Goal: Information Seeking & Learning: Understand process/instructions

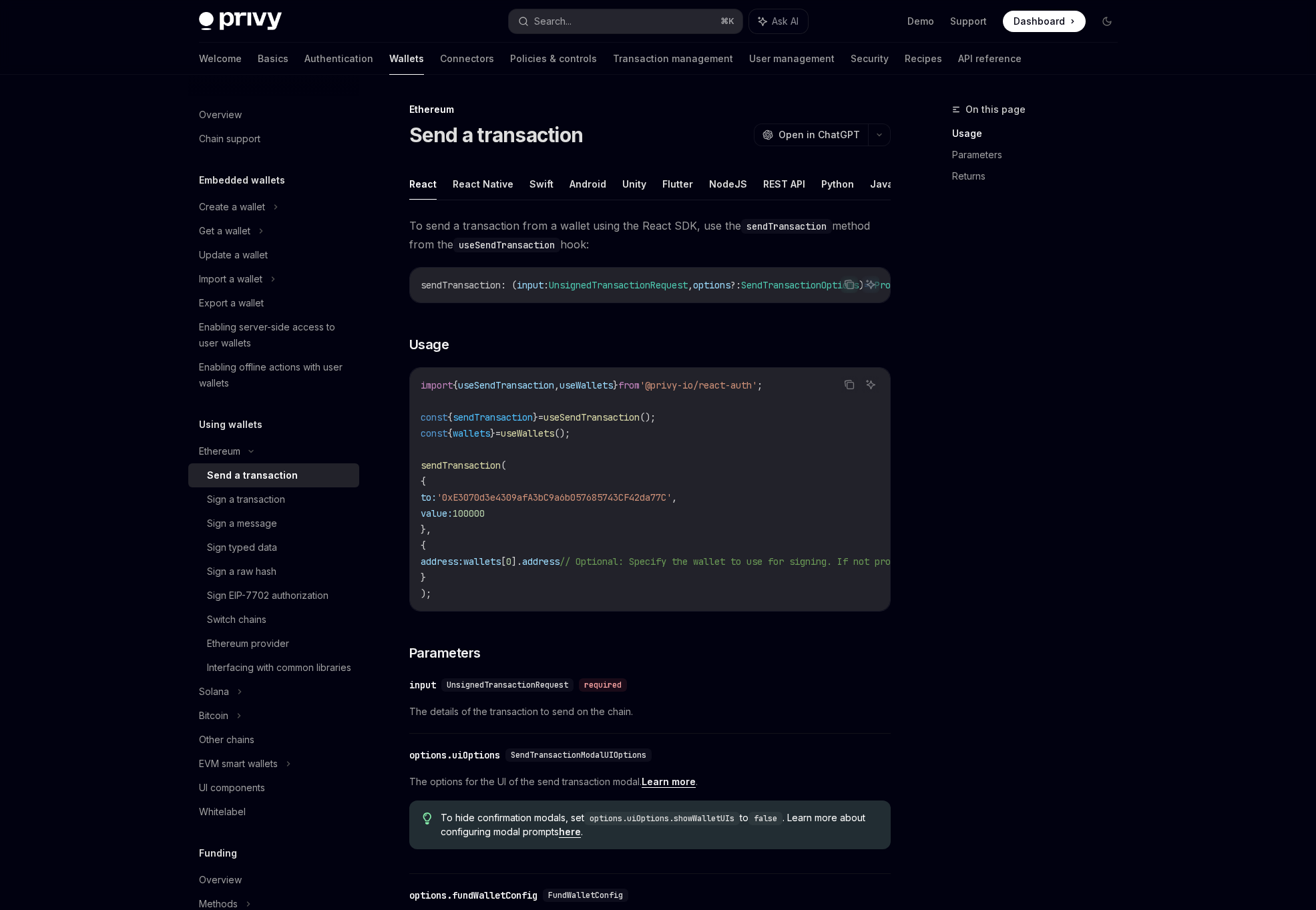
click at [499, 471] on span "sendTransaction" at bounding box center [460, 464] width 80 height 12
click at [517, 523] on code "import { useSendTransaction , useWallets } from '@privy-io/react-auth' ; const …" at bounding box center [771, 489] width 700 height 224
drag, startPoint x: 564, startPoint y: 436, endPoint x: 412, endPoint y: 421, distance: 152.7
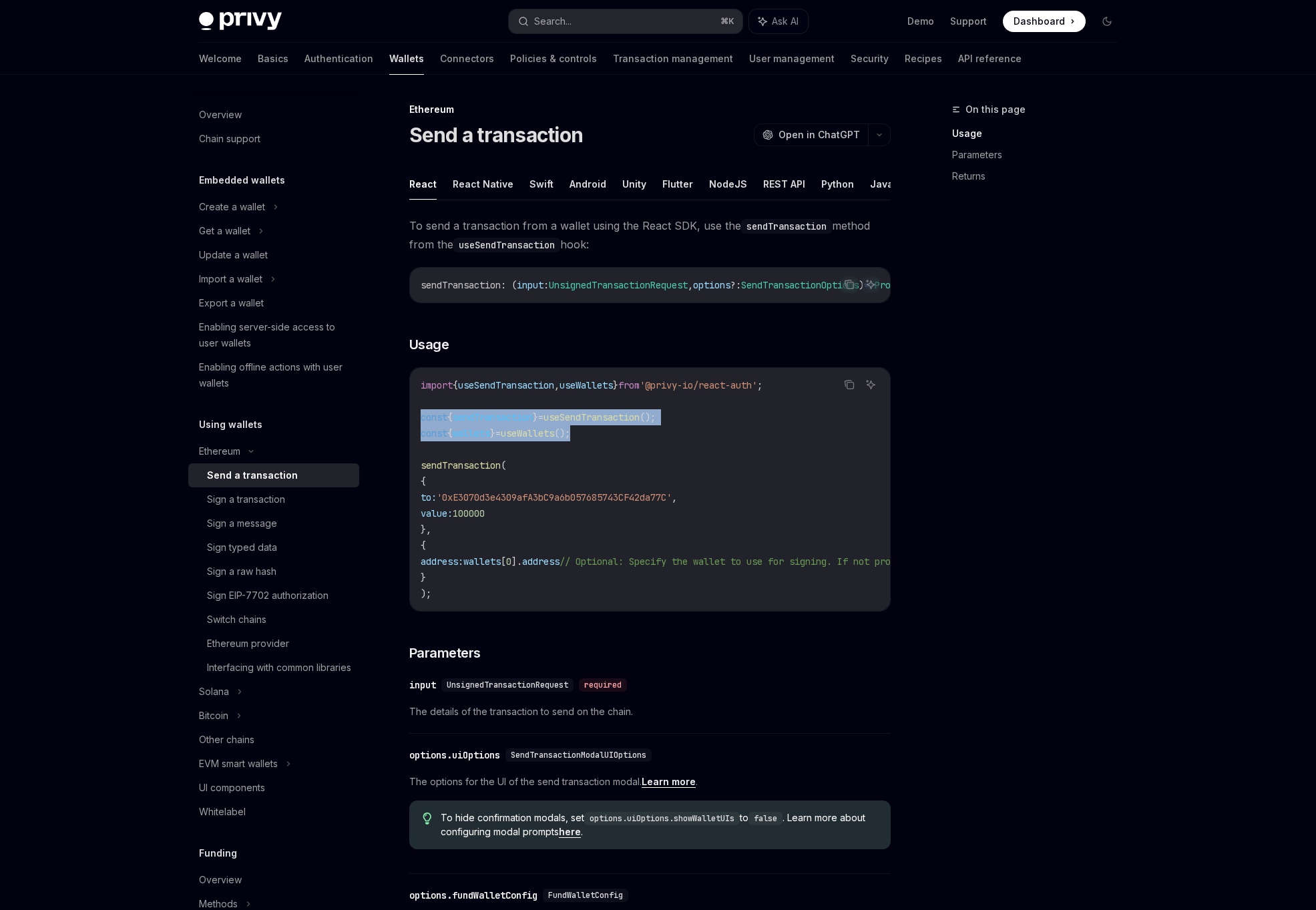
click at [412, 421] on div "import { useSendTransaction , useWallets } from '@privy-io/react-auth' ; const …" at bounding box center [650, 489] width 480 height 243
copy code "const { sendTransaction } = useSendTransaction (); const { wallets } = useWalle…"
click at [277, 524] on div "Sign a message" at bounding box center [279, 523] width 144 height 16
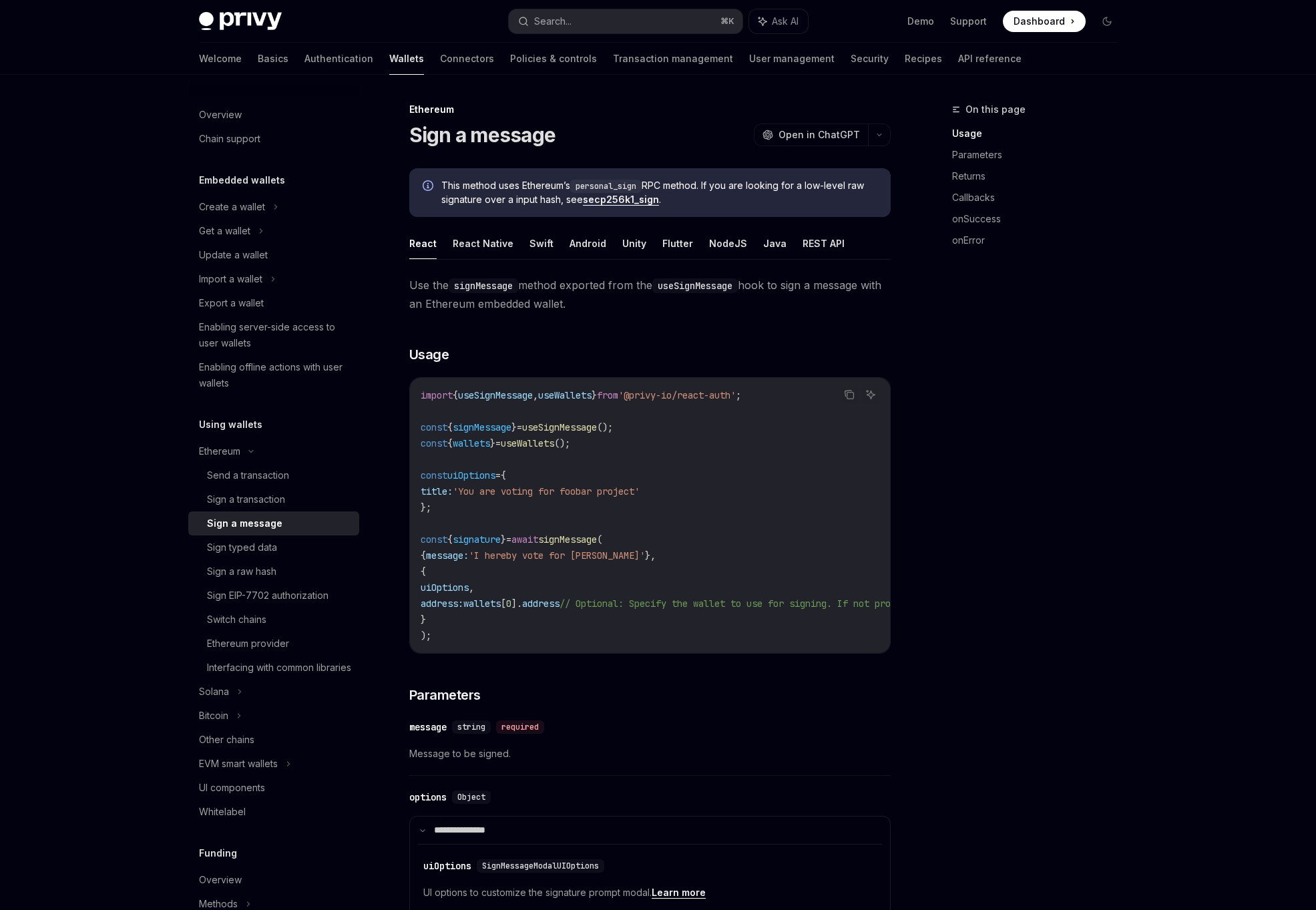
click at [560, 592] on code "import { useSignMessage , useWallets } from '@privy-io/react-auth' ; const { si…" at bounding box center [771, 515] width 700 height 256
click at [514, 614] on code "import { useSignMessage , useWallets } from '@privy-io/react-auth' ; const { si…" at bounding box center [771, 515] width 700 height 256
click at [344, 551] on div "Sign typed data" at bounding box center [279, 547] width 144 height 16
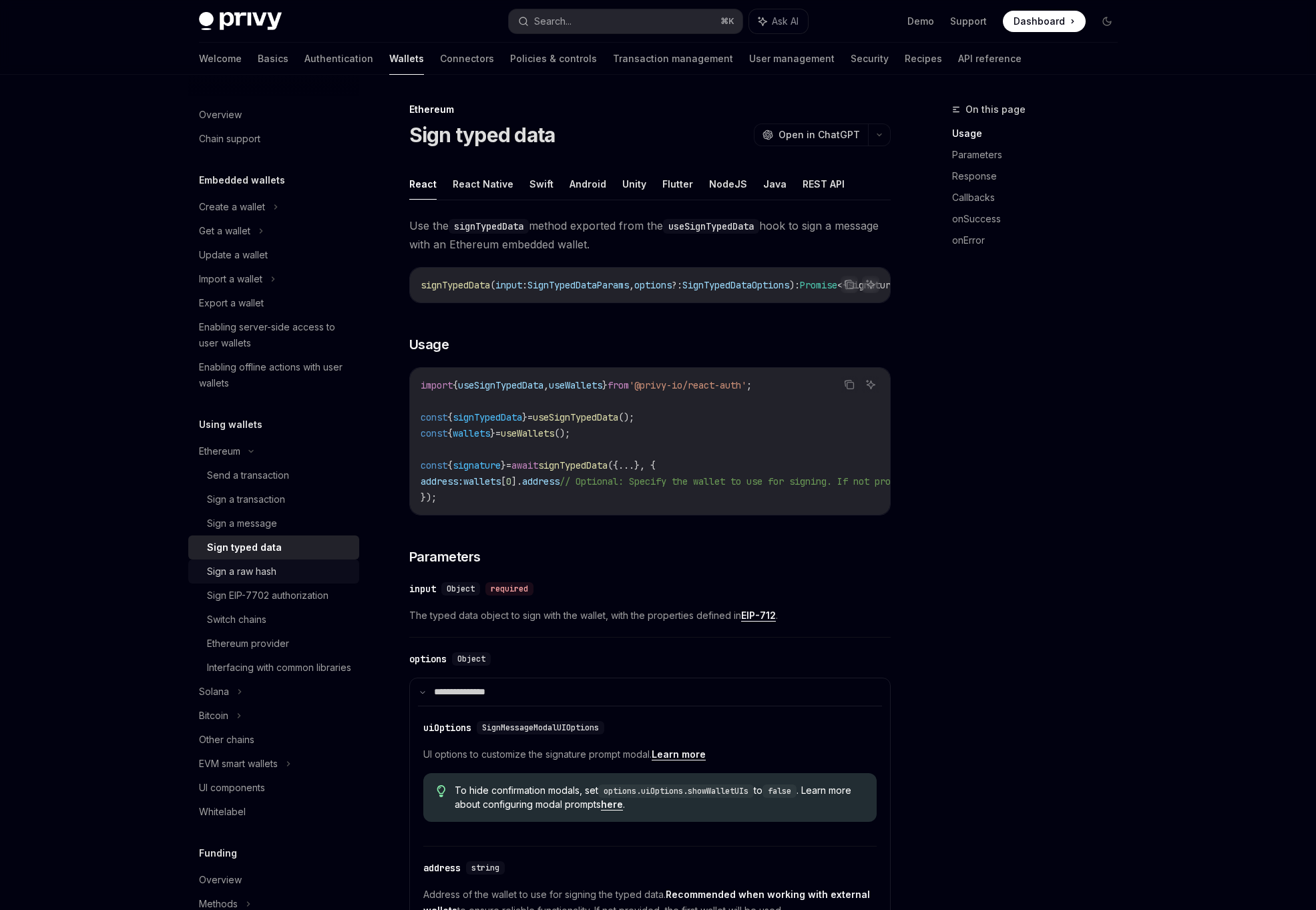
click at [310, 576] on div "Sign a raw hash" at bounding box center [279, 571] width 144 height 16
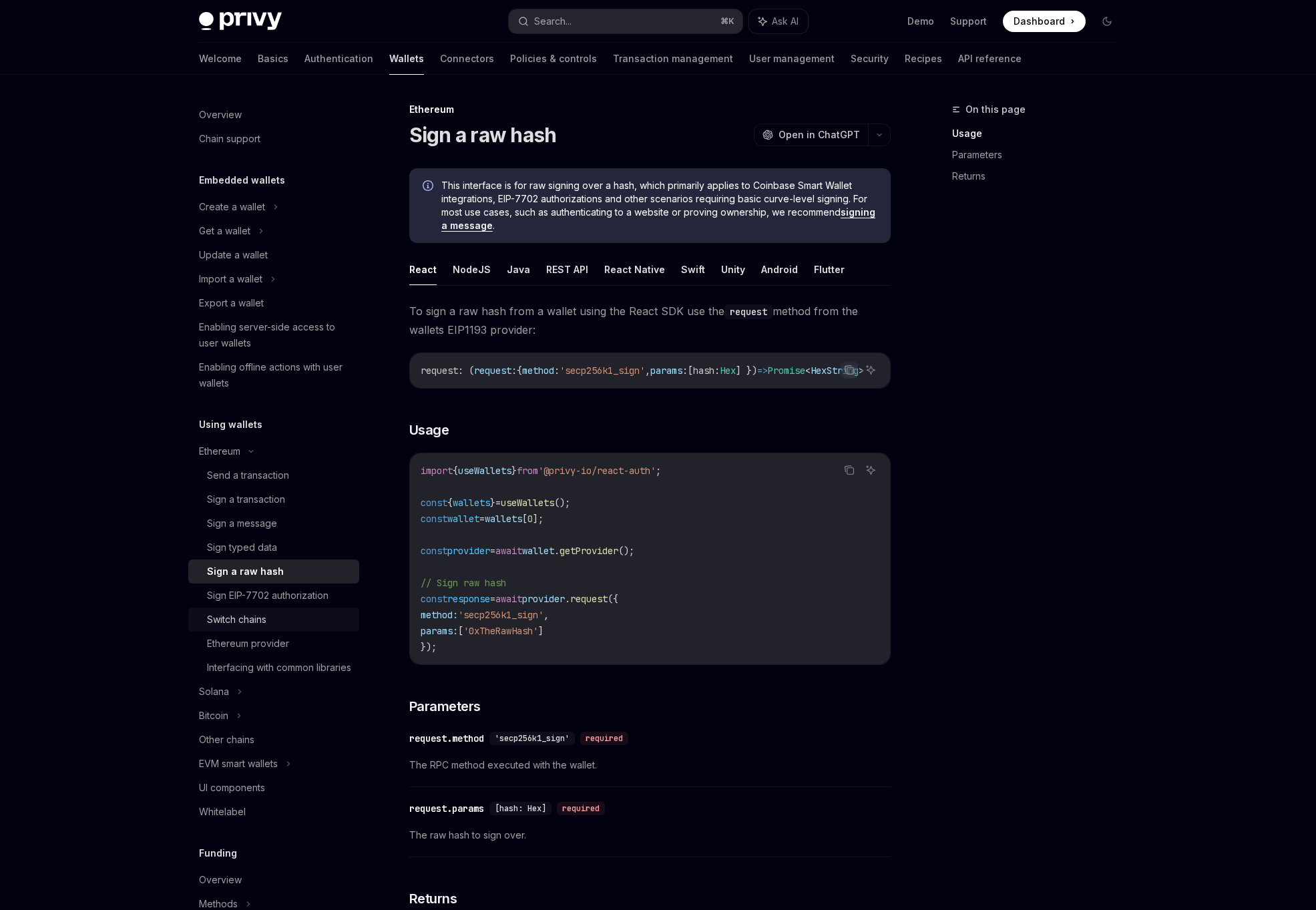
click at [288, 623] on div "Switch chains" at bounding box center [279, 619] width 144 height 16
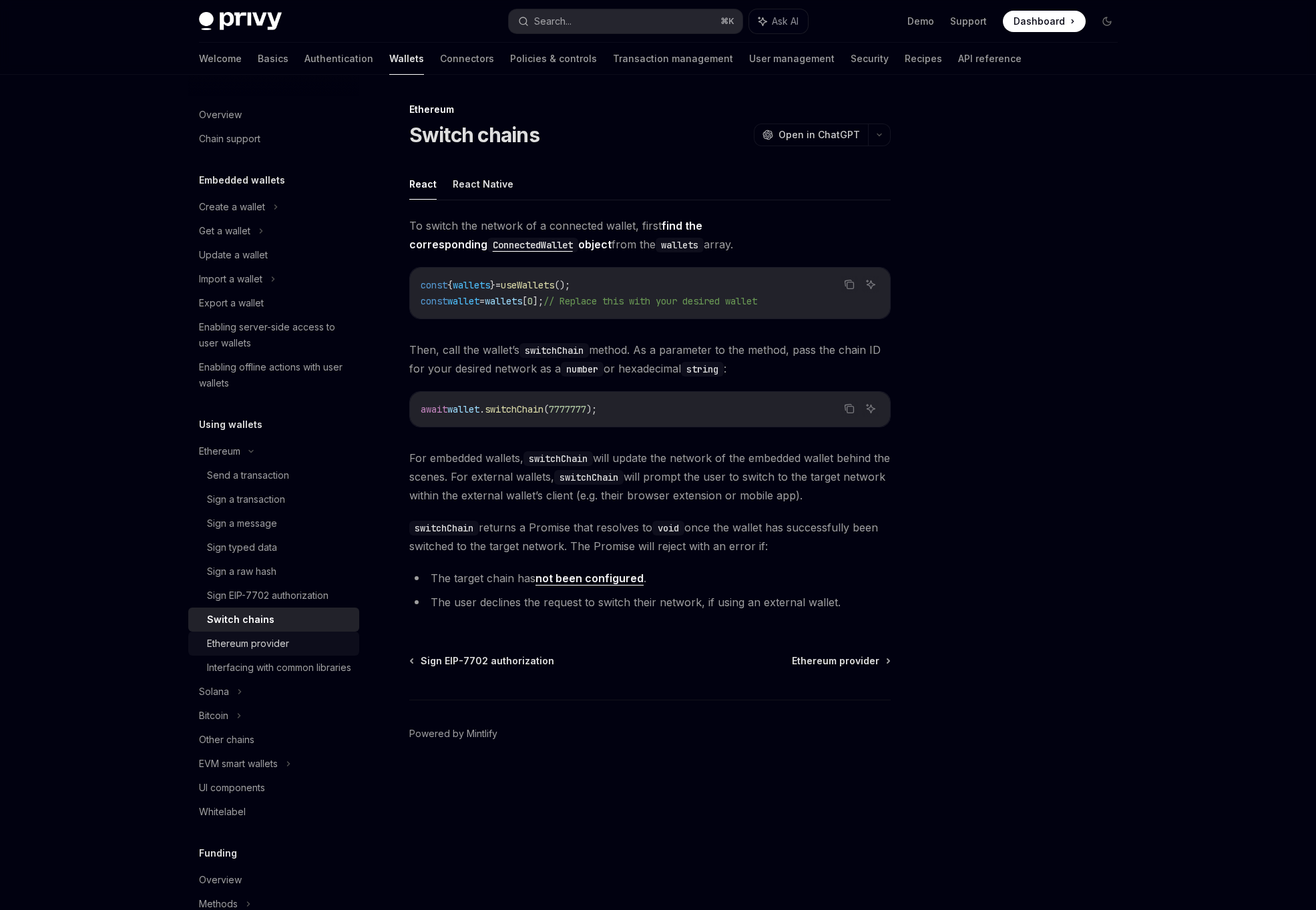
click at [279, 644] on div "Ethereum provider" at bounding box center [248, 644] width 82 height 16
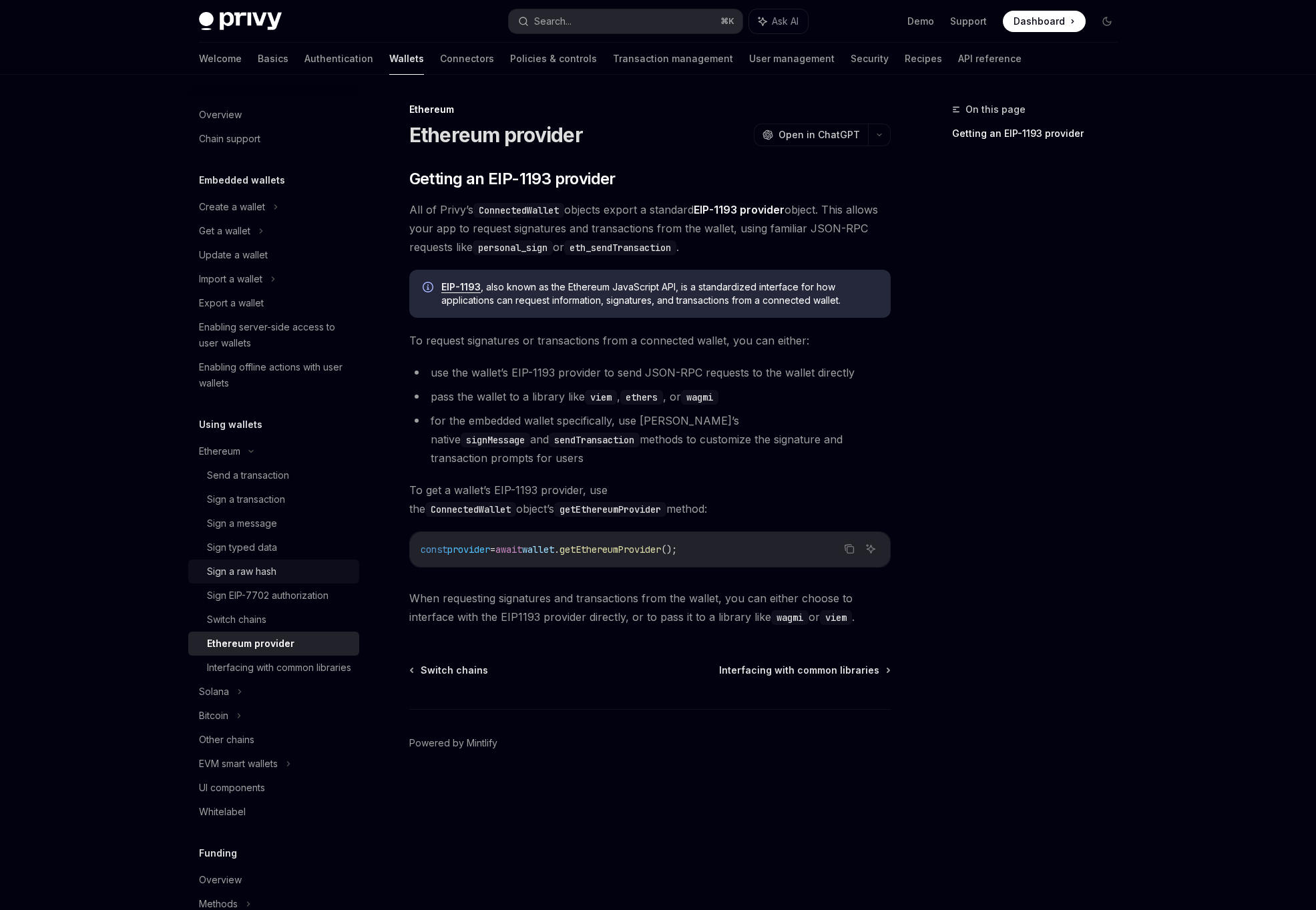
click at [279, 562] on link "Sign a raw hash" at bounding box center [273, 571] width 171 height 24
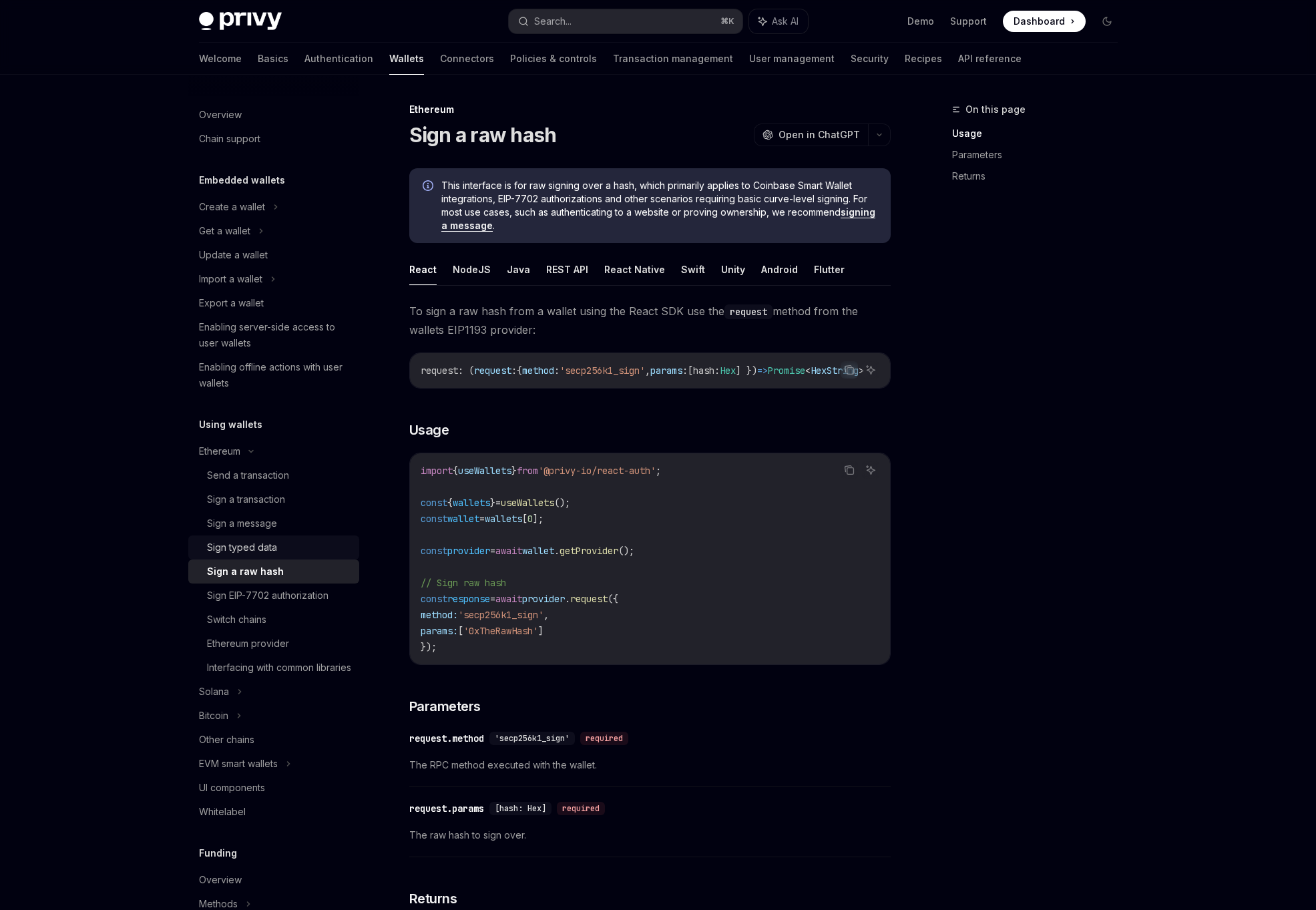
click at [304, 545] on div "Sign typed data" at bounding box center [279, 547] width 144 height 16
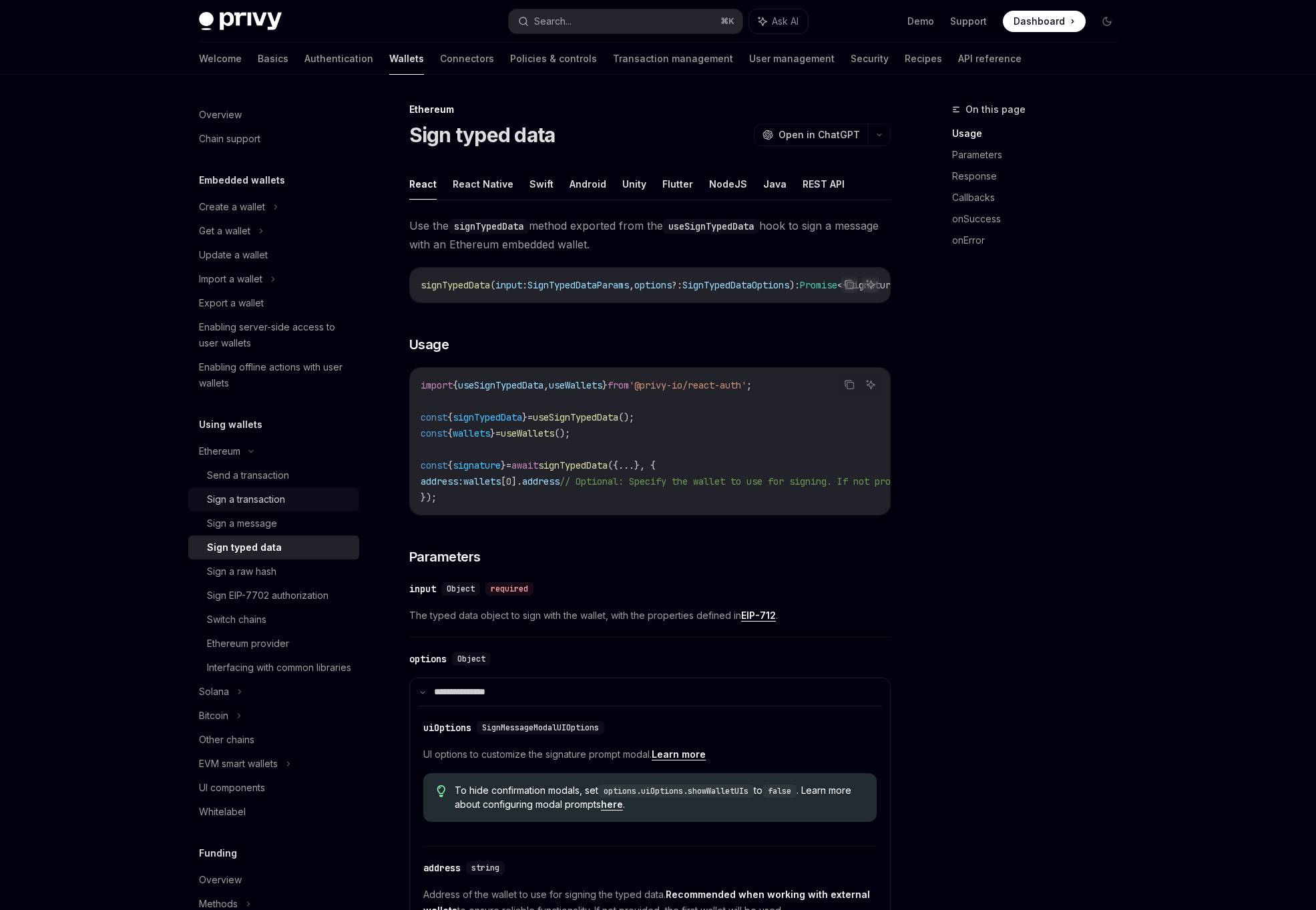
click at [302, 496] on div "Sign a transaction" at bounding box center [279, 499] width 144 height 16
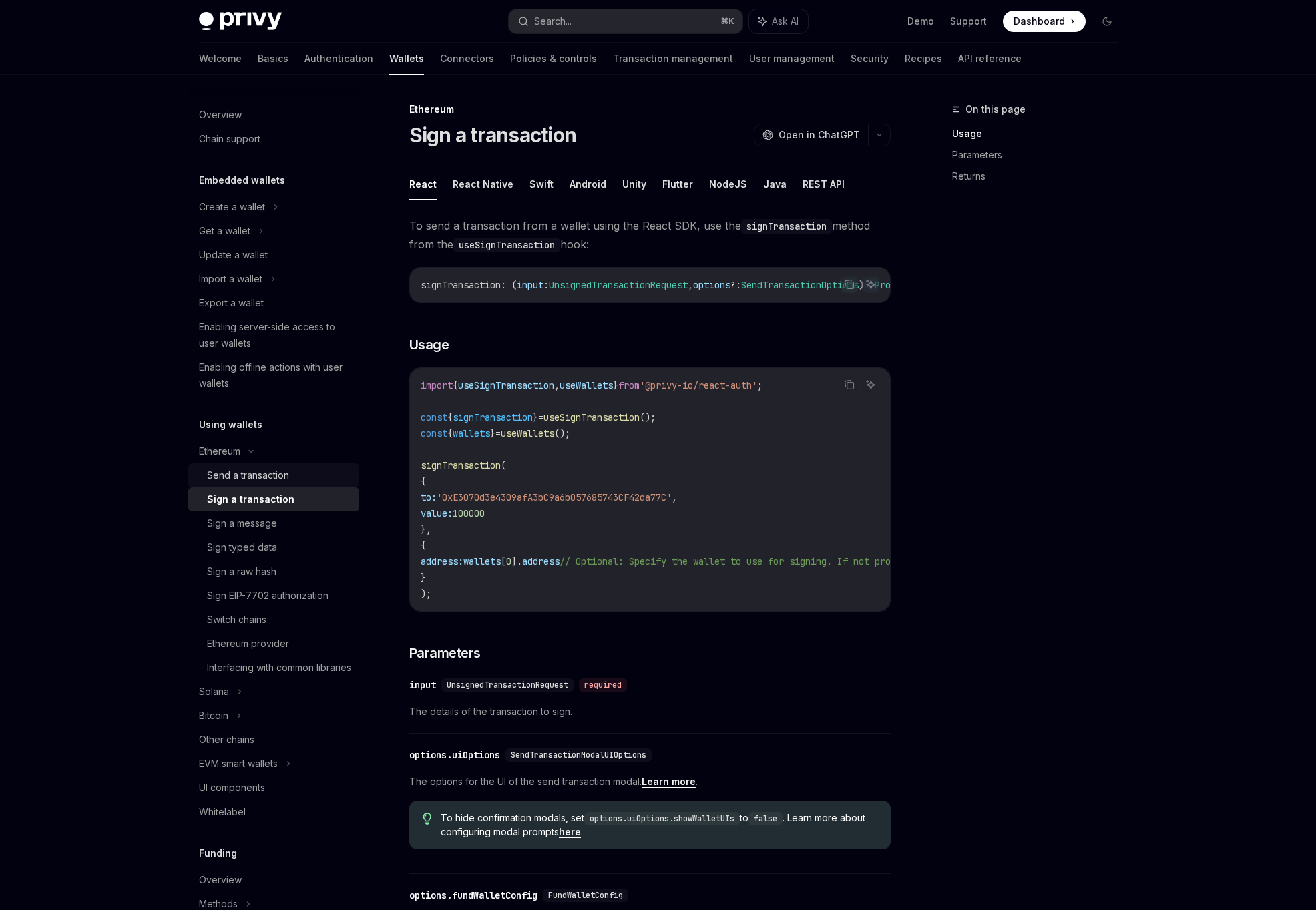
click at [316, 480] on div "Send a transaction" at bounding box center [279, 475] width 144 height 16
click at [314, 491] on link "Sign a transaction" at bounding box center [273, 499] width 171 height 24
click at [555, 373] on div "import { useSignTransaction , useWallets } from '@privy-io/react-auth' ; const …" at bounding box center [650, 489] width 480 height 243
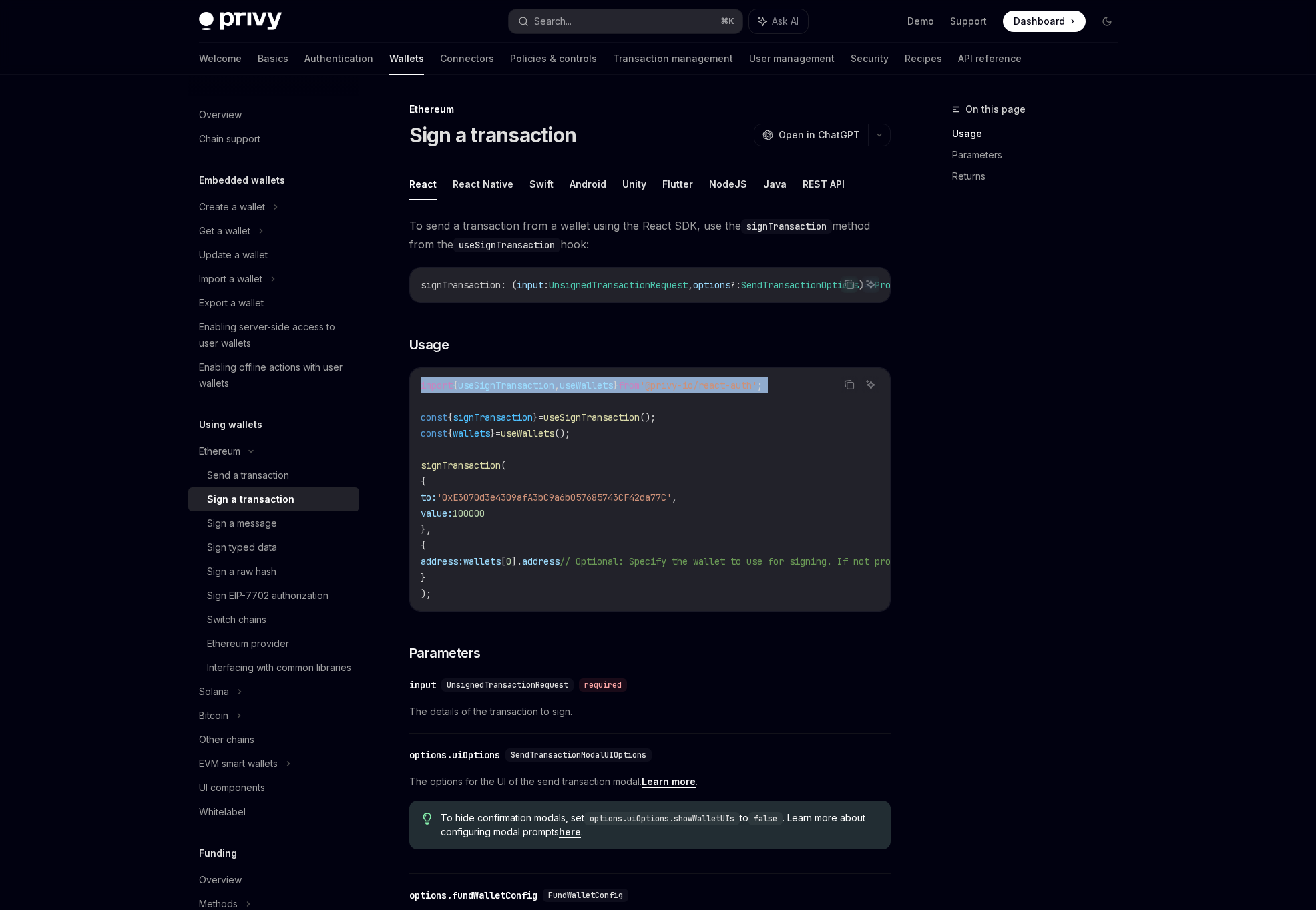
click at [515, 333] on div "To send a transaction from a wallet using the React SDK, use the signTransactio…" at bounding box center [650, 688] width 482 height 943
click at [605, 496] on span "'0xE3070d3e4309afA3bC9a6b057685743CF42da77C'" at bounding box center [554, 497] width 235 height 12
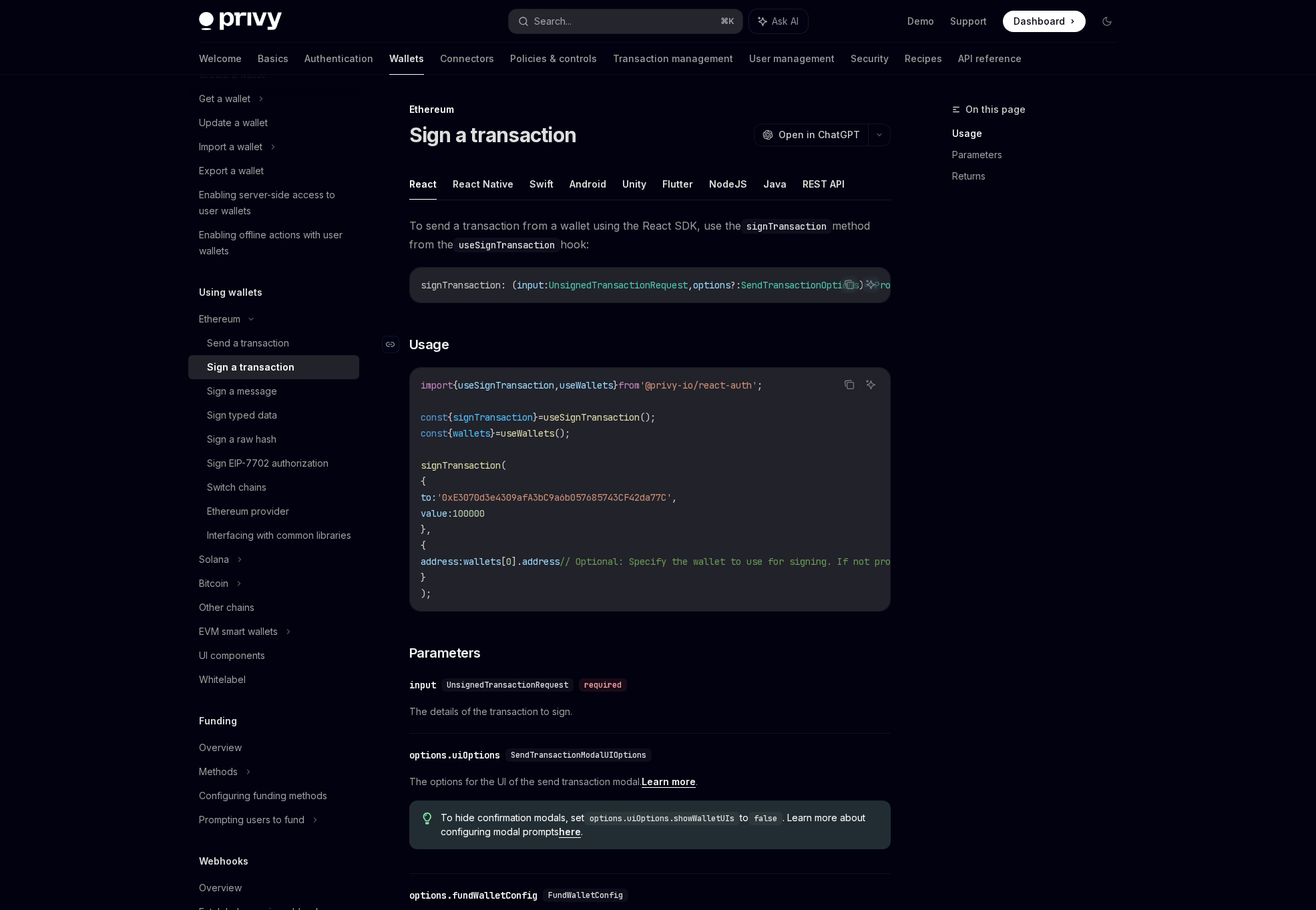
click at [615, 353] on h3 "​ Usage" at bounding box center [650, 344] width 482 height 19
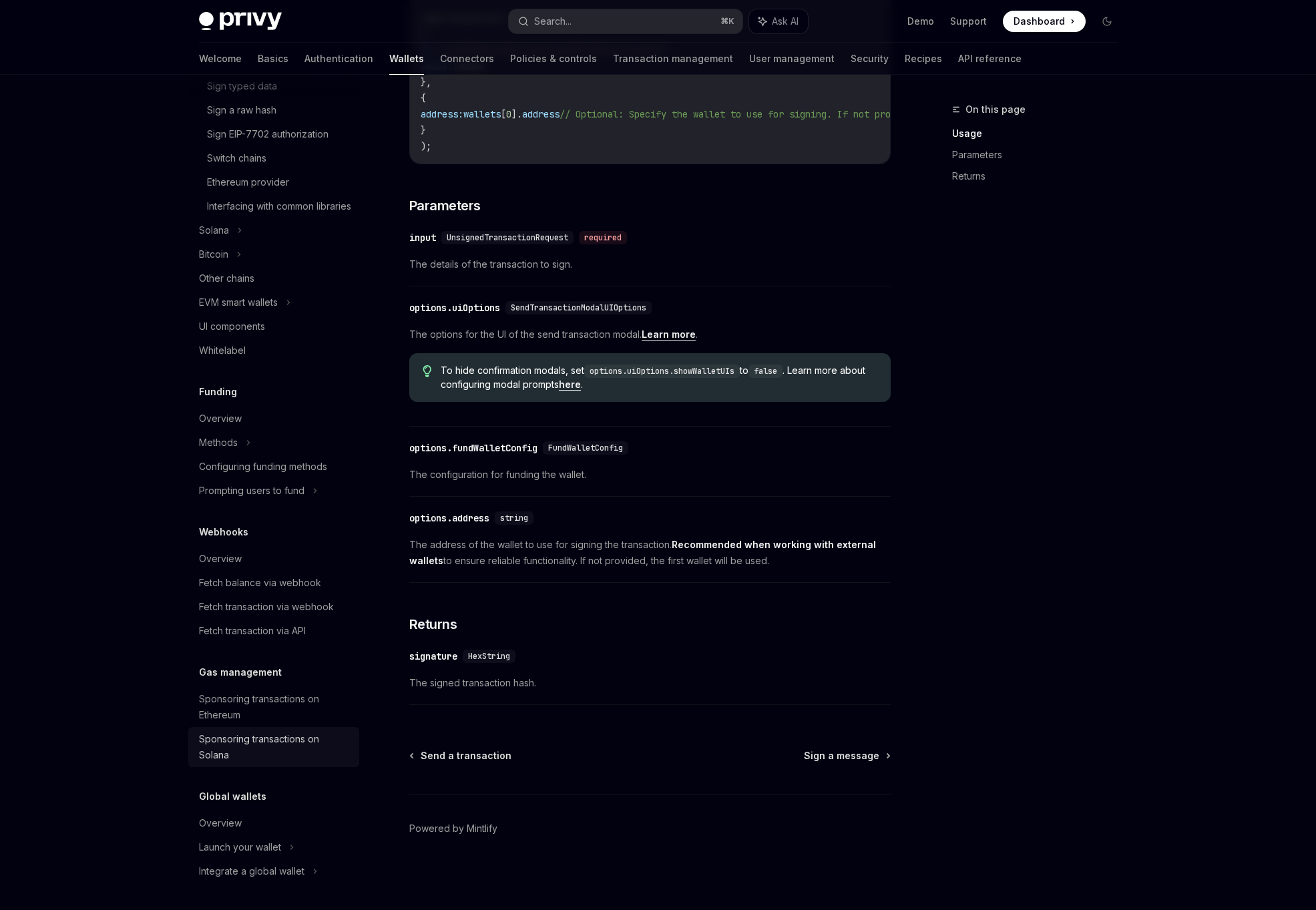
scroll to position [478, 0]
click at [297, 714] on div "Sponsoring transactions on Ethereum" at bounding box center [274, 707] width 152 height 32
type textarea "*"
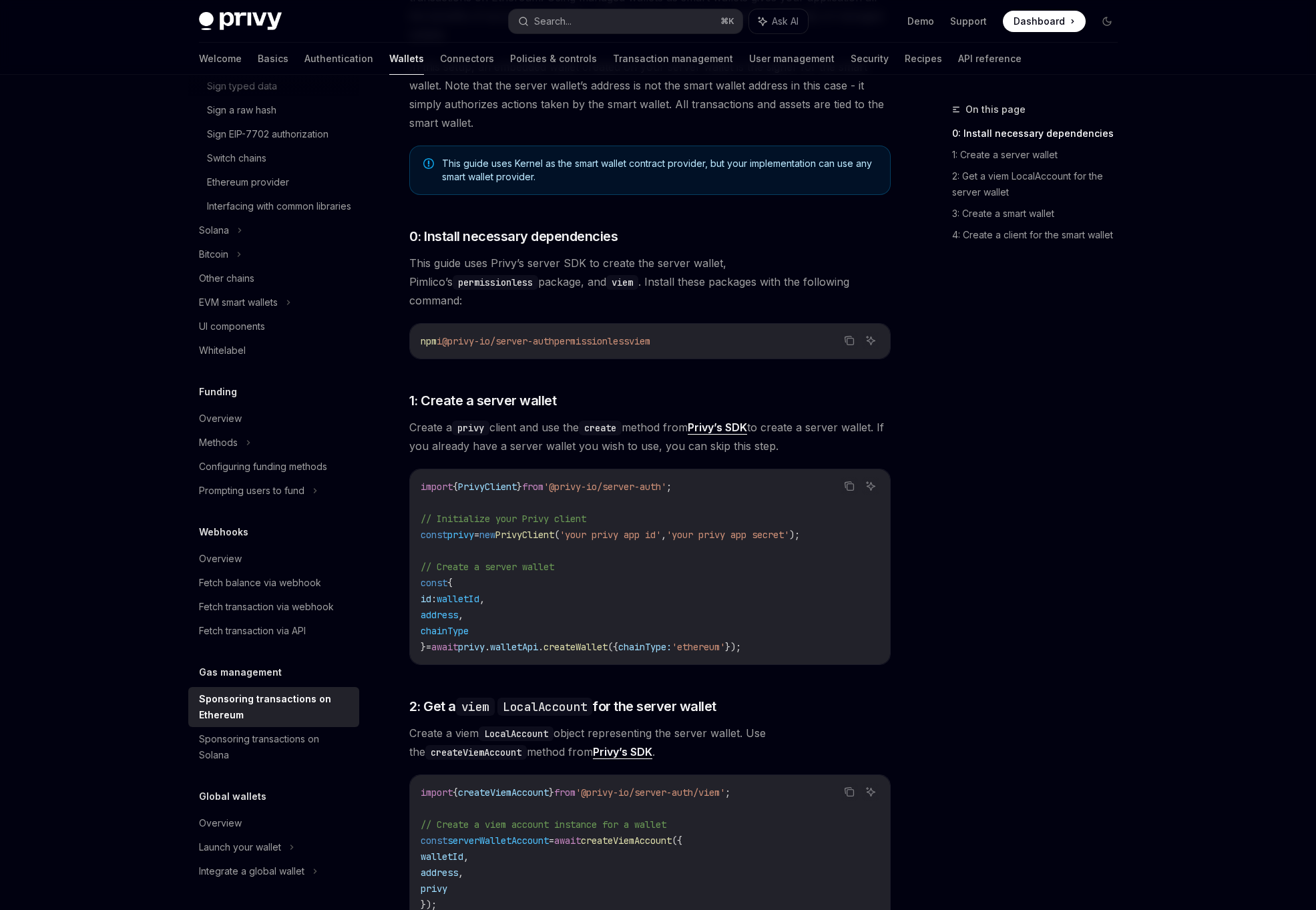
scroll to position [324, 0]
click at [619, 538] on code "import { PrivyClient } from '@privy-io/server-auth' ; // Initialize your Privy …" at bounding box center [650, 565] width 459 height 176
click at [596, 605] on code "import { PrivyClient } from '@privy-io/server-auth' ; // Initialize your Privy …" at bounding box center [650, 565] width 459 height 176
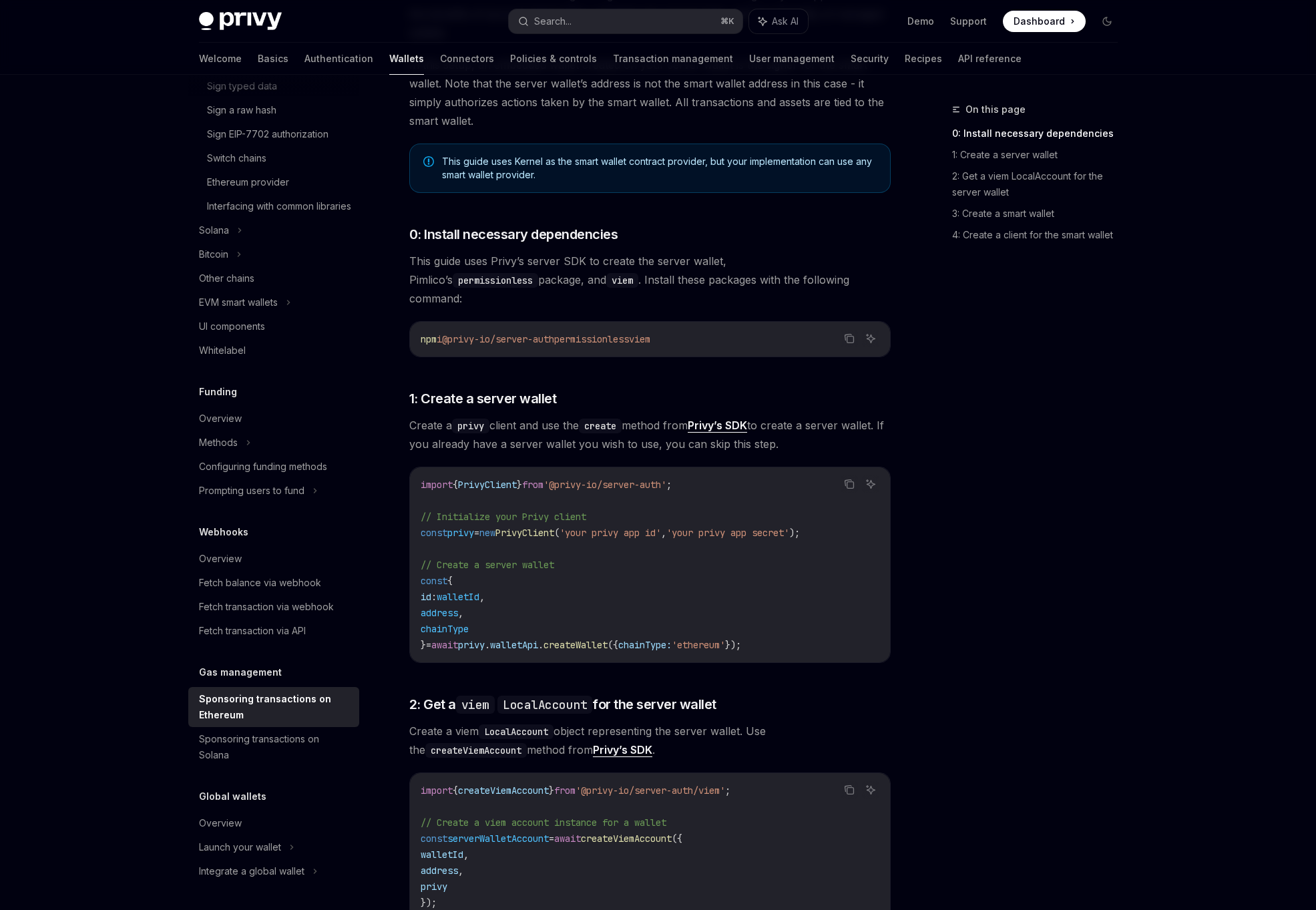
click at [596, 605] on code "import { PrivyClient } from '@privy-io/server-auth' ; // Initialize your Privy …" at bounding box center [650, 565] width 459 height 176
click at [593, 633] on code "import { PrivyClient } from '@privy-io/server-auth' ; // Initialize your Privy …" at bounding box center [650, 565] width 459 height 176
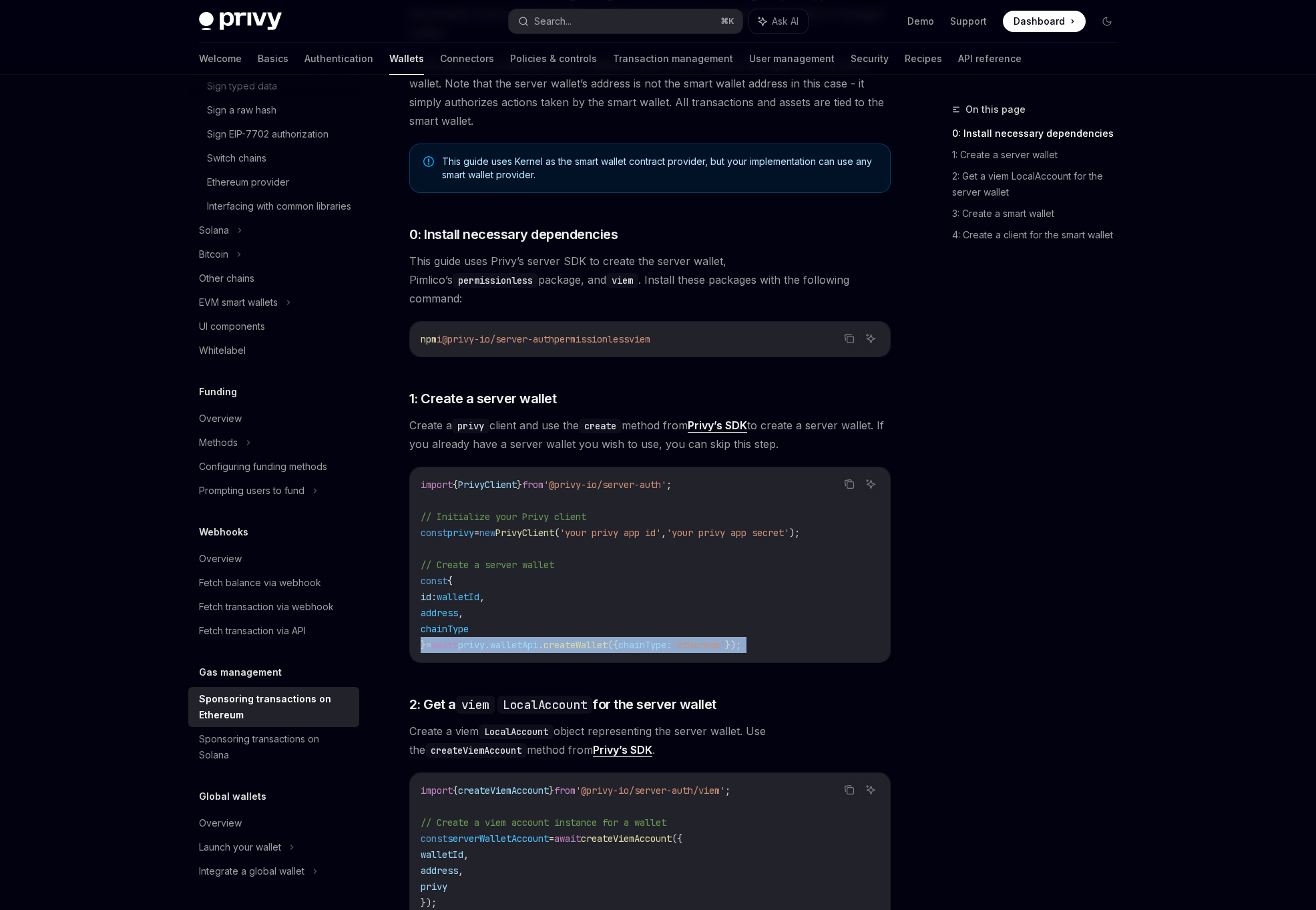
click at [593, 633] on code "import { PrivyClient } from '@privy-io/server-auth' ; // Initialize your Privy …" at bounding box center [650, 565] width 459 height 176
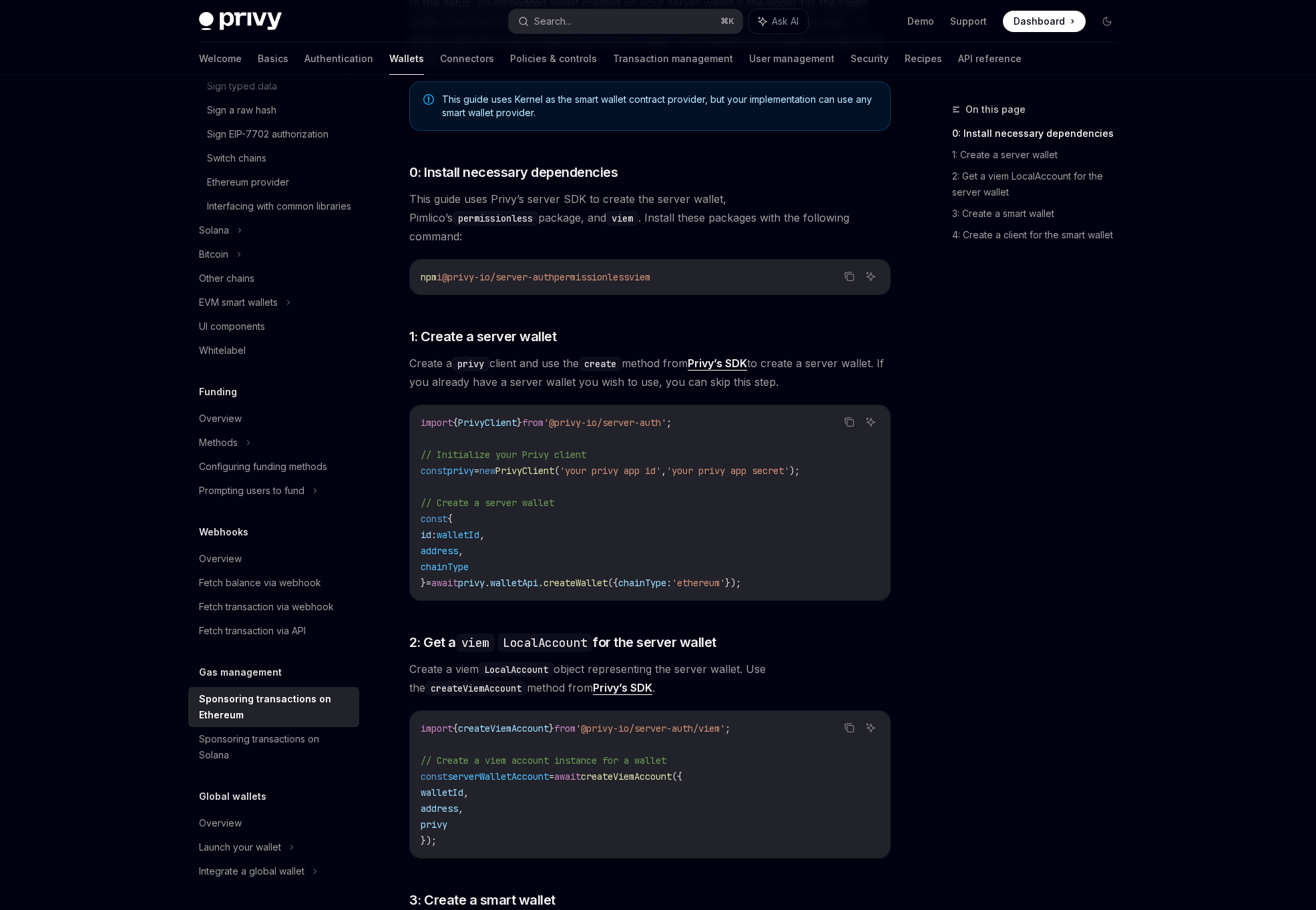
scroll to position [468, 0]
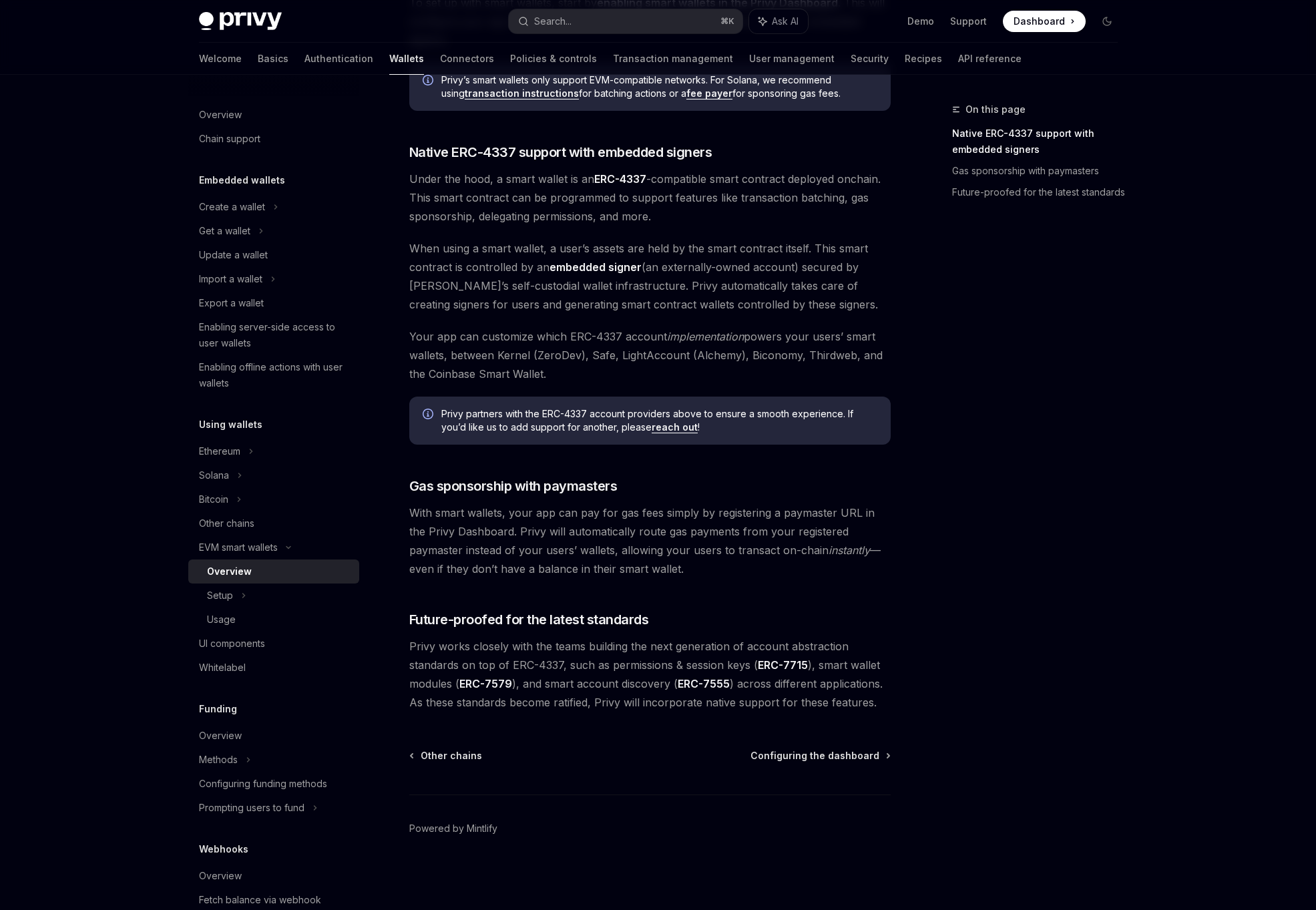
scroll to position [711, 0]
click at [239, 598] on div "Setup" at bounding box center [273, 595] width 171 height 24
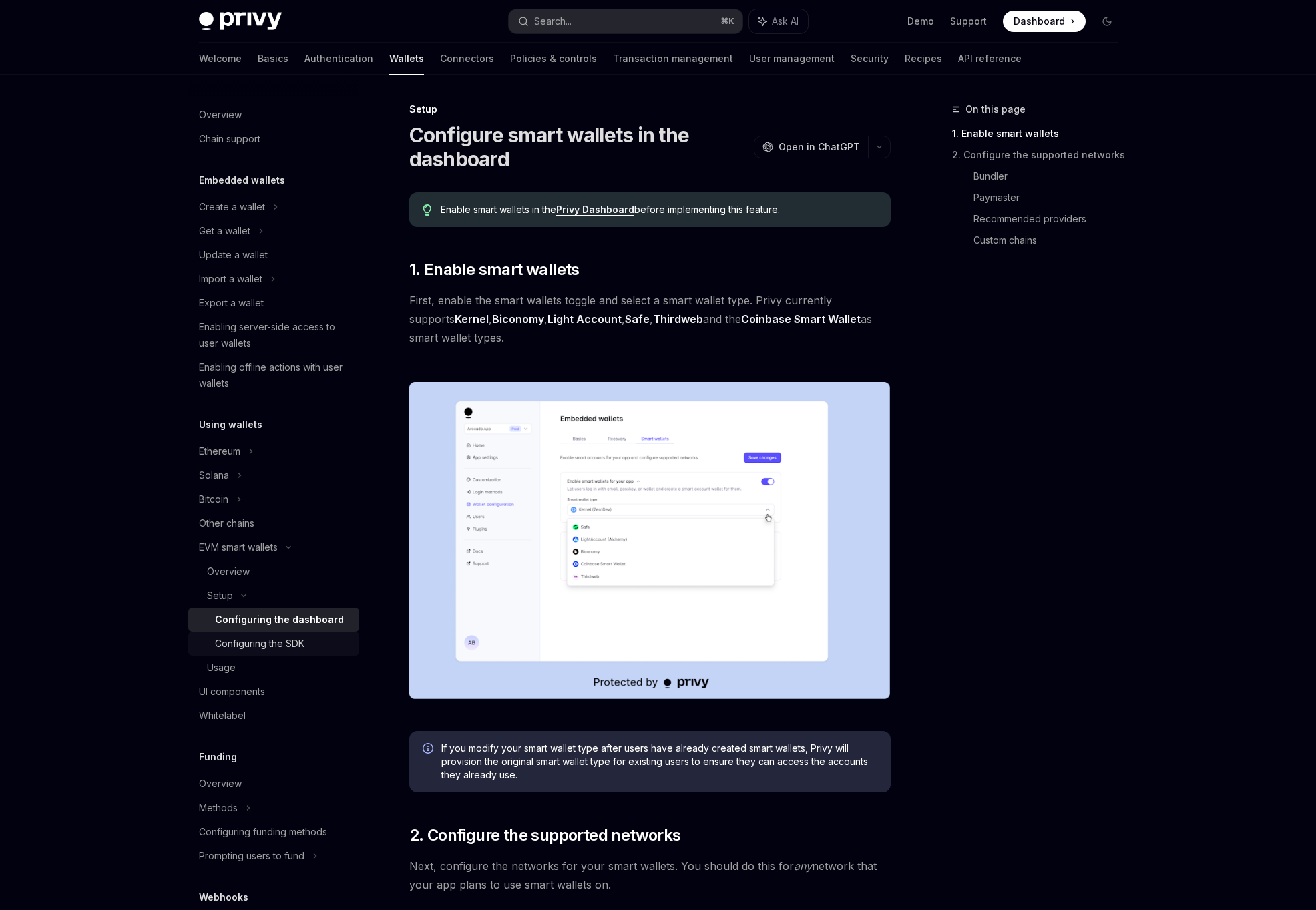
click at [277, 637] on div "Configuring the SDK" at bounding box center [259, 644] width 90 height 16
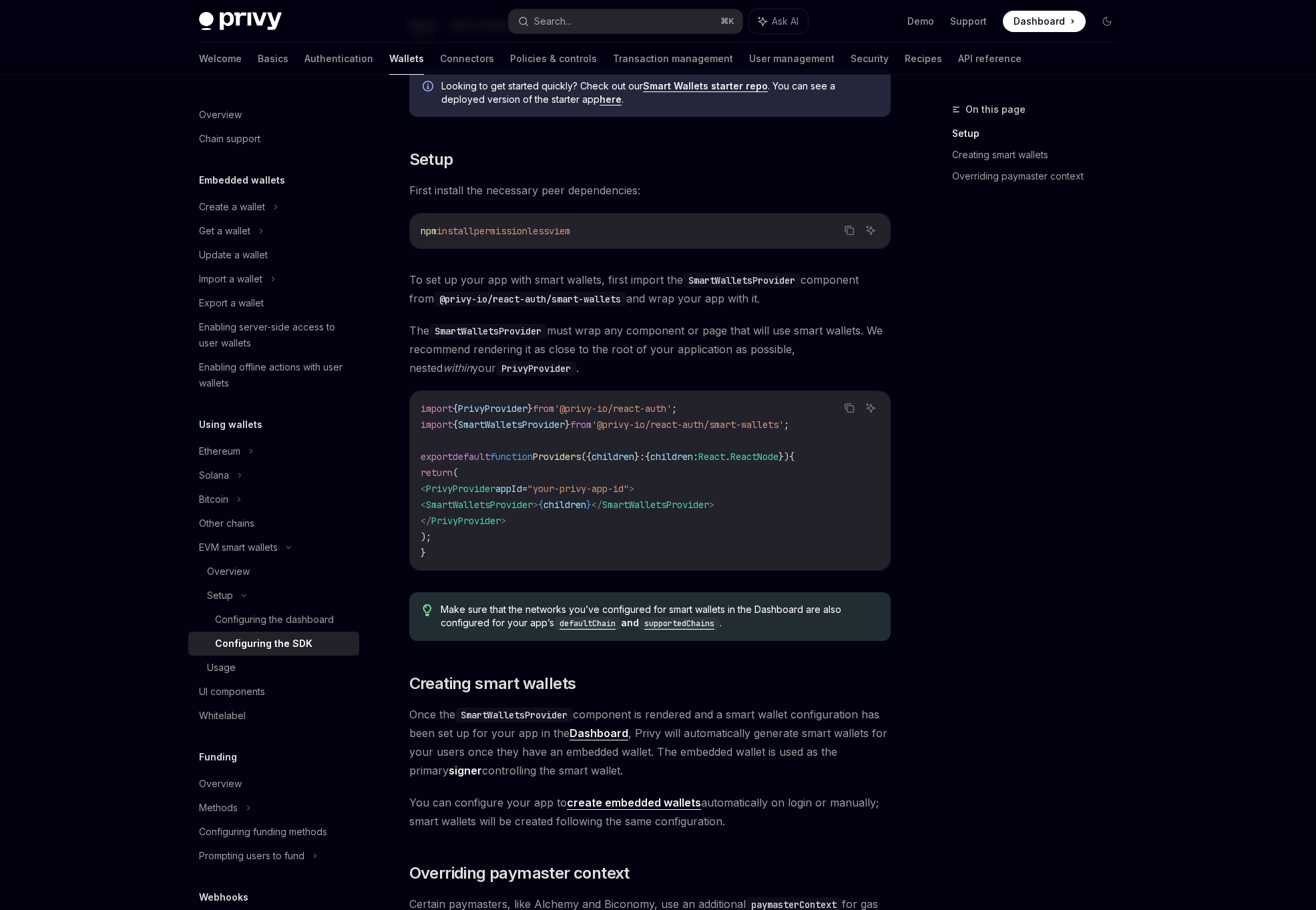
scroll to position [214, 0]
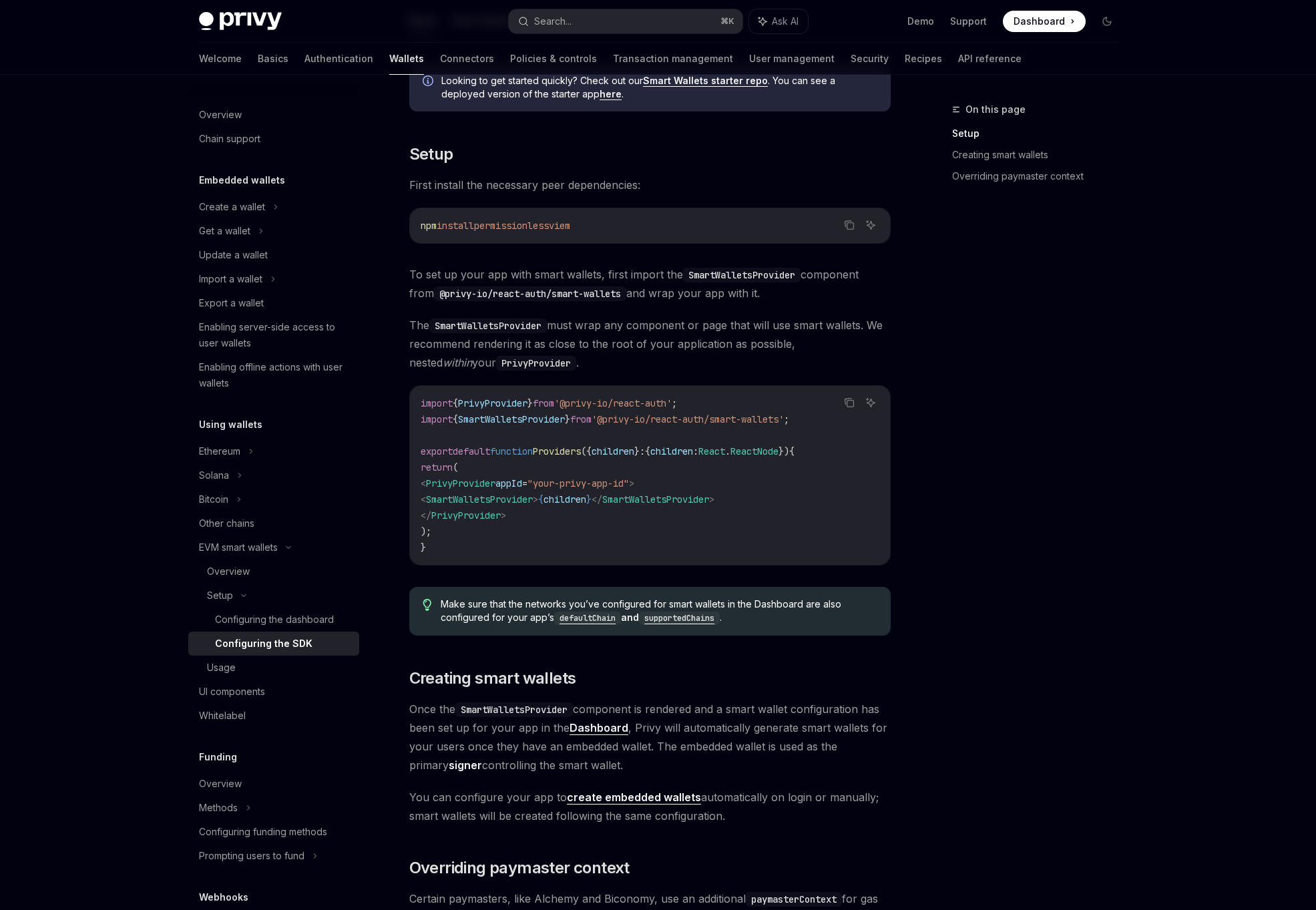
click at [725, 449] on span "React" at bounding box center [711, 450] width 26 height 12
click at [707, 505] on span "SmartWalletsProvider" at bounding box center [655, 499] width 107 height 12
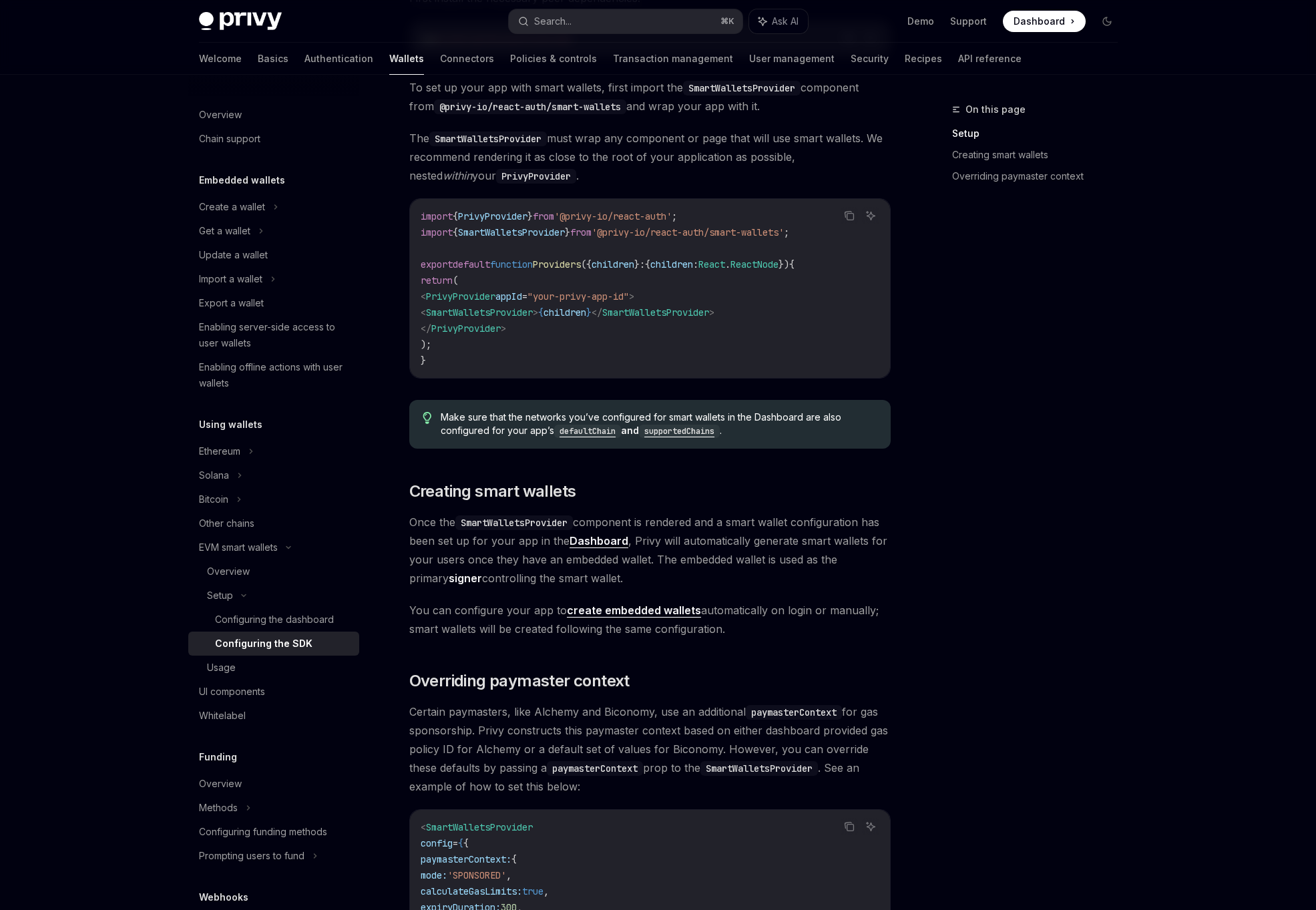
scroll to position [402, 0]
click at [533, 312] on span "SmartWalletsProvider" at bounding box center [479, 311] width 107 height 12
copy span "SmartWalletsProvider"
click at [725, 260] on span "React" at bounding box center [711, 263] width 26 height 12
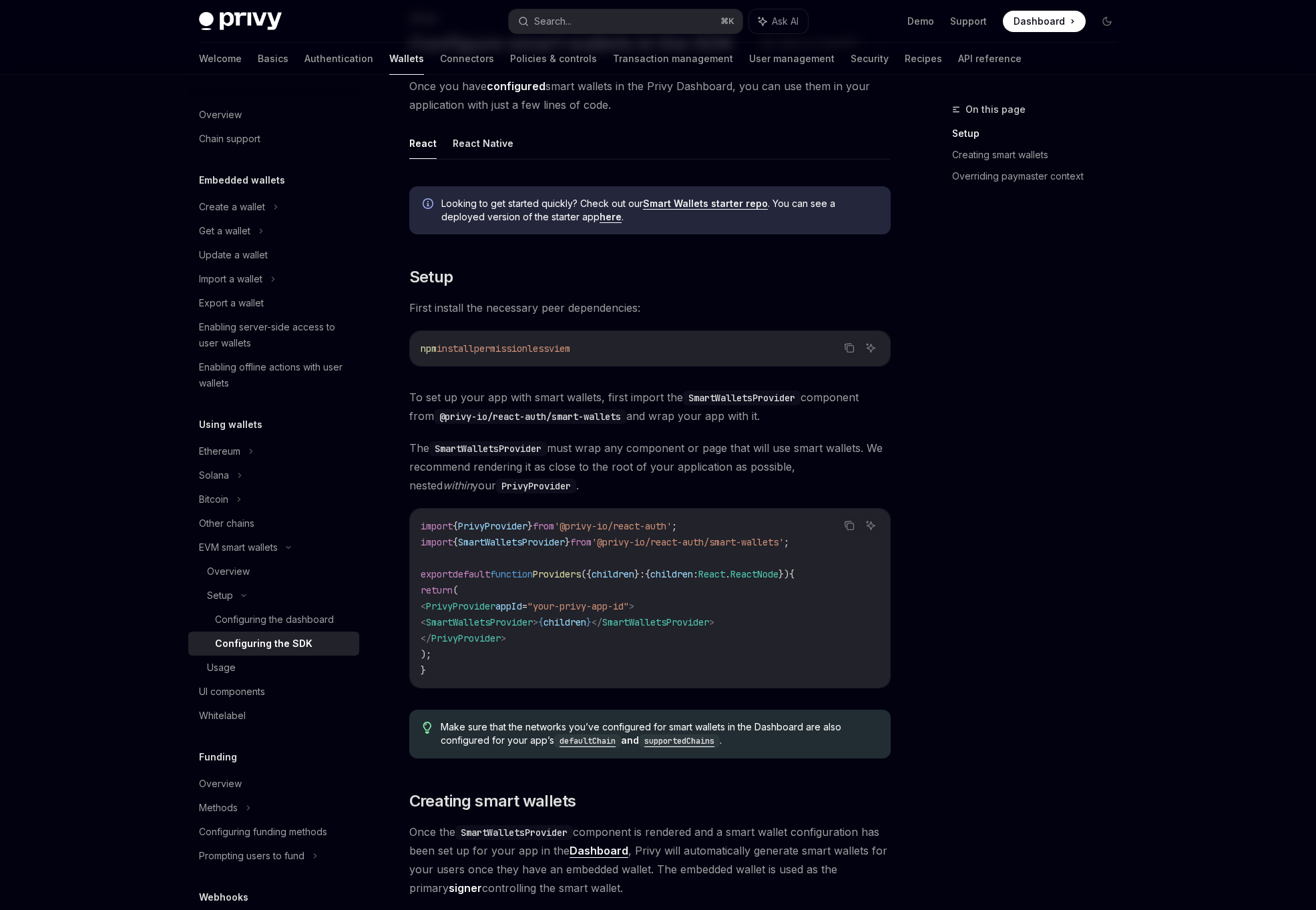
scroll to position [91, 0]
click at [678, 557] on code "import { PrivyProvider } from '@privy-io/react-auth' ; import { SmartWalletsPro…" at bounding box center [650, 598] width 459 height 160
click at [634, 601] on span ">" at bounding box center [631, 605] width 5 height 12
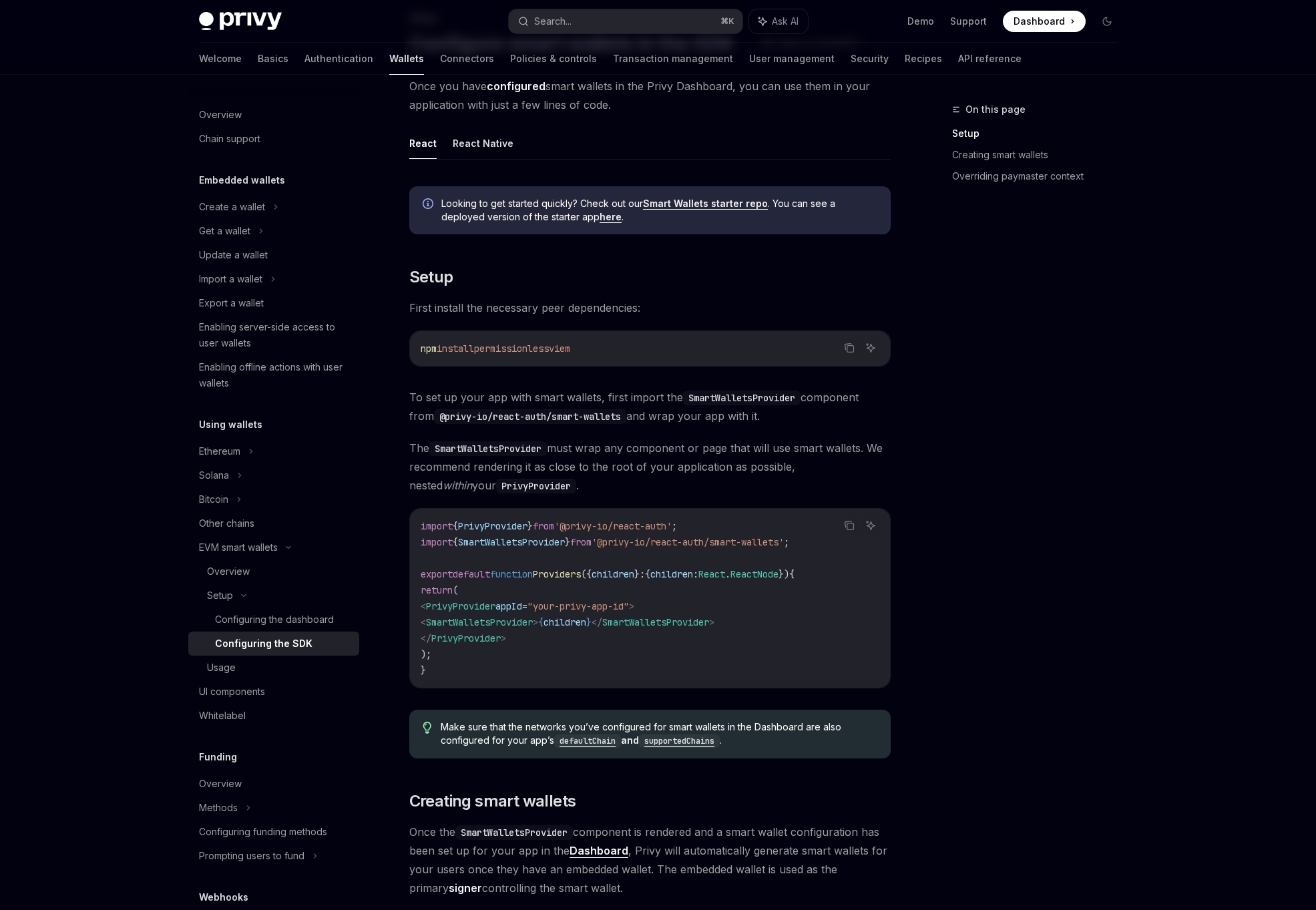
click at [662, 543] on span "'@privy-io/react-auth/smart-wallets'" at bounding box center [687, 541] width 192 height 12
copy code "import { SmartWalletsProvider } from '@privy-io/react-auth/smart-wallets' ;"
click at [539, 350] on span "permissionless" at bounding box center [511, 348] width 75 height 12
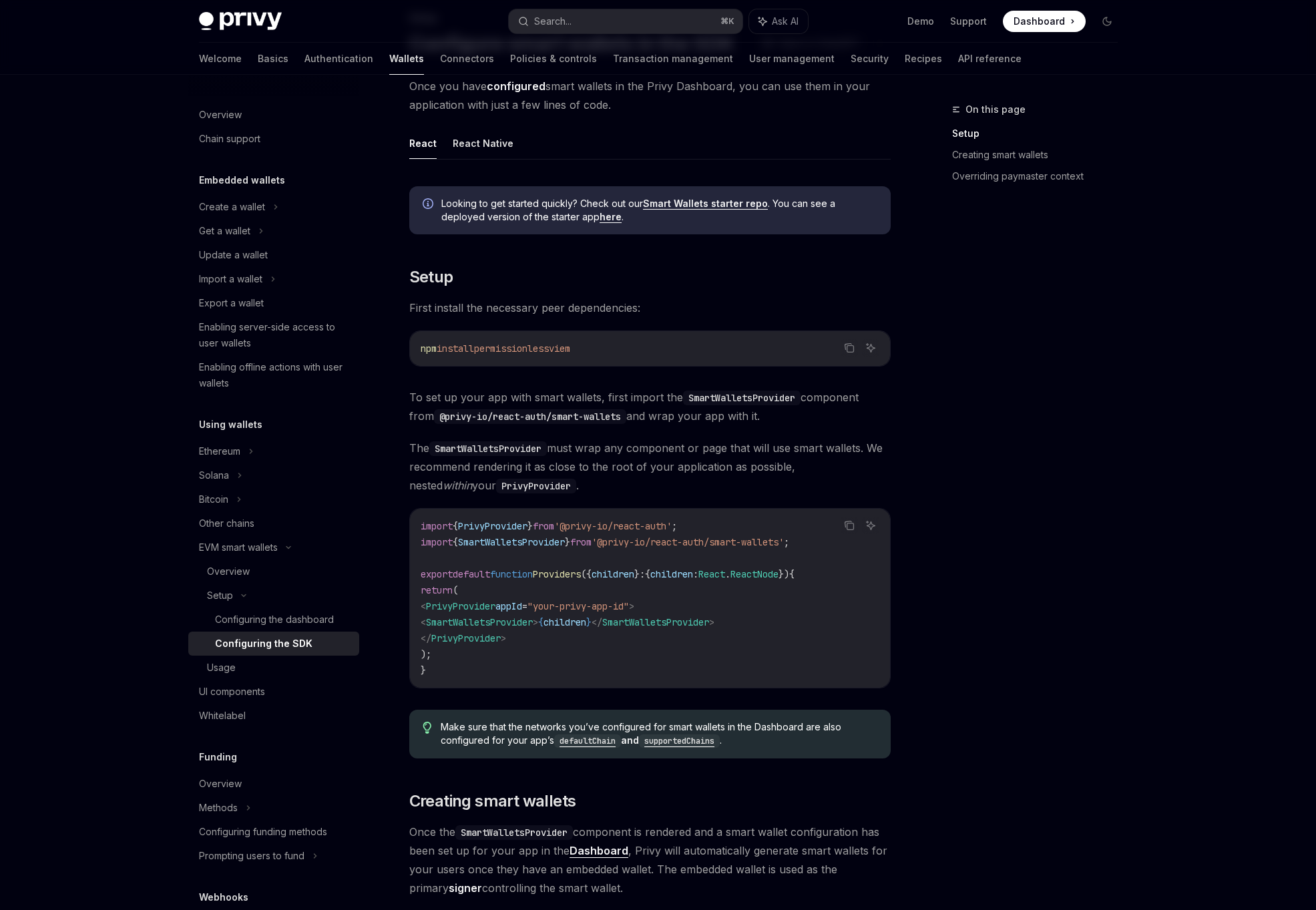
click at [539, 350] on span "permissionless" at bounding box center [511, 348] width 75 height 12
drag, startPoint x: 422, startPoint y: 345, endPoint x: 566, endPoint y: 348, distance: 144.0
click at [566, 347] on span "npm install permissionless viem" at bounding box center [496, 348] width 150 height 12
copy span "npm install permissionless"
click at [576, 471] on span "The SmartWalletsProvider must wrap any component or page that will use smart wa…" at bounding box center [650, 467] width 482 height 56
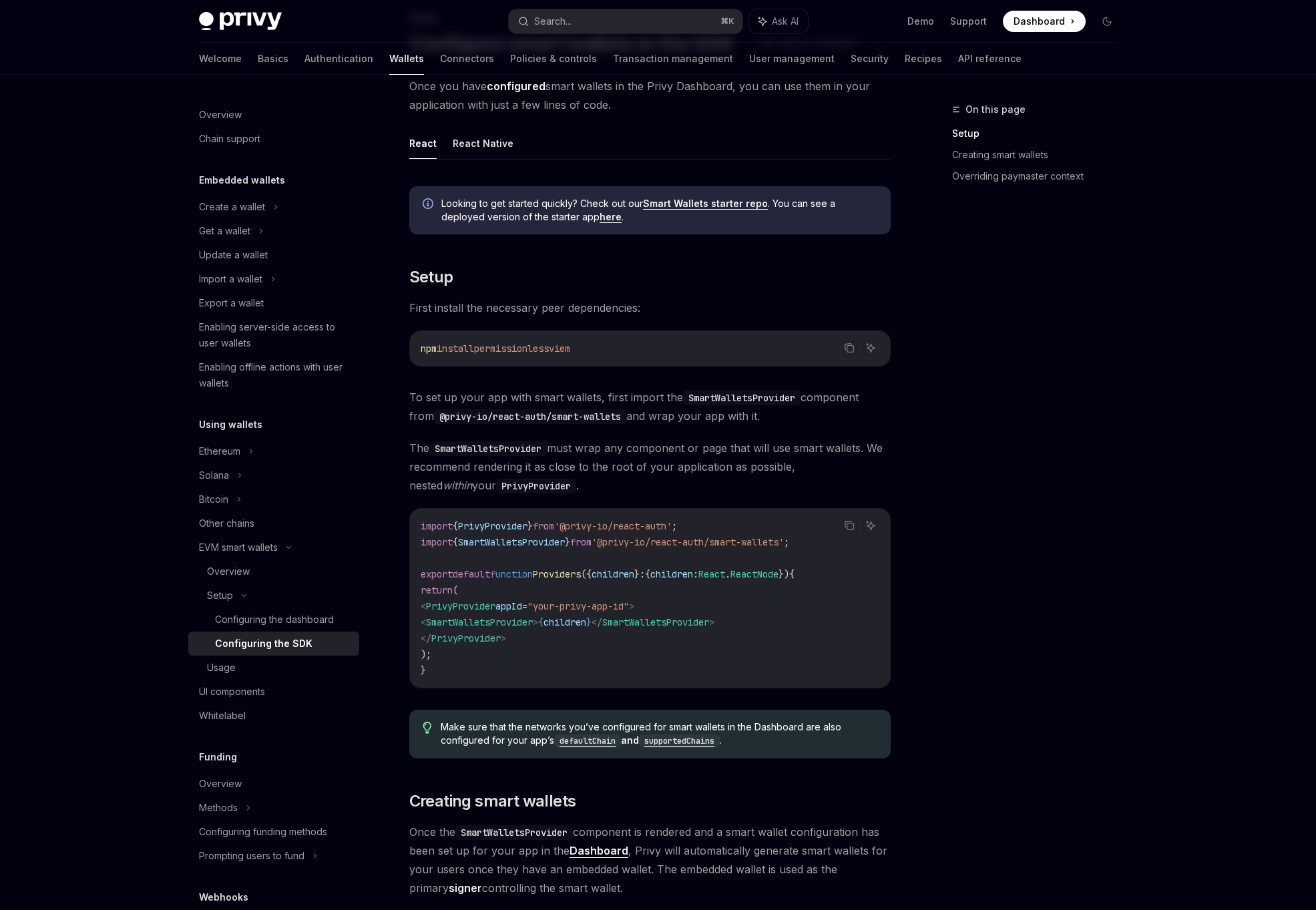
click at [558, 576] on span "Providers" at bounding box center [557, 573] width 48 height 12
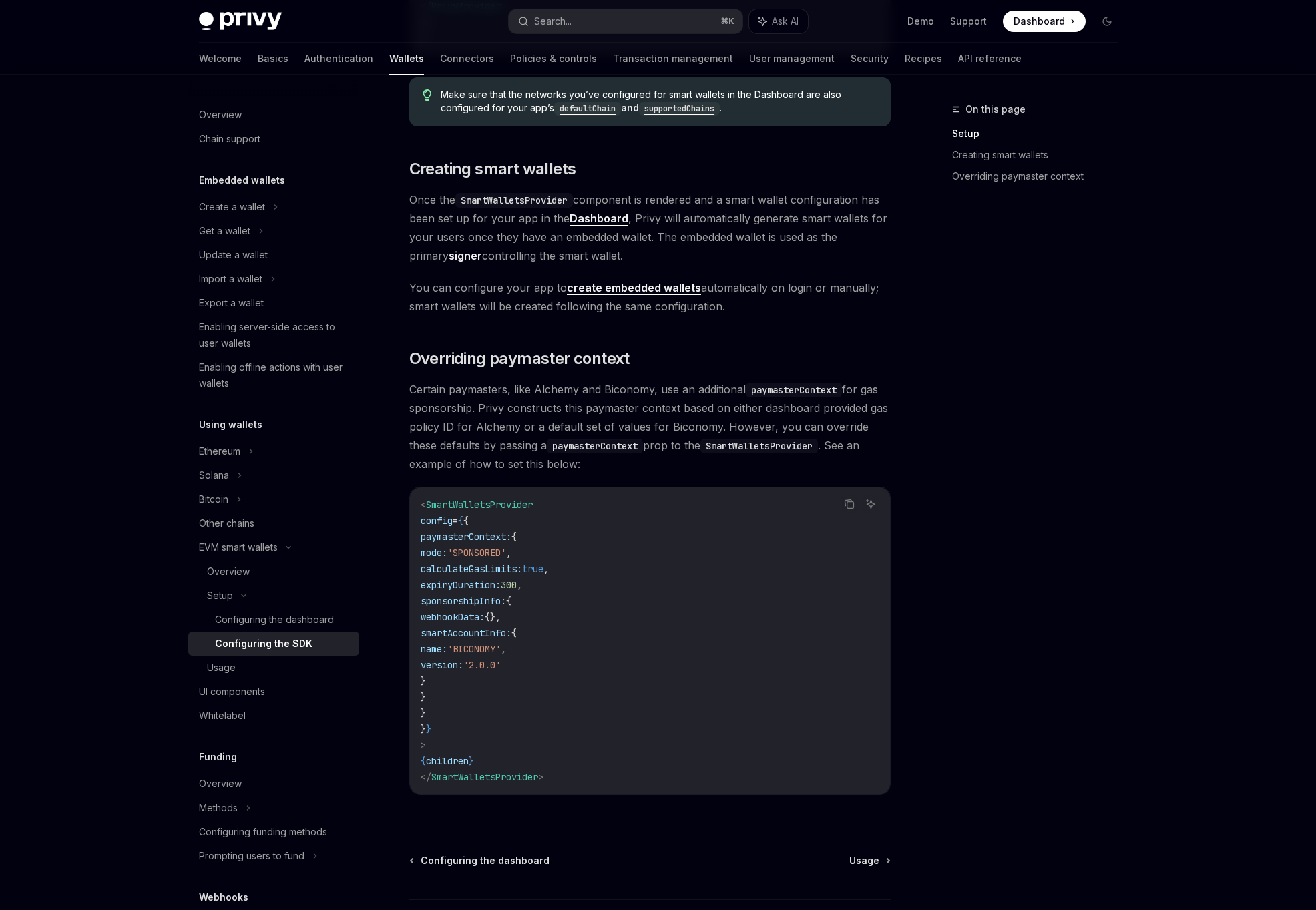
scroll to position [721, 0]
click at [501, 613] on span "{}," at bounding box center [492, 619] width 16 height 12
click at [524, 742] on code "< SmartWalletsProvider config = { { paymasterContext: { mode: 'SPONSORED' , cal…" at bounding box center [650, 644] width 459 height 288
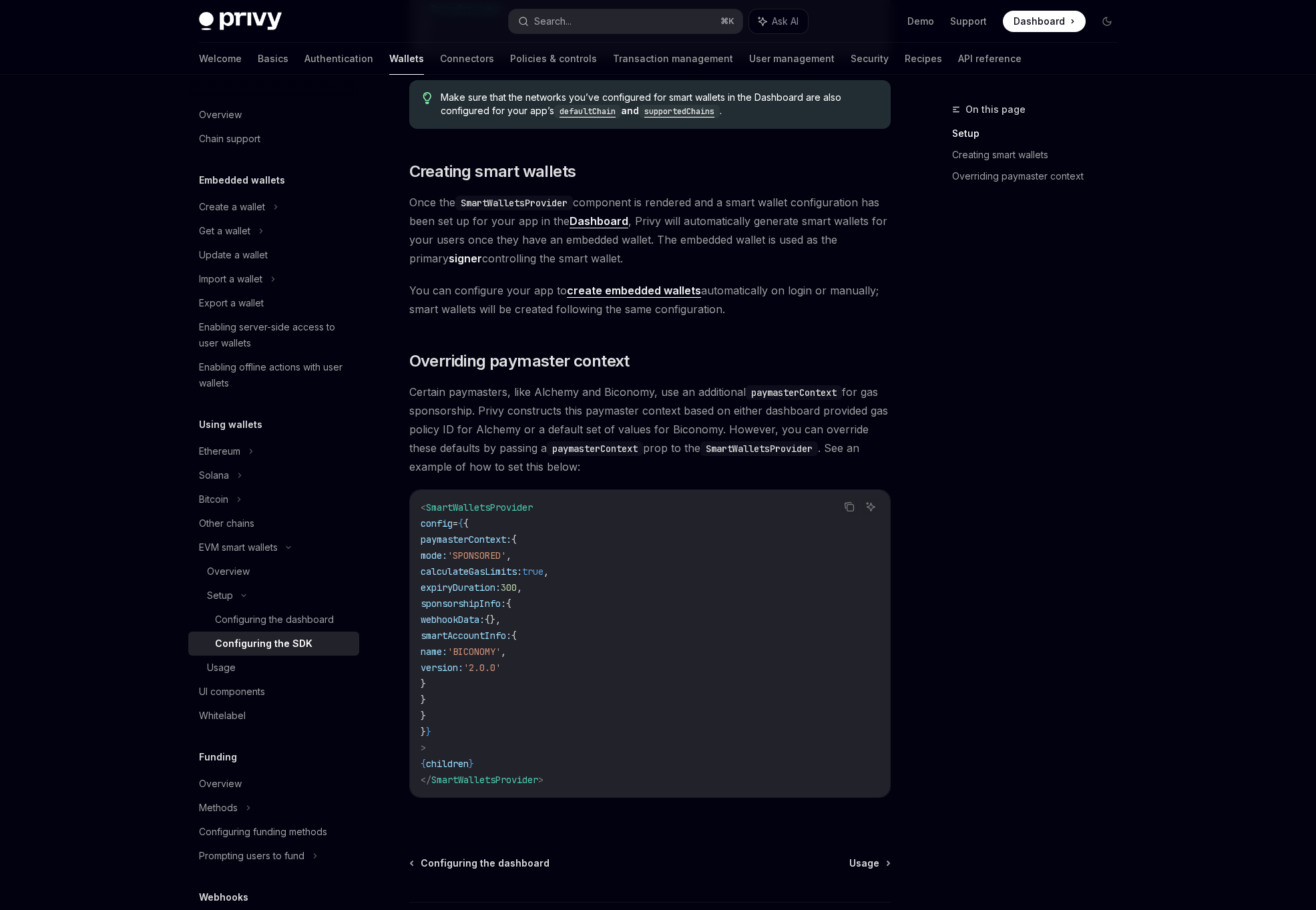
click at [492, 439] on span "Certain paymasters, like Alchemy and Biconomy, use an additional paymasterConte…" at bounding box center [650, 429] width 482 height 93
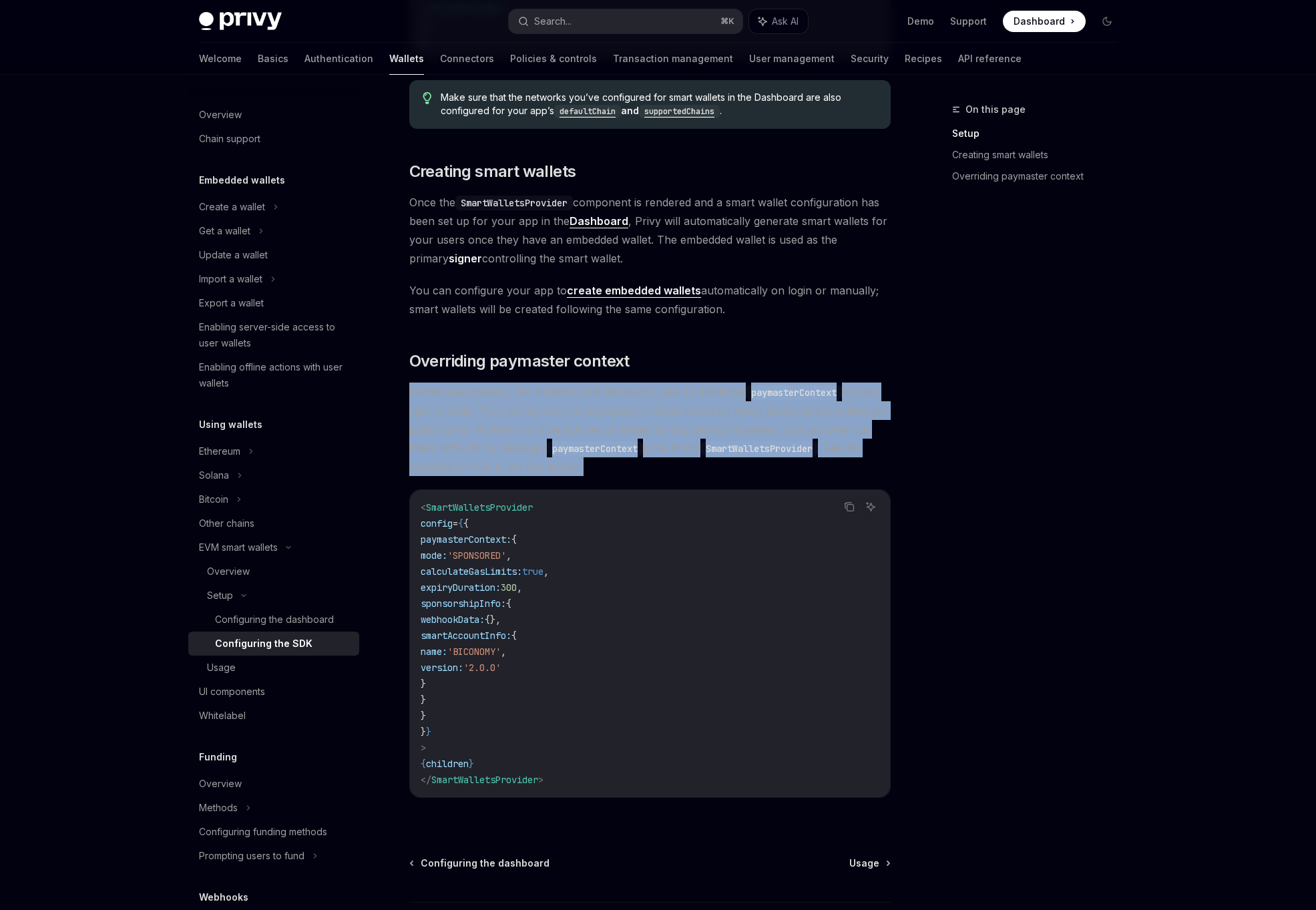
click at [573, 453] on code "paymasterContext" at bounding box center [594, 448] width 96 height 15
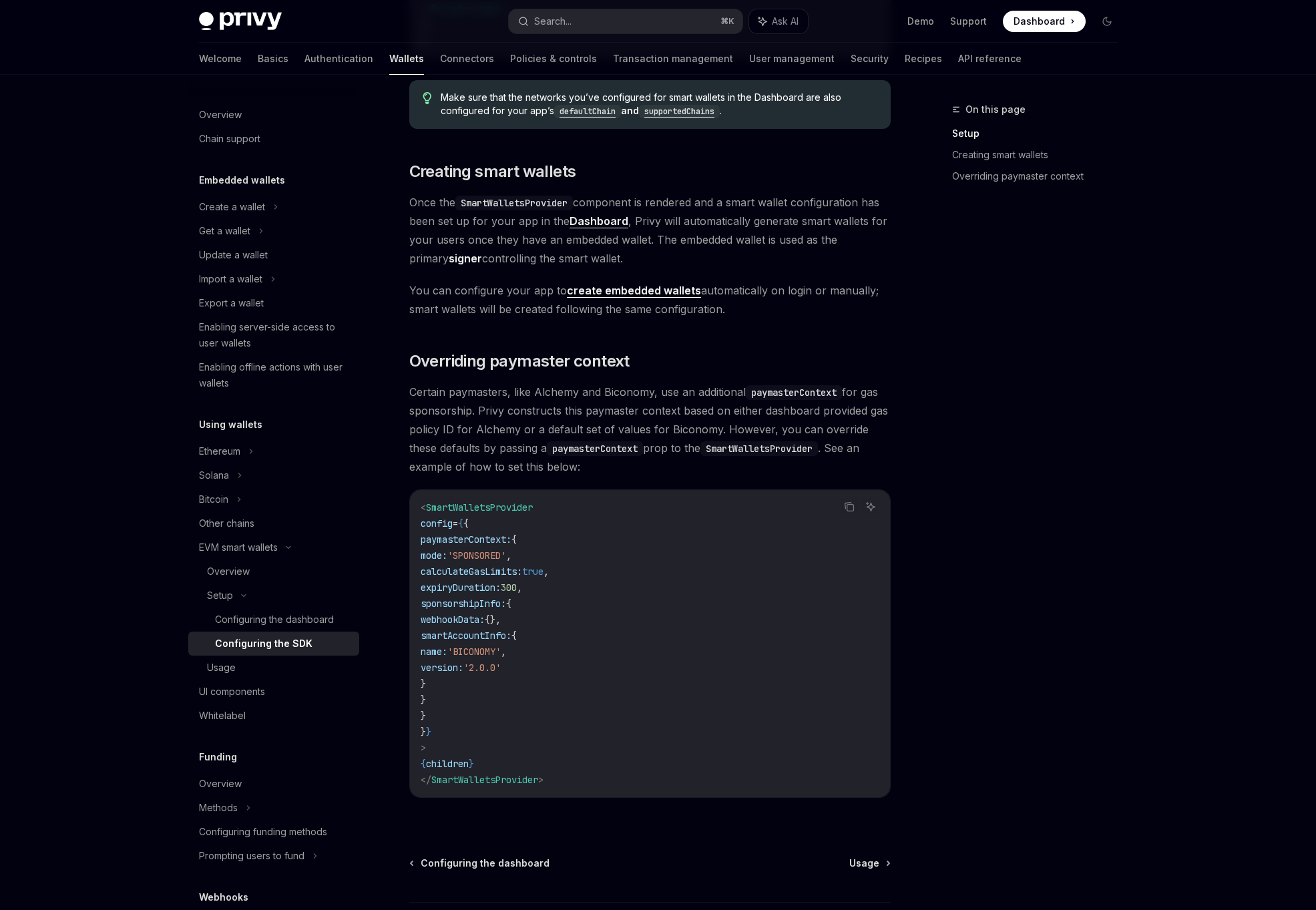
click at [641, 404] on span "Certain paymasters, like Alchemy and Biconomy, use an additional paymasterConte…" at bounding box center [650, 429] width 482 height 93
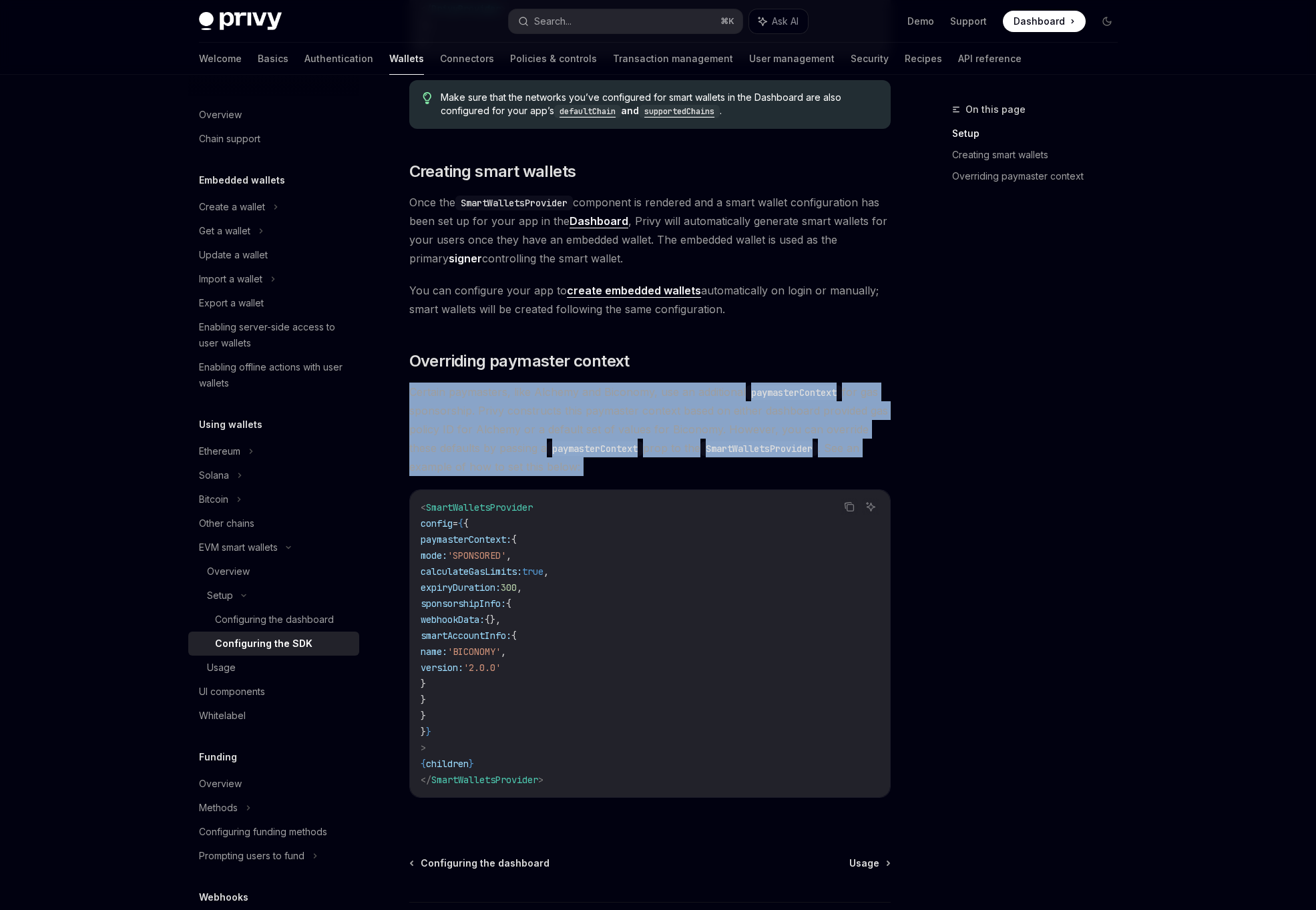
click at [631, 453] on span "Certain paymasters, like Alchemy and Biconomy, use an additional paymasterConte…" at bounding box center [650, 429] width 482 height 93
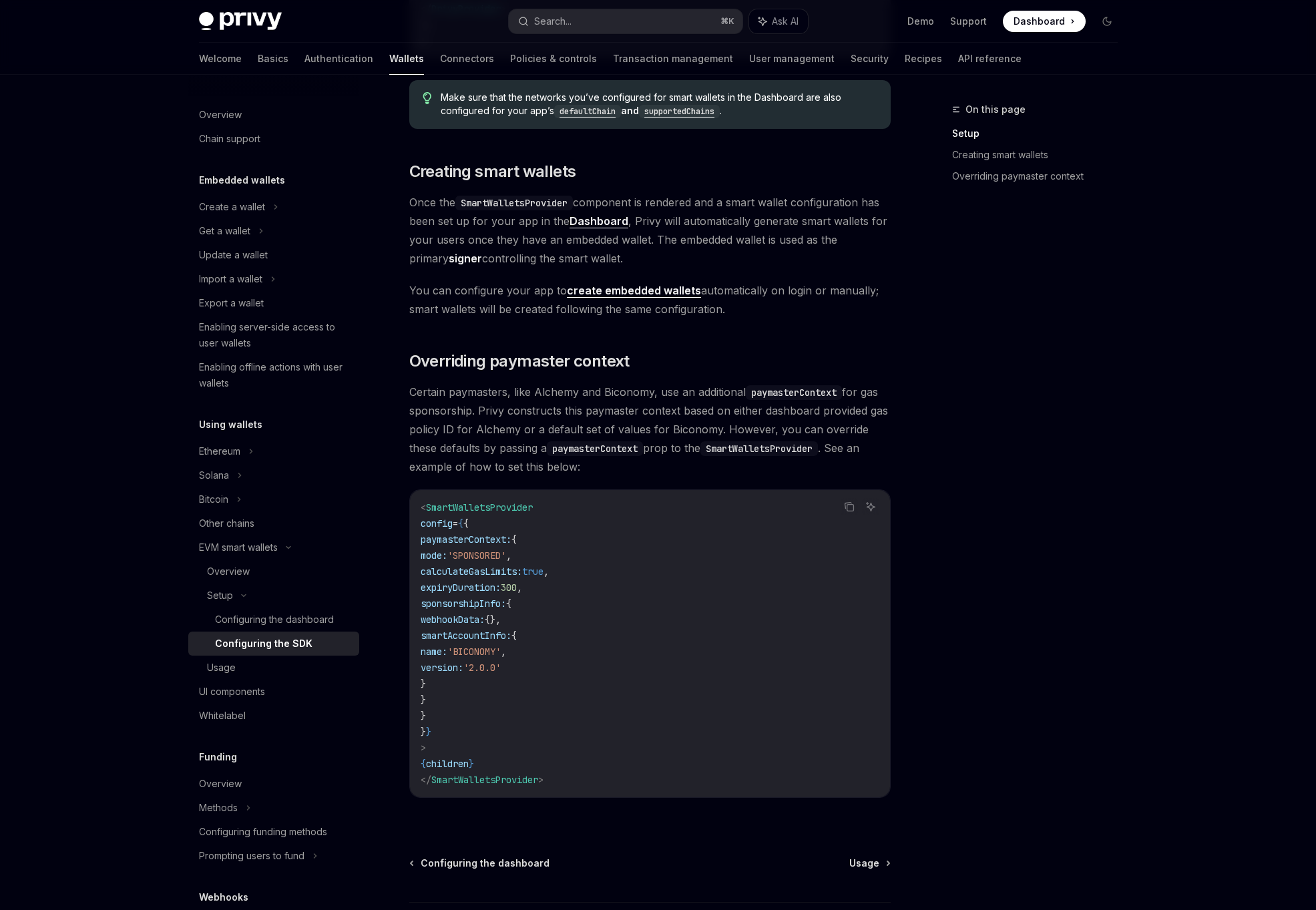
click at [680, 418] on span "Certain paymasters, like Alchemy and Biconomy, use an additional paymasterConte…" at bounding box center [650, 429] width 482 height 93
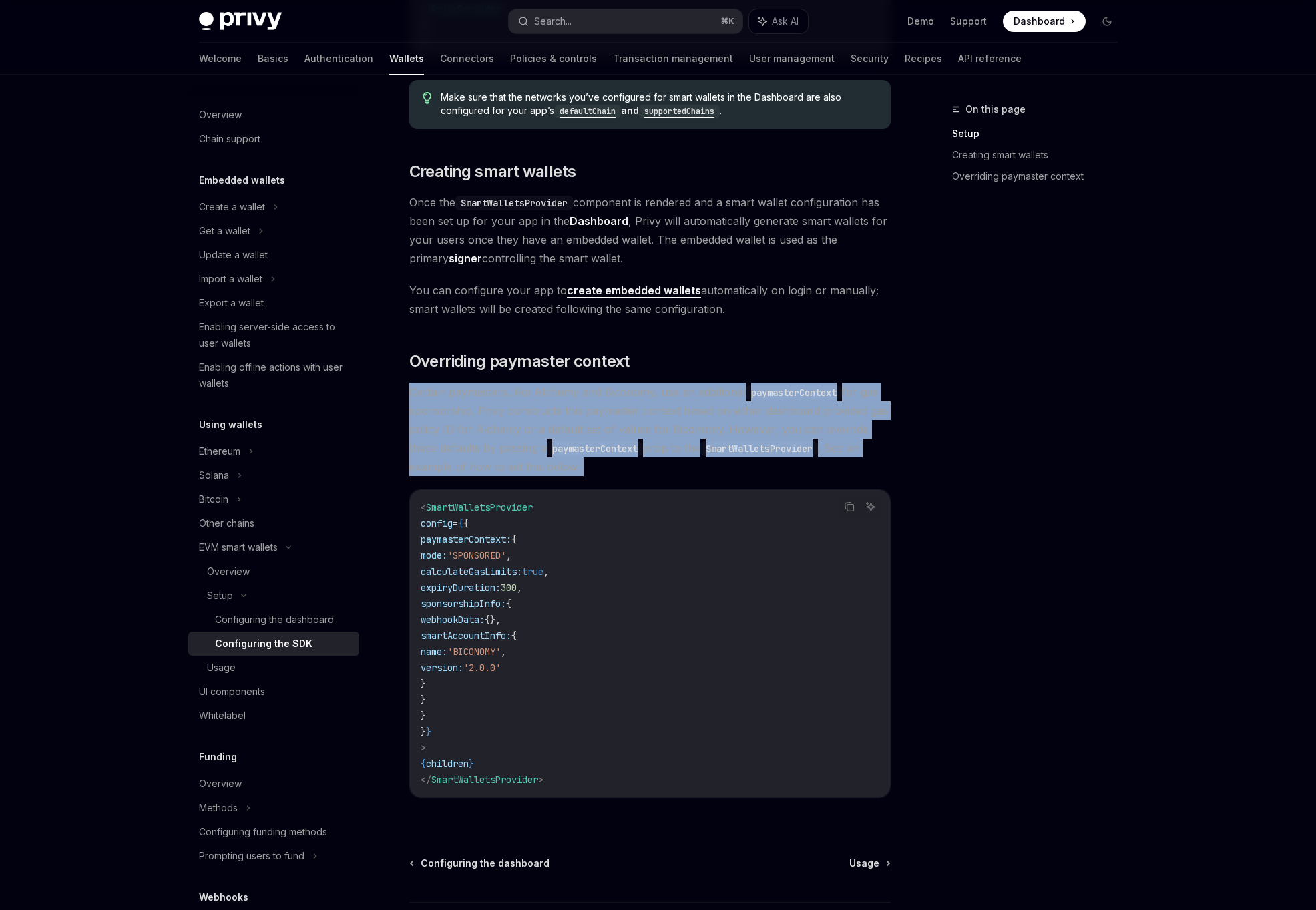
click at [664, 448] on span "Certain paymasters, like Alchemy and Biconomy, use an additional paymasterConte…" at bounding box center [650, 429] width 482 height 93
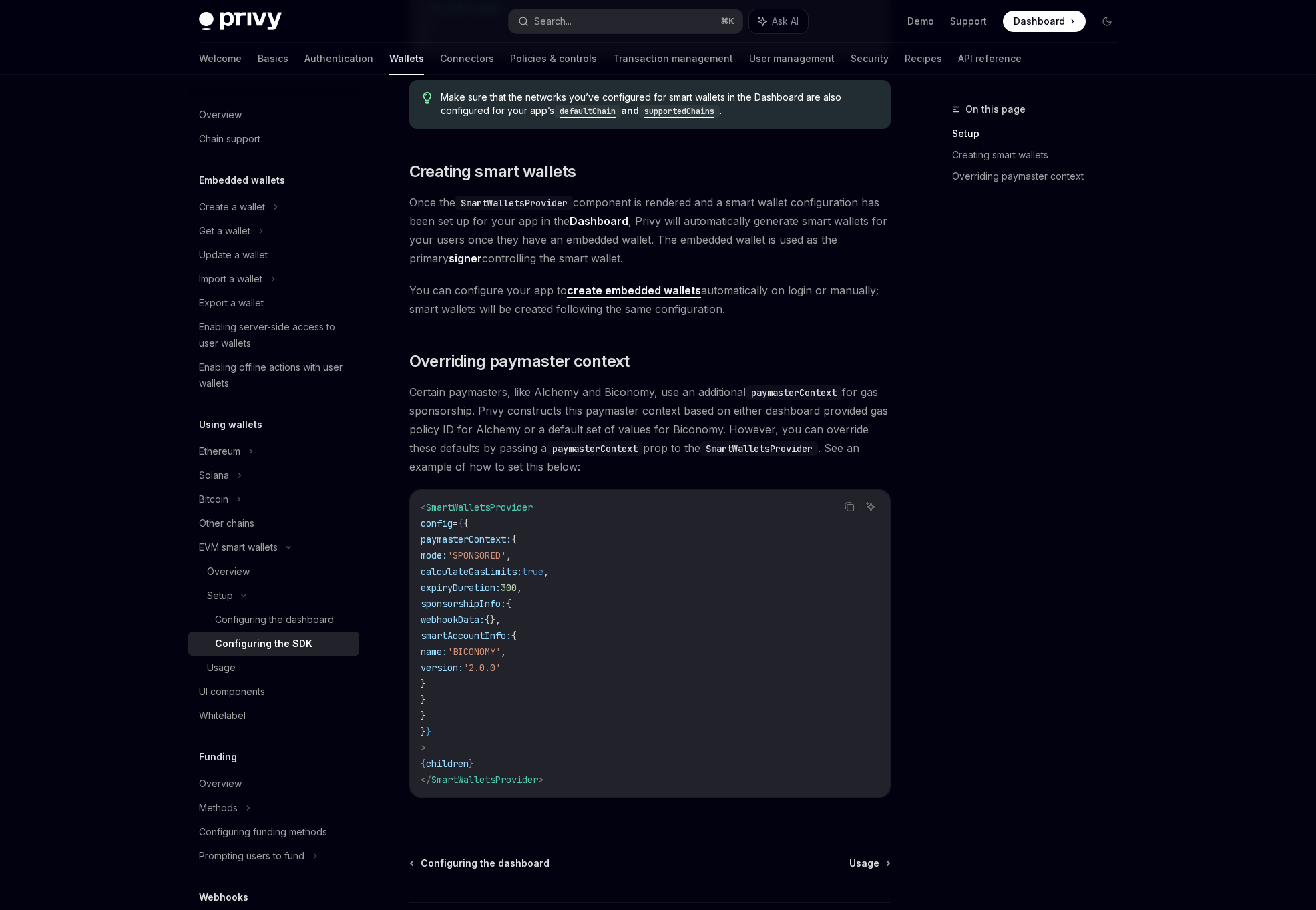
click at [664, 448] on span "Certain paymasters, like Alchemy and Biconomy, use an additional paymasterConte…" at bounding box center [650, 429] width 482 height 93
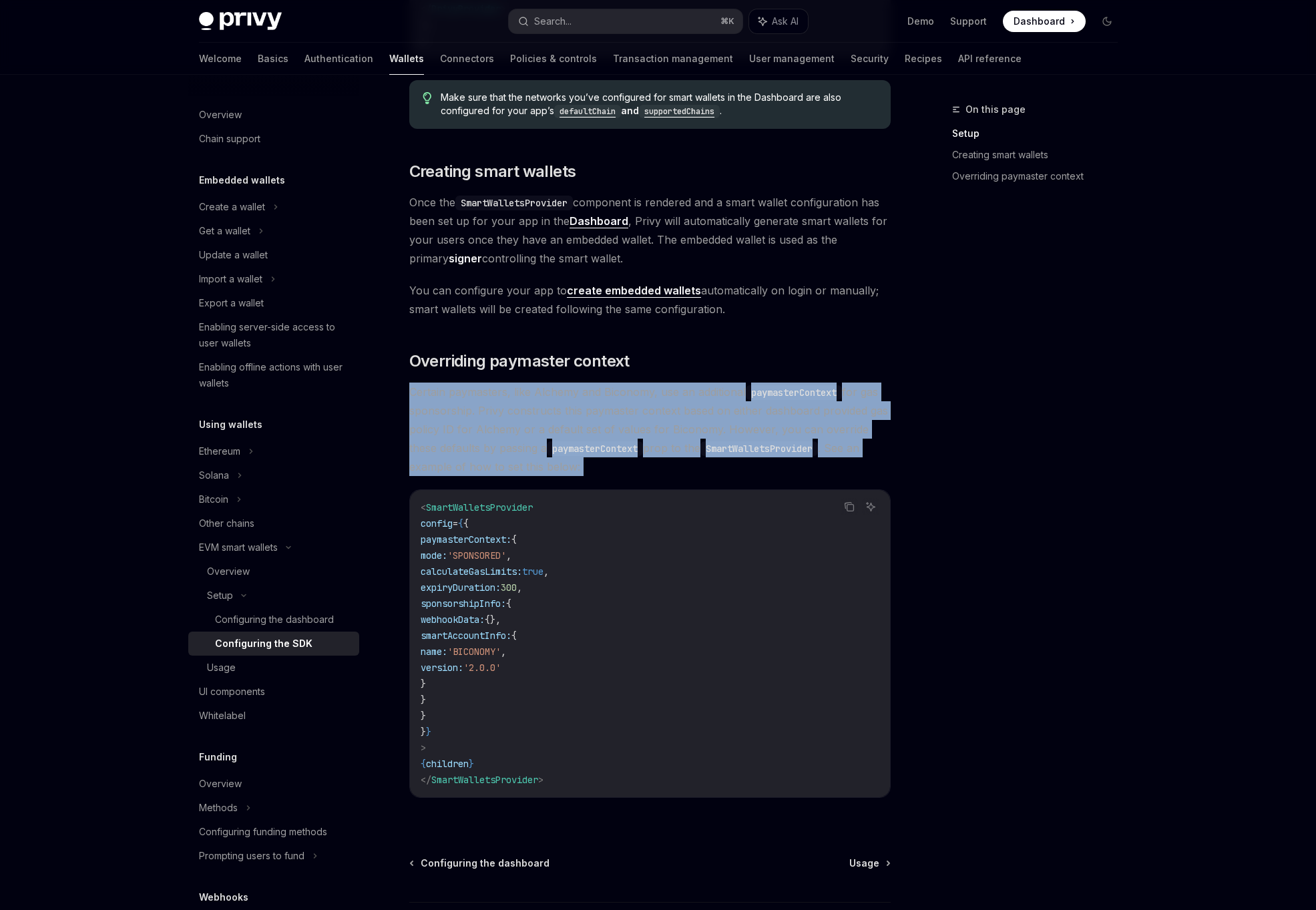
click at [660, 468] on span "Certain paymasters, like Alchemy and Biconomy, use an additional paymasterConte…" at bounding box center [650, 429] width 482 height 93
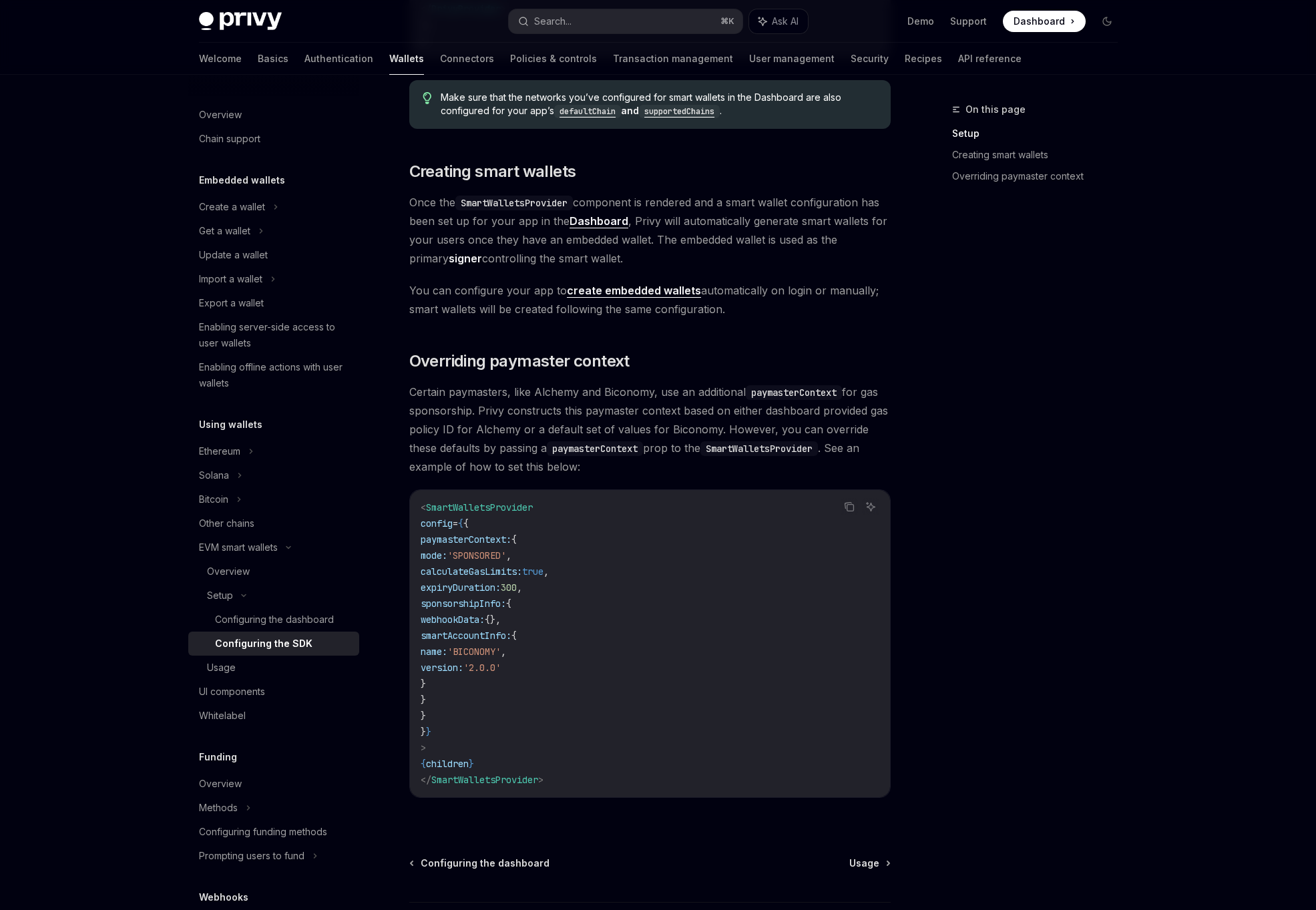
click at [660, 468] on span "Certain paymasters, like Alchemy and Biconomy, use an additional paymasterConte…" at bounding box center [650, 429] width 482 height 93
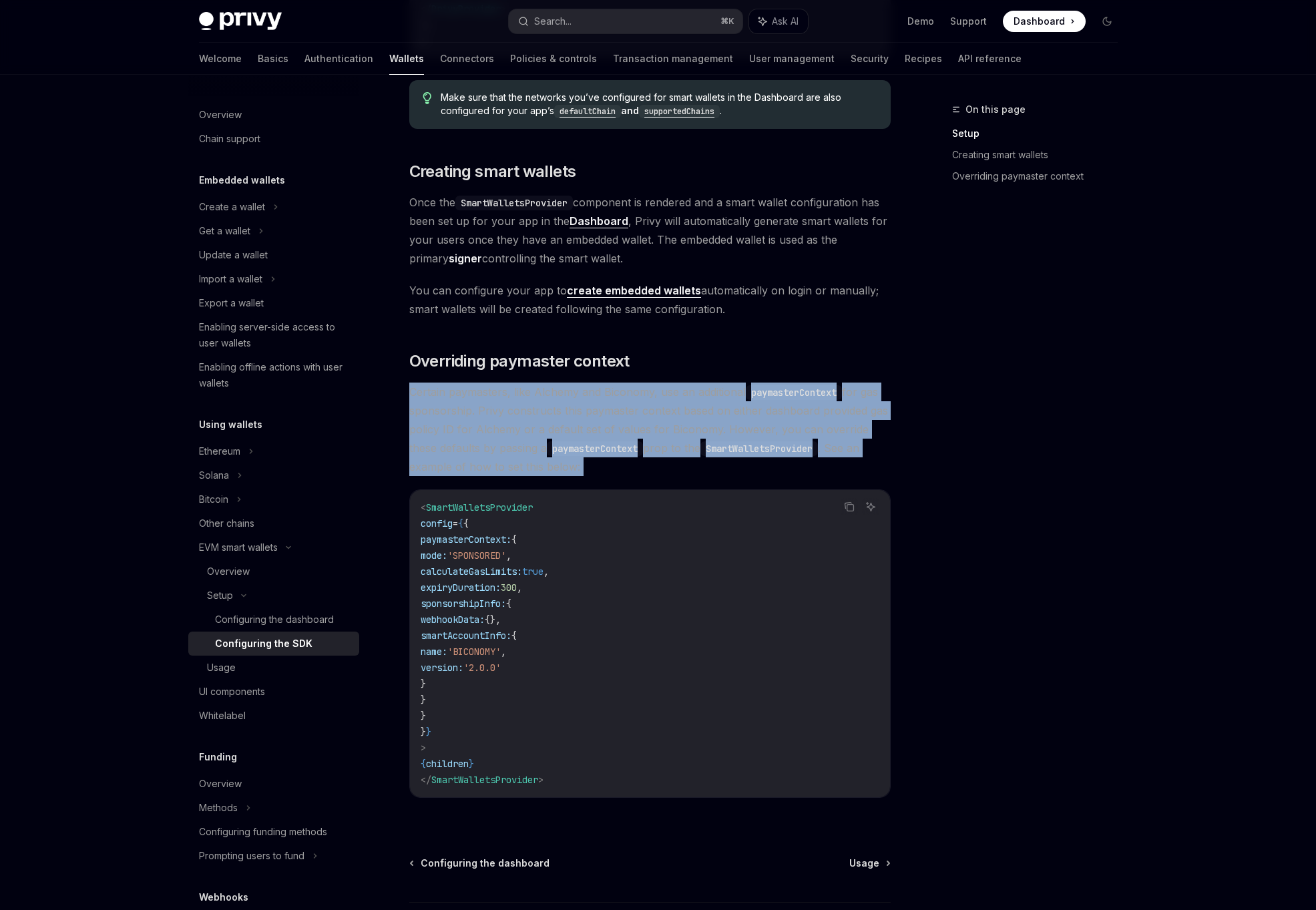
click at [530, 427] on span "Certain paymasters, like Alchemy and Biconomy, use an additional paymasterConte…" at bounding box center [650, 429] width 482 height 93
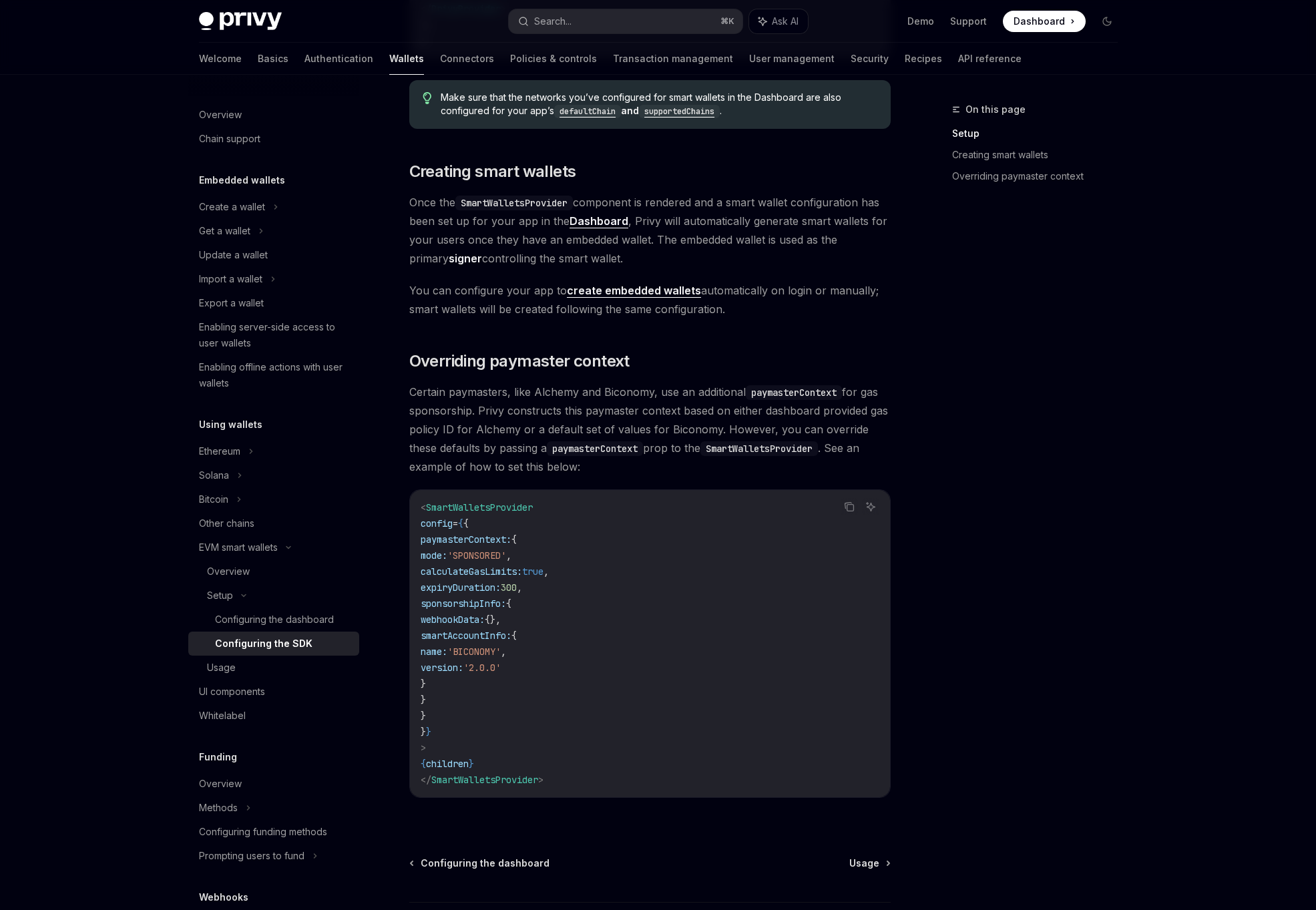
click at [530, 427] on span "Certain paymasters, like Alchemy and Biconomy, use an additional paymasterConte…" at bounding box center [650, 429] width 482 height 93
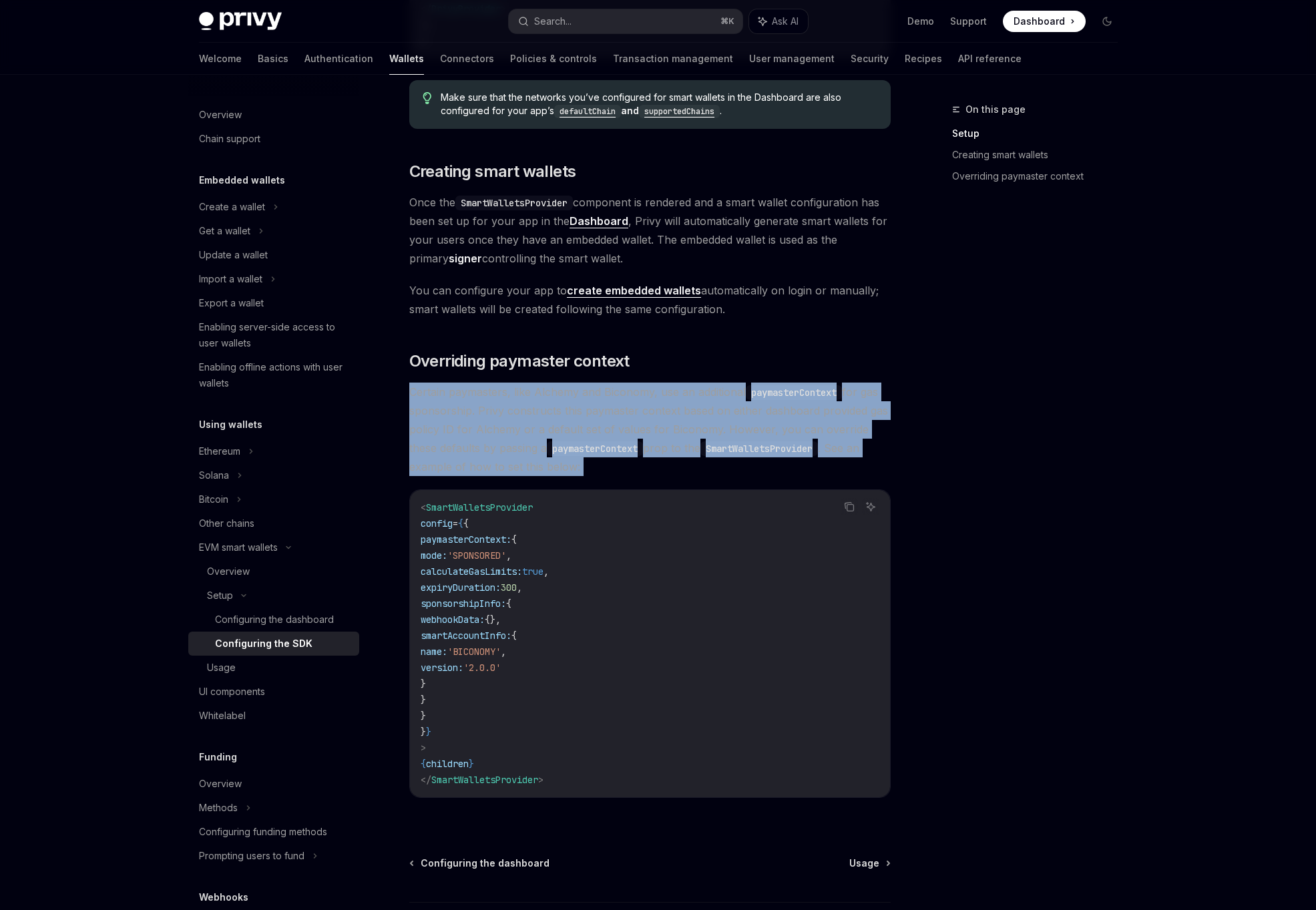
click at [529, 466] on span "Certain paymasters, like Alchemy and Biconomy, use an additional paymasterConte…" at bounding box center [650, 429] width 482 height 93
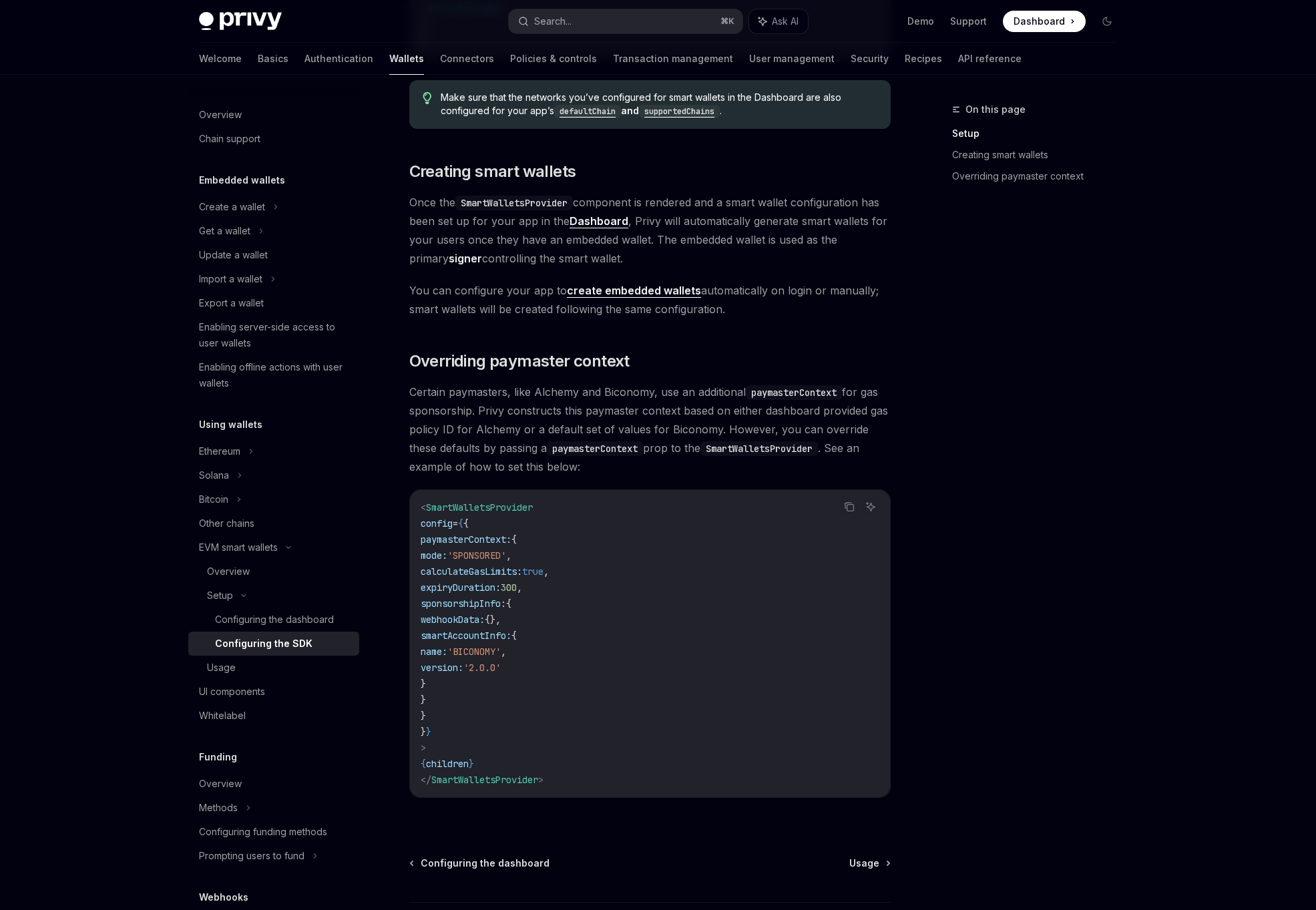
click at [529, 466] on span "Certain paymasters, like Alchemy and Biconomy, use an additional paymasterConte…" at bounding box center [650, 429] width 482 height 93
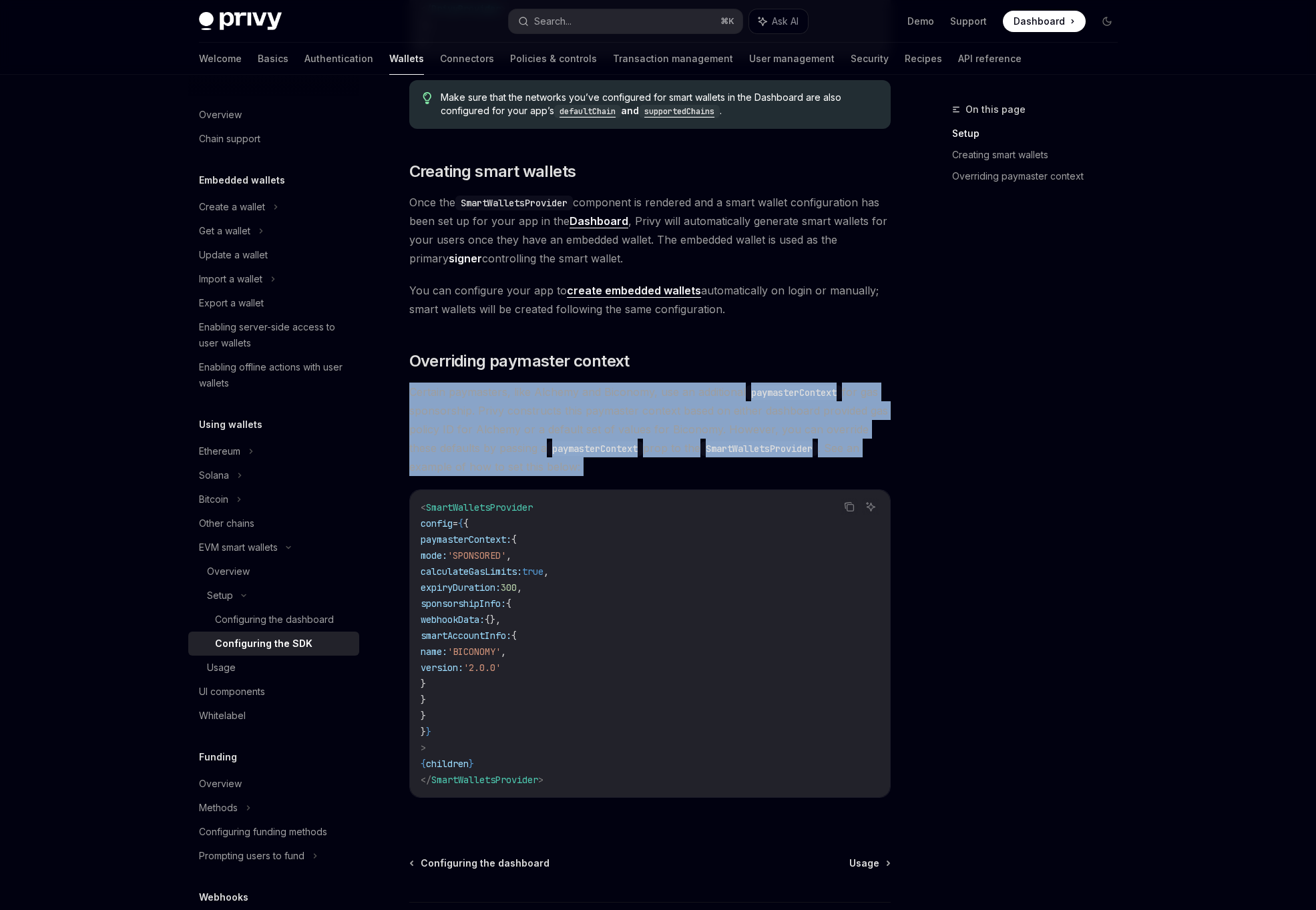
click at [557, 470] on span "Certain paymasters, like Alchemy and Biconomy, use an additional paymasterConte…" at bounding box center [650, 429] width 482 height 93
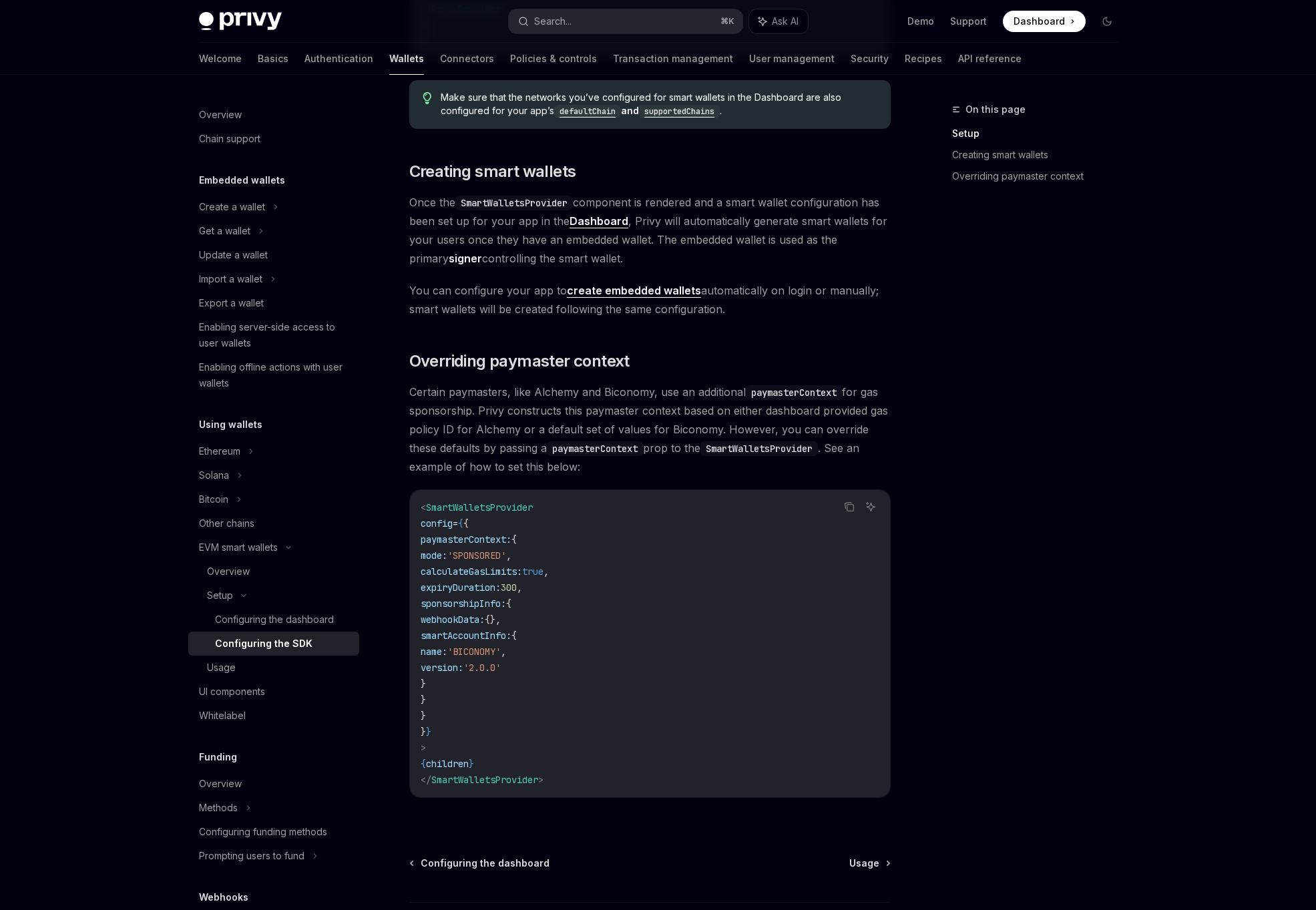
click at [557, 470] on span "Certain paymasters, like Alchemy and Biconomy, use an additional paymasterConte…" at bounding box center [650, 429] width 482 height 93
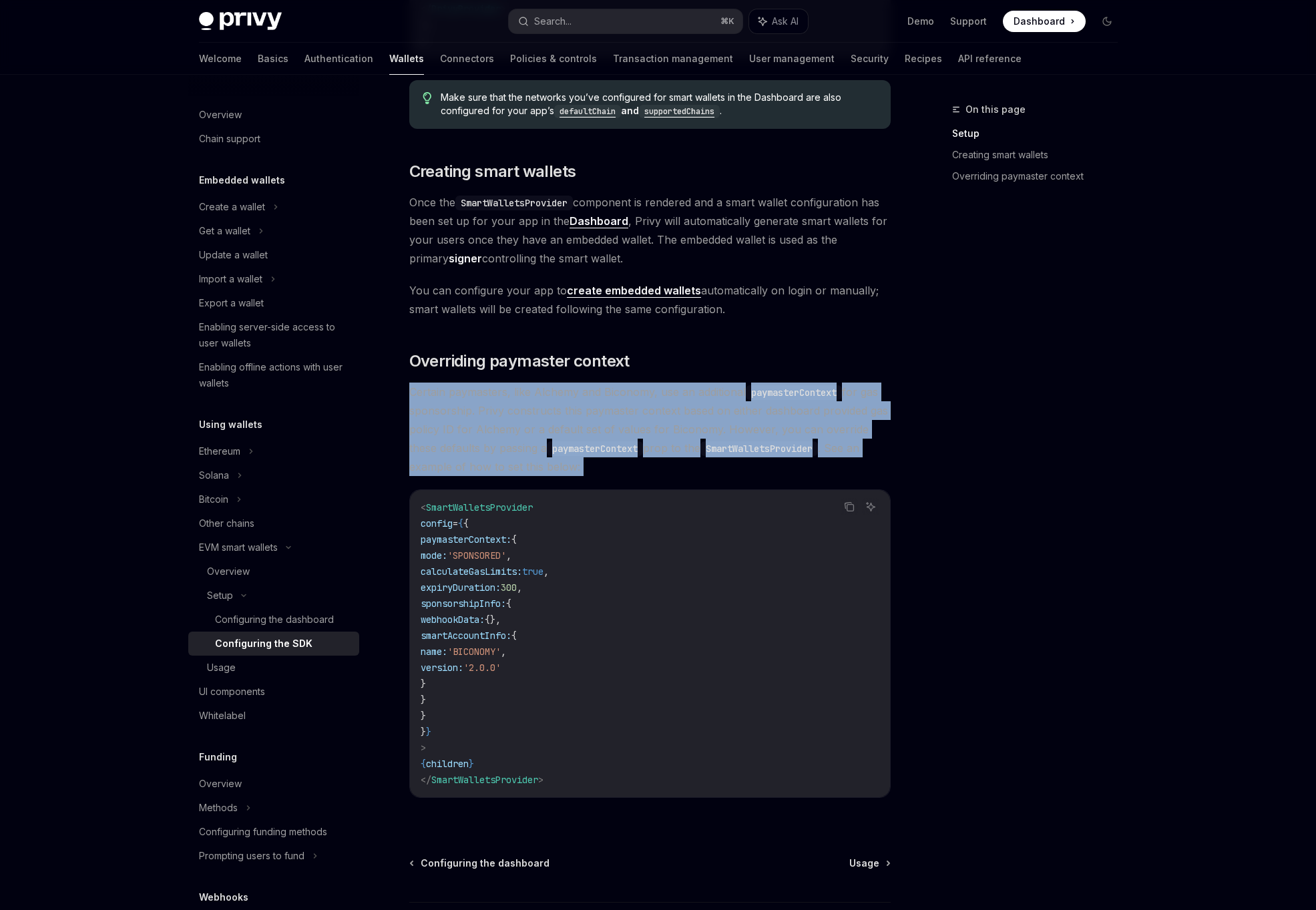
scroll to position [828, 0]
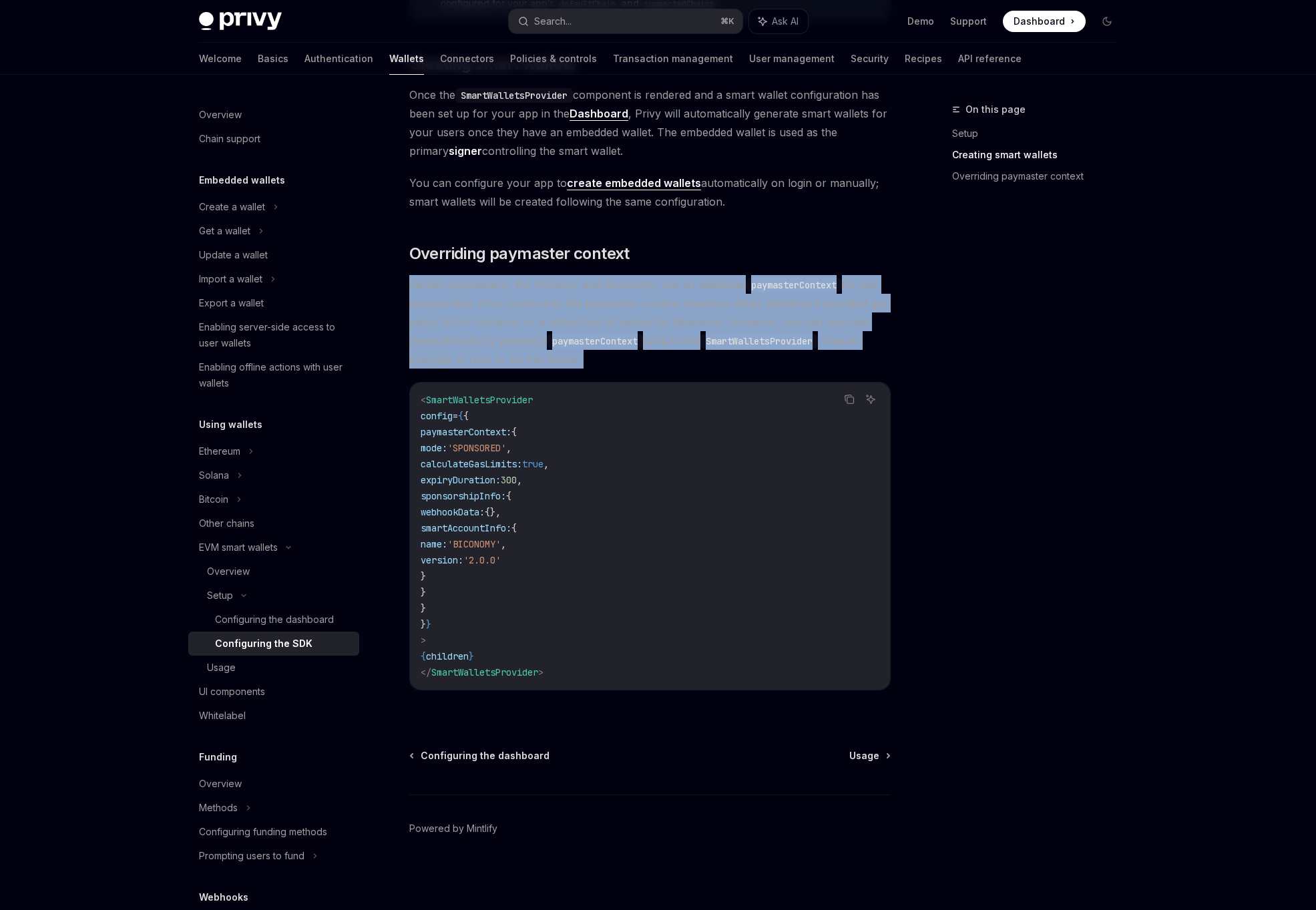
click at [557, 470] on code "< SmartWalletsProvider config = { { paymasterContext: { mode: 'SPONSORED' , cal…" at bounding box center [650, 536] width 459 height 288
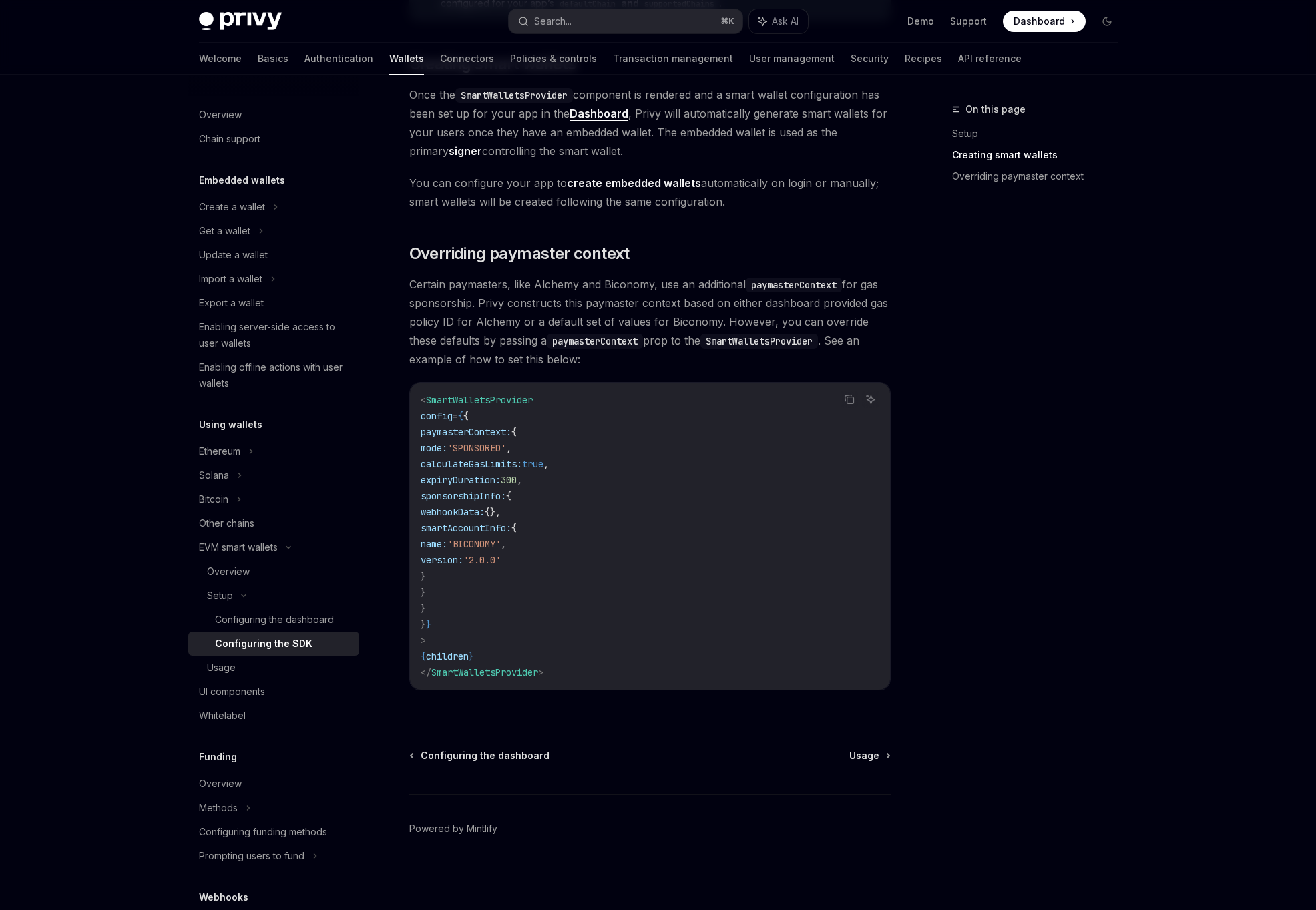
click at [557, 470] on code "< SmartWalletsProvider config = { { paymasterContext: { mode: 'SPONSORED' , cal…" at bounding box center [650, 536] width 459 height 288
click at [534, 606] on code "< SmartWalletsProvider config = { { paymasterContext: { mode: 'SPONSORED' , cal…" at bounding box center [650, 536] width 459 height 288
click at [501, 542] on span "'BICONOMY'" at bounding box center [474, 544] width 54 height 12
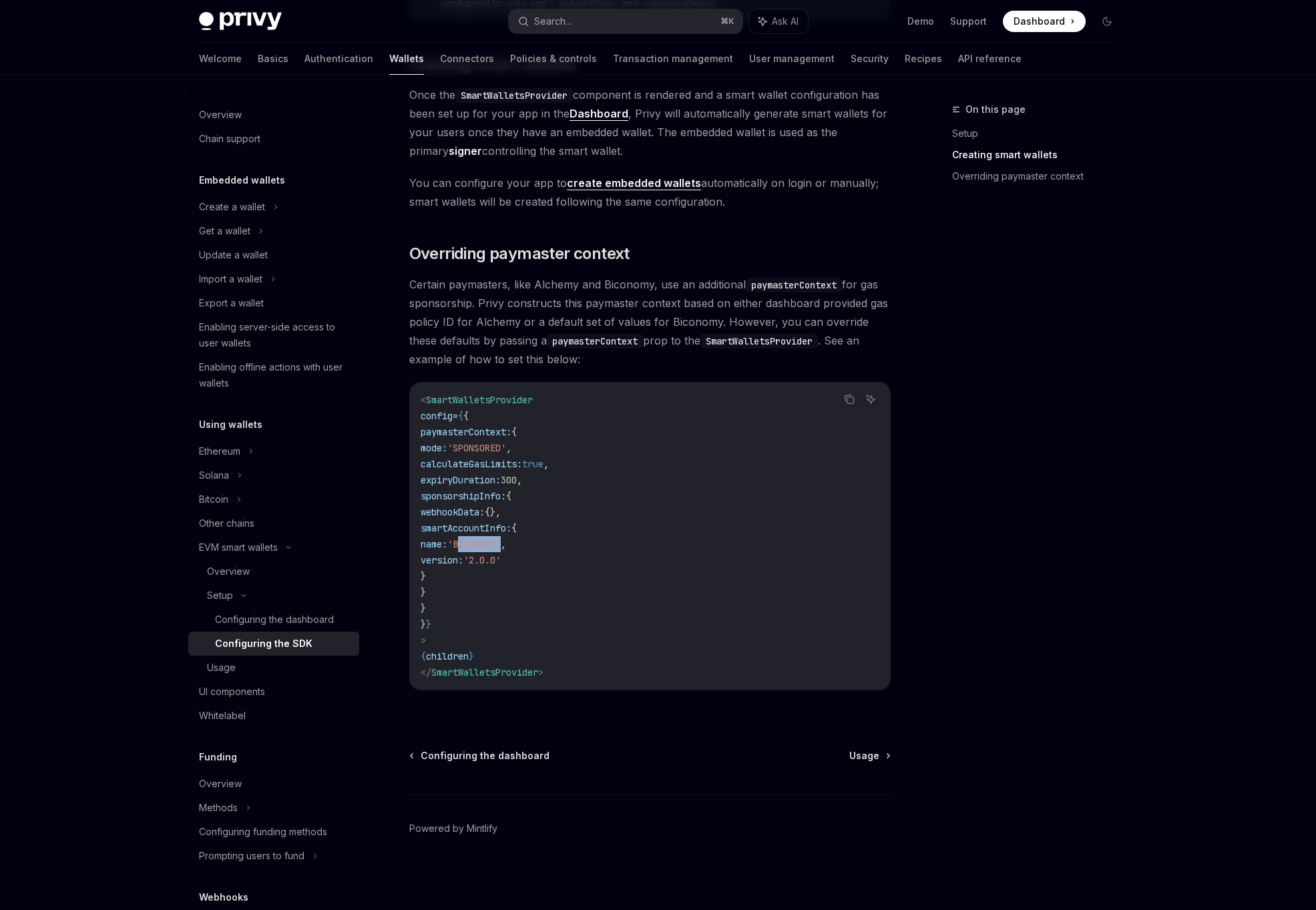
click at [538, 584] on code "< SmartWalletsProvider config = { { paymasterContext: { mode: 'SPONSORED' , cal…" at bounding box center [650, 536] width 459 height 288
click at [312, 665] on div "Usage" at bounding box center [279, 667] width 144 height 16
type textarea "*"
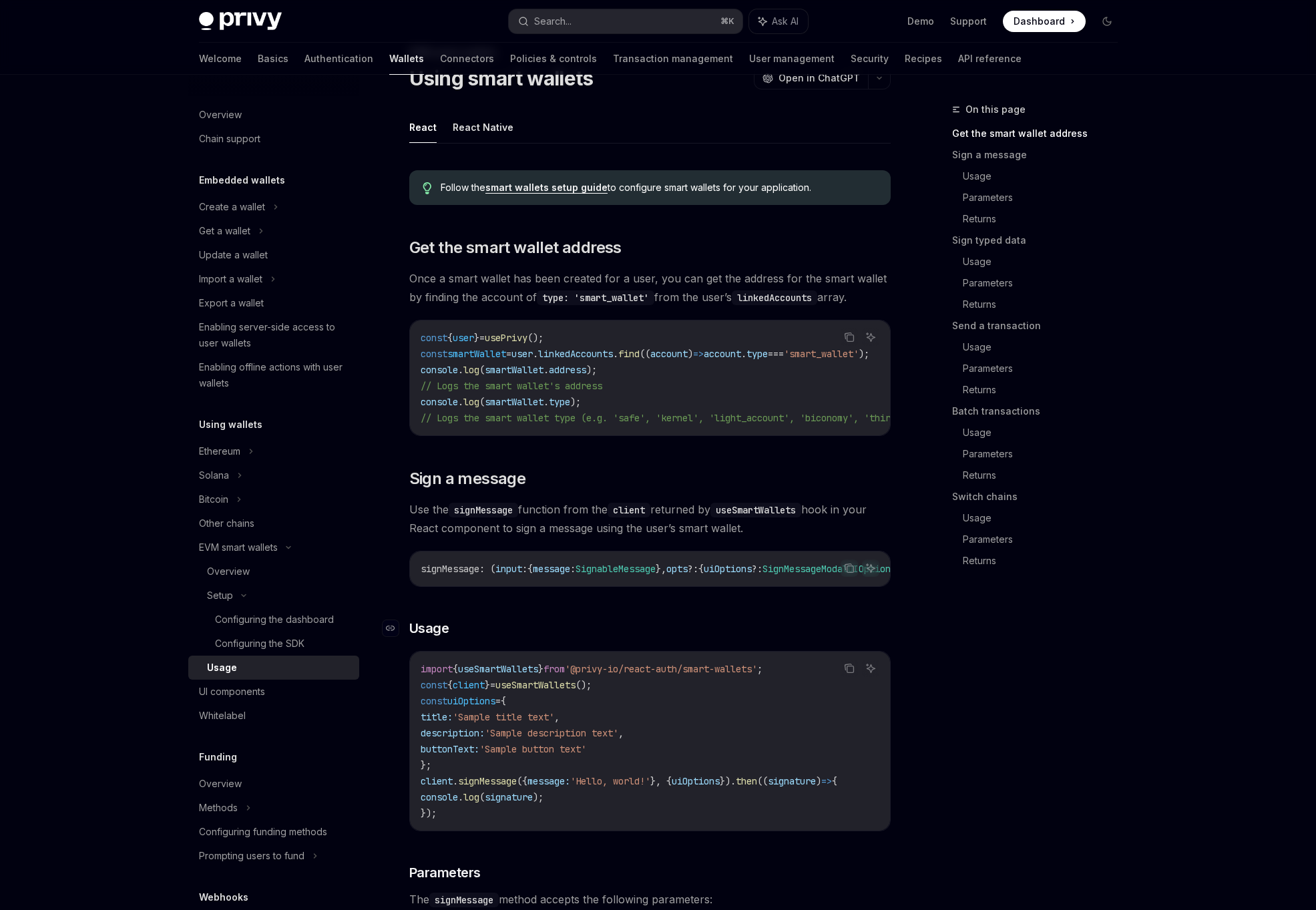
scroll to position [44, 0]
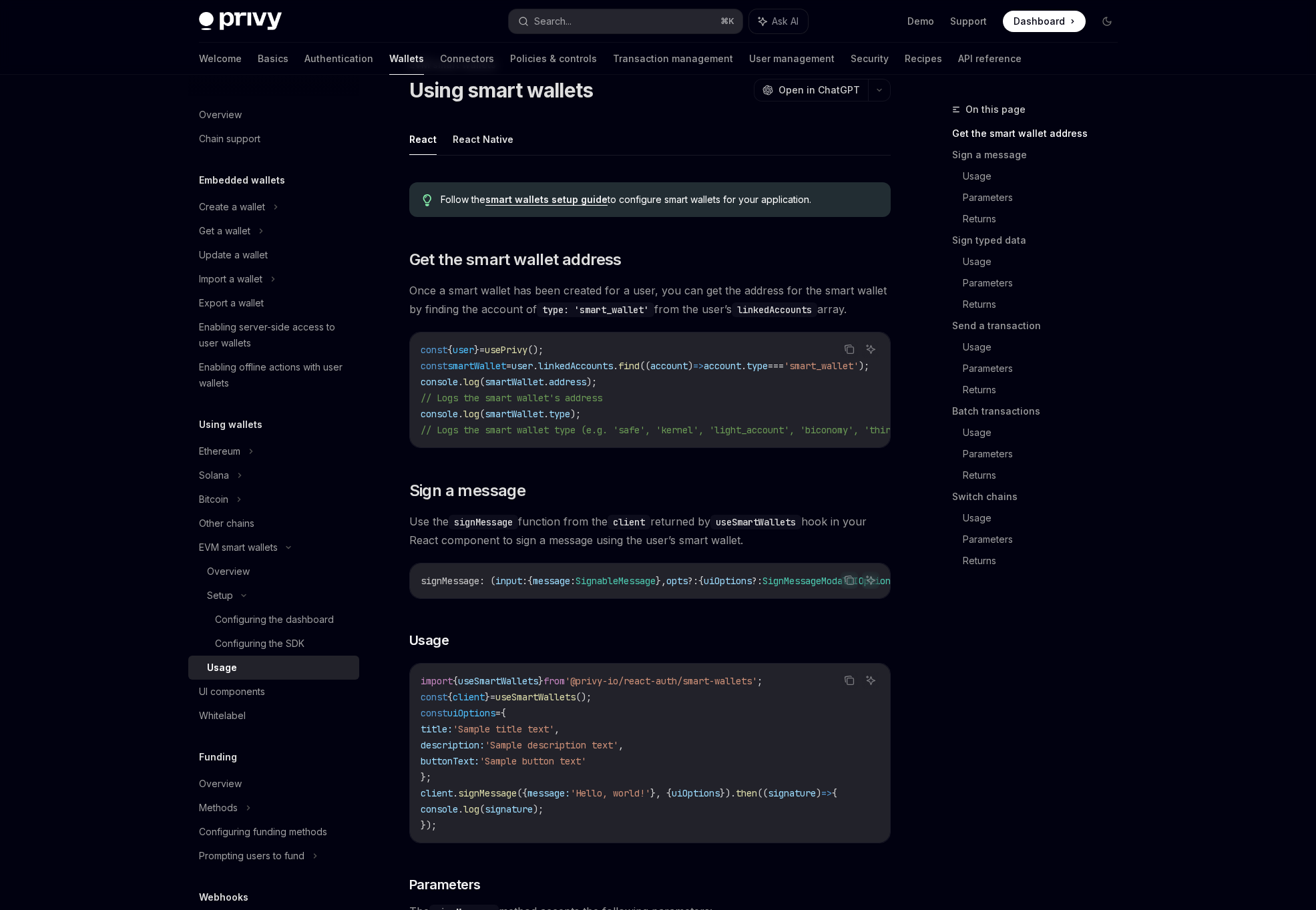
click at [687, 369] on span "account" at bounding box center [669, 365] width 37 height 12
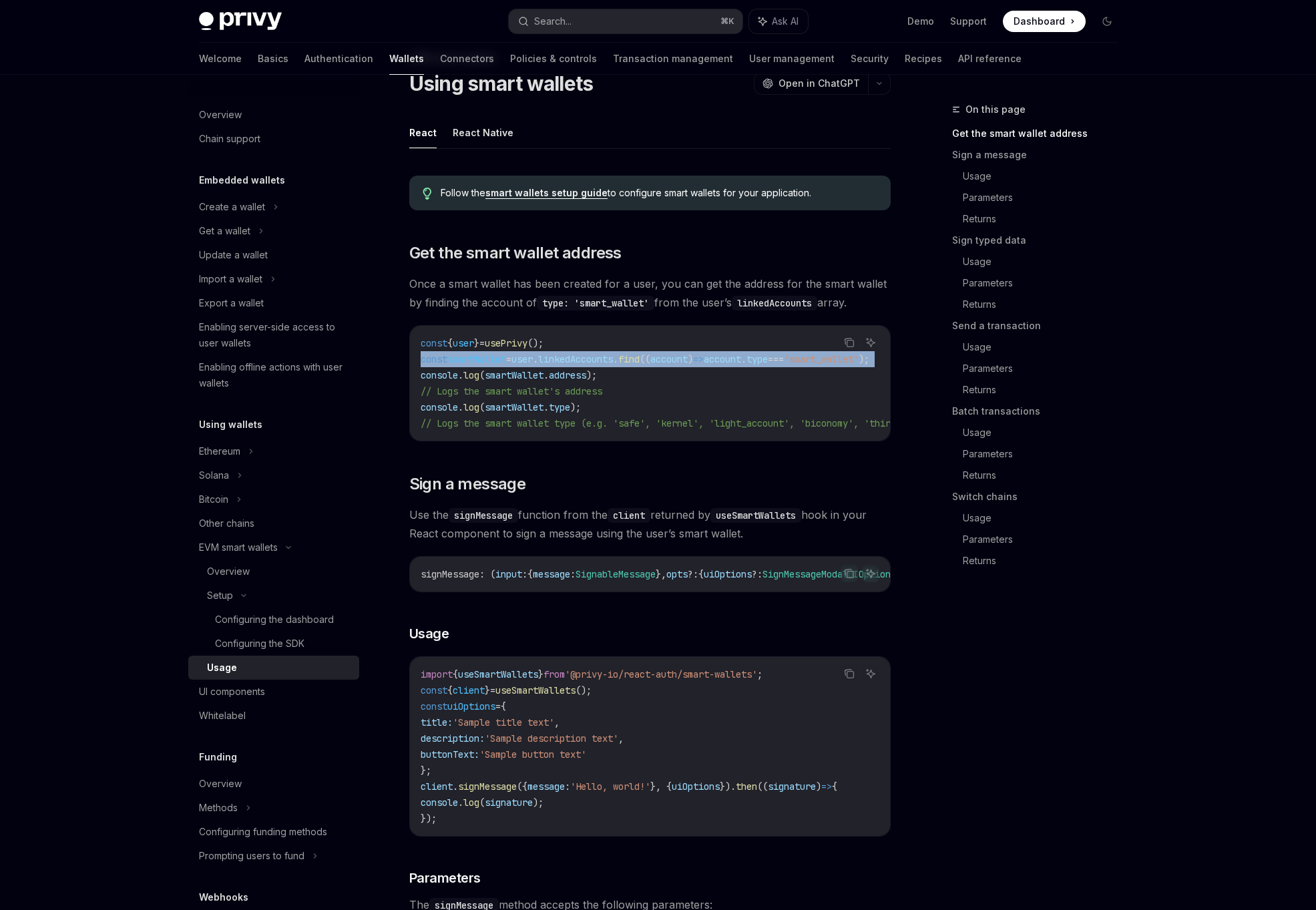
scroll to position [0, 0]
click at [625, 343] on code "const { user } = usePrivy (); const smartWallet = user . linkedAccounts . find …" at bounding box center [754, 383] width 668 height 96
click at [562, 365] on span "linkedAccounts" at bounding box center [576, 358] width 75 height 12
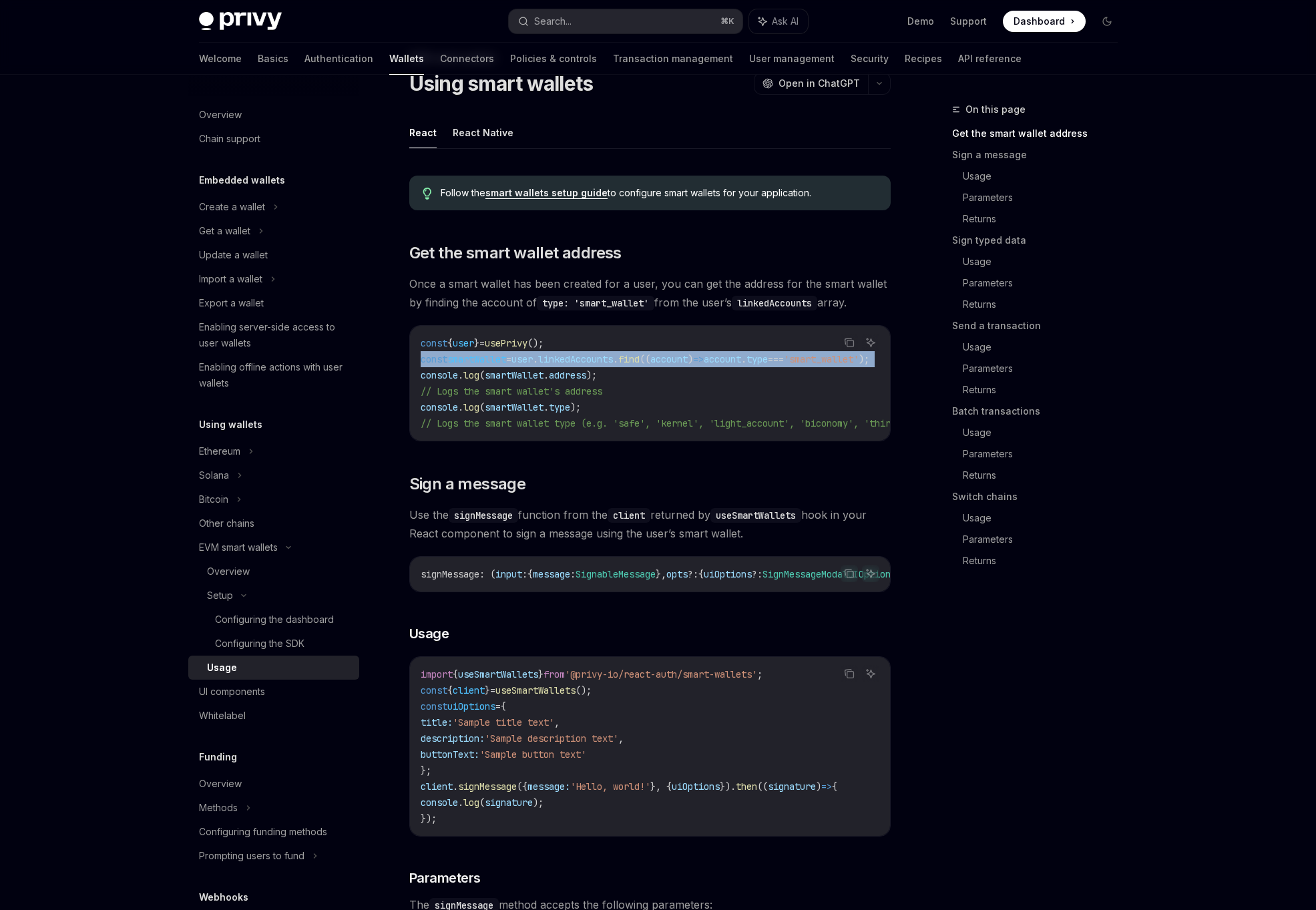
copy code "const smartWallet = user . linkedAccounts . find (( account ) => account . type…"
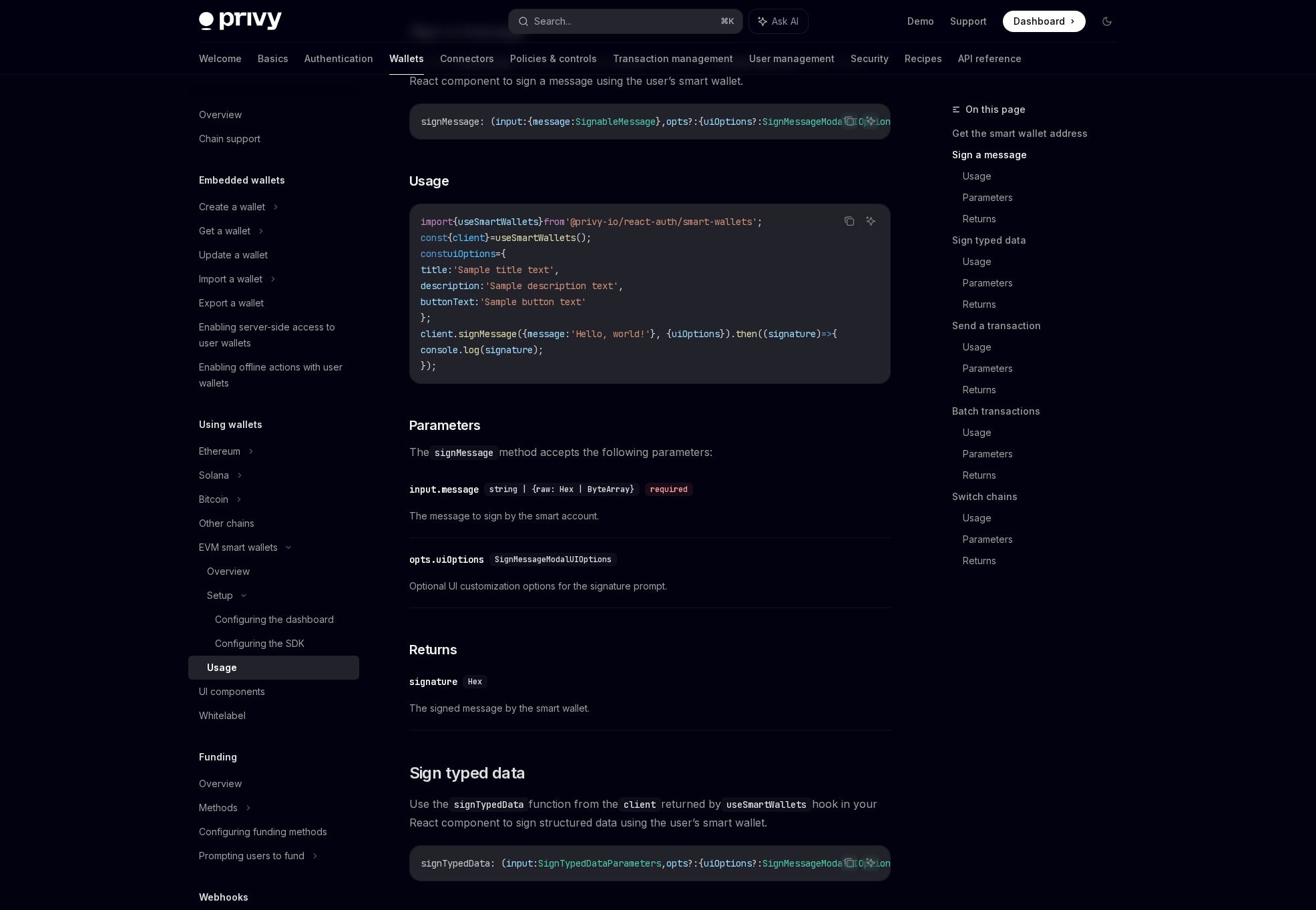
scroll to position [485, 0]
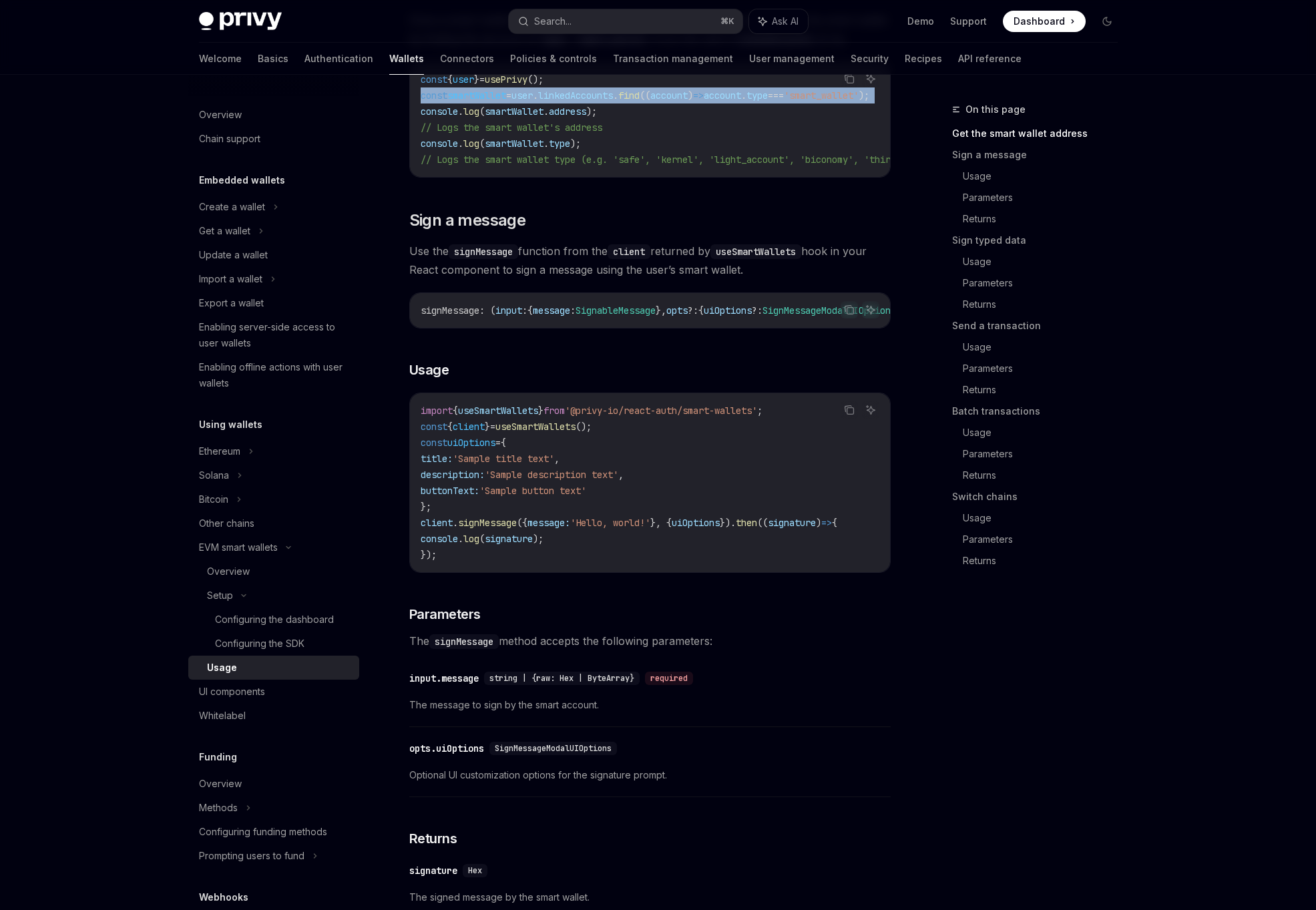
click at [642, 454] on code "import { useSmartWallets } from '@privy-io/react-auth/smart-wallets' ; const { …" at bounding box center [650, 483] width 459 height 160
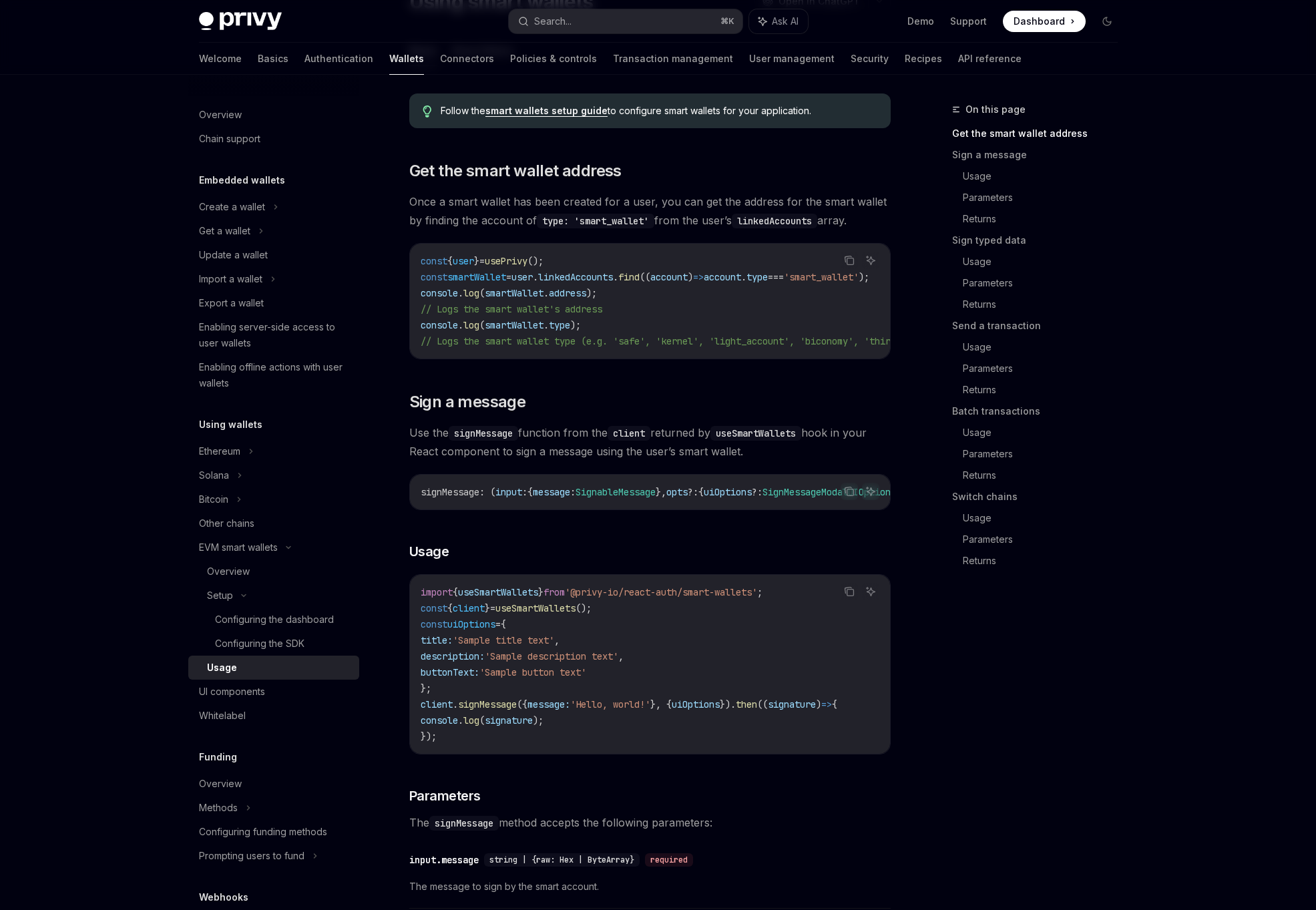
scroll to position [92, 0]
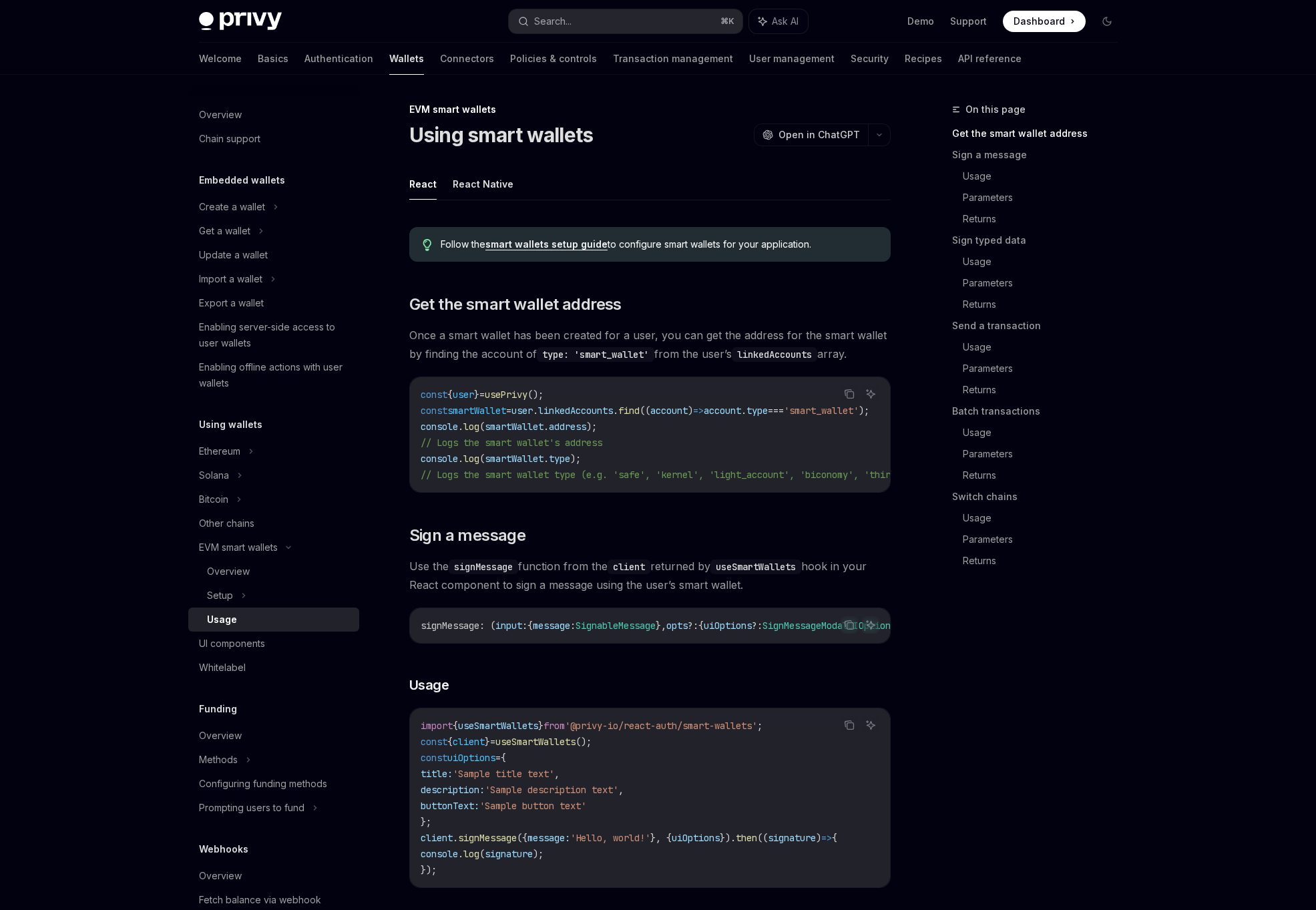
click at [553, 488] on div "const { user } = usePrivy (); const smartWallet = user . linkedAccounts . find …" at bounding box center [650, 434] width 480 height 115
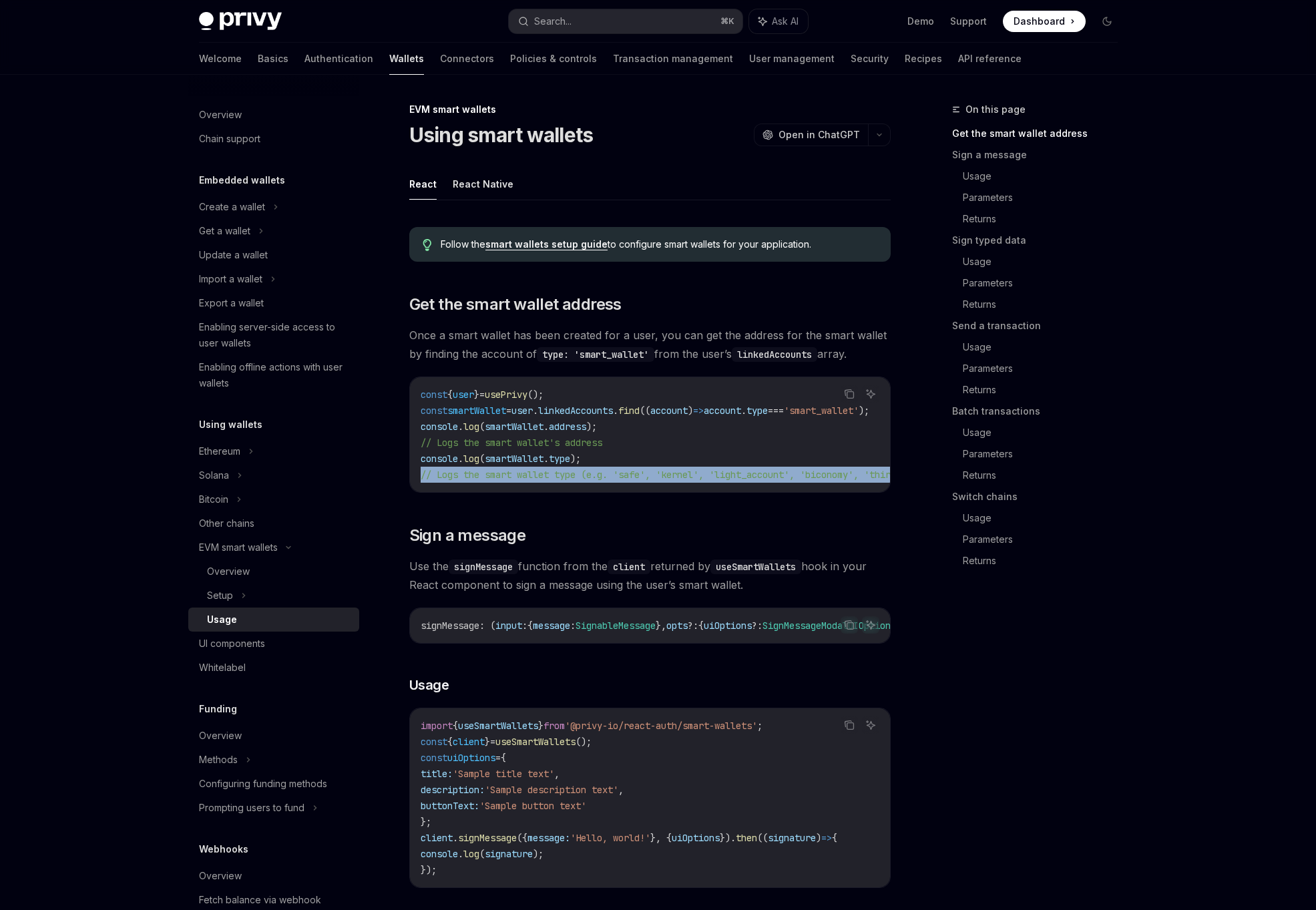
click at [683, 441] on code "const { user } = usePrivy (); const smartWallet = user . linkedAccounts . find …" at bounding box center [754, 434] width 668 height 96
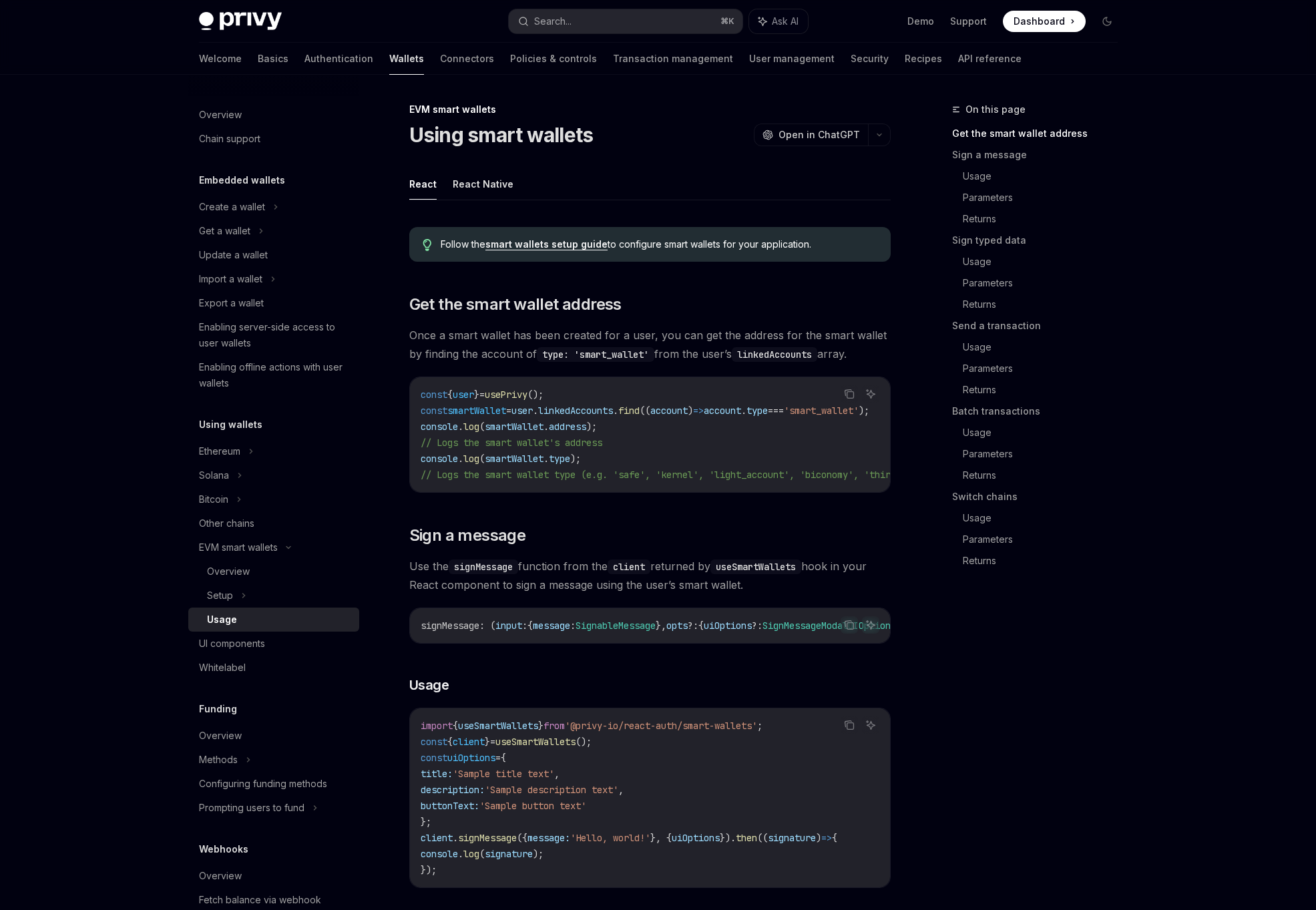
click at [563, 242] on link "smart wallets setup guide" at bounding box center [546, 244] width 122 height 12
type textarea "*"
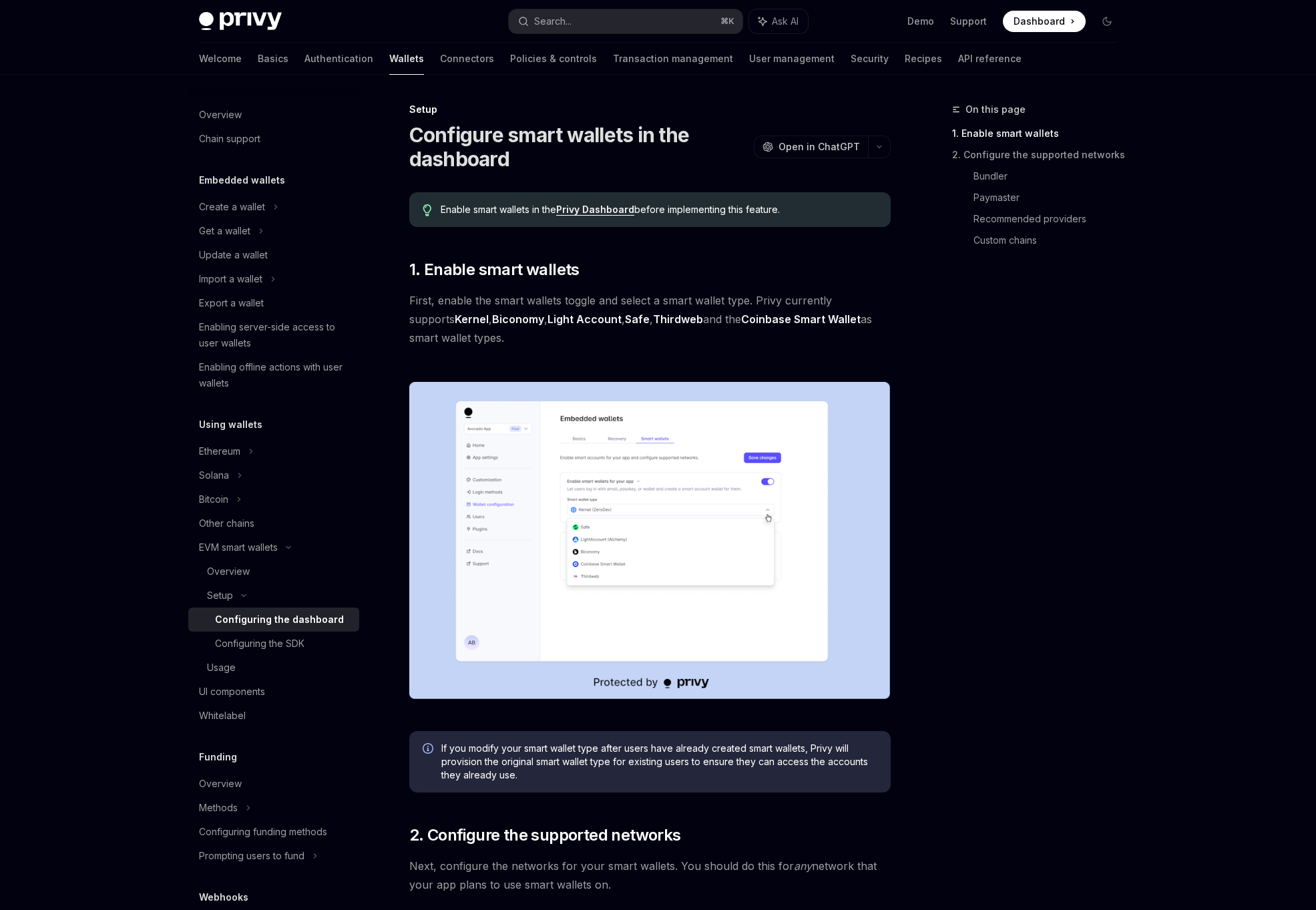
click at [539, 336] on span "First, enable the smart wallets toggle and select a smart wallet type. Privy cu…" at bounding box center [650, 319] width 482 height 56
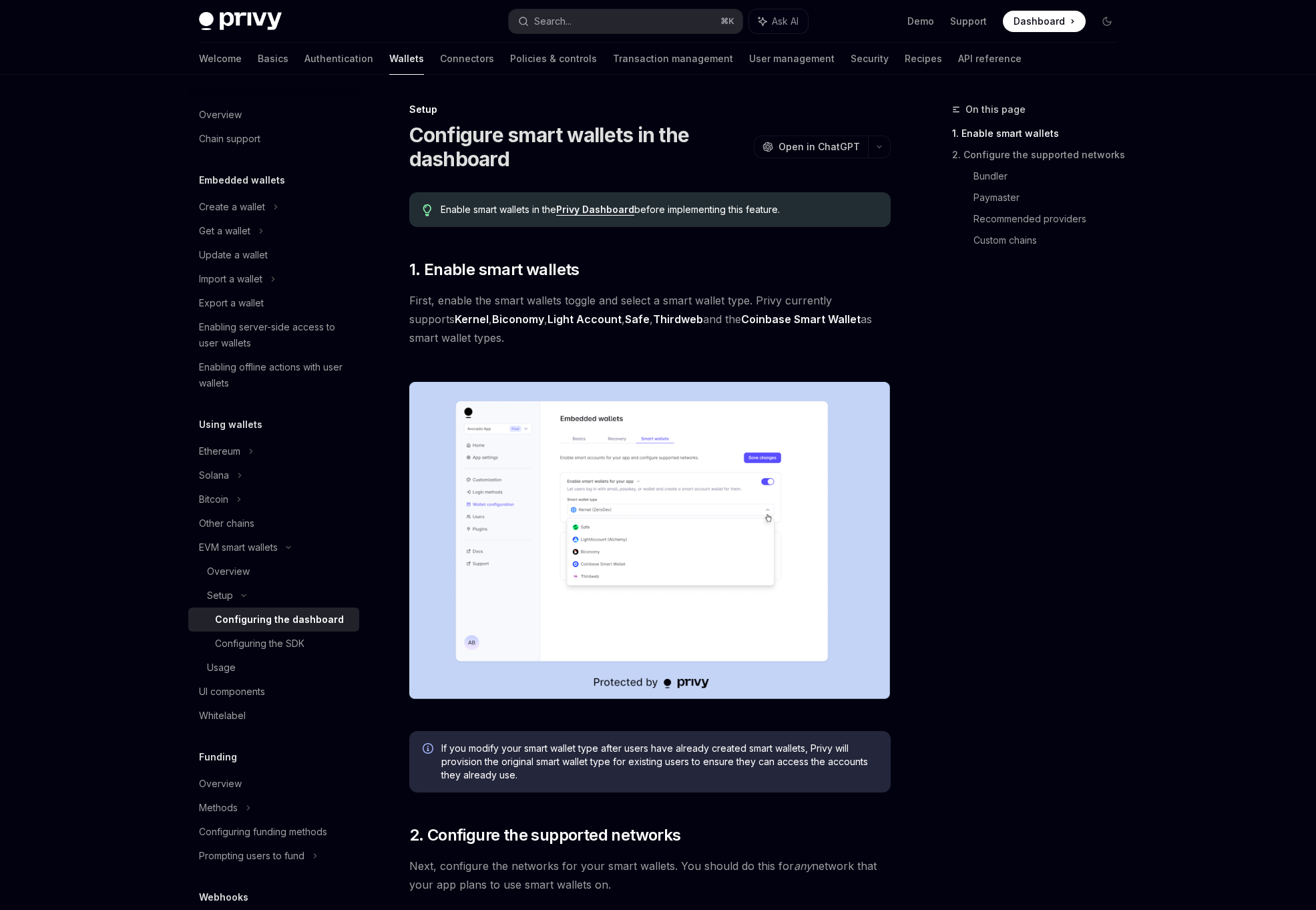
click at [539, 336] on span "First, enable the smart wallets toggle and select a smart wallet type. Privy cu…" at bounding box center [650, 319] width 482 height 56
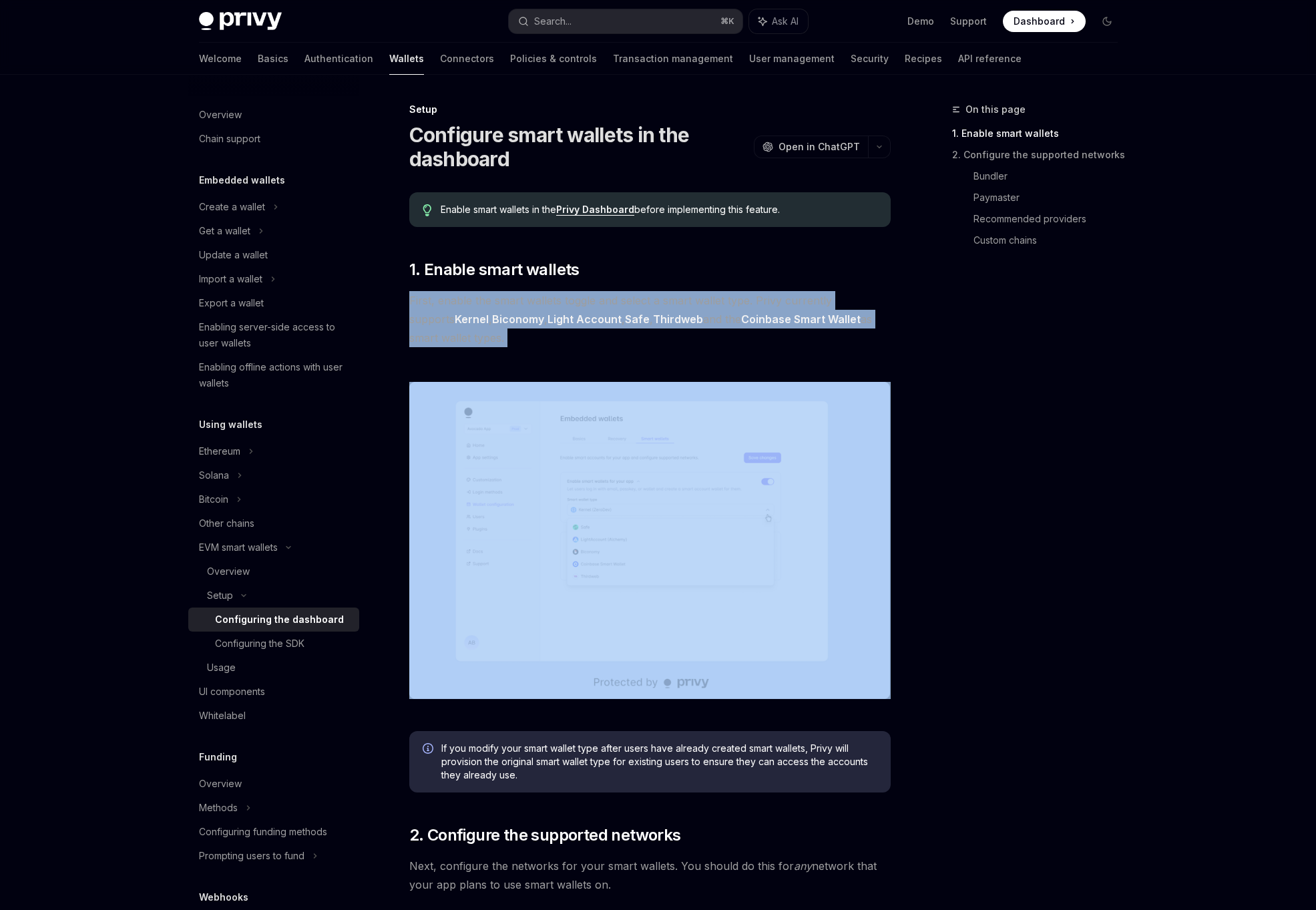
click at [605, 333] on span "First, enable the smart wallets toggle and select a smart wallet type. Privy cu…" at bounding box center [650, 319] width 482 height 56
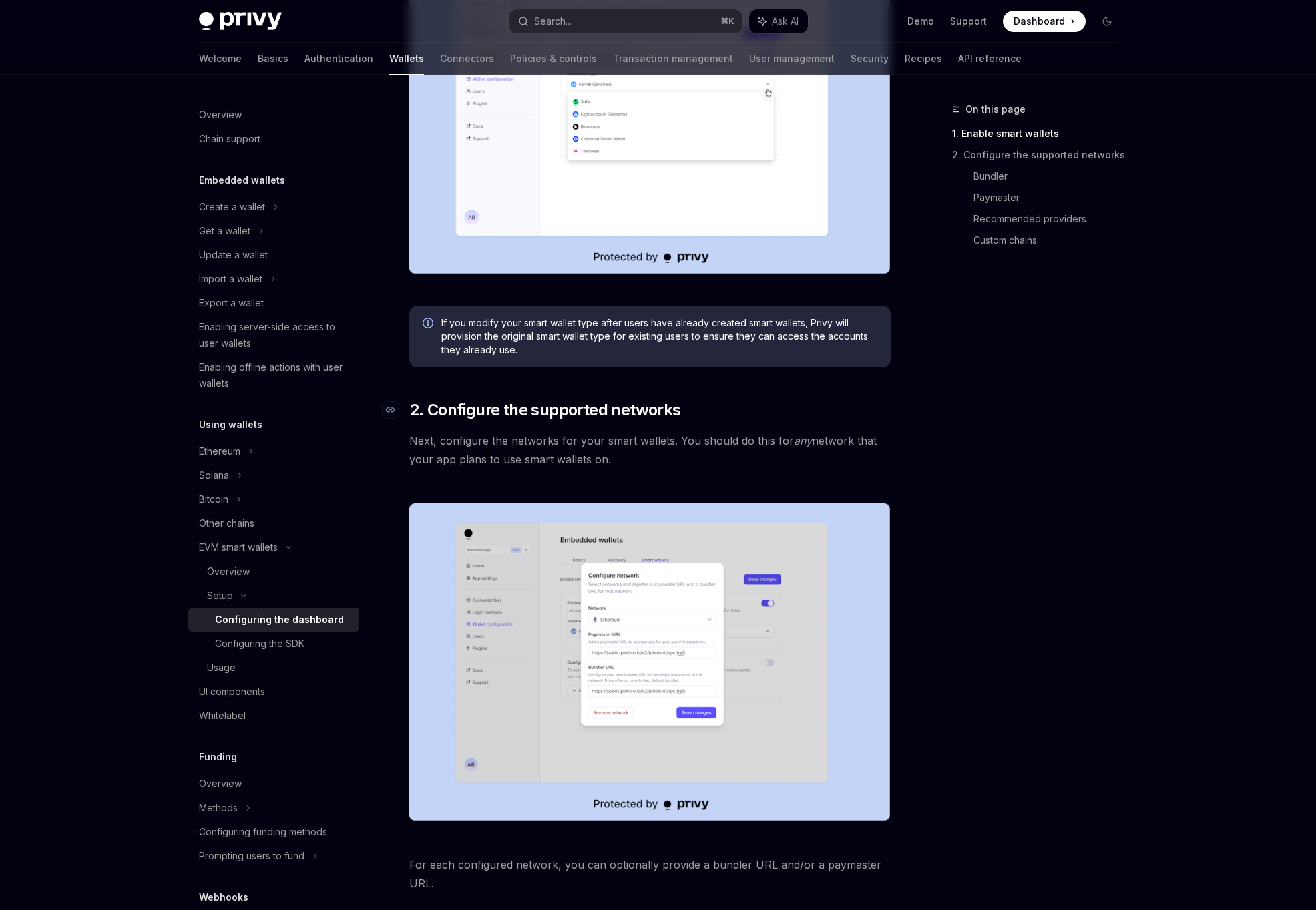
click at [523, 403] on span "2. Configure the supported networks" at bounding box center [545, 409] width 272 height 21
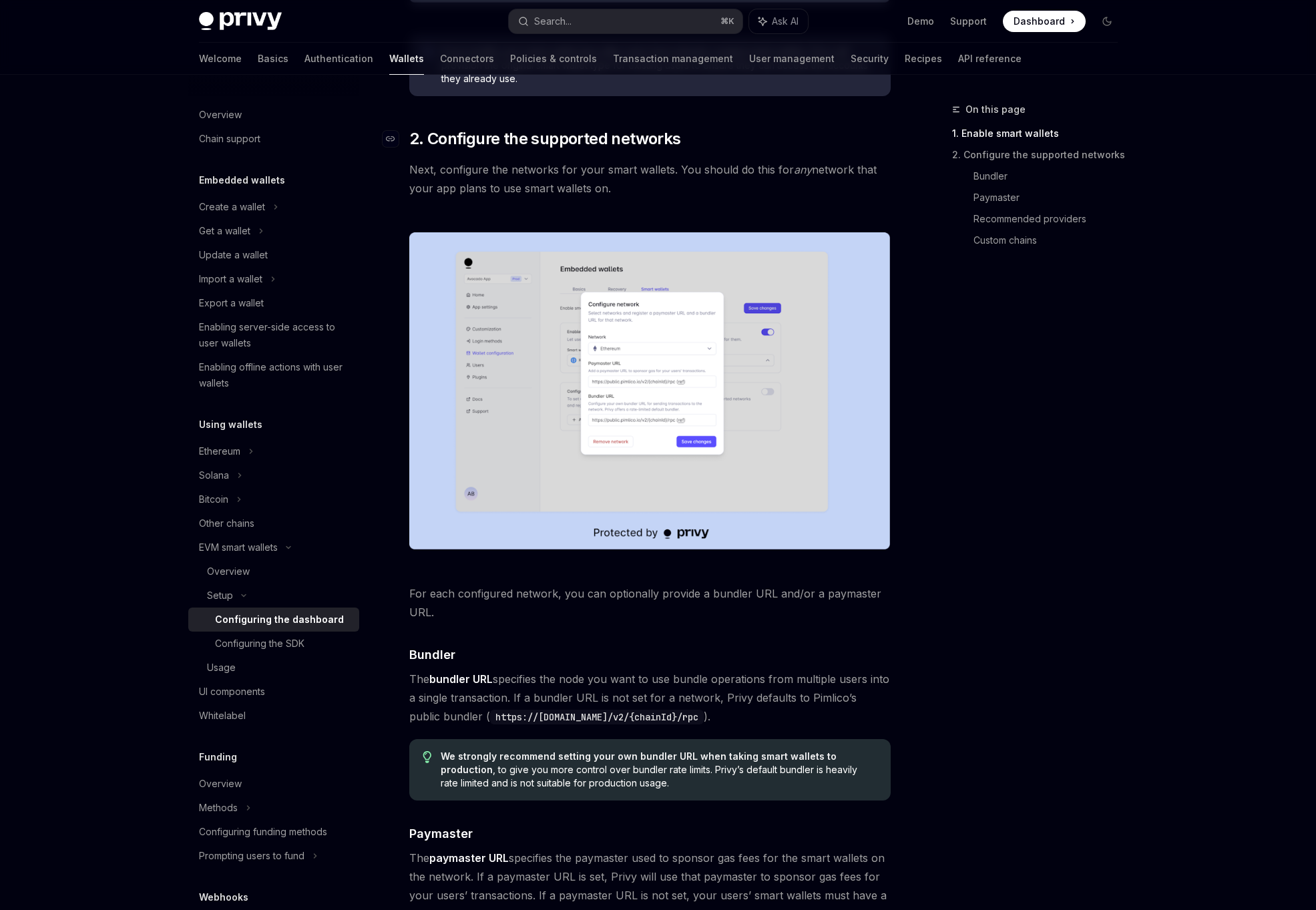
click at [523, 403] on img at bounding box center [650, 390] width 482 height 317
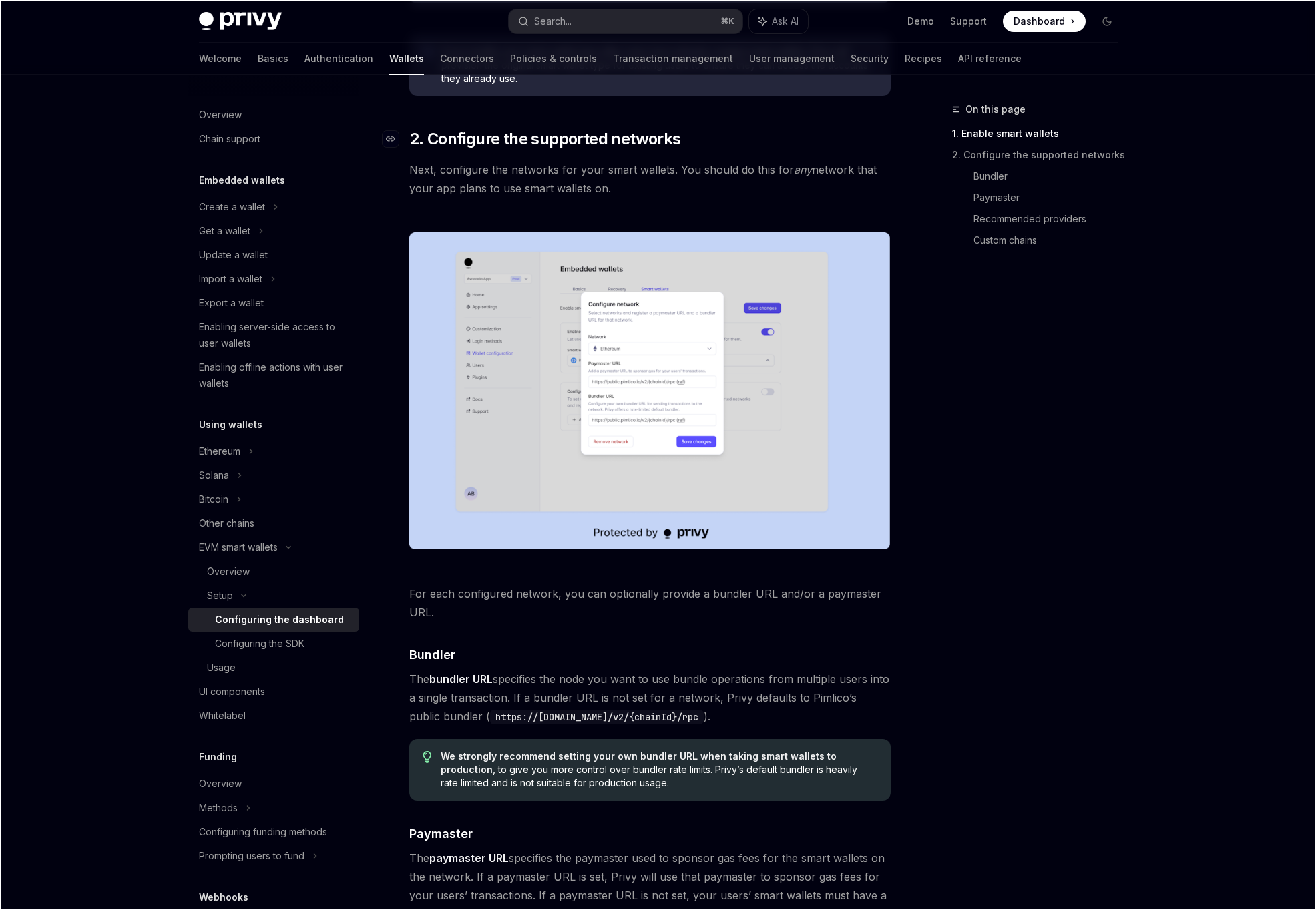
scroll to position [723, 0]
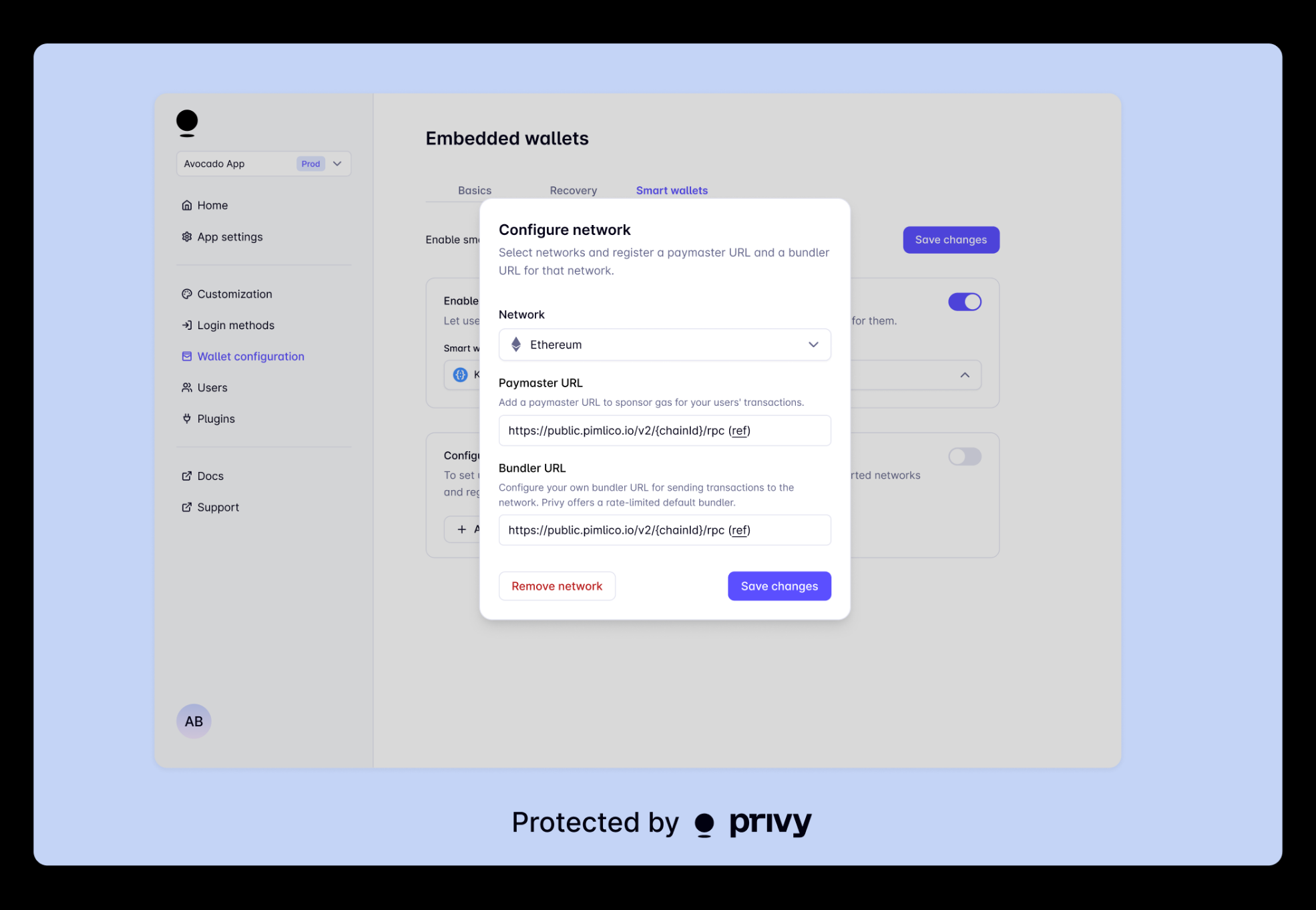
click at [523, 403] on img at bounding box center [658, 455] width 1249 height 823
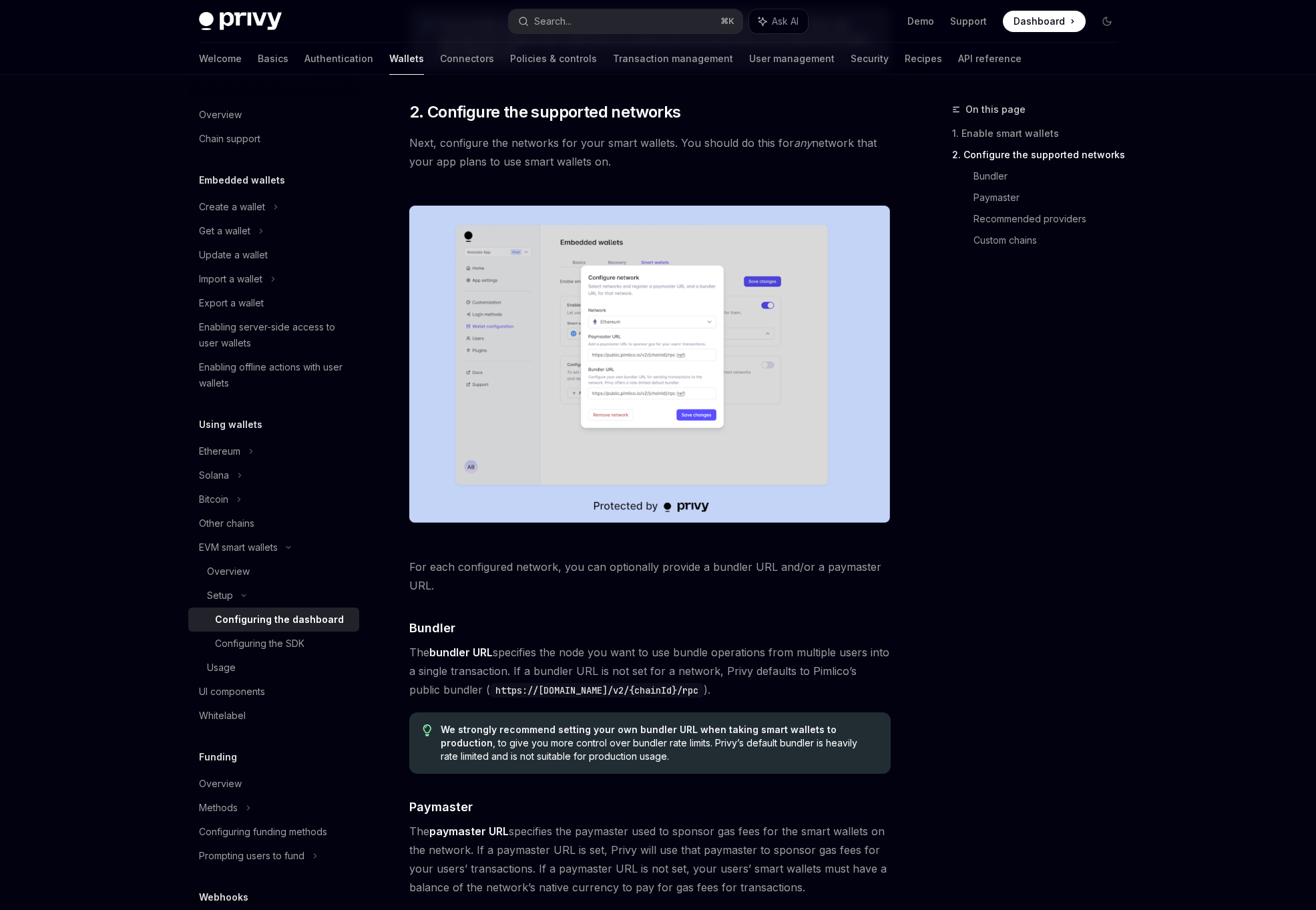
click at [523, 403] on img at bounding box center [650, 364] width 482 height 317
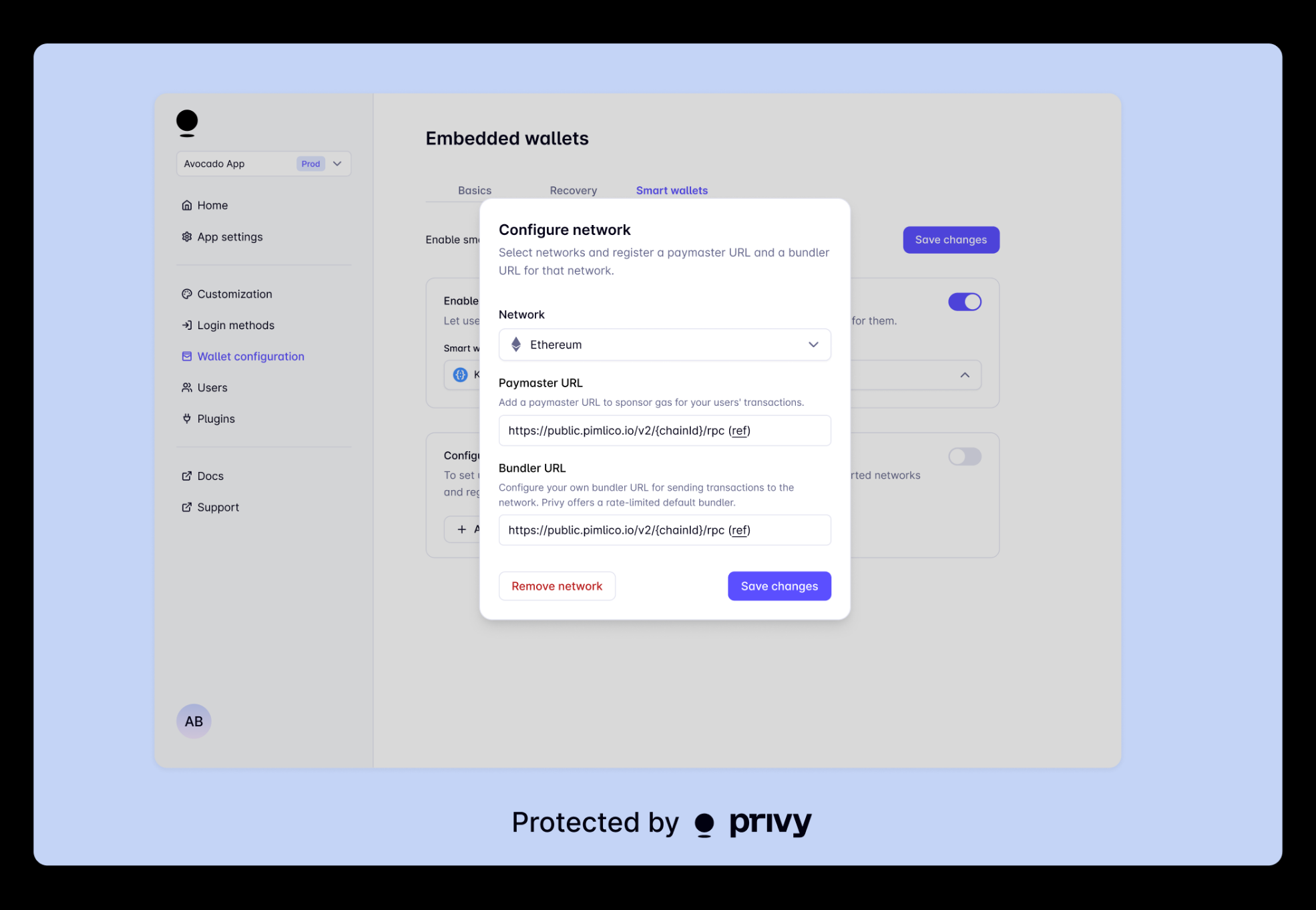
click at [64, 510] on img at bounding box center [658, 455] width 1249 height 823
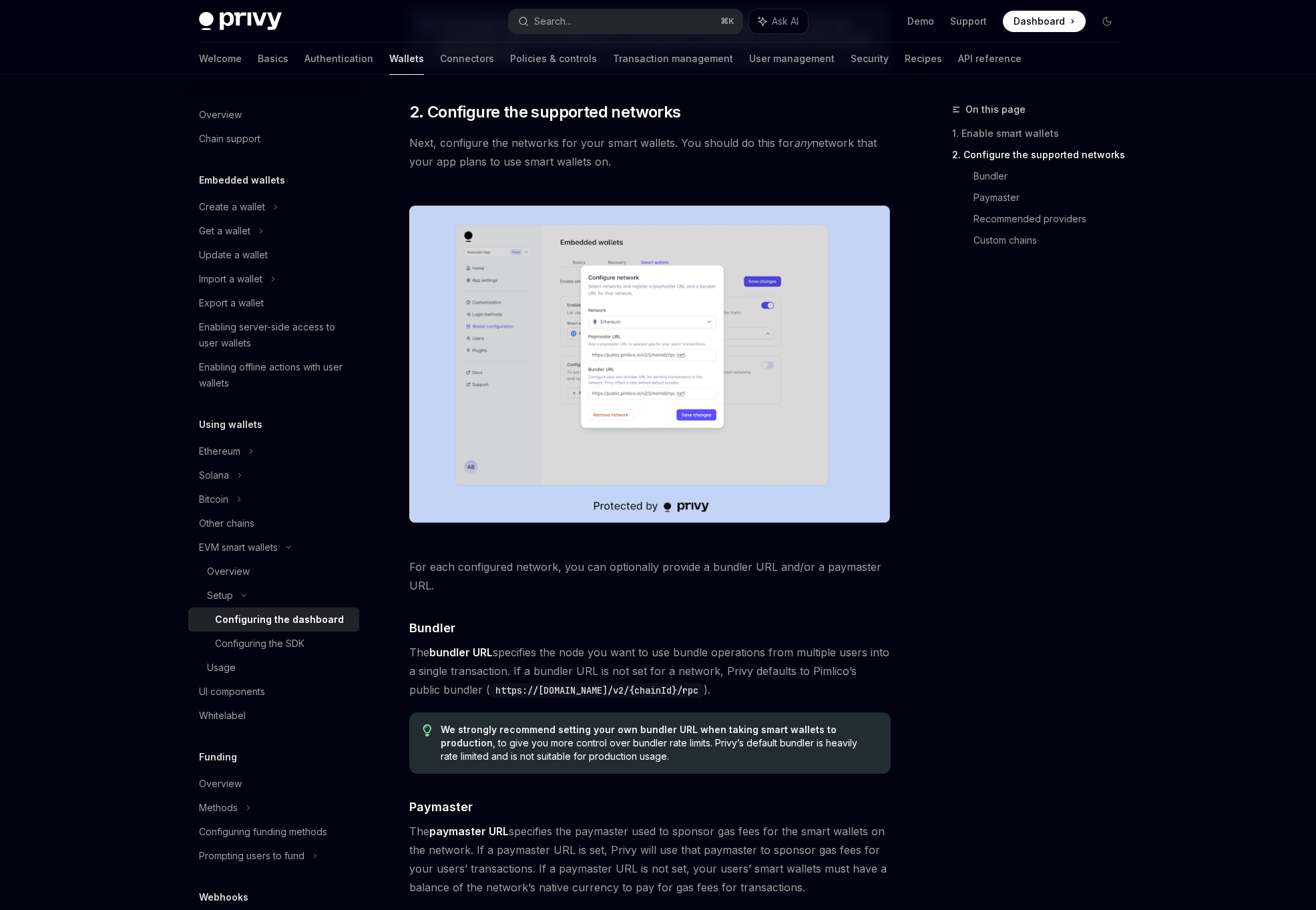
click at [526, 556] on div "Enable smart wallets in the Privy Dashboard before implementing this feature. ​…" at bounding box center [650, 488] width 482 height 2037
click at [517, 659] on span "The bundler URL specifies the node you want to use bundle operations from multi…" at bounding box center [650, 671] width 482 height 56
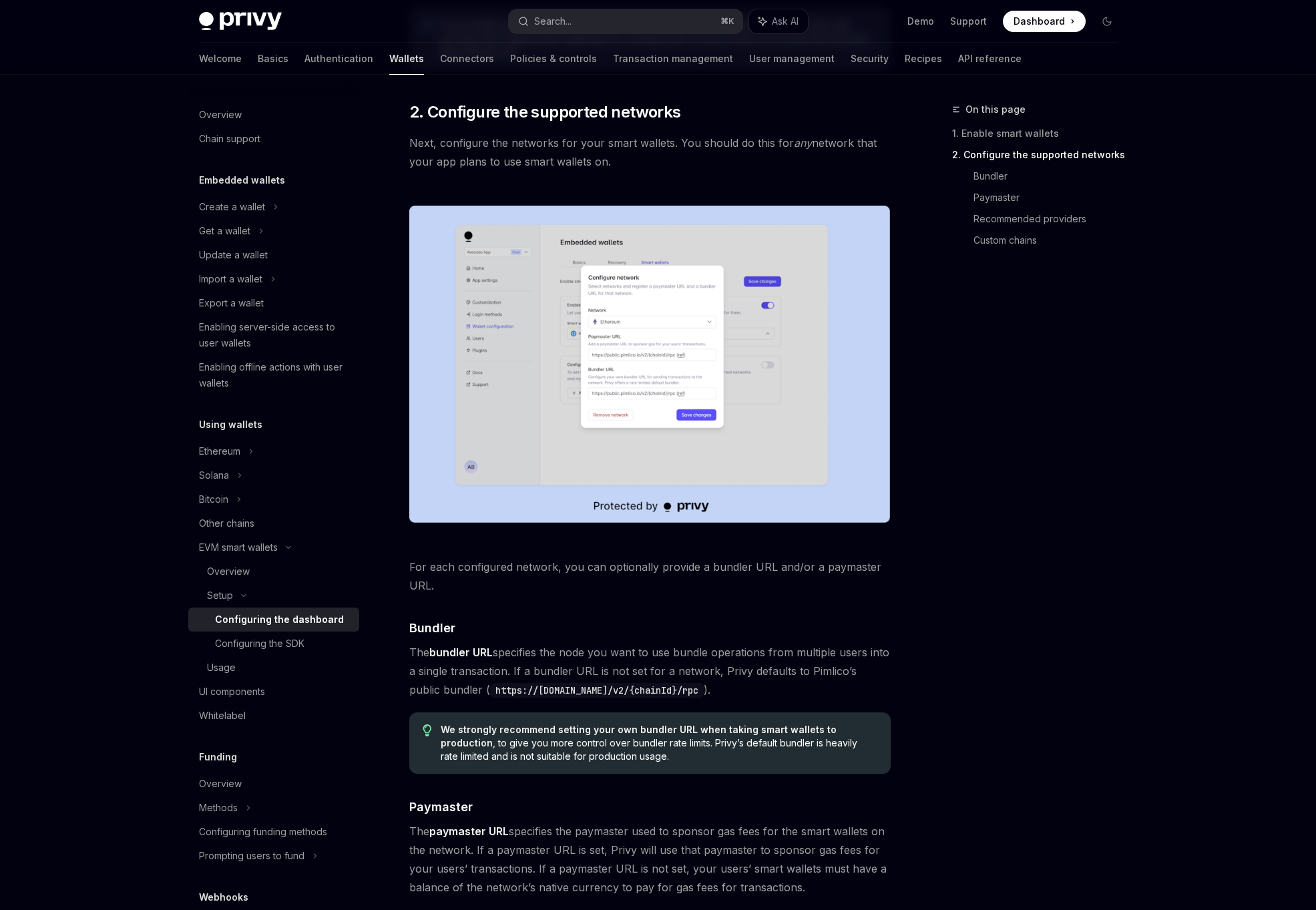
click at [517, 659] on span "The bundler URL specifies the node you want to use bundle operations from multi…" at bounding box center [650, 671] width 482 height 56
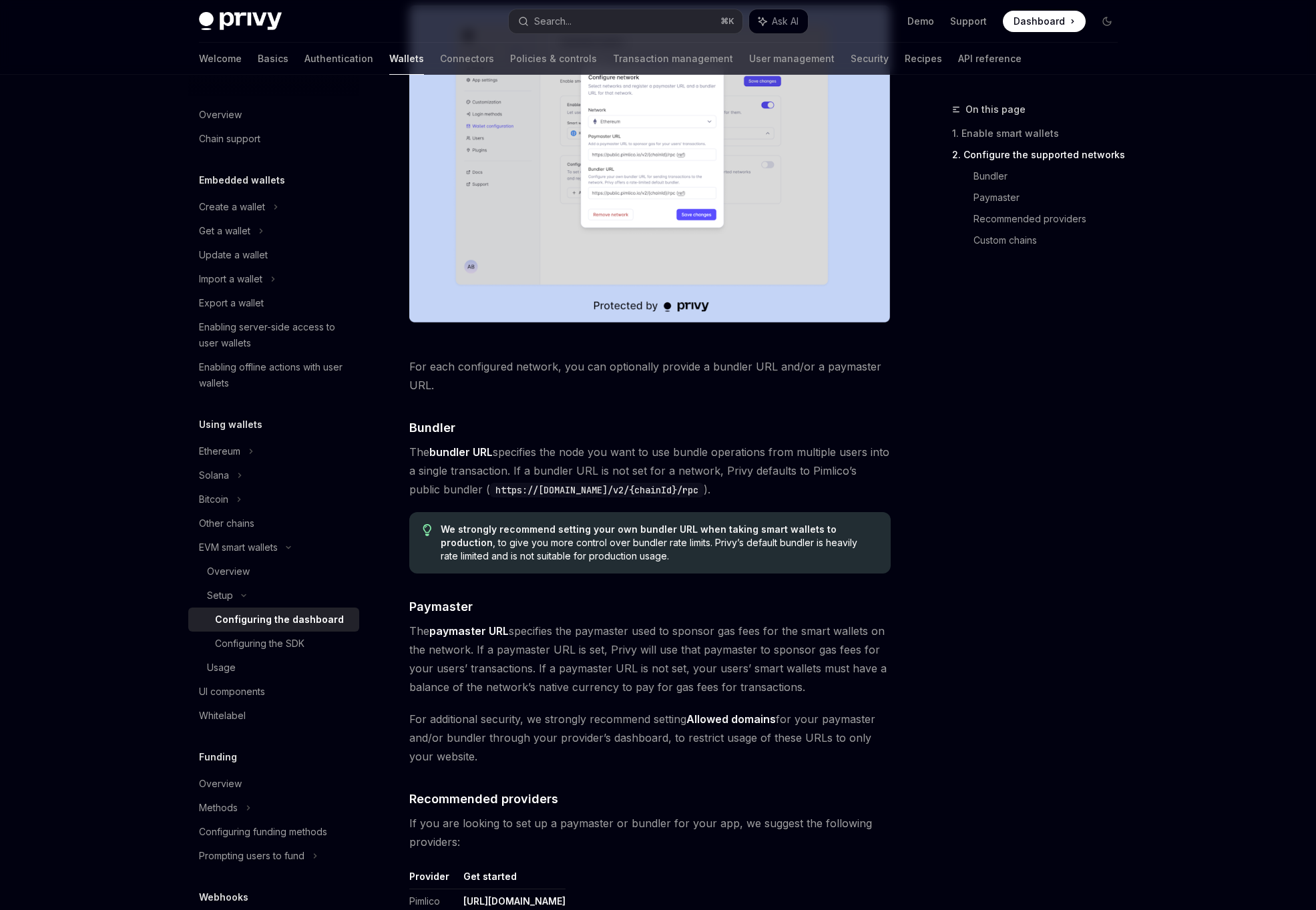
scroll to position [924, 0]
click at [517, 659] on span "The paymaster URL specifies the paymaster used to sponsor gas fees for the smar…" at bounding box center [650, 658] width 482 height 75
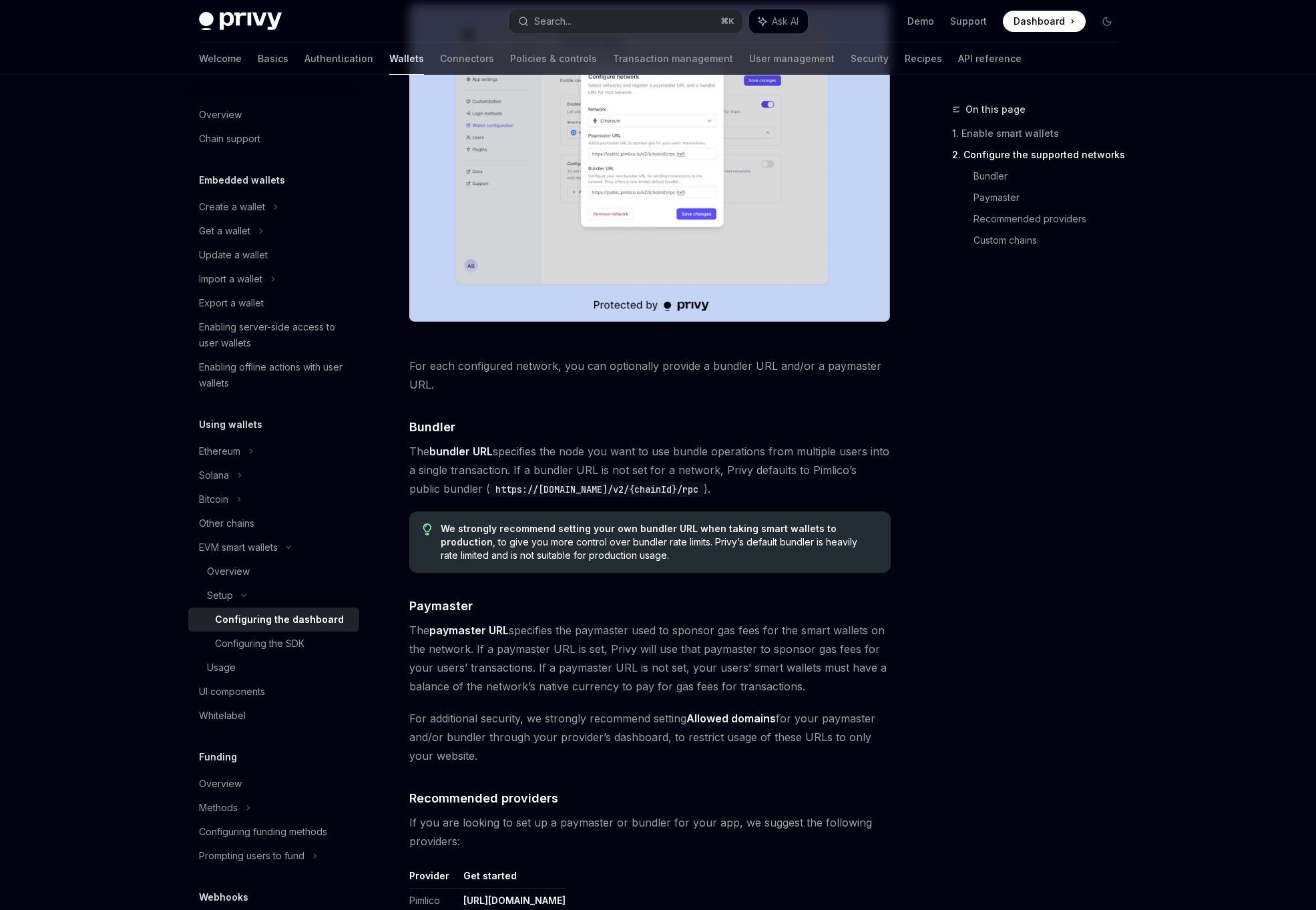
click at [515, 694] on span "The paymaster URL specifies the paymaster used to sponsor gas fees for the smar…" at bounding box center [650, 658] width 482 height 75
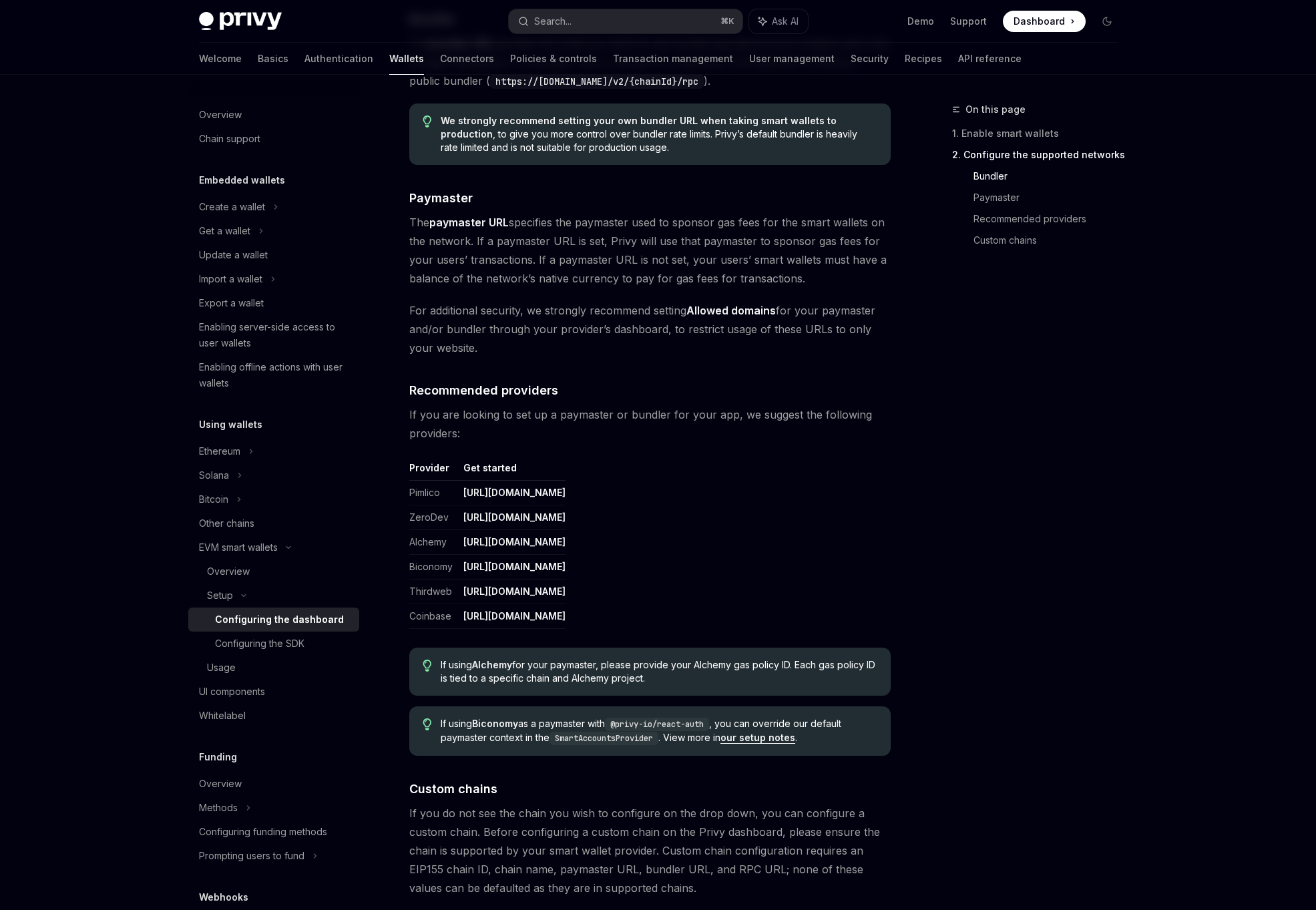
scroll to position [1345, 0]
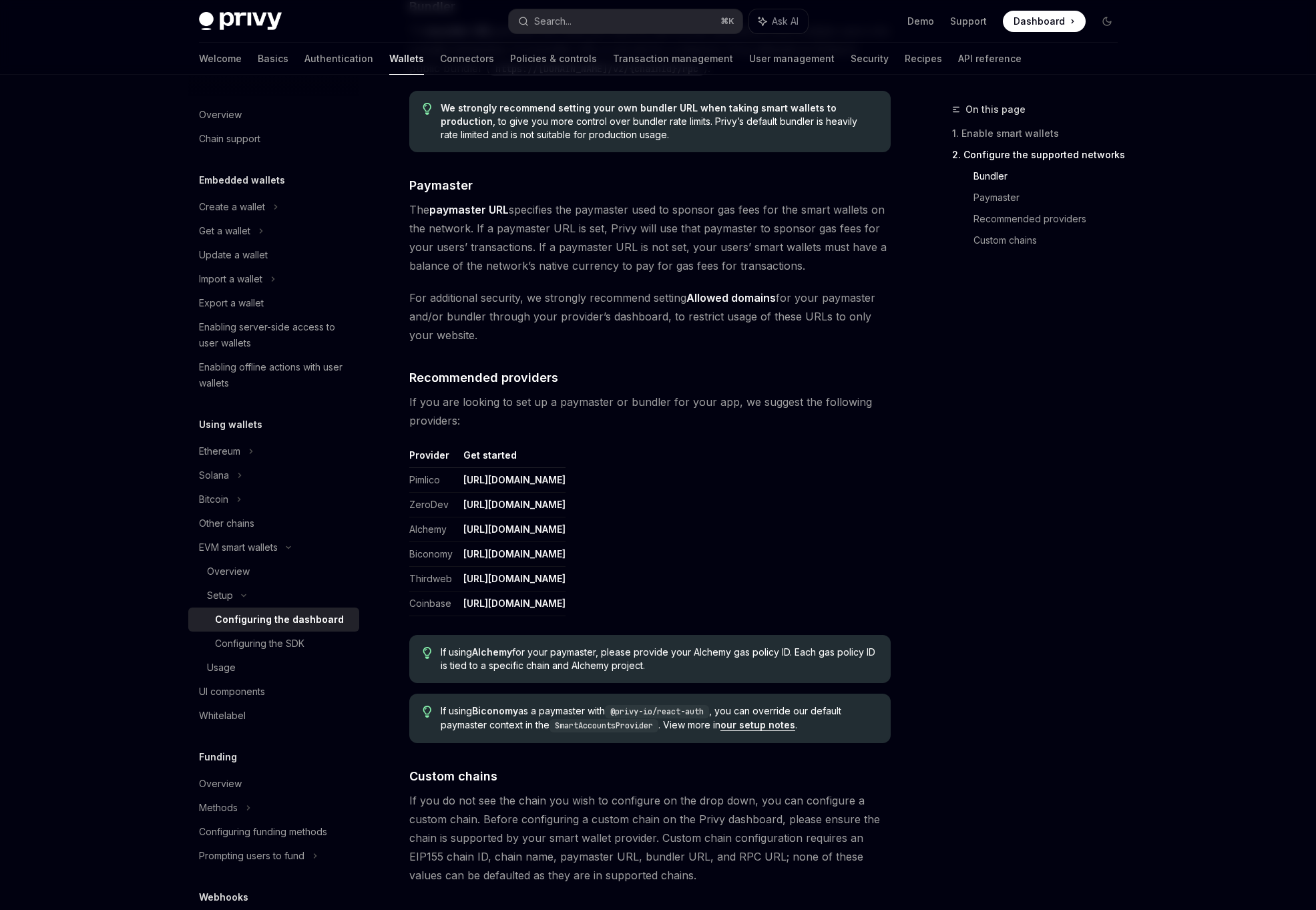
drag, startPoint x: 407, startPoint y: 450, endPoint x: 850, endPoint y: 611, distance: 471.3
click at [850, 611] on table "Provider Get started Pimlico https://dashboard.pimlico.io ZeroDev https://dashb…" at bounding box center [650, 532] width 482 height 168
drag, startPoint x: 850, startPoint y: 611, endPoint x: 390, endPoint y: 453, distance: 486.4
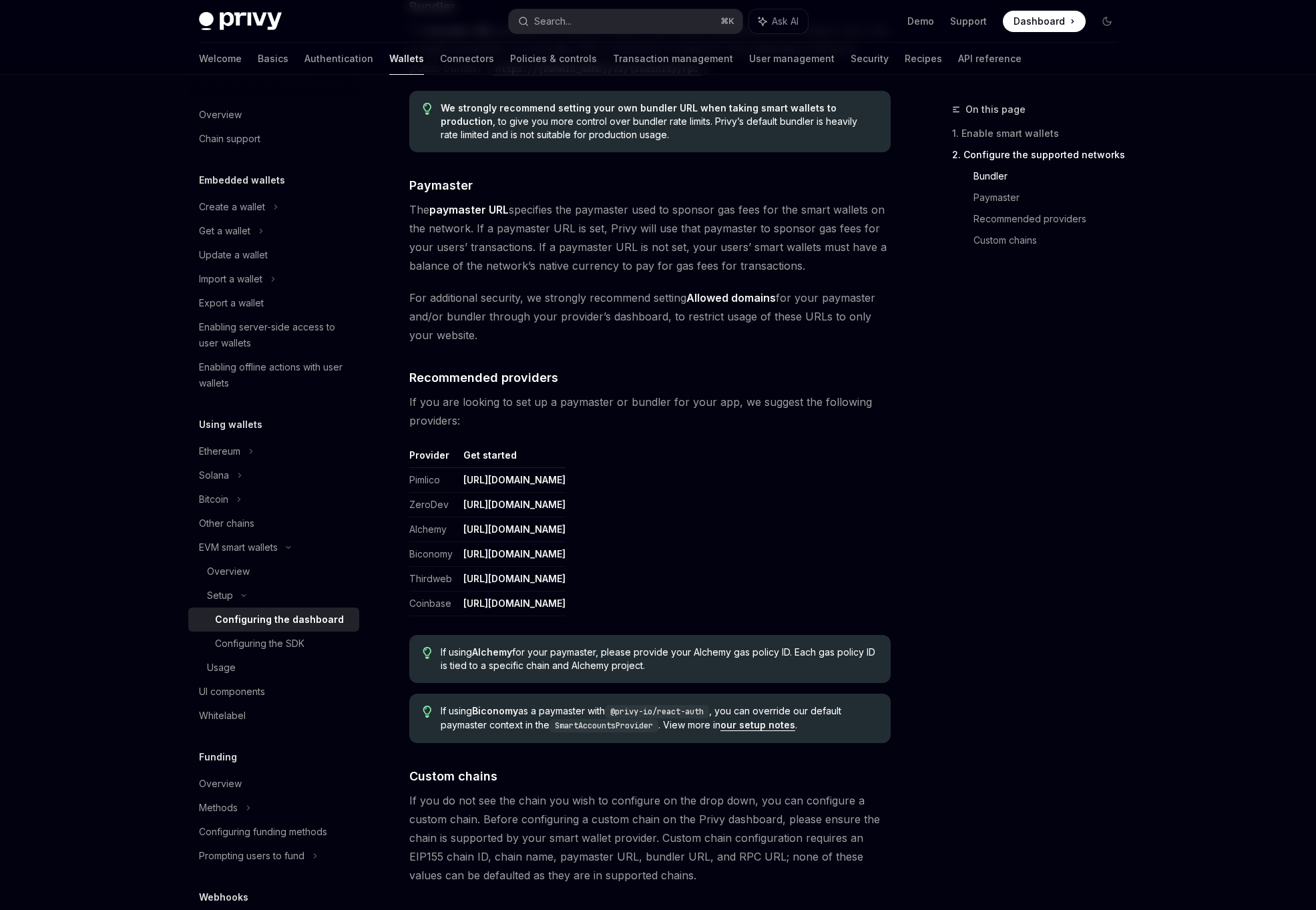
click at [566, 476] on td "https://dashboard.pimlico.io" at bounding box center [512, 481] width 108 height 25
click at [637, 665] on span "If using Alchemy for your paymaster, please provide your Alchemy gas policy ID.…" at bounding box center [658, 659] width 436 height 26
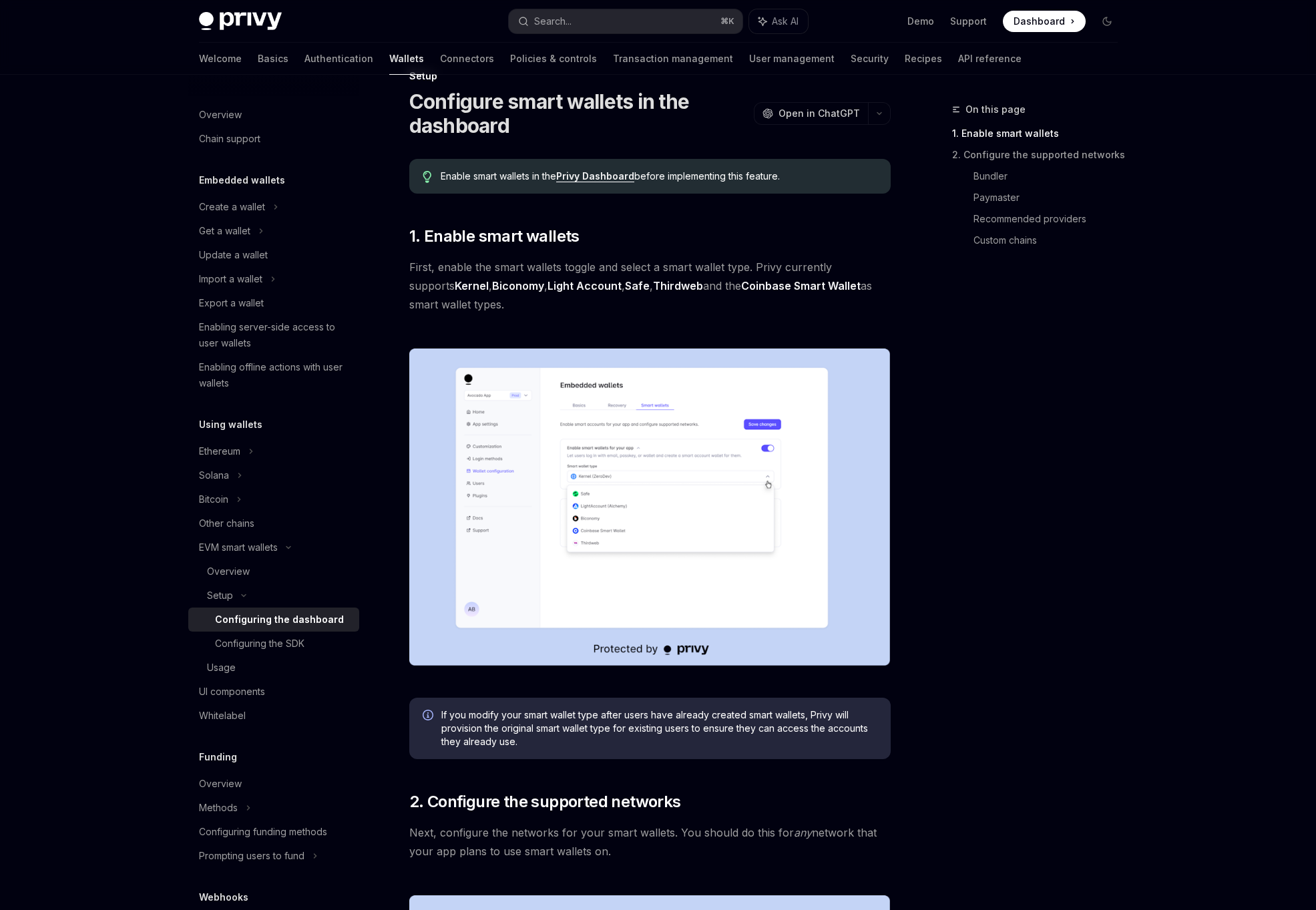
scroll to position [0, 0]
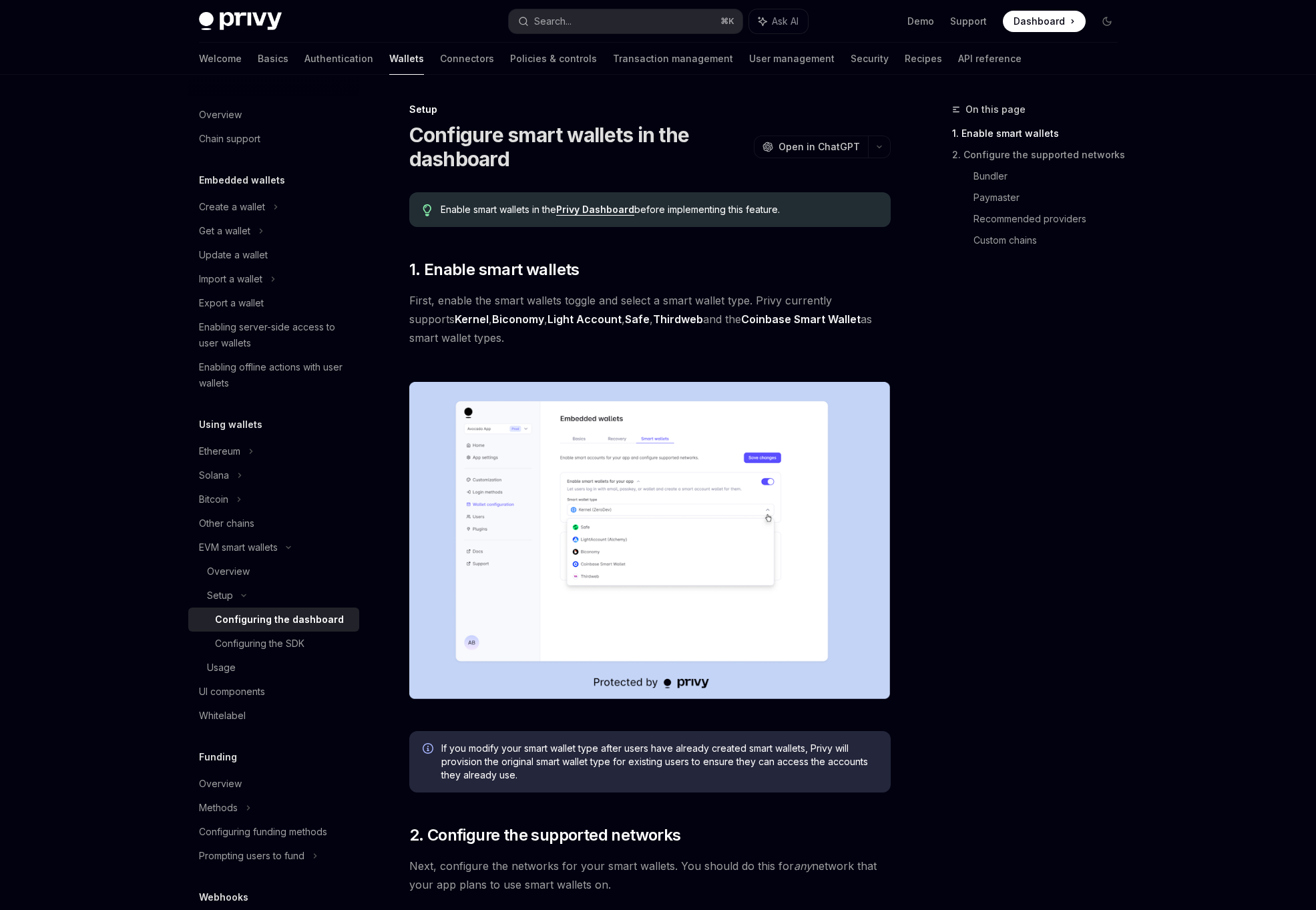
click at [456, 157] on h1 "Configure smart wallets in the dashboard" at bounding box center [578, 147] width 339 height 48
click at [482, 272] on span "1. Enable smart wallets" at bounding box center [494, 269] width 170 height 21
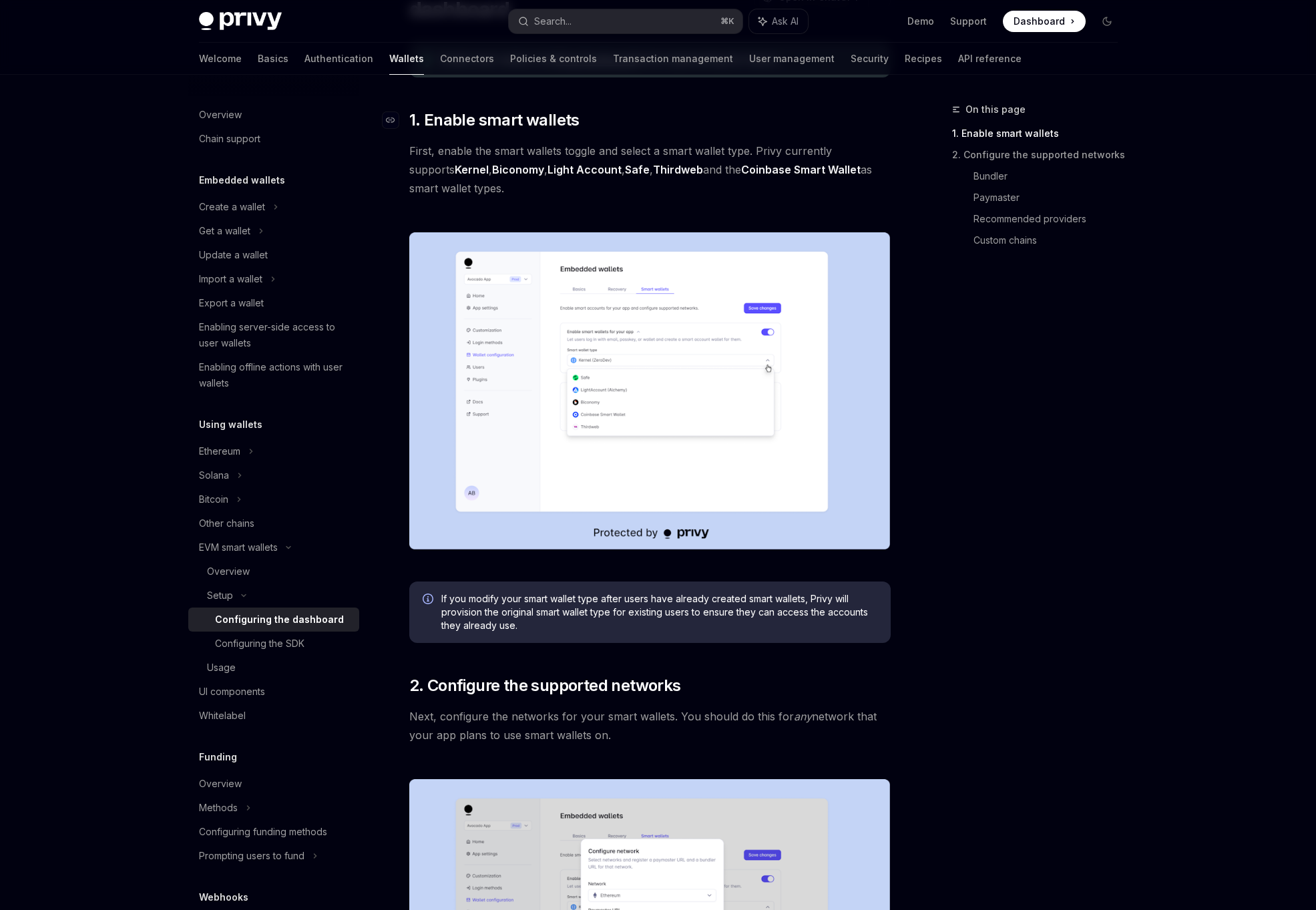
click at [482, 272] on img at bounding box center [650, 390] width 482 height 317
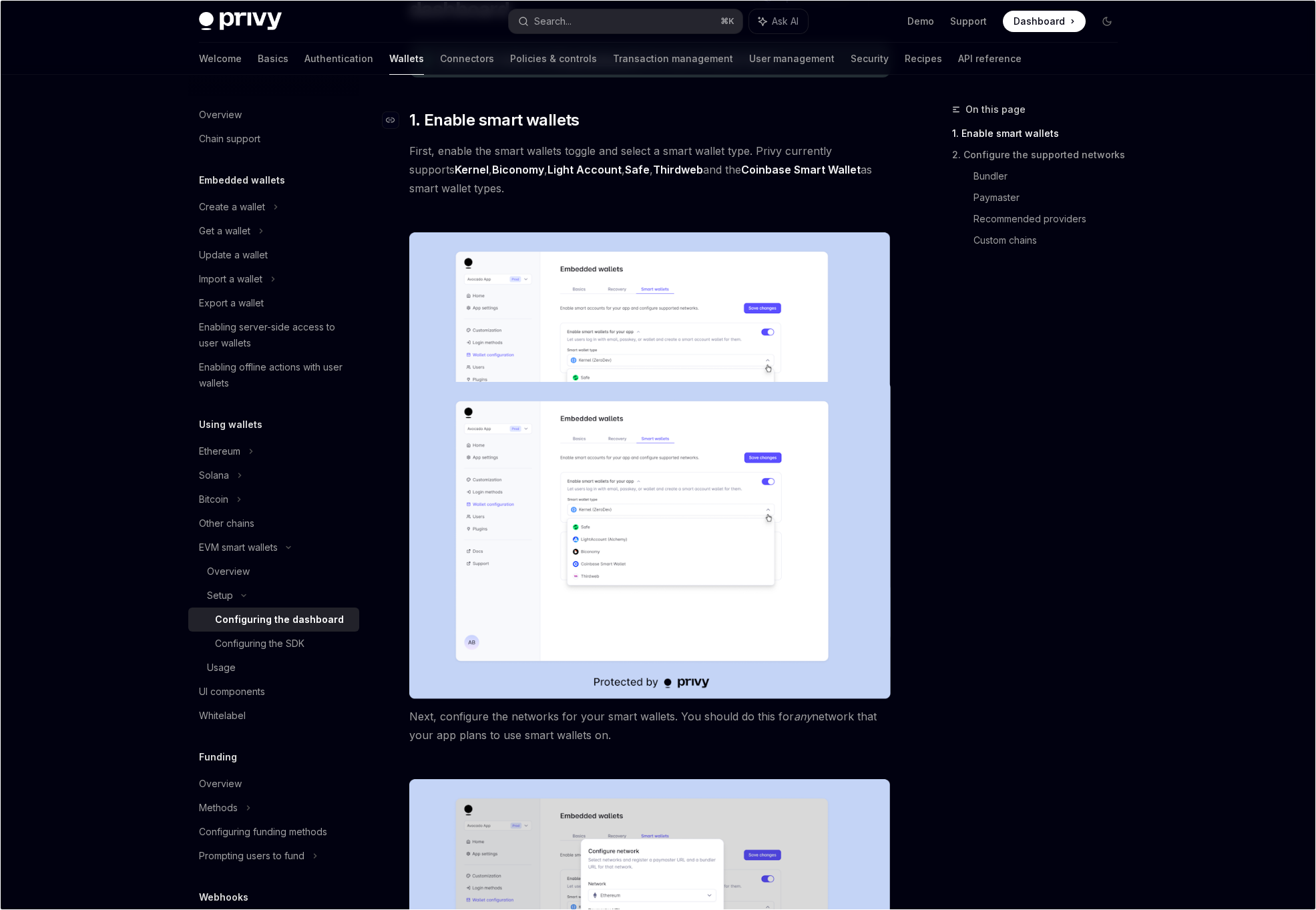
scroll to position [157, 0]
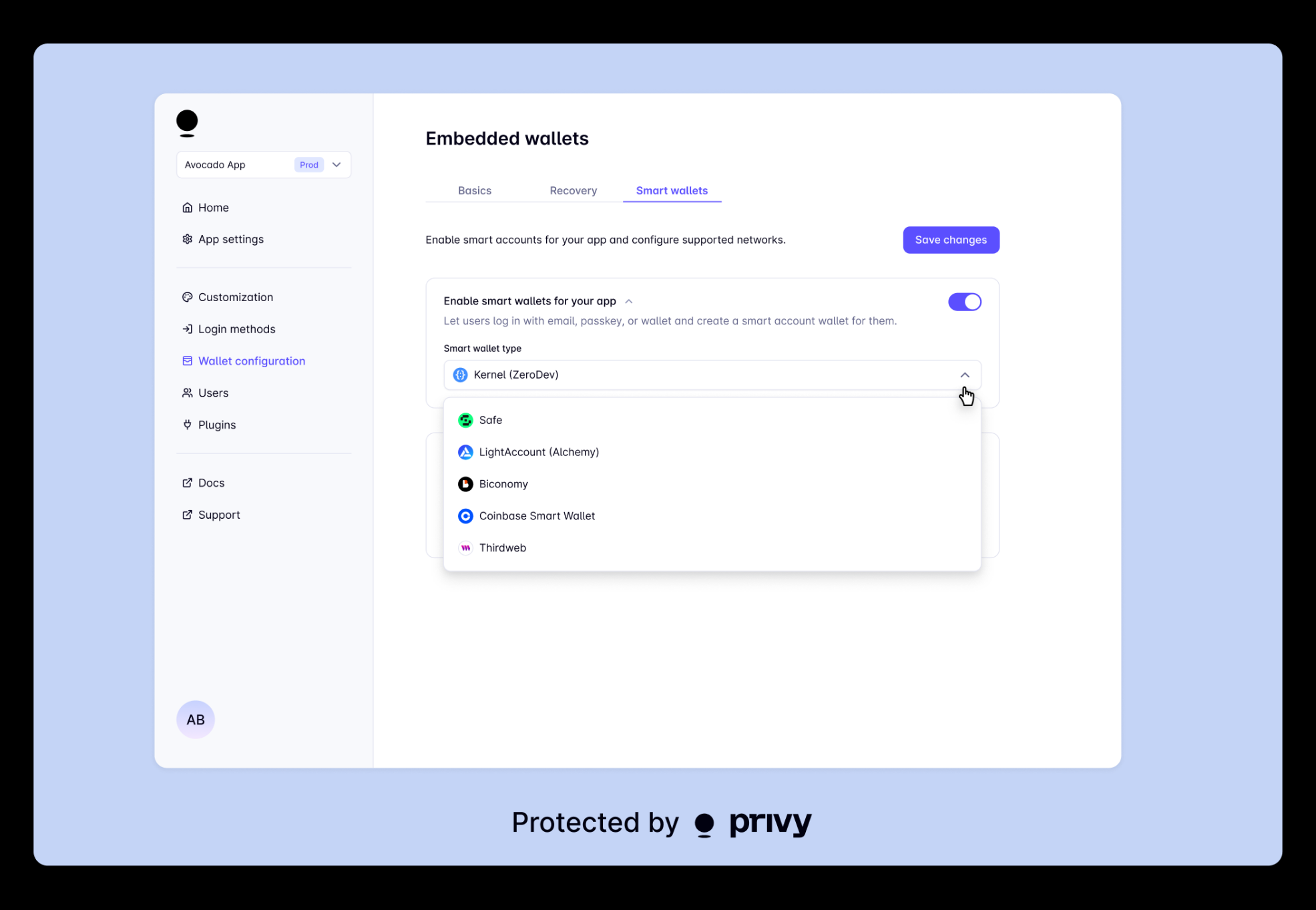
click at [44, 371] on img at bounding box center [658, 455] width 1249 height 823
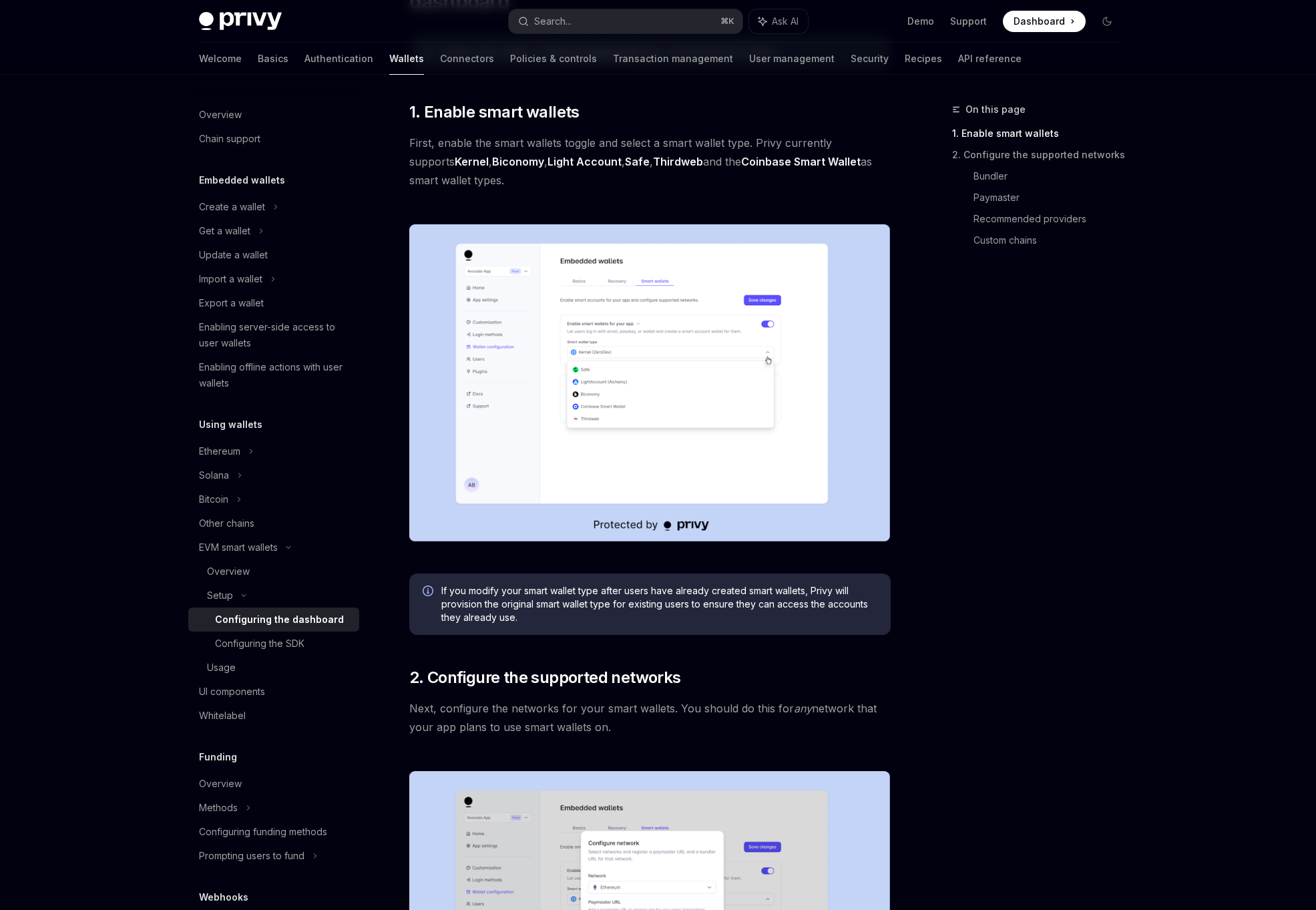
click at [549, 142] on span "First, enable the smart wallets toggle and select a smart wallet type. Privy cu…" at bounding box center [650, 161] width 482 height 56
click at [543, 189] on span "First, enable the smart wallets toggle and select a smart wallet type. Privy cu…" at bounding box center [650, 161] width 482 height 56
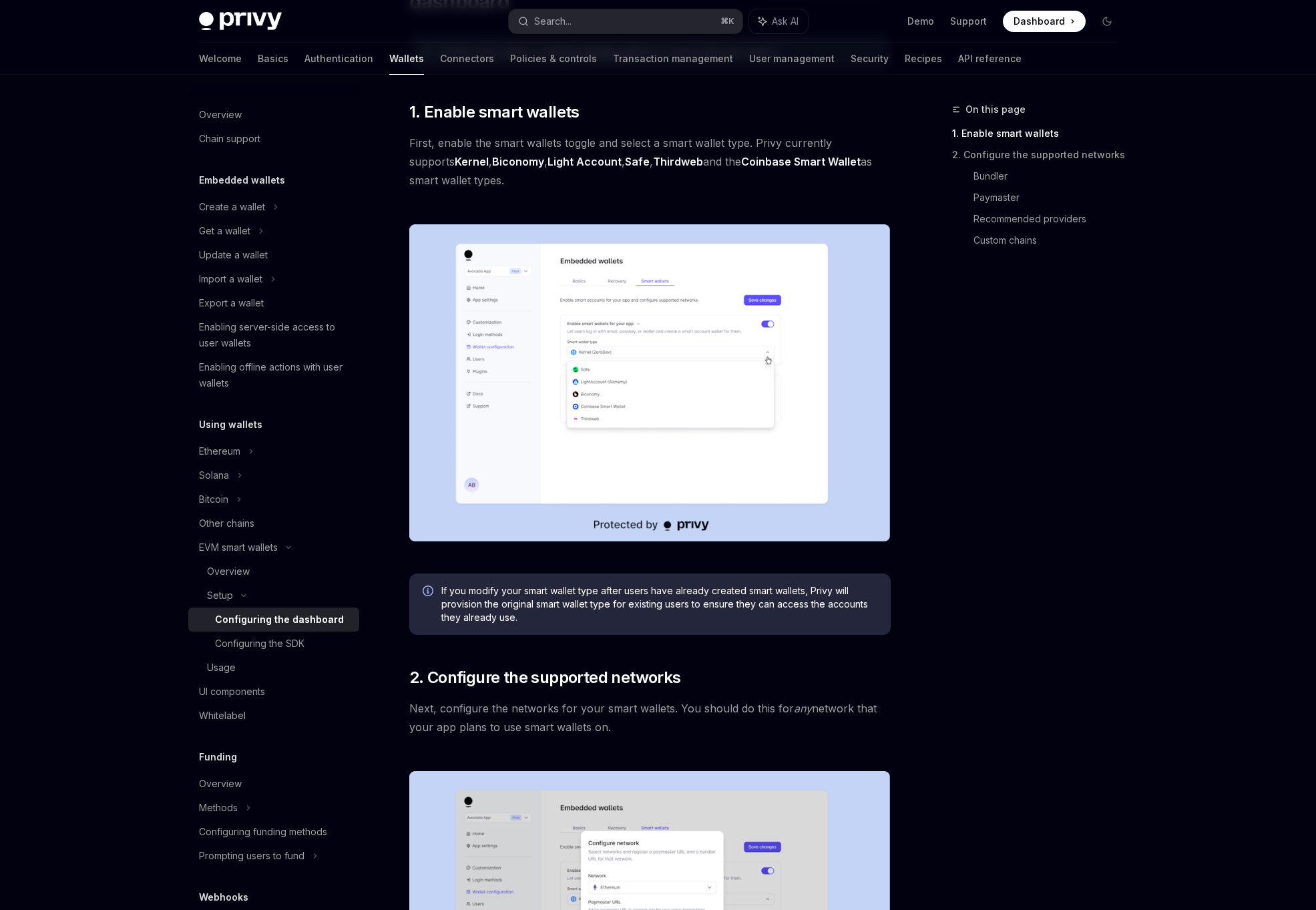
click at [543, 189] on span "First, enable the smart wallets toggle and select a smart wallet type. Privy cu…" at bounding box center [650, 161] width 482 height 56
click at [543, 203] on div at bounding box center [650, 383] width 482 height 360
drag, startPoint x: 484, startPoint y: 181, endPoint x: 393, endPoint y: 140, distance: 99.8
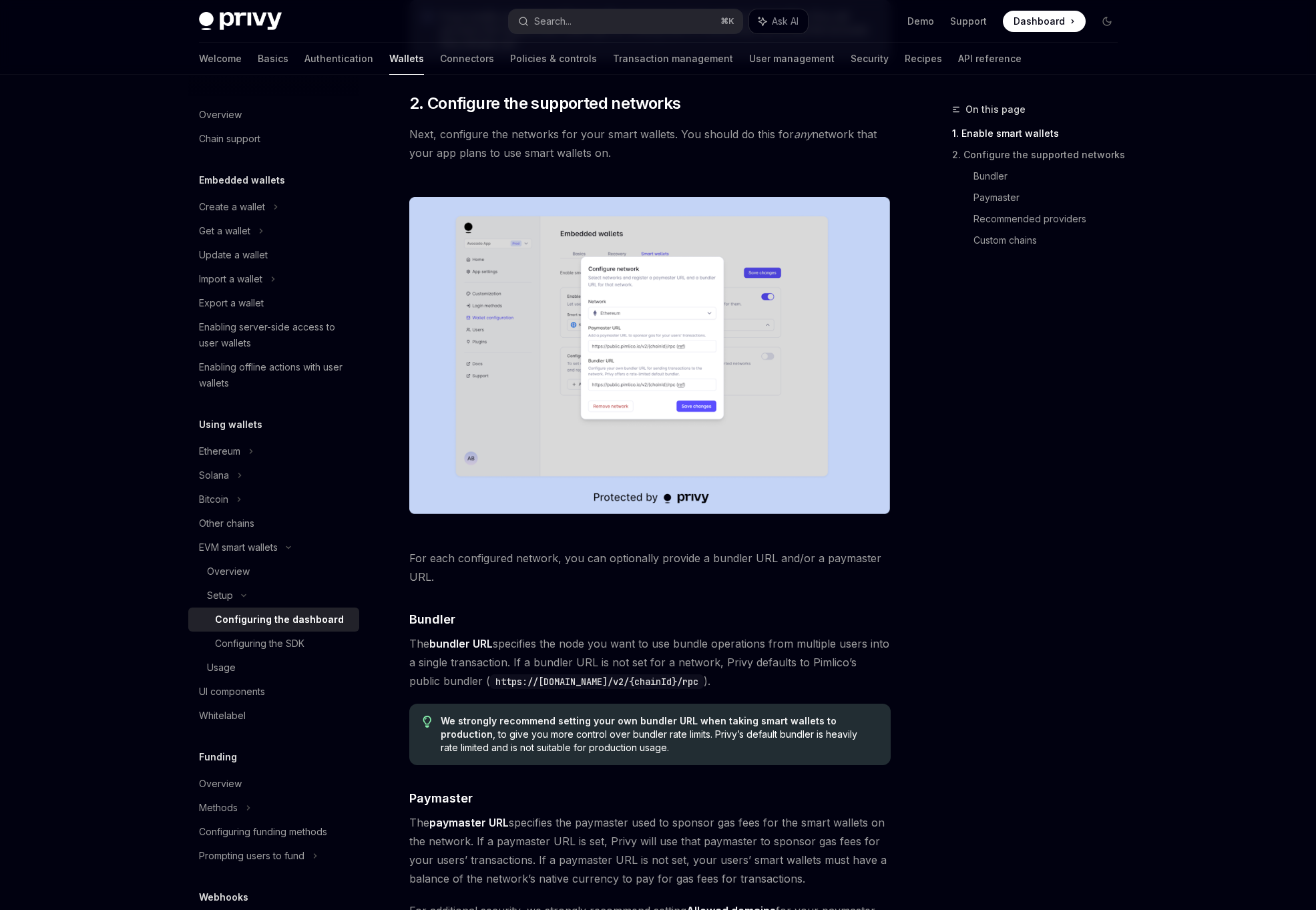
scroll to position [734, 0]
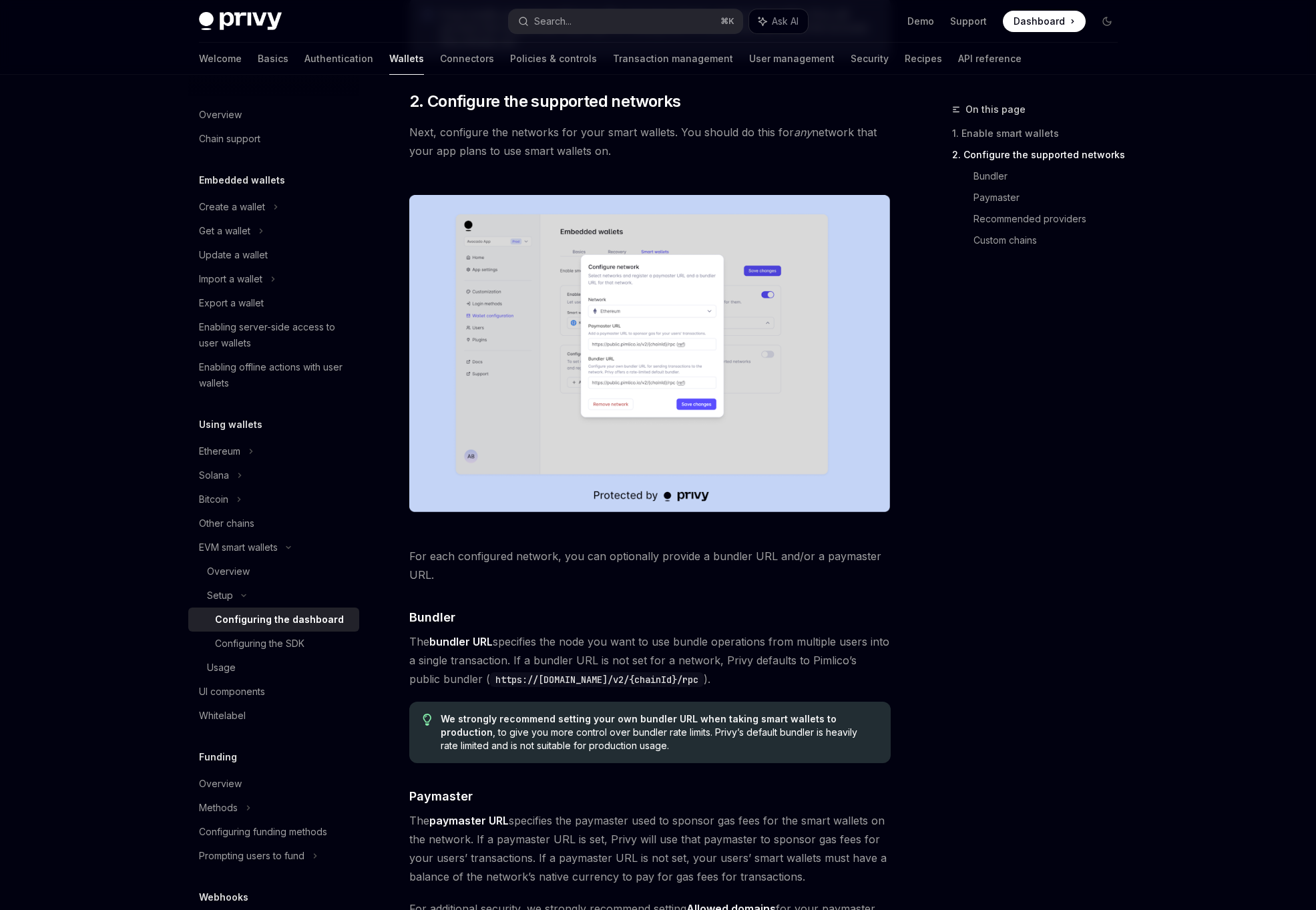
click at [482, 566] on span "For each configured network, you can optionally provide a bundler URL and/or a …" at bounding box center [650, 566] width 482 height 37
click at [487, 594] on div "Enable smart wallets in the Privy Dashboard before implementing this feature. ​…" at bounding box center [650, 477] width 482 height 2037
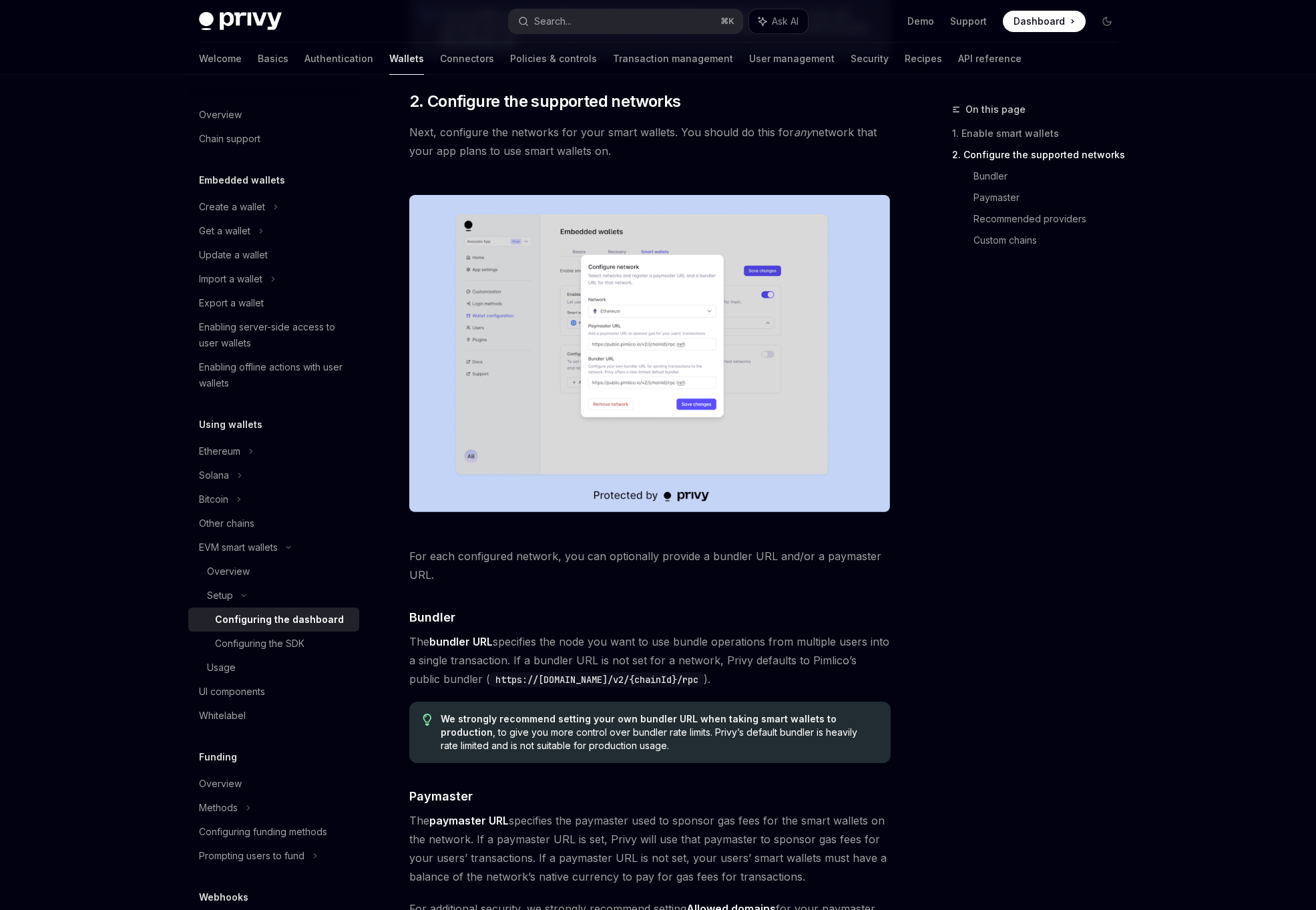
click at [487, 594] on div "Enable smart wallets in the Privy Dashboard before implementing this feature. ​…" at bounding box center [650, 477] width 482 height 2037
click at [485, 627] on div "Enable smart wallets in the Privy Dashboard before implementing this feature. ​…" at bounding box center [650, 477] width 482 height 2037
click at [566, 651] on span "The bundler URL specifies the node you want to use bundle operations from multi…" at bounding box center [650, 660] width 482 height 56
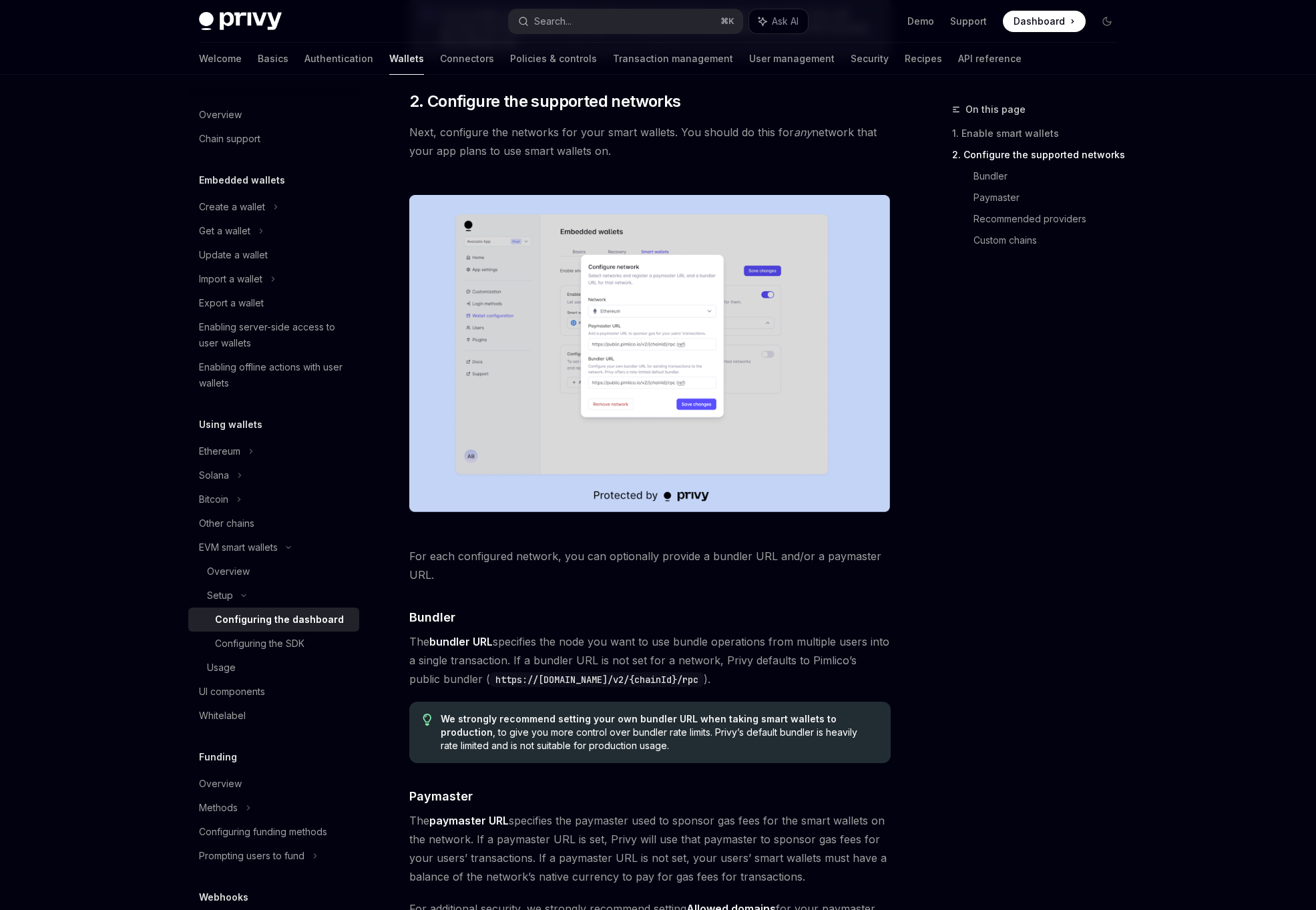
click at [566, 651] on span "The bundler URL specifies the node you want to use bundle operations from multi…" at bounding box center [650, 660] width 482 height 56
click at [681, 653] on span "The bundler URL specifies the node you want to use bundle operations from multi…" at bounding box center [650, 660] width 482 height 56
drag, startPoint x: 733, startPoint y: 678, endPoint x: 408, endPoint y: 623, distance: 329.6
click at [409, 623] on div "Enable smart wallets in the Privy Dashboard before implementing this feature. ​…" at bounding box center [650, 477] width 482 height 2037
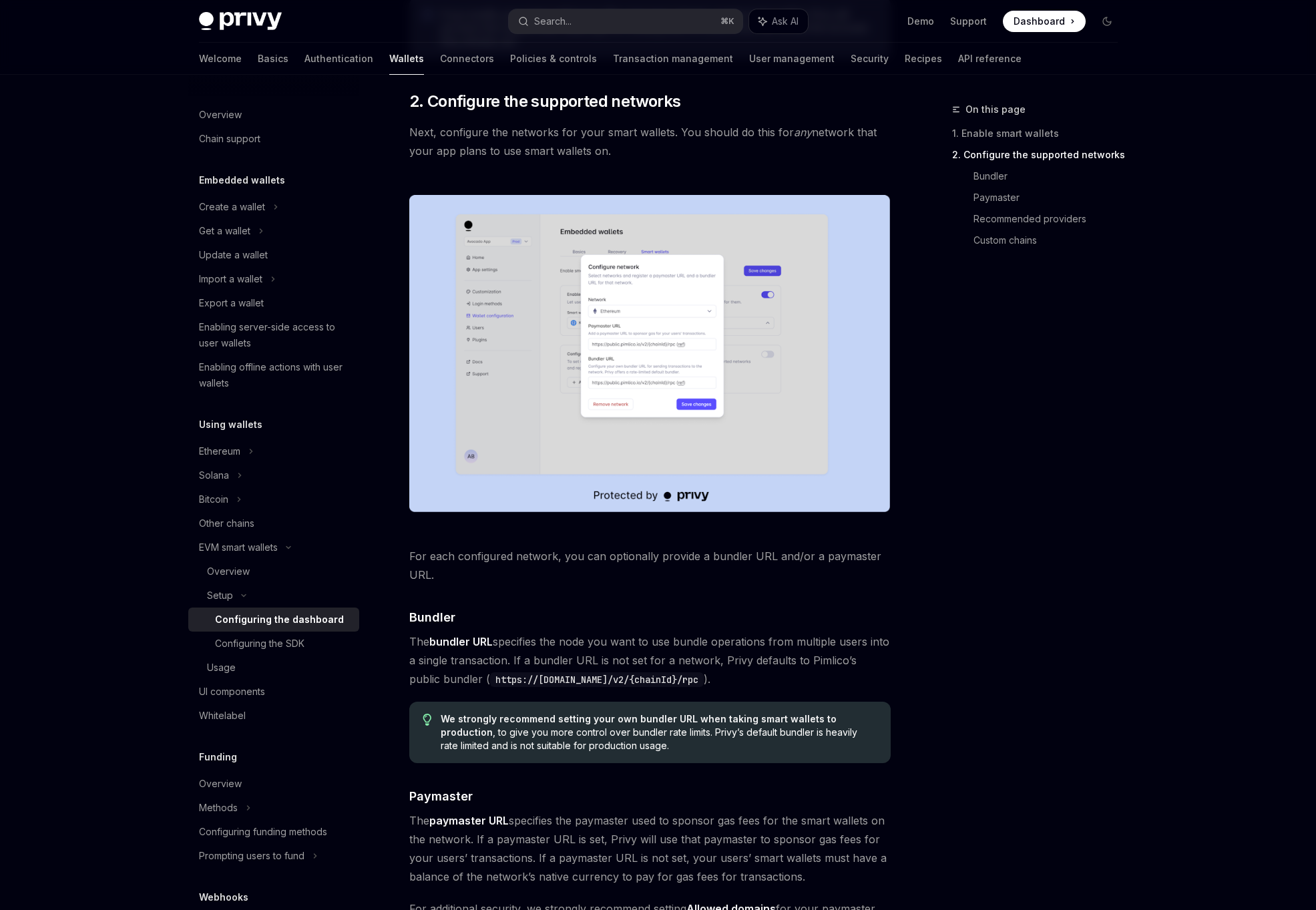
click at [568, 655] on span "The bundler URL specifies the node you want to use bundle operations from multi…" at bounding box center [650, 660] width 482 height 56
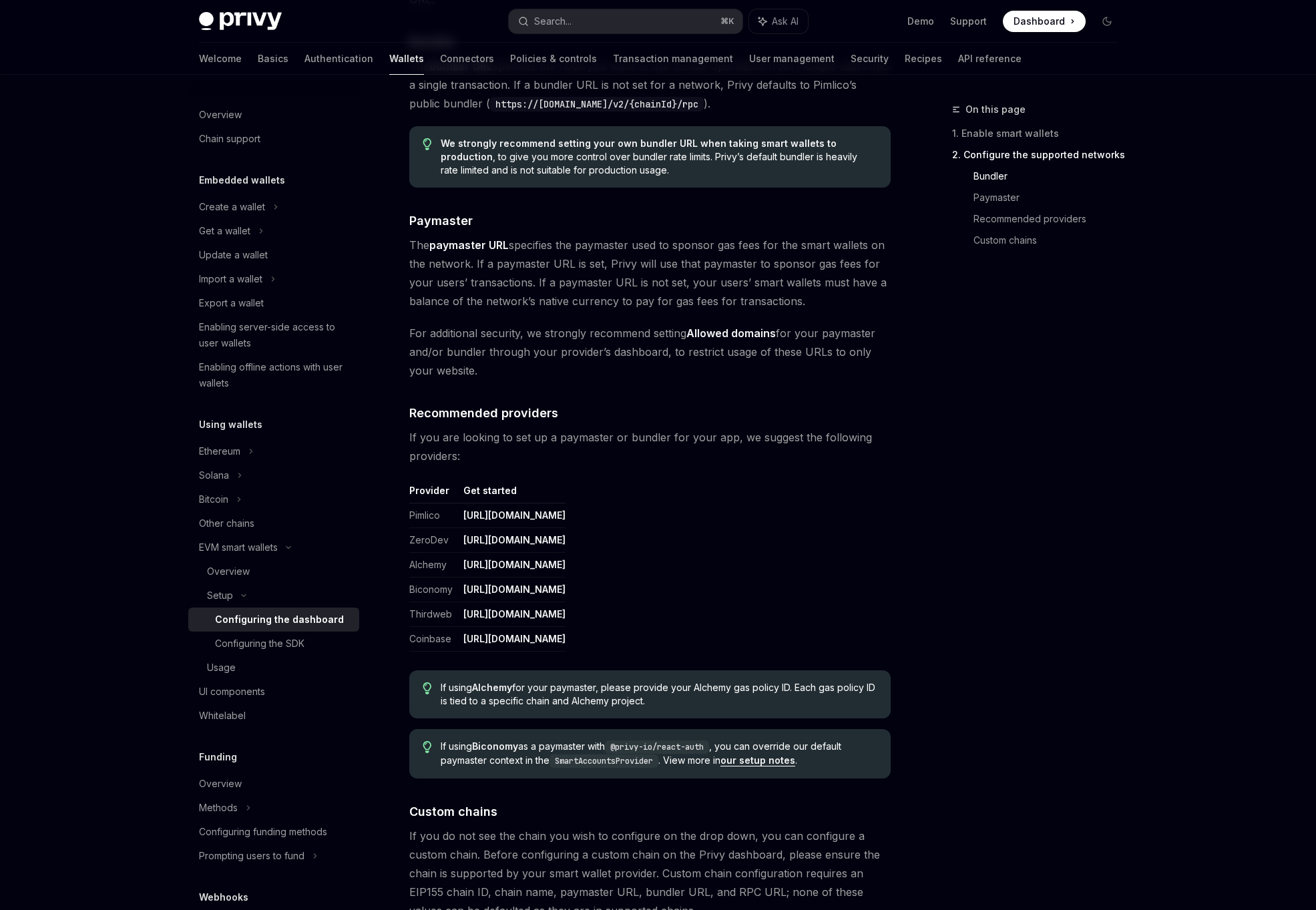
scroll to position [1324, 0]
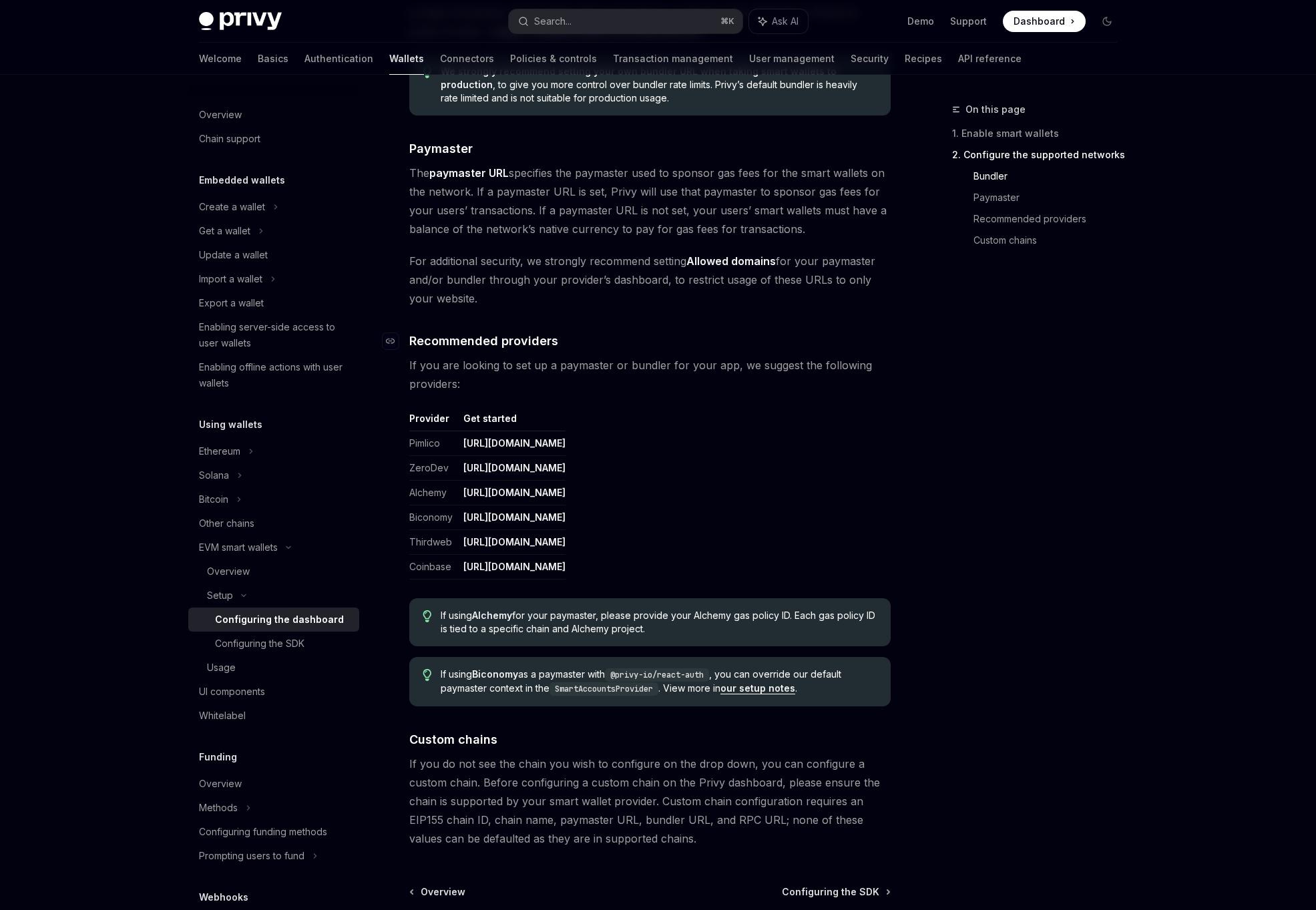
click at [527, 341] on span "Recommended providers" at bounding box center [483, 340] width 149 height 18
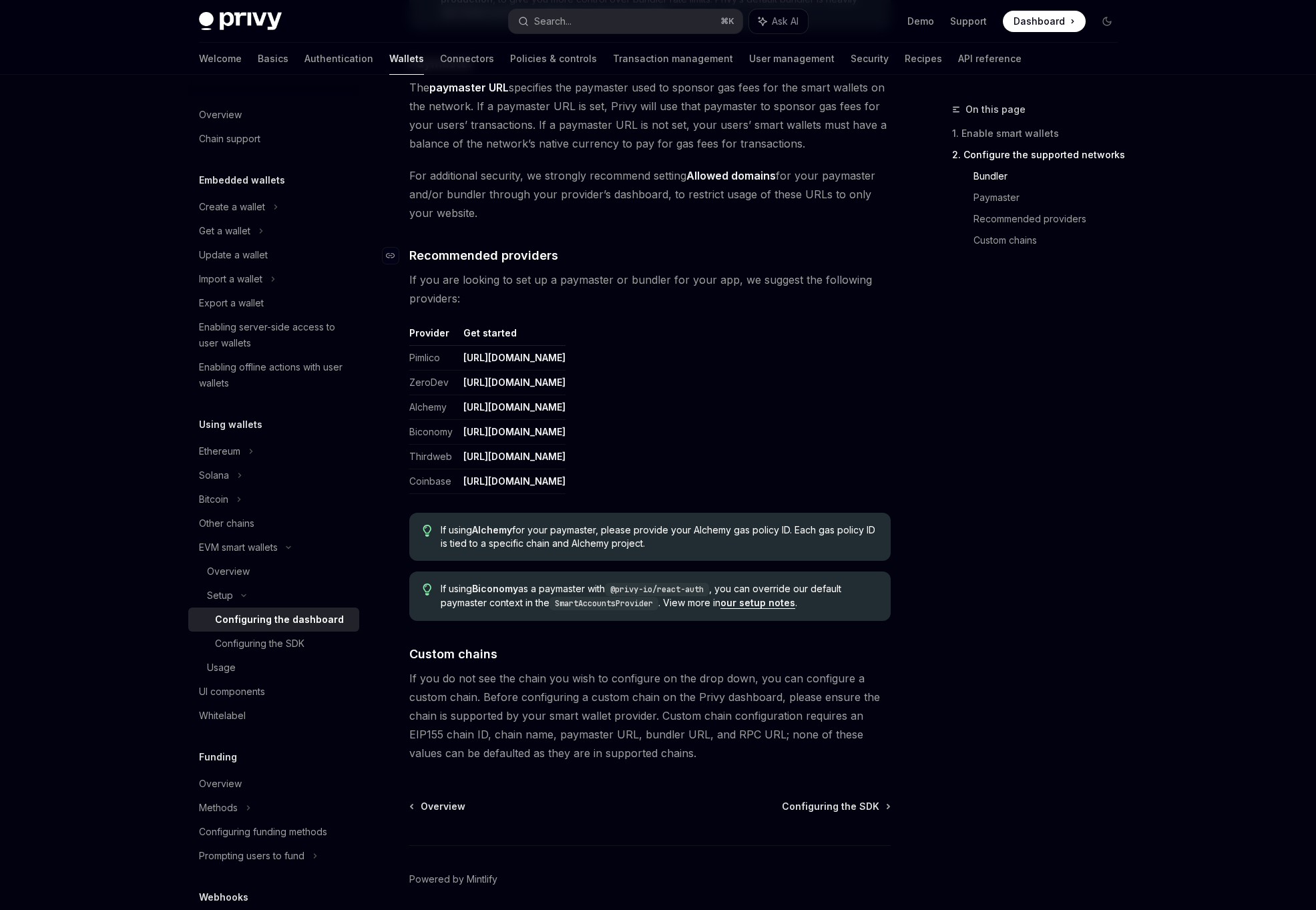
click at [527, 376] on link "[URL][DOMAIN_NAME]" at bounding box center [514, 382] width 102 height 12
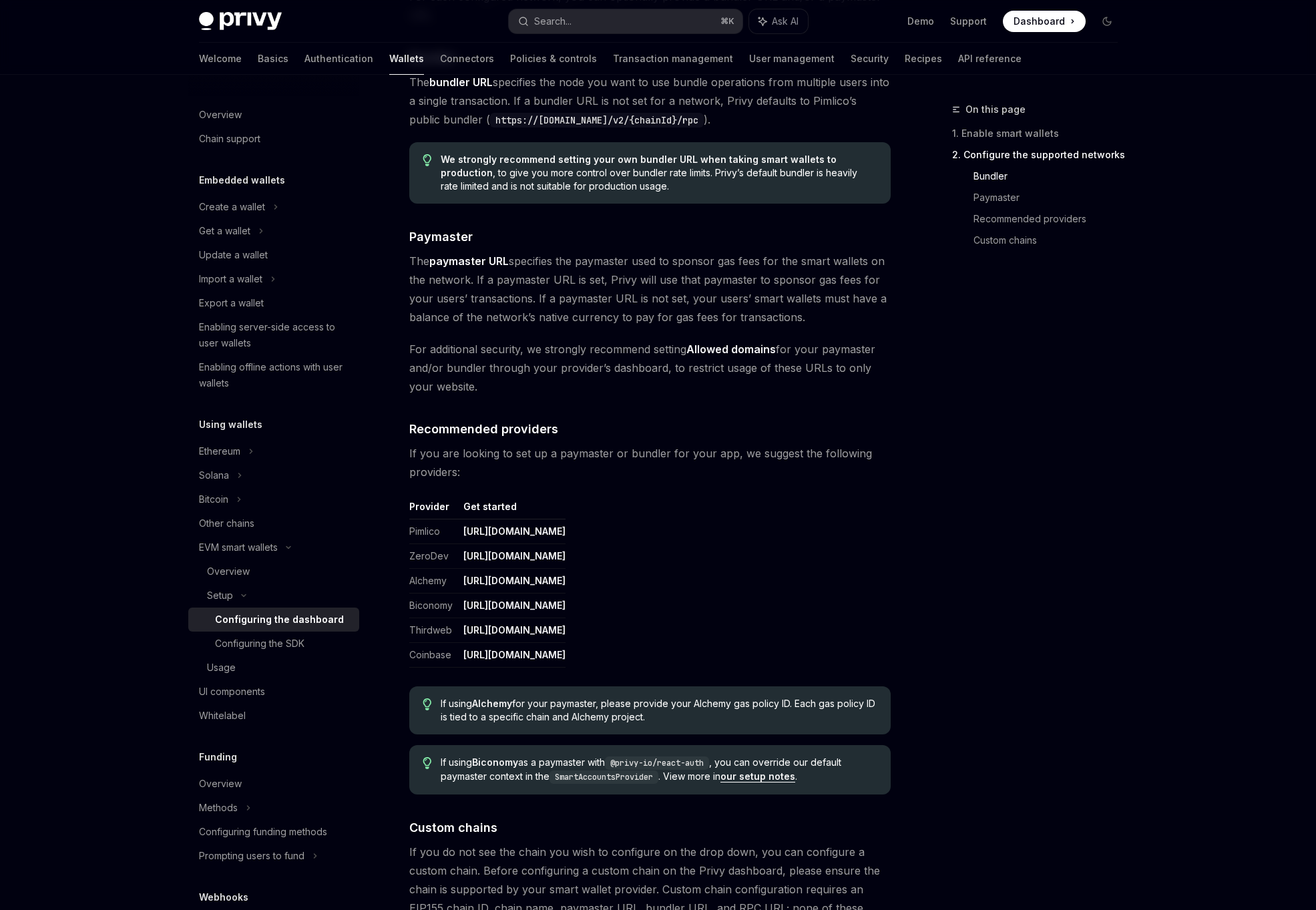
scroll to position [1291, 0]
click at [549, 720] on span "If using Alchemy for your paymaster, please provide your Alchemy gas policy ID.…" at bounding box center [658, 712] width 436 height 26
click at [600, 722] on span "If using Alchemy for your paymaster, please provide your Alchemy gas policy ID.…" at bounding box center [658, 712] width 436 height 26
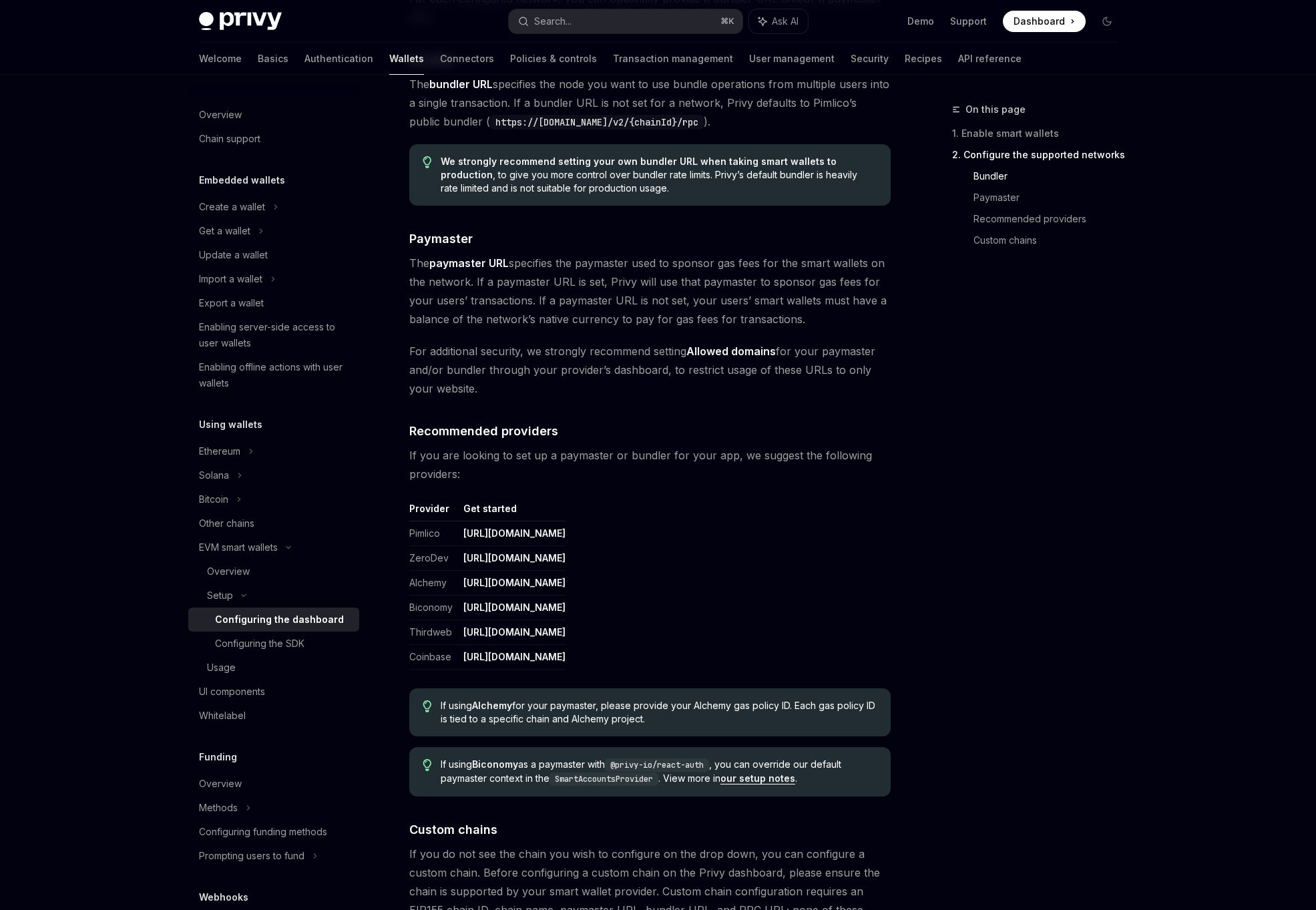
drag, startPoint x: 648, startPoint y: 714, endPoint x: 422, endPoint y: 711, distance: 226.0
click at [422, 711] on div "If using Alchemy for your paymaster, please provide your Alchemy gas policy ID.…" at bounding box center [650, 712] width 482 height 48
click at [422, 711] on icon "Tip" at bounding box center [427, 706] width 9 height 12
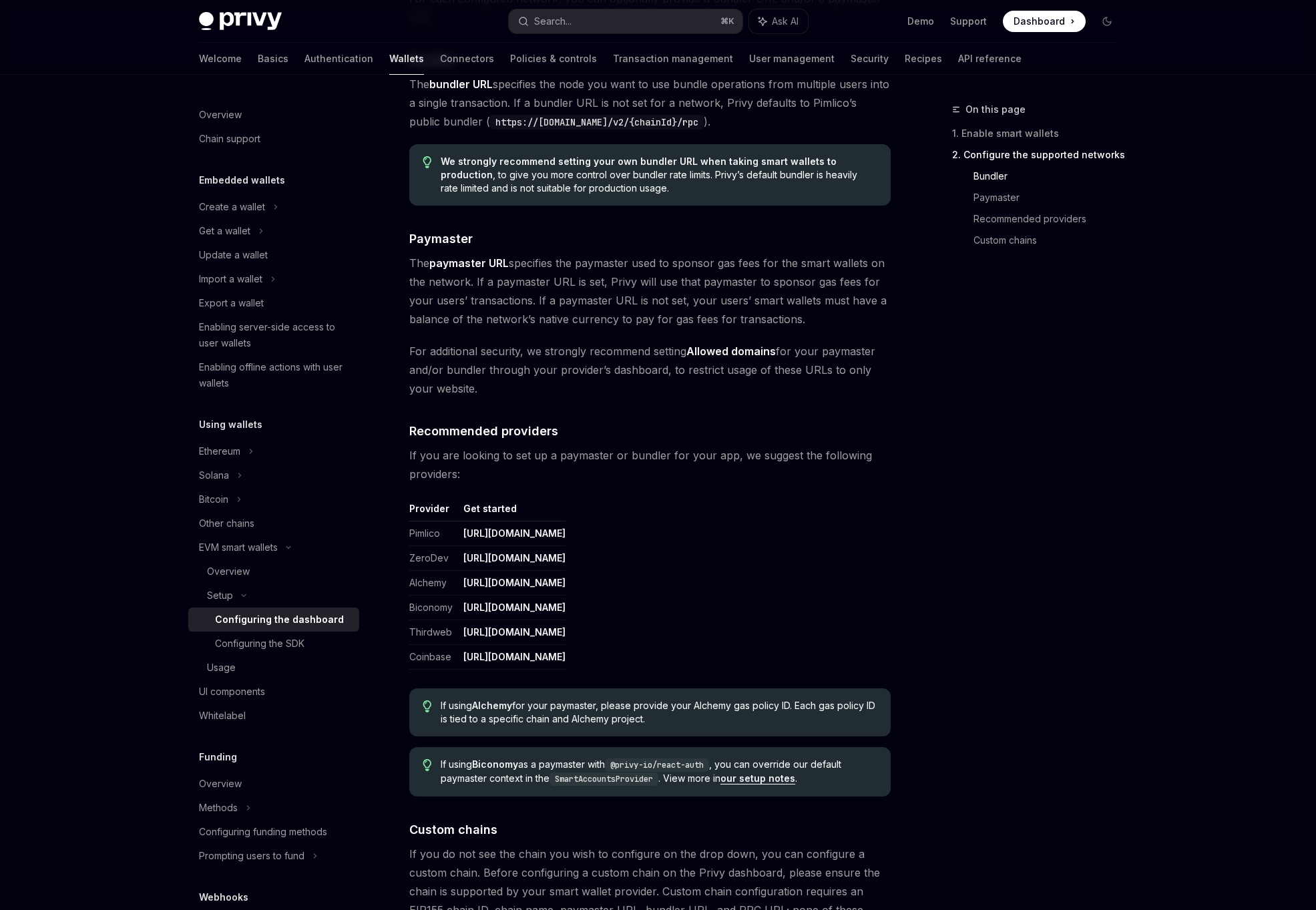
click at [552, 711] on span "If using Alchemy for your paymaster, please provide your Alchemy gas policy ID.…" at bounding box center [658, 712] width 436 height 26
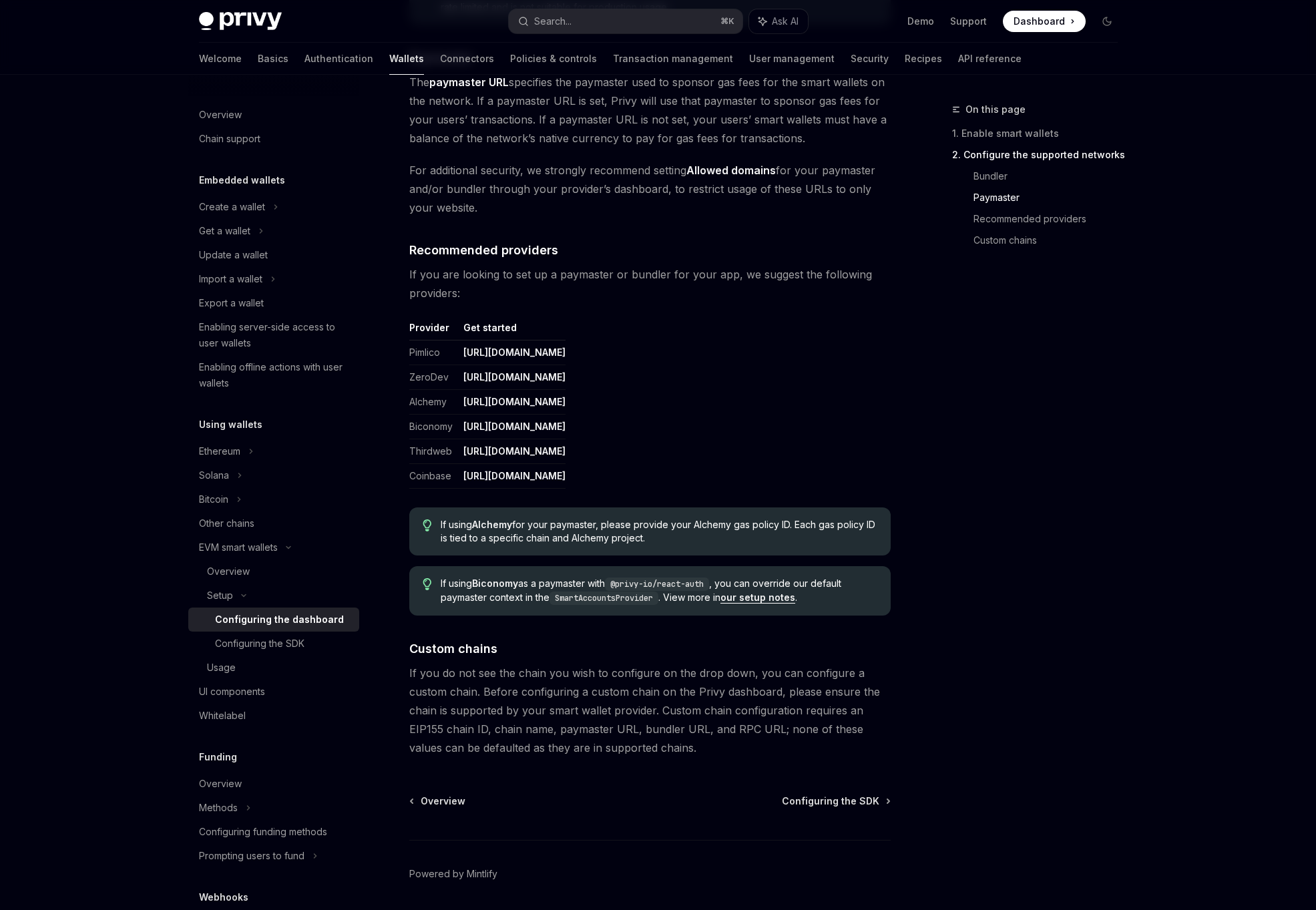
scroll to position [1469, 0]
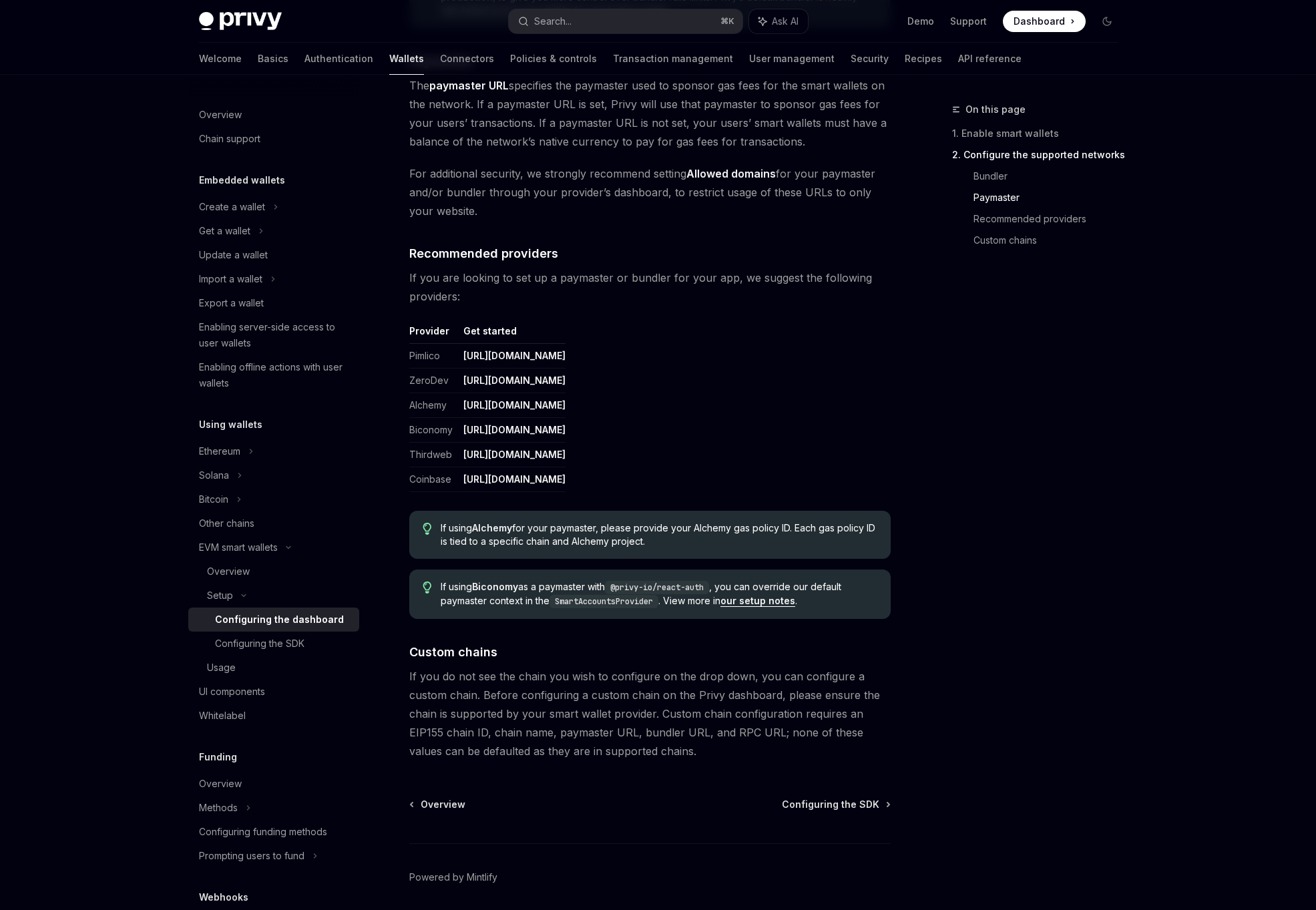
click at [545, 717] on span "If you do not see the chain you wish to configure on the drop down, you can con…" at bounding box center [650, 714] width 482 height 93
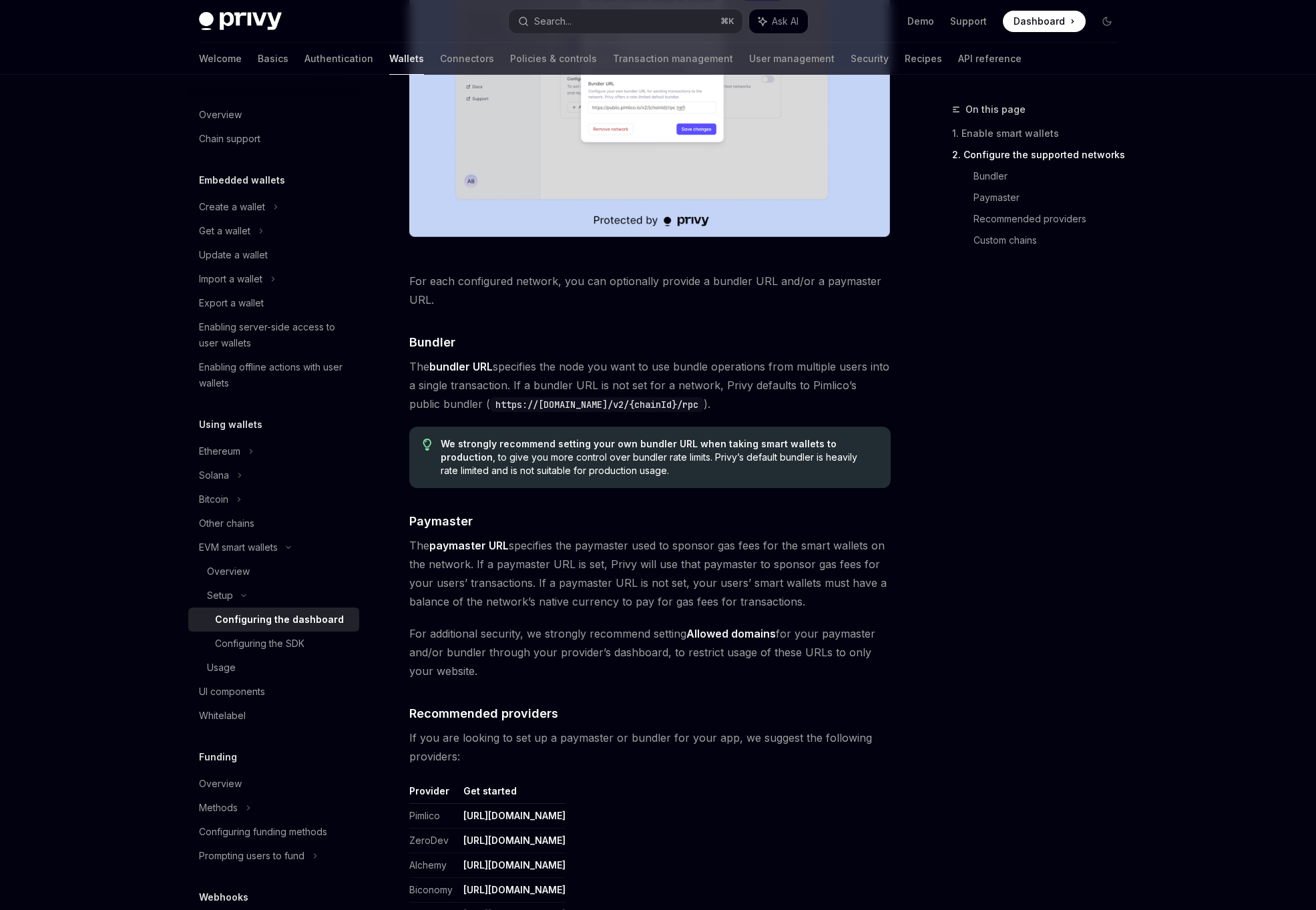
scroll to position [1010, 0]
click at [631, 450] on span "We strongly recommend setting your own bundler URL when taking smart wallets to…" at bounding box center [658, 455] width 436 height 40
click at [641, 471] on span "We strongly recommend setting your own bundler URL when taking smart wallets to…" at bounding box center [658, 455] width 436 height 40
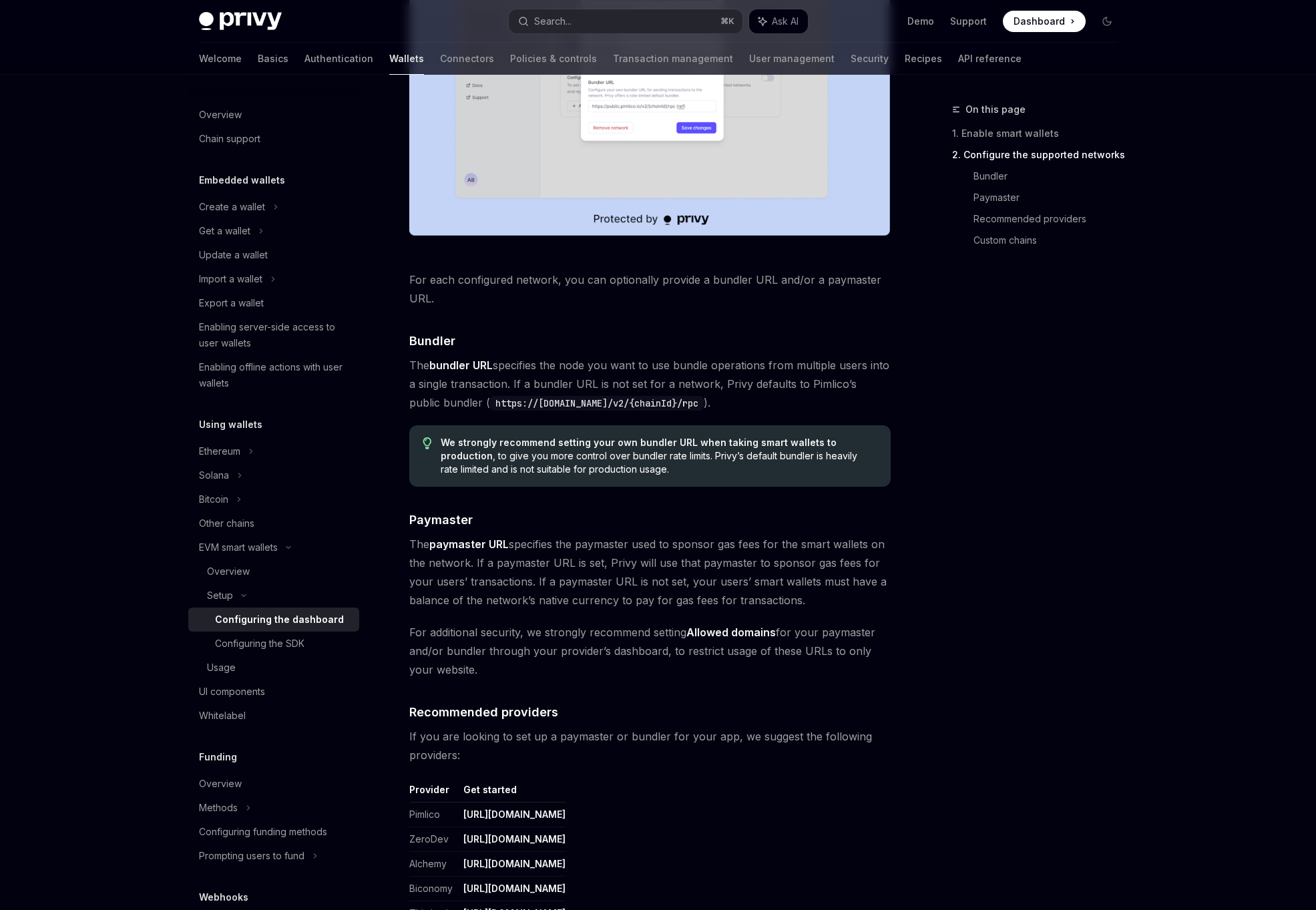
click at [578, 471] on span "We strongly recommend setting your own bundler URL when taking smart wallets to…" at bounding box center [658, 455] width 436 height 40
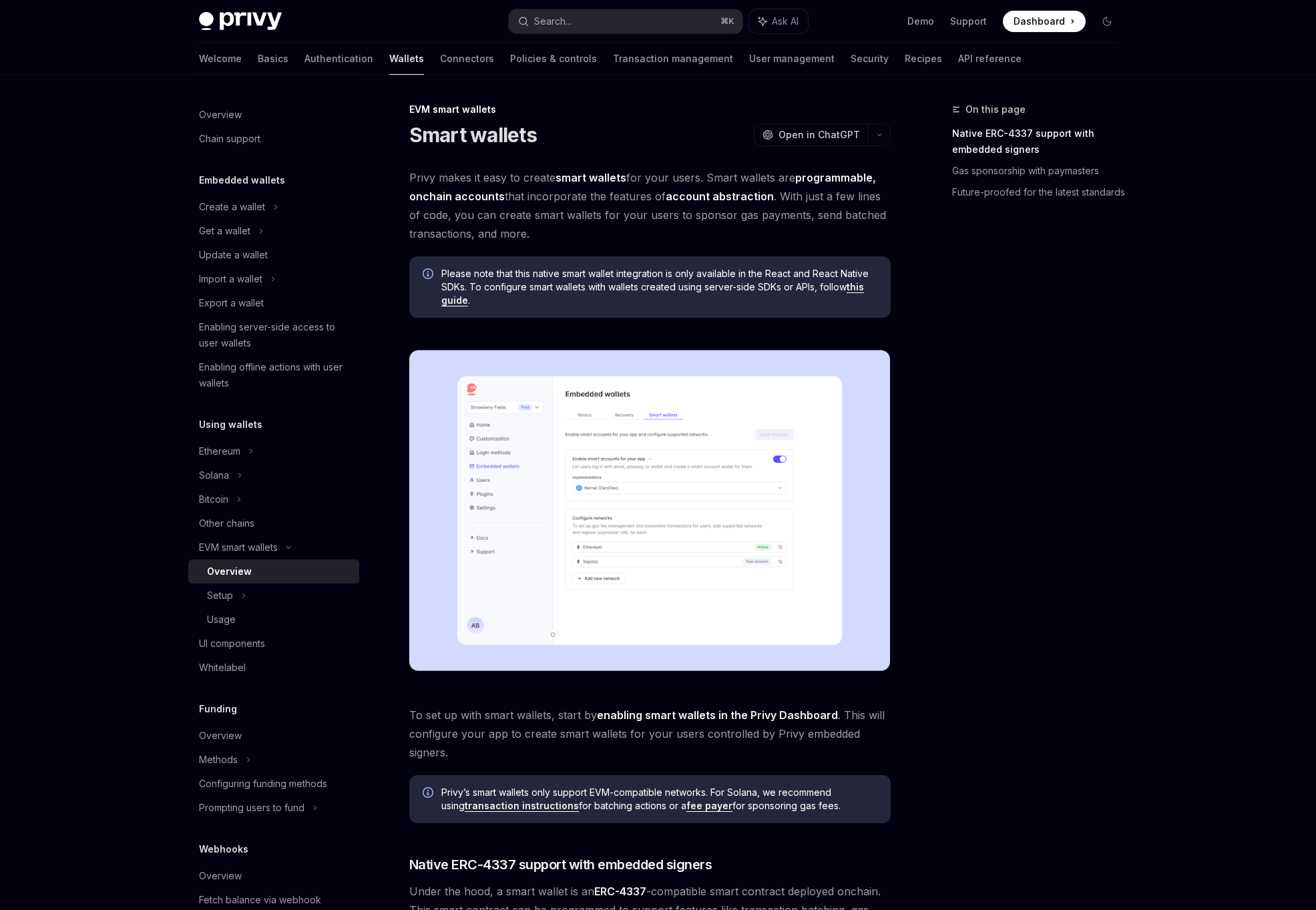
click at [790, 737] on span "To set up with smart wallets, start by enabling smart wallets in the Privy Dash…" at bounding box center [650, 734] width 482 height 56
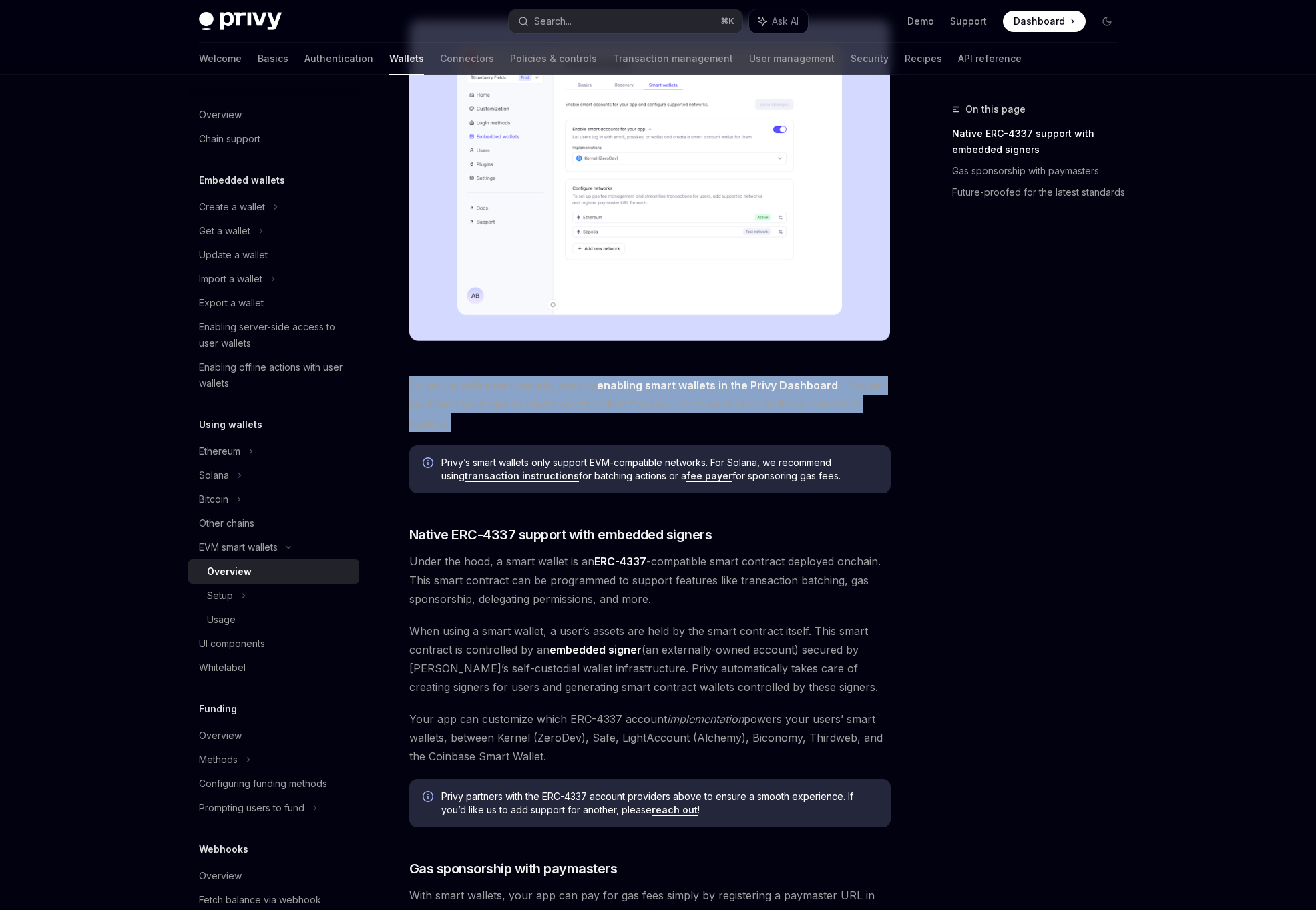
scroll to position [331, 0]
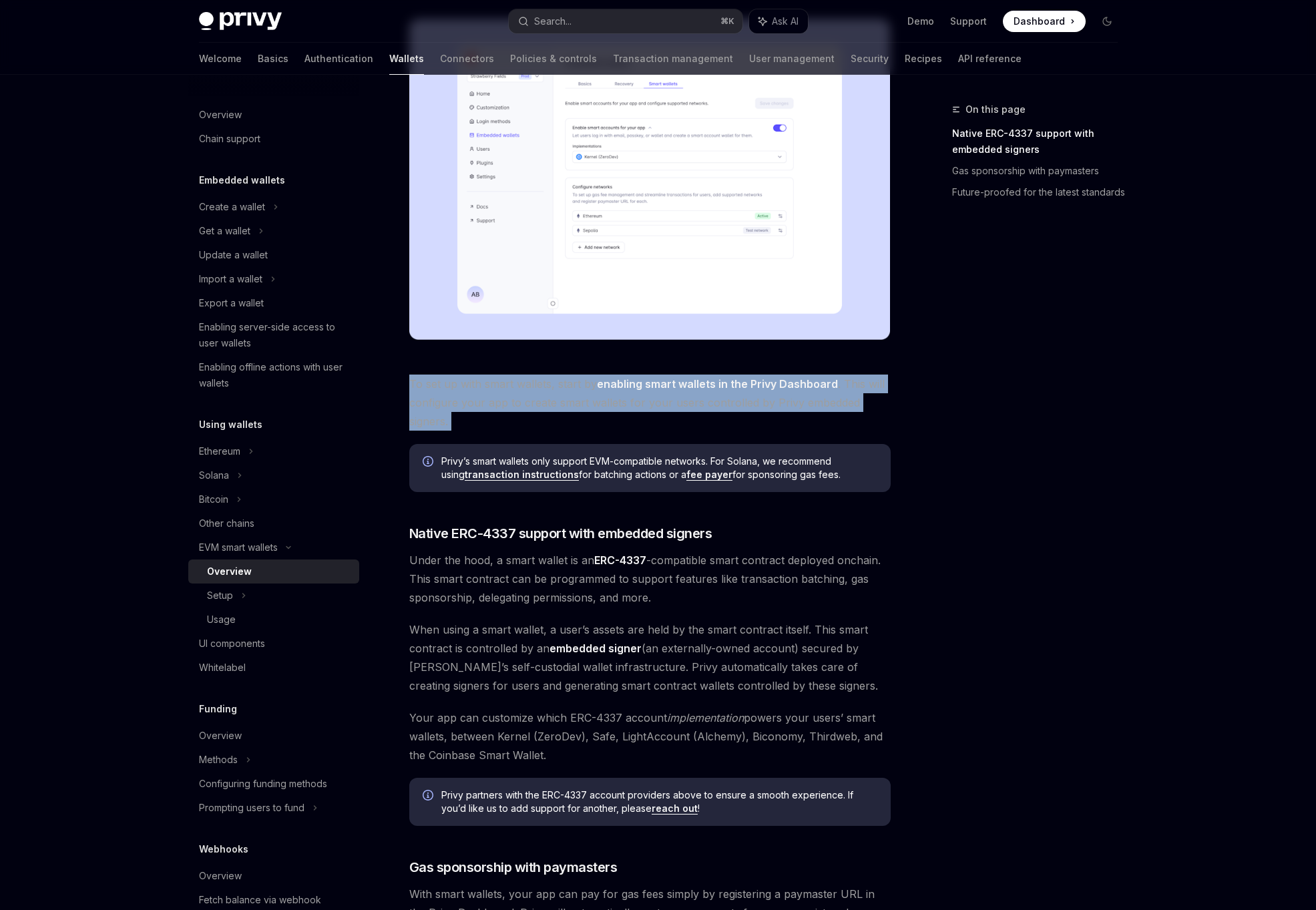
click at [617, 574] on span "Under the hood, a smart wallet is an ERC-4337 -compatible smart contract deploy…" at bounding box center [650, 579] width 482 height 56
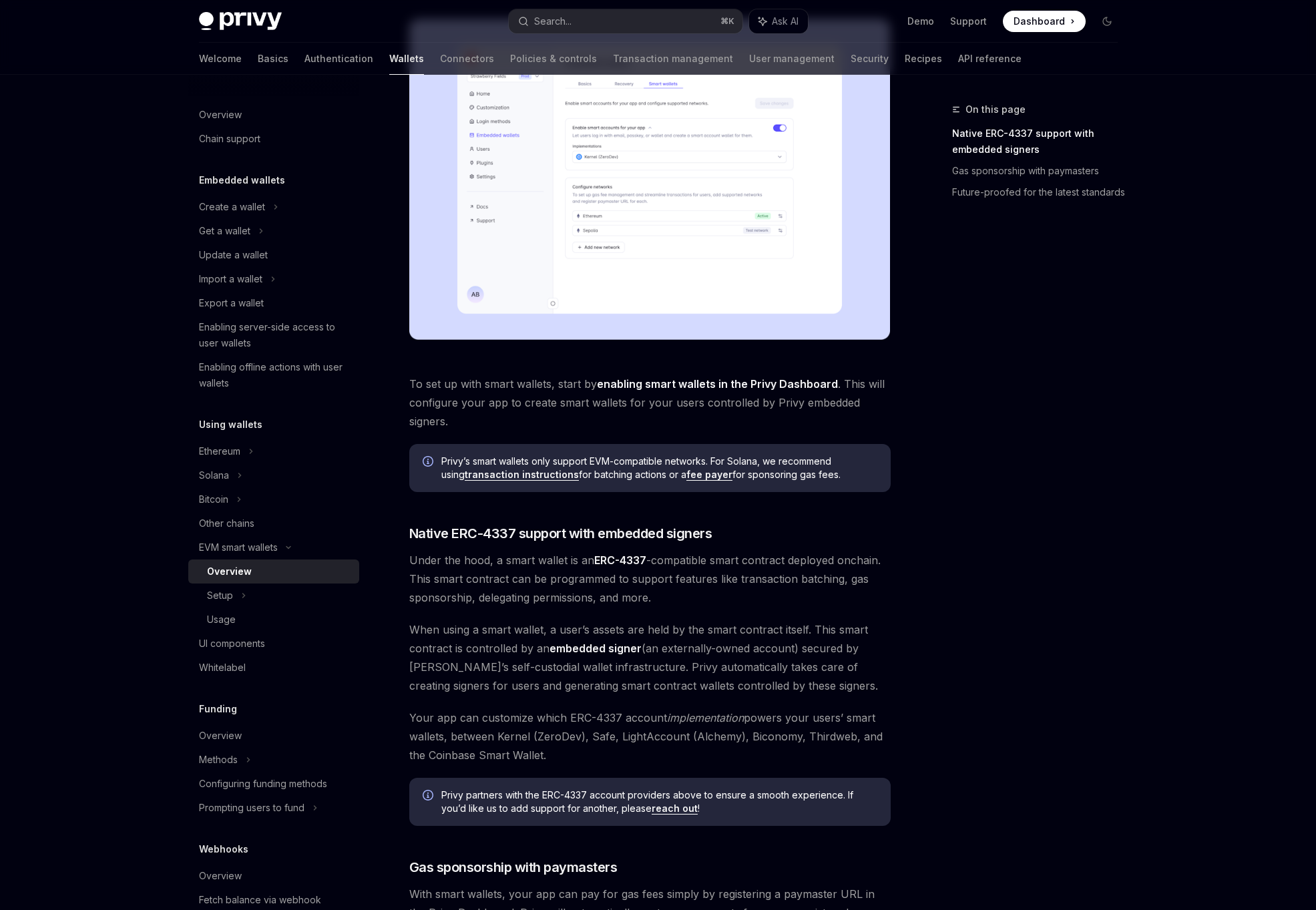
click at [617, 574] on span "Under the hood, a smart wallet is an ERC-4337 -compatible smart contract deploy…" at bounding box center [650, 579] width 482 height 56
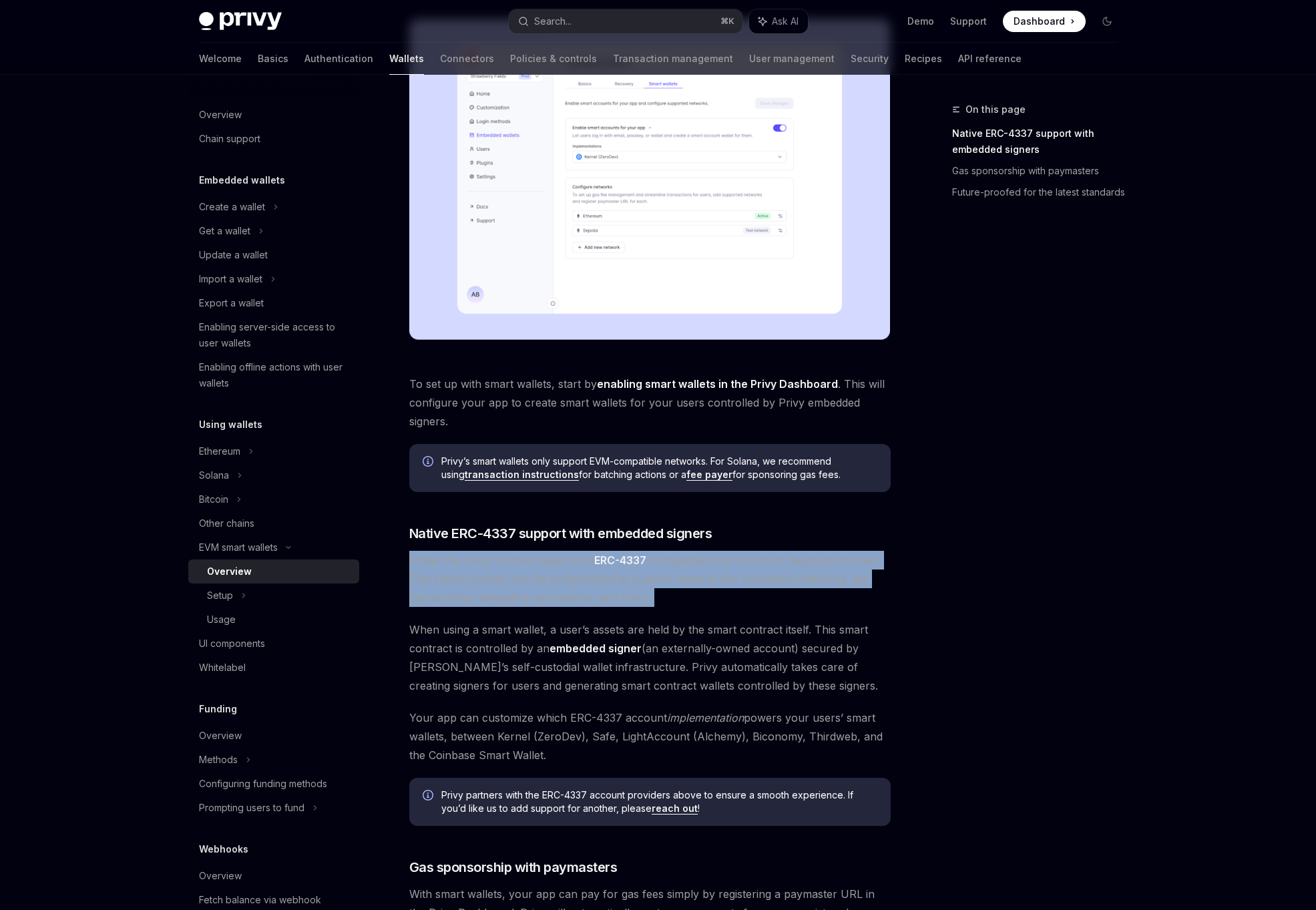
click at [617, 574] on span "Under the hood, a smart wallet is an ERC-4337 -compatible smart contract deploy…" at bounding box center [650, 579] width 482 height 56
click at [609, 640] on span "When using a smart wallet, a user’s assets are held by the smart contract itsel…" at bounding box center [650, 658] width 482 height 75
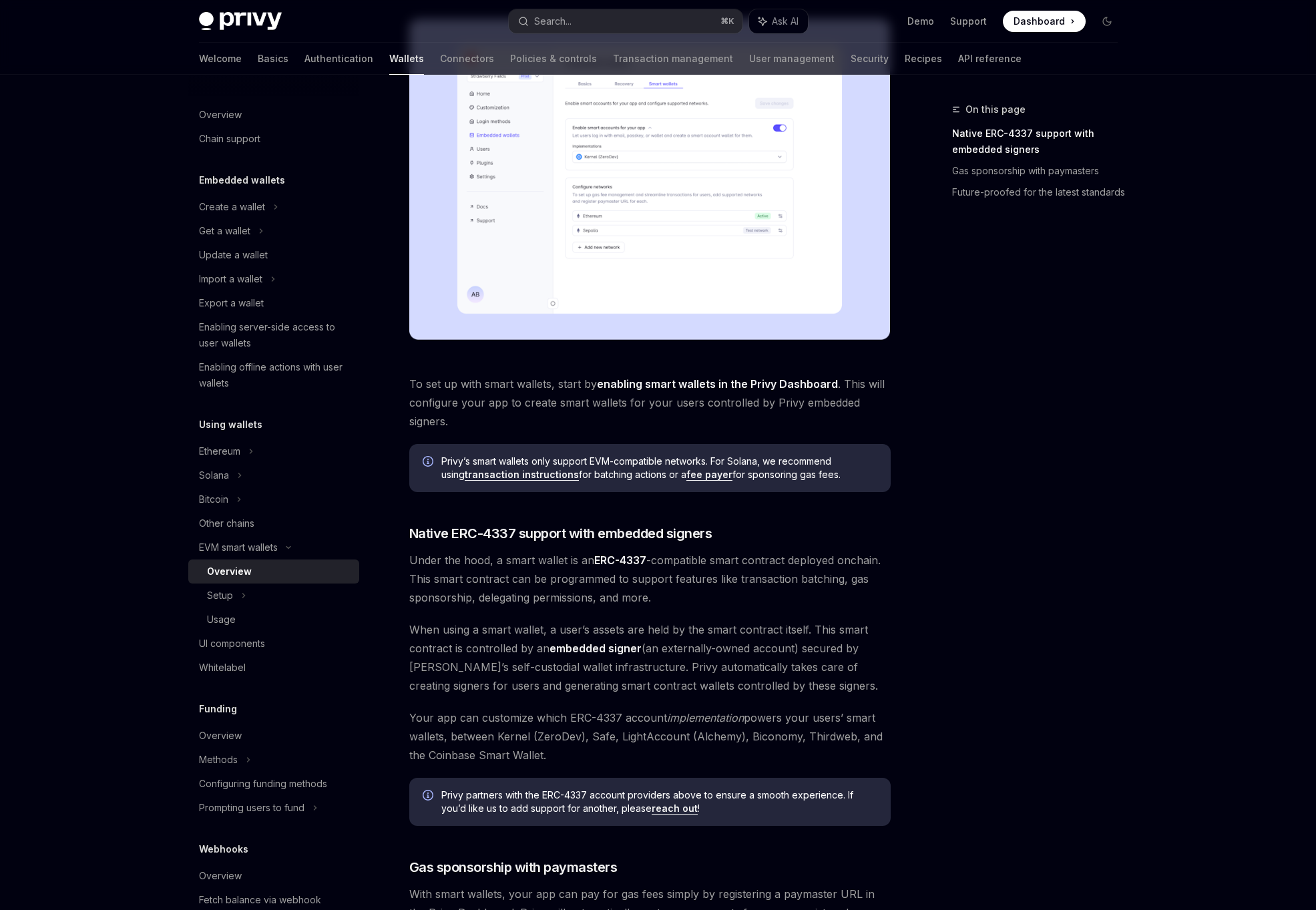
click at [609, 640] on span "When using a smart wallet, a user’s assets are held by the smart contract itsel…" at bounding box center [650, 658] width 482 height 75
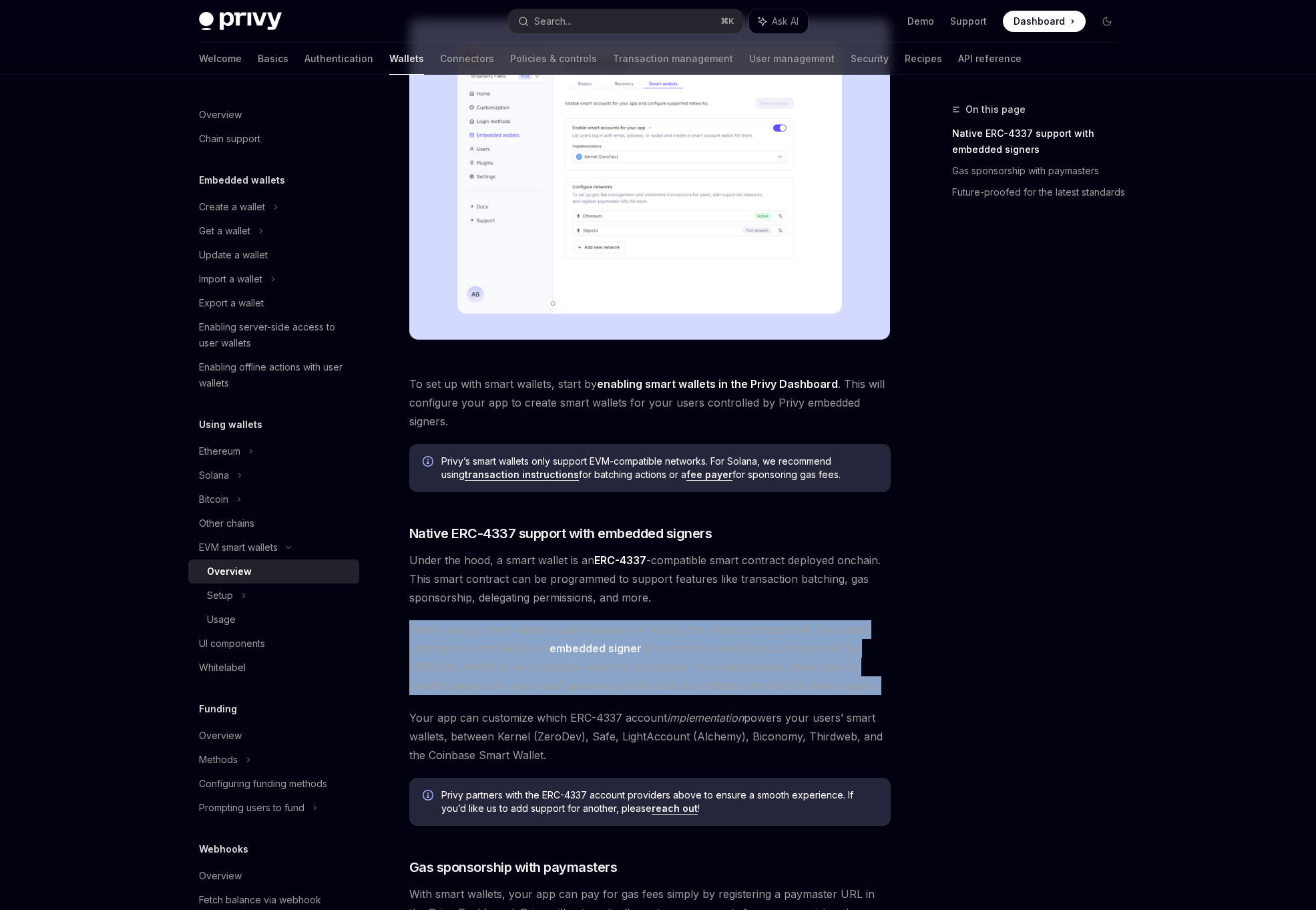
click at [609, 640] on span "When using a smart wallet, a user’s assets are held by the smart contract itsel…" at bounding box center [650, 658] width 482 height 75
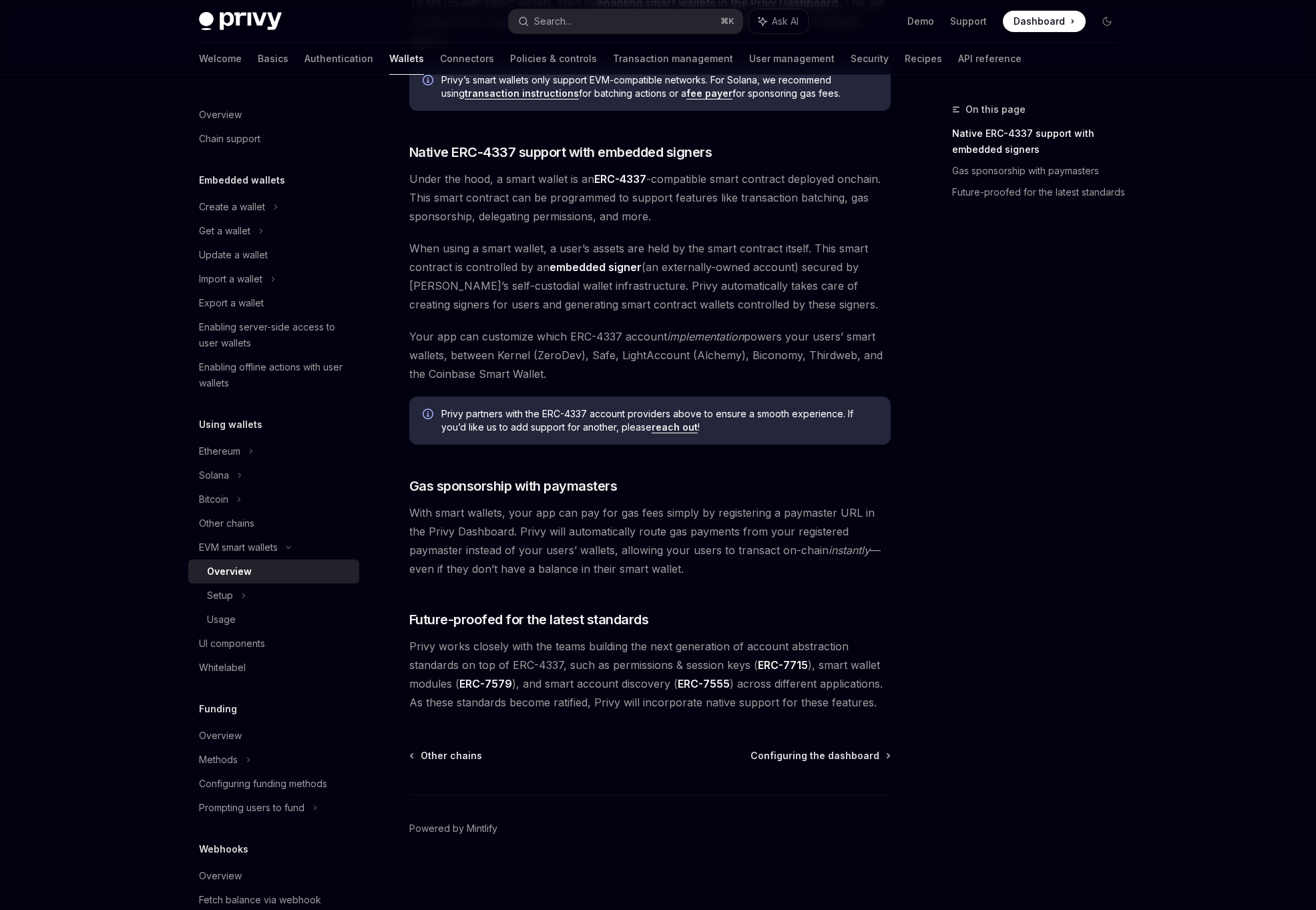
scroll to position [692, 0]
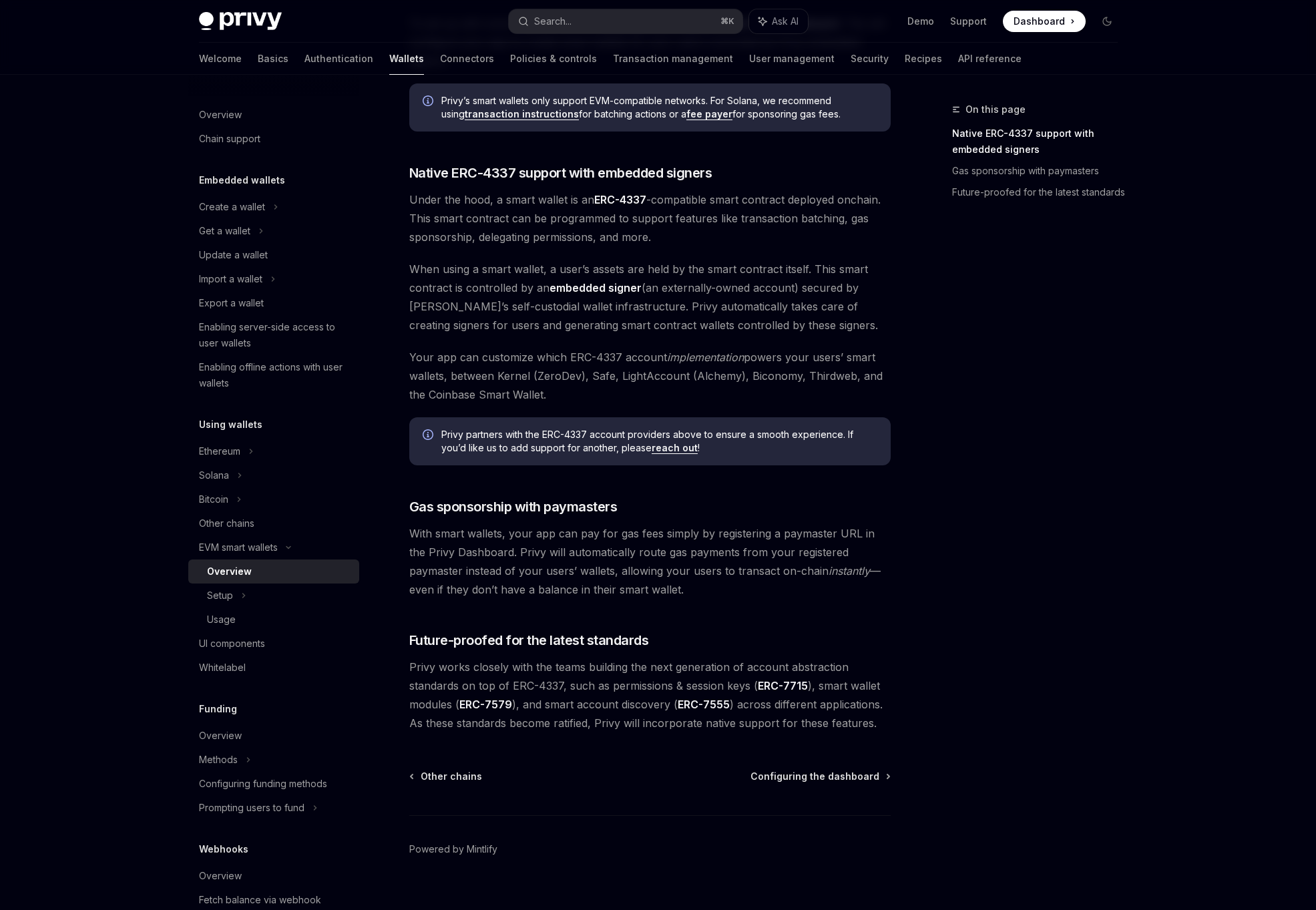
click at [743, 364] on span "Your app can customize which ERC-4337 account implementation powers your users’…" at bounding box center [650, 376] width 482 height 56
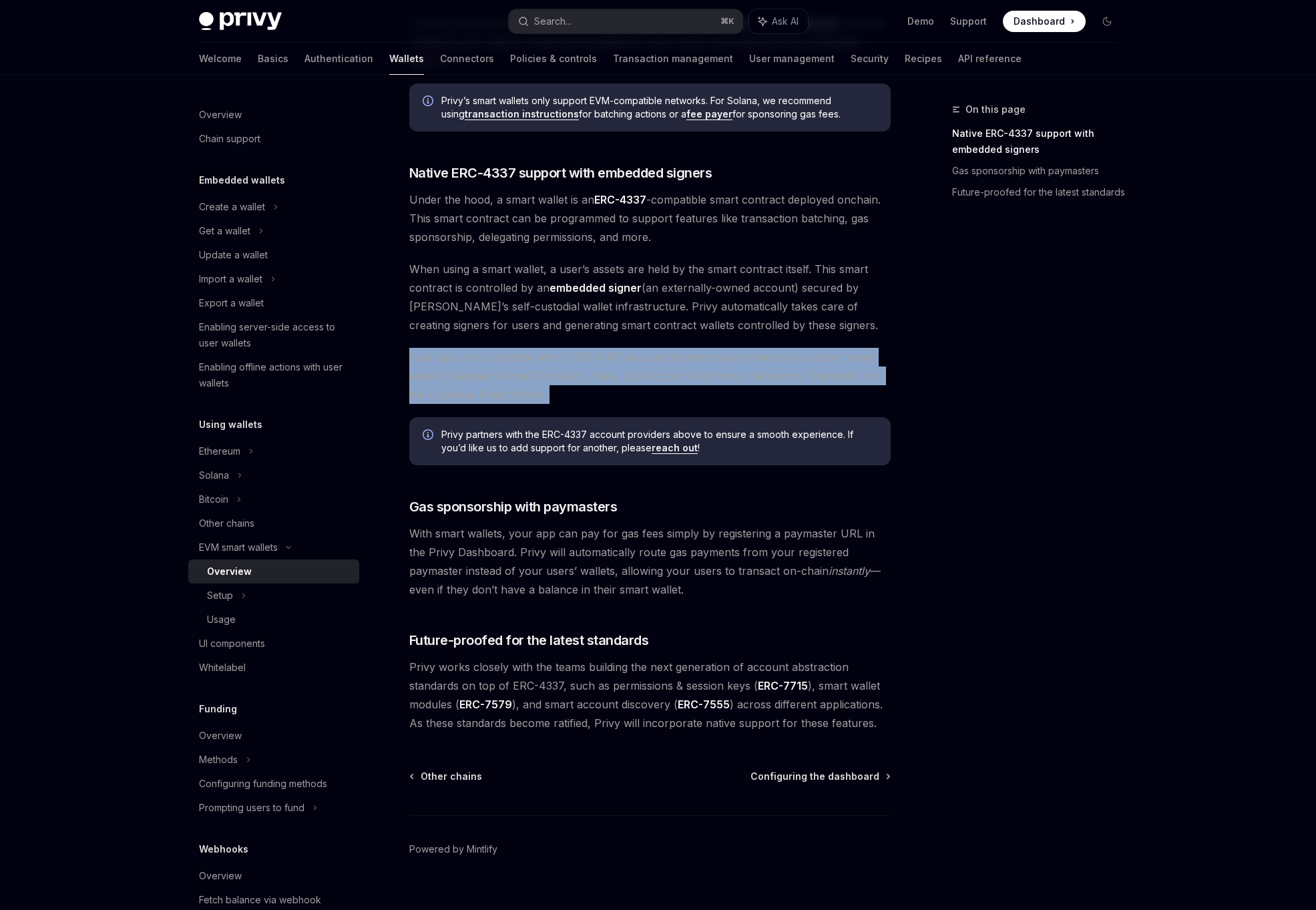
click at [678, 385] on span "Your app can customize which ERC-4337 account implementation powers your users’…" at bounding box center [650, 376] width 482 height 56
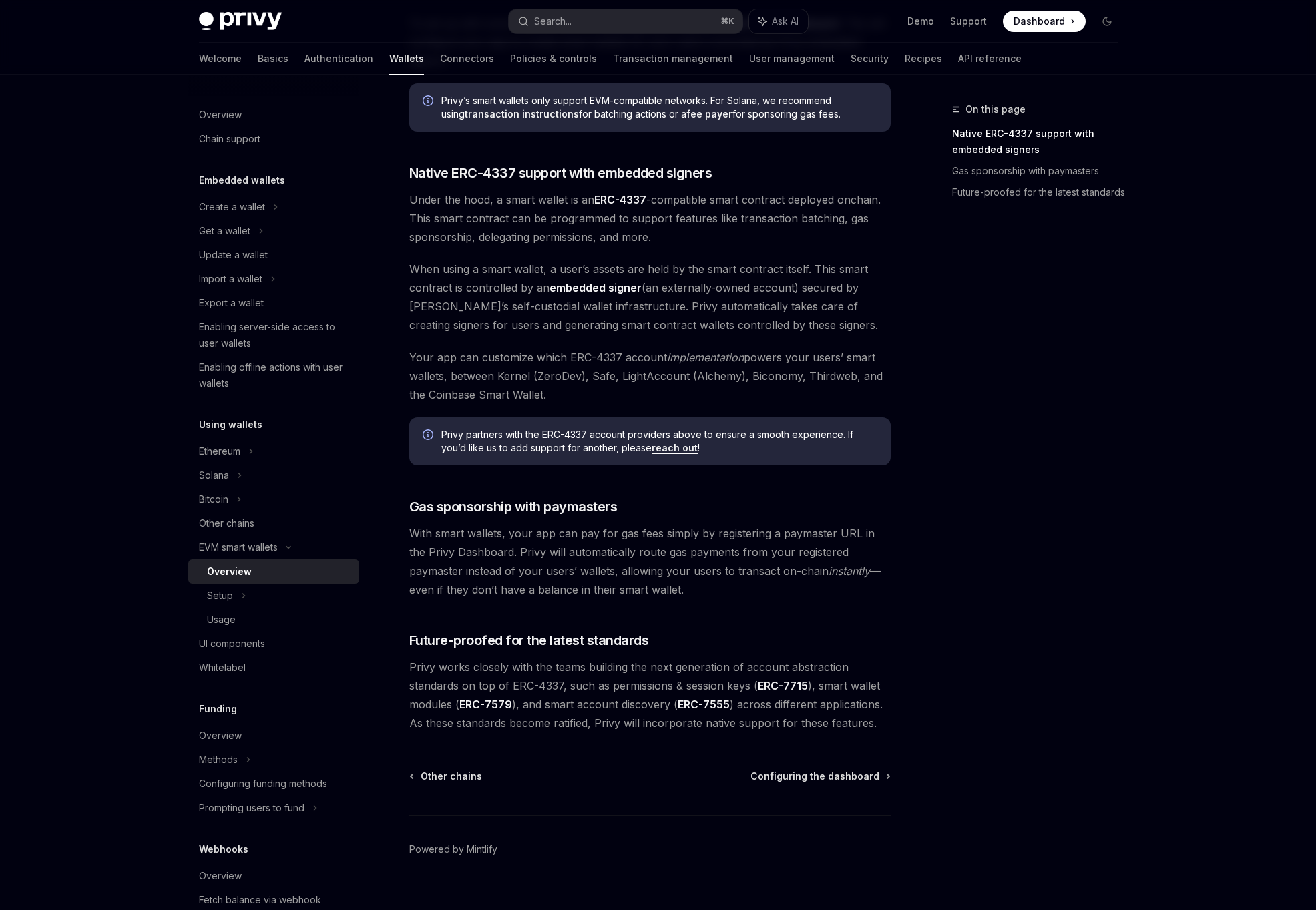
click at [678, 385] on span "Your app can customize which ERC-4337 account implementation powers your users’…" at bounding box center [650, 376] width 482 height 56
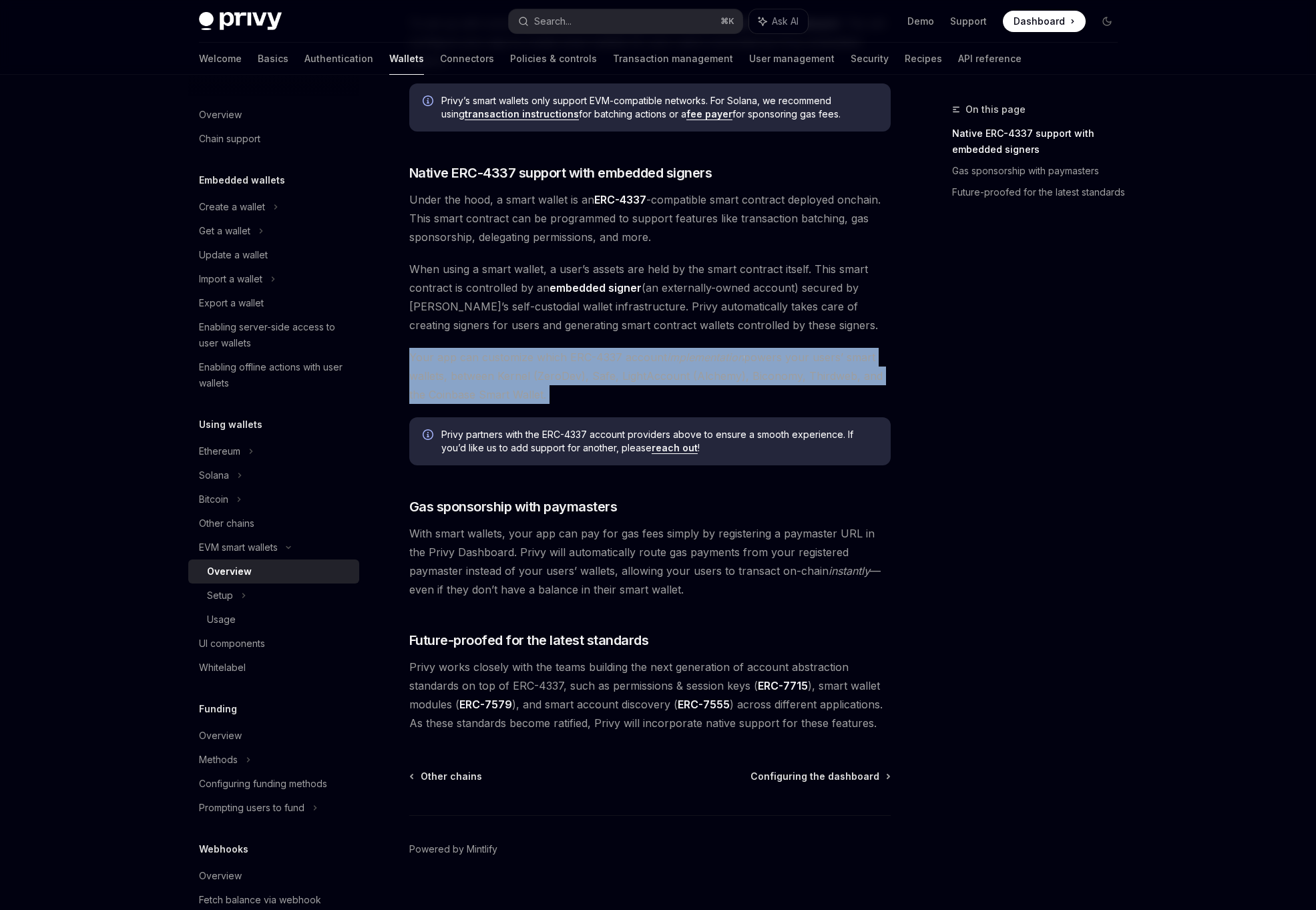
click at [585, 370] on span "Your app can customize which ERC-4337 account implementation powers your users’…" at bounding box center [650, 376] width 482 height 56
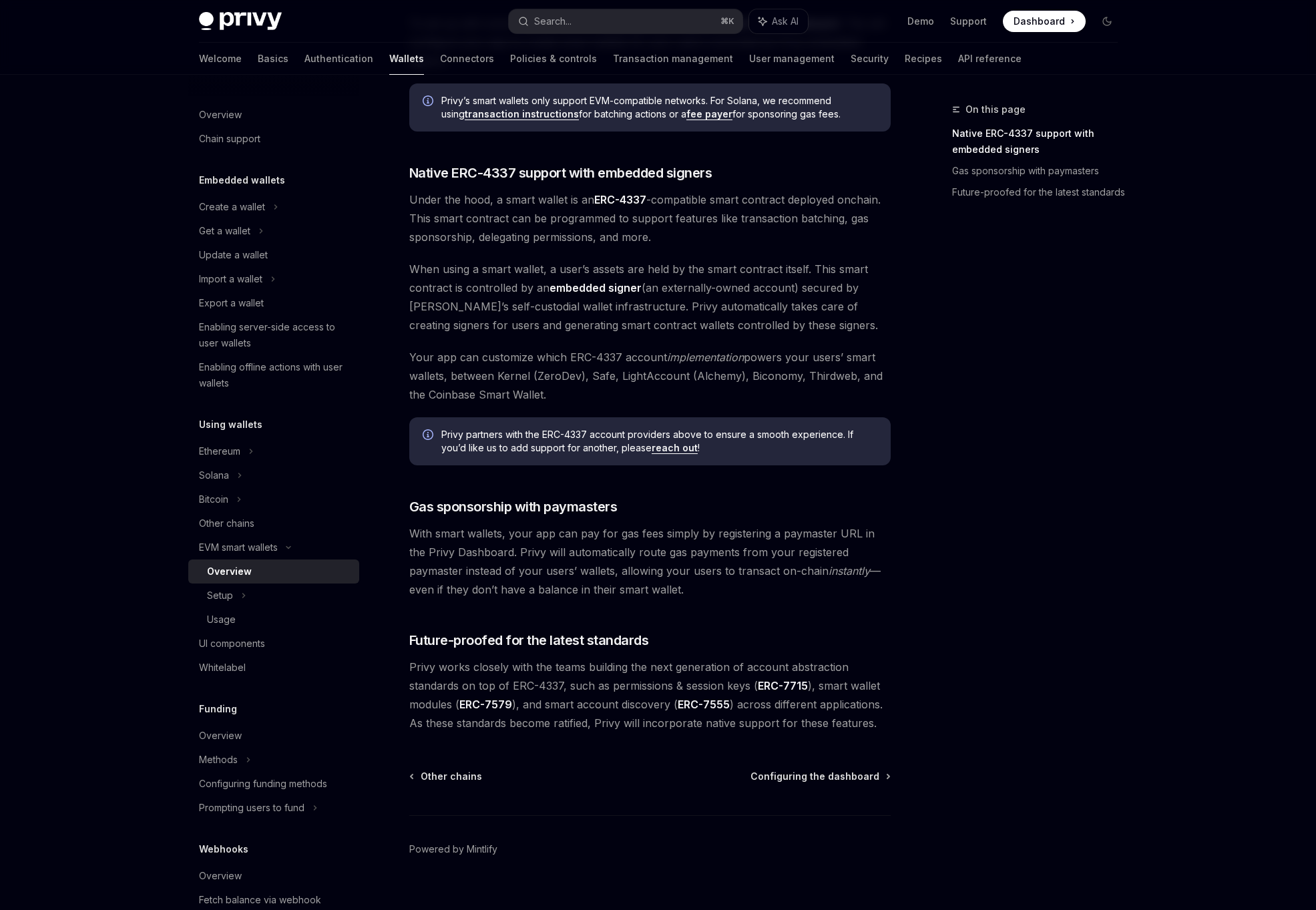
click at [542, 583] on span "With smart wallets, your app can pay for gas fees simply by registering a payma…" at bounding box center [650, 562] width 482 height 75
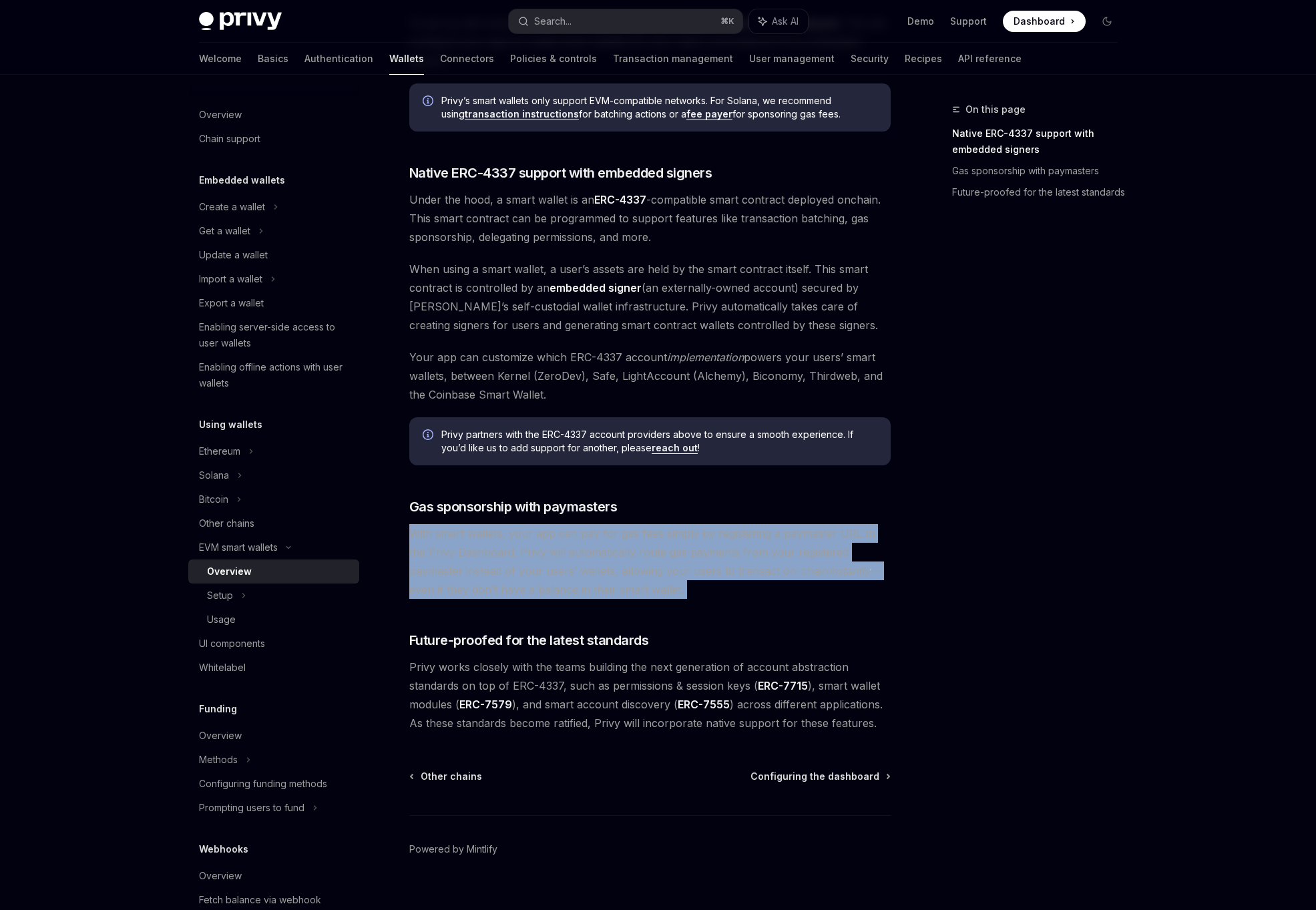
click at [520, 583] on span "With smart wallets, your app can pay for gas fees simply by registering a payma…" at bounding box center [650, 562] width 482 height 75
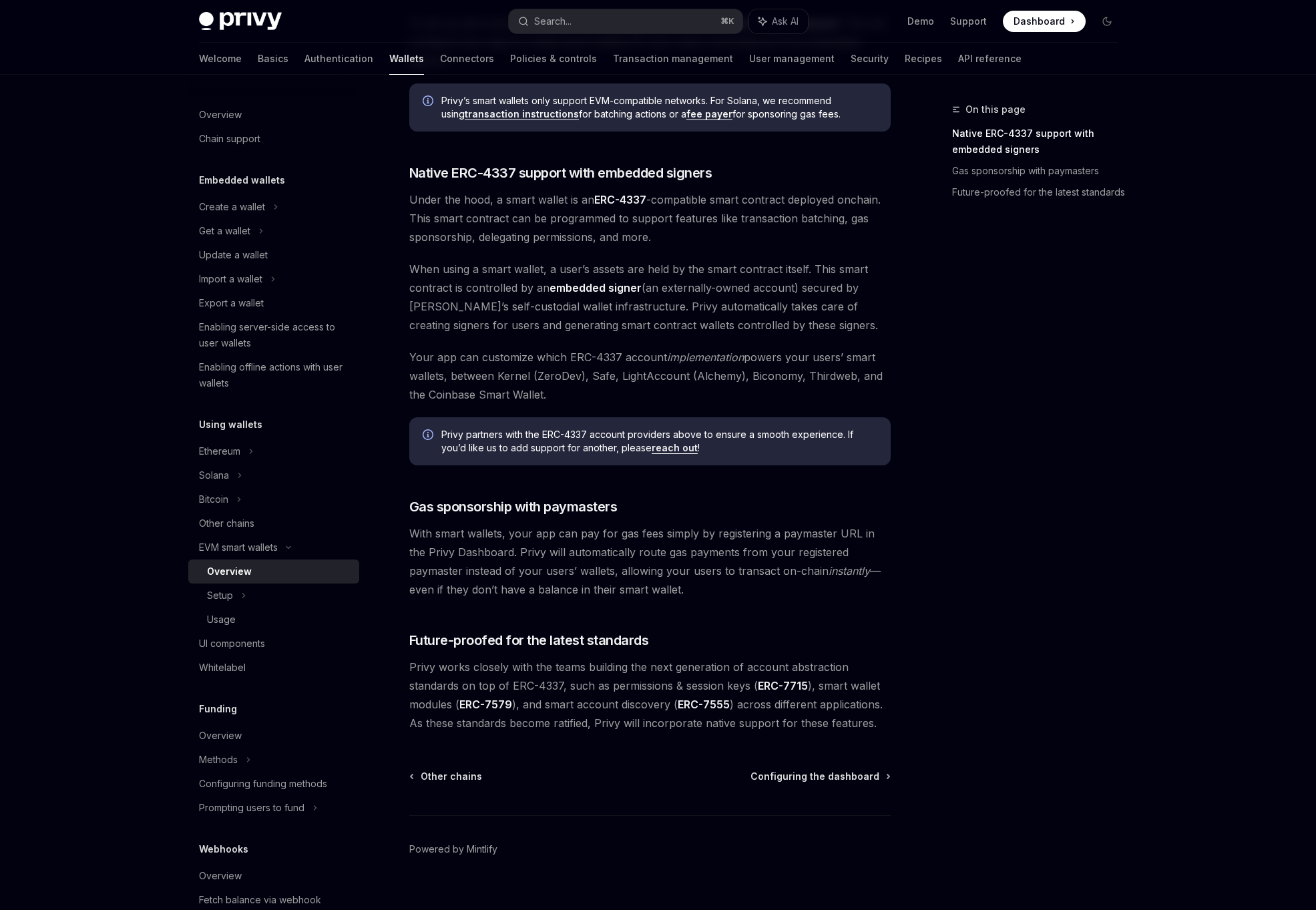
click at [520, 583] on span "With smart wallets, your app can pay for gas fees simply by registering a payma…" at bounding box center [650, 562] width 482 height 75
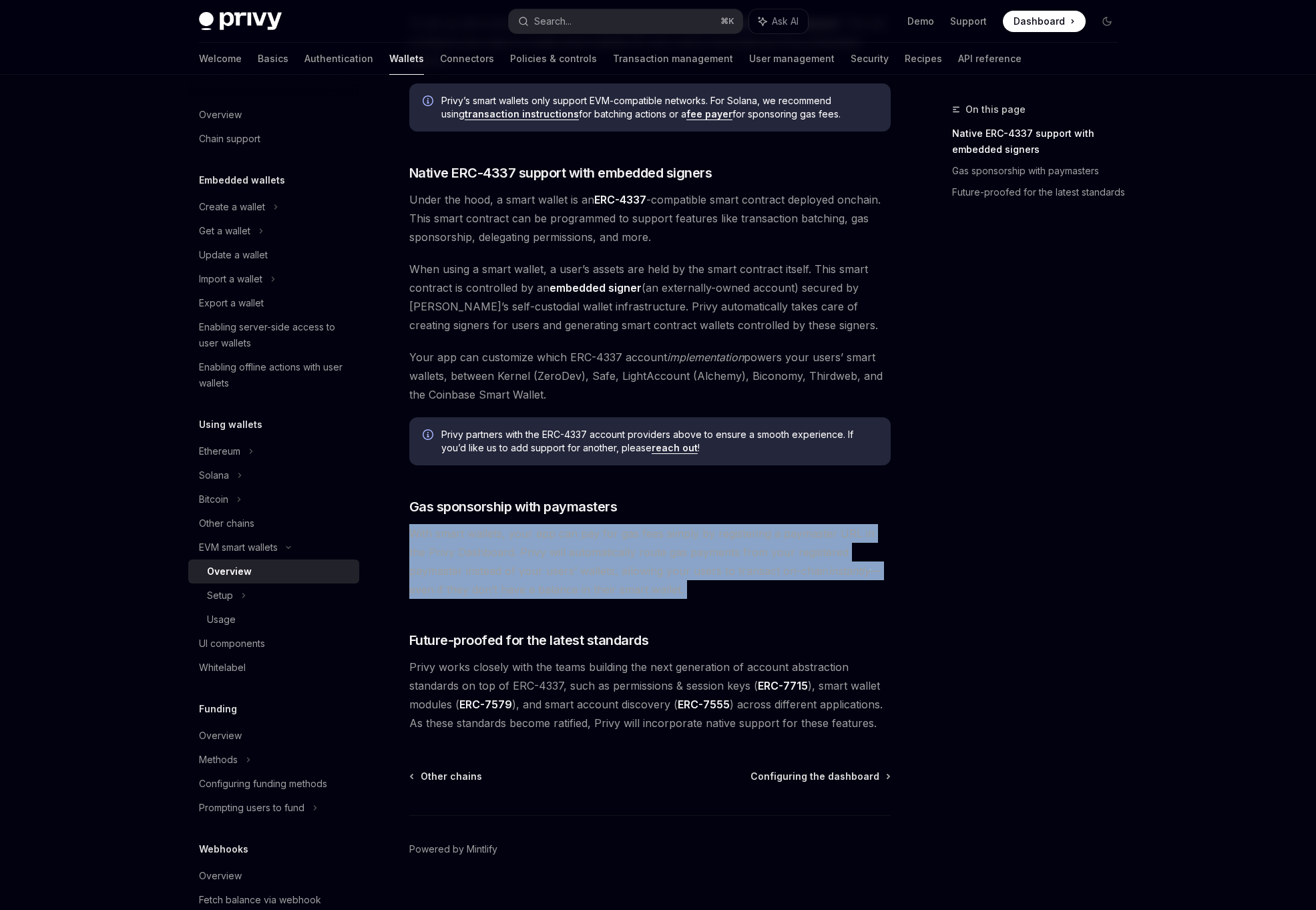
click at [492, 562] on span "With smart wallets, your app can pay for gas fees simply by registering a payma…" at bounding box center [650, 562] width 482 height 75
drag, startPoint x: 499, startPoint y: 556, endPoint x: 620, endPoint y: 595, distance: 127.1
click at [620, 595] on span "With smart wallets, your app can pay for gas fees simply by registering a payma…" at bounding box center [650, 562] width 482 height 75
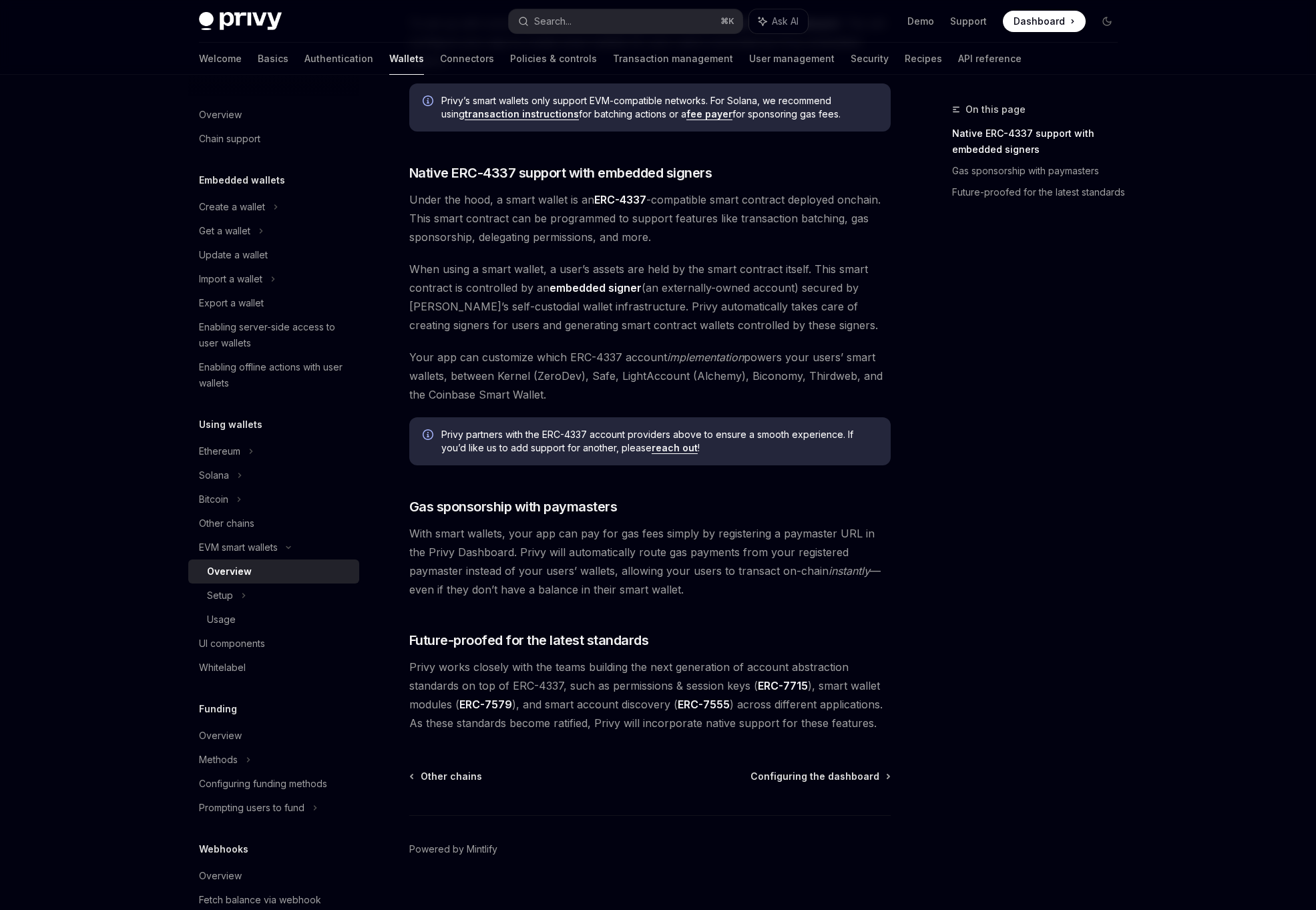
click at [620, 595] on span "With smart wallets, your app can pay for gas fees simply by registering a payma…" at bounding box center [650, 562] width 482 height 75
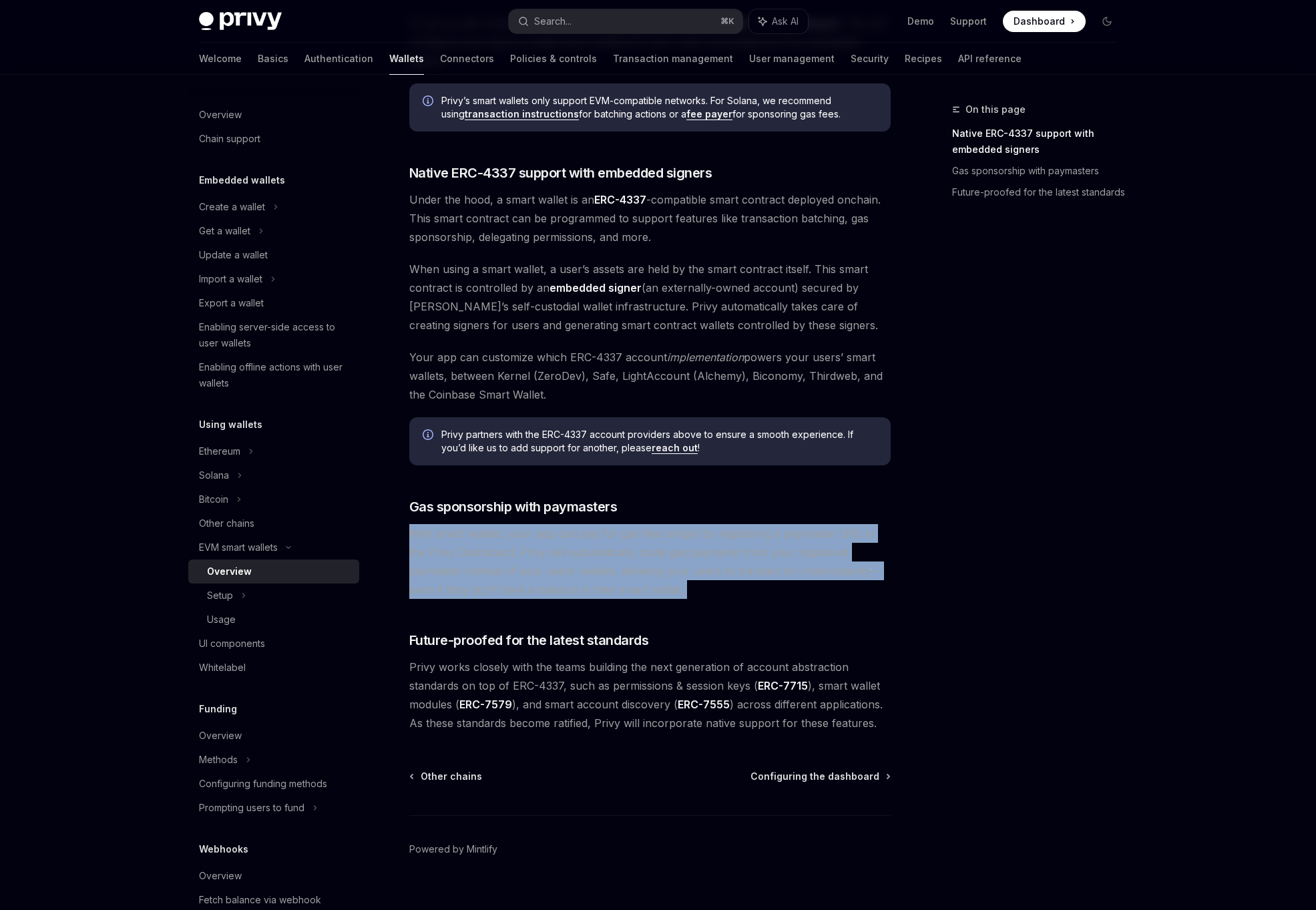
click at [566, 707] on span "Privy works closely with the teams building the next generation of account abst…" at bounding box center [650, 695] width 482 height 75
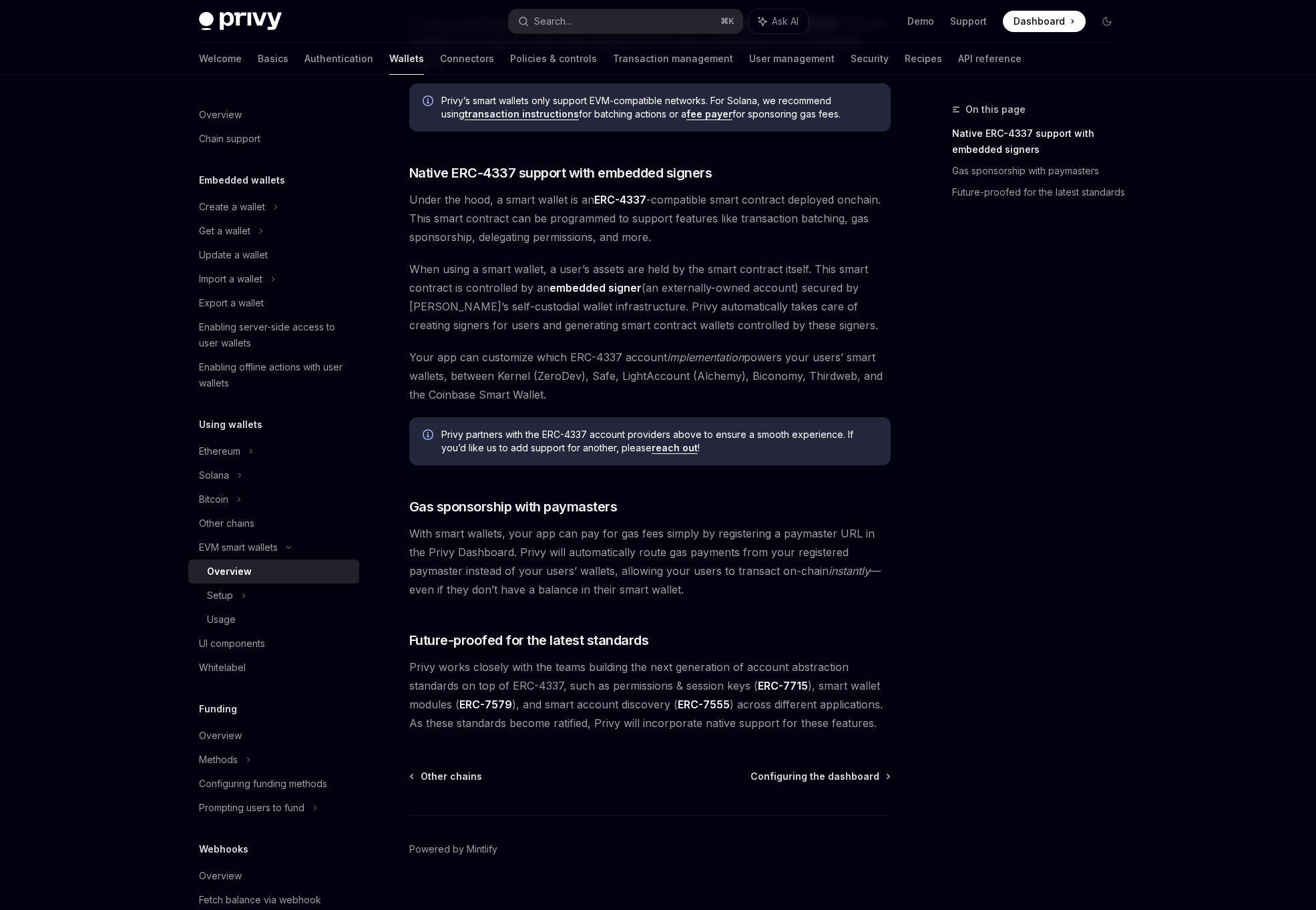
click at [566, 707] on span "Privy works closely with the teams building the next generation of account abst…" at bounding box center [650, 695] width 482 height 75
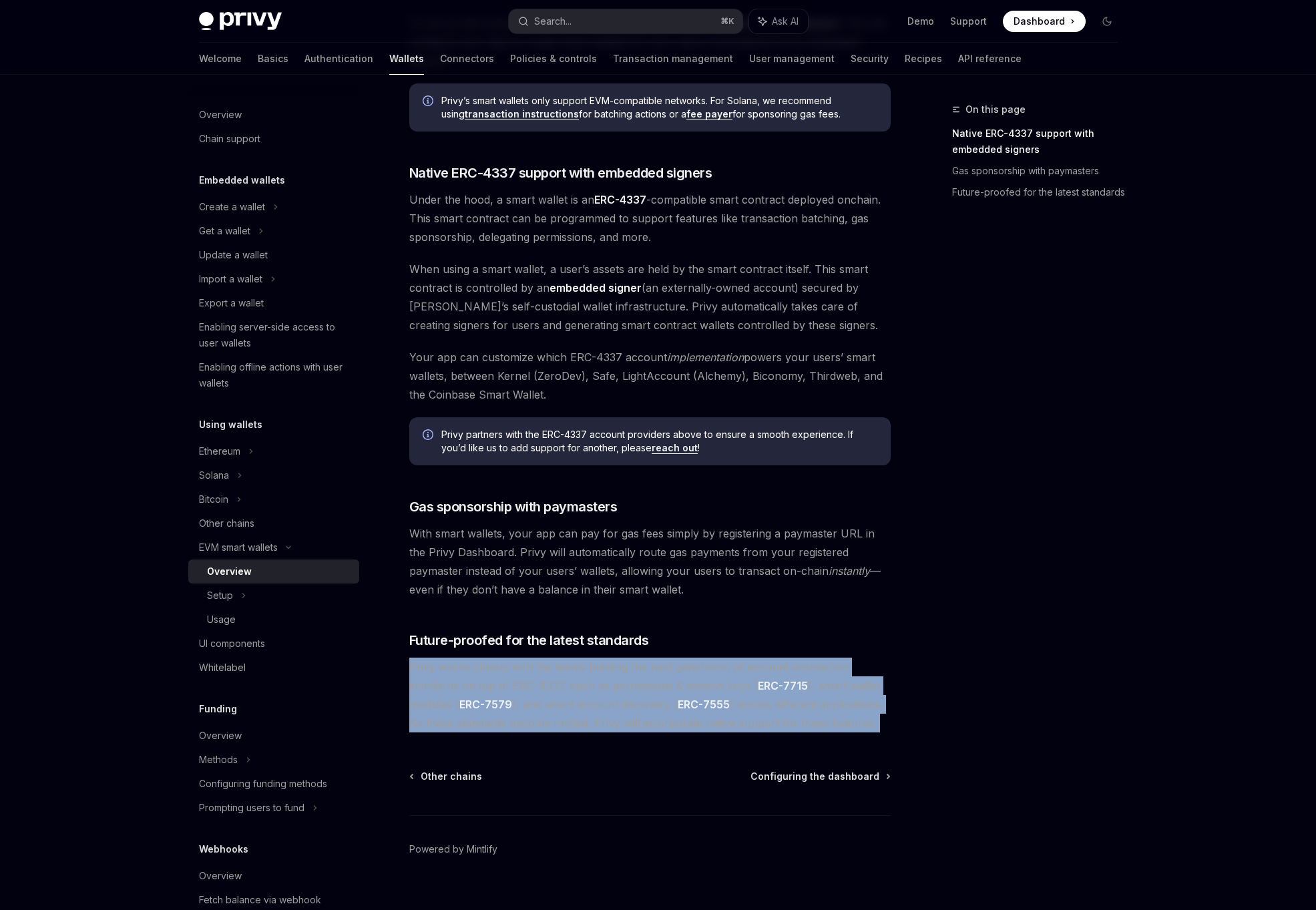
click at [566, 742] on div "EVM smart wallets Smart wallets OpenAI Open in ChatGPT OpenAI Open in ChatGPT P…" at bounding box center [524, 171] width 737 height 1521
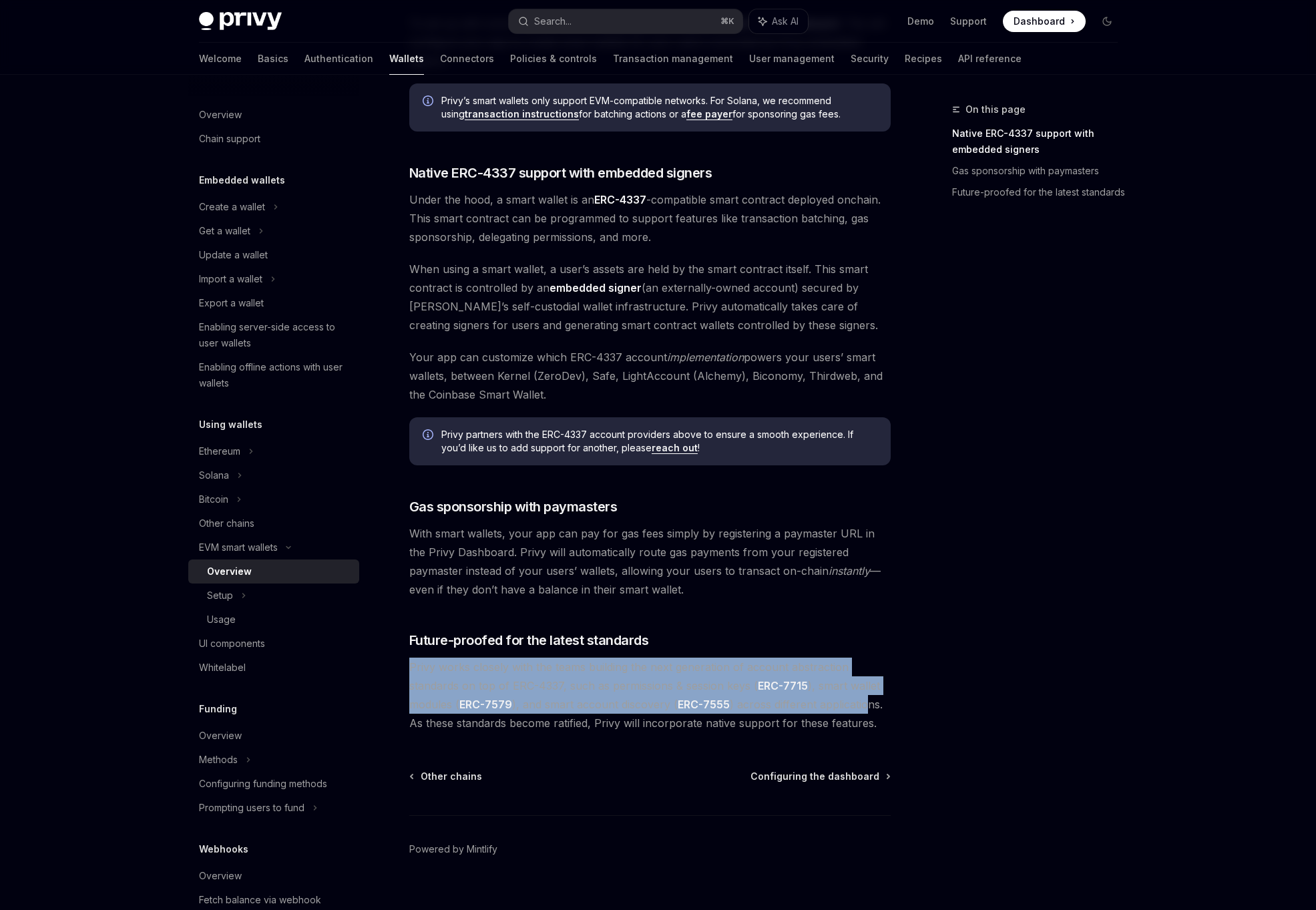
drag, startPoint x: 409, startPoint y: 649, endPoint x: 878, endPoint y: 715, distance: 473.6
click at [870, 711] on div "Privy makes it easy to create smart wallets for your users. Smart wallets are p…" at bounding box center [650, 104] width 482 height 1256
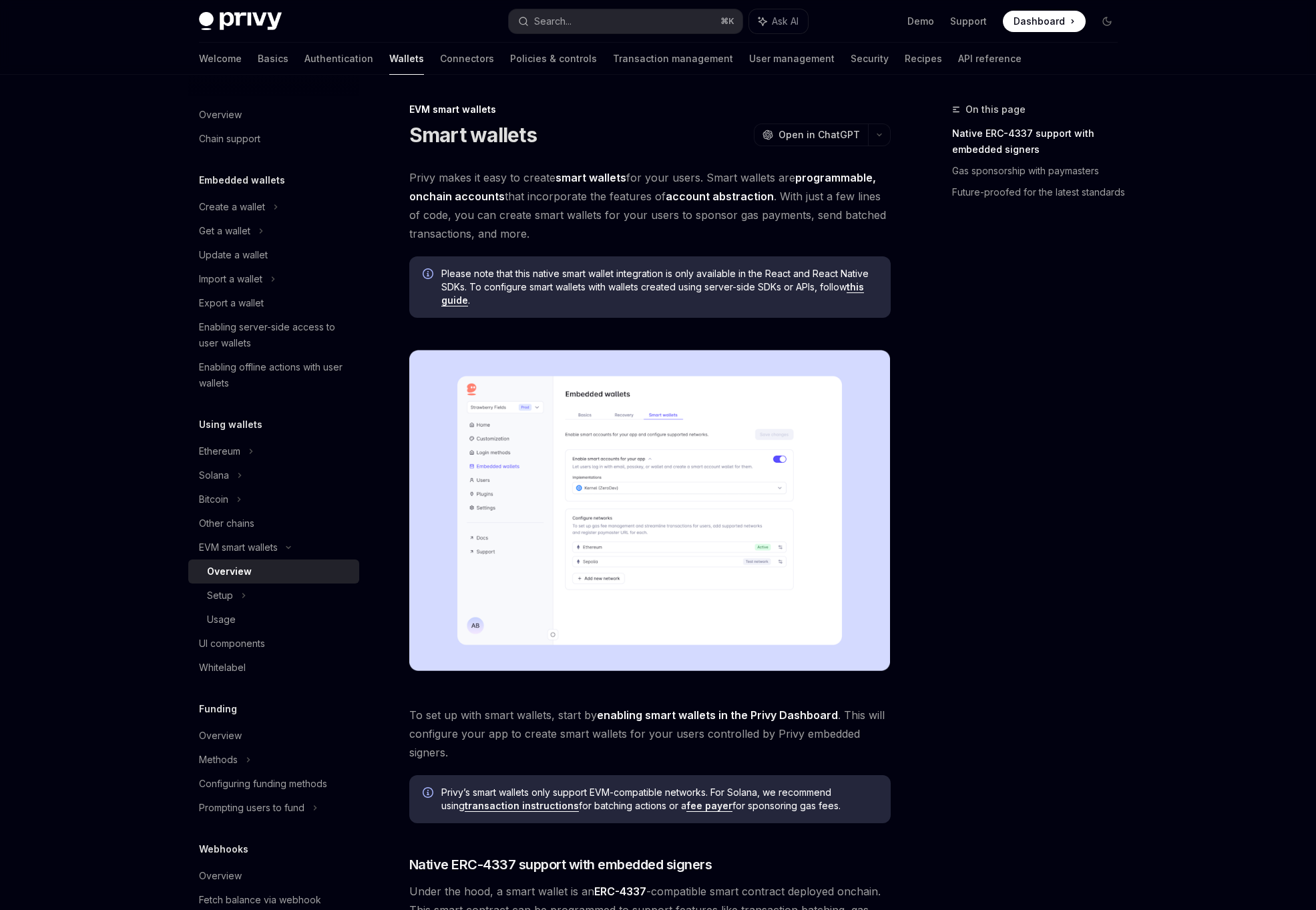
click at [697, 281] on span "Please note that this native smart wallet integration is only available in the …" at bounding box center [658, 287] width 436 height 40
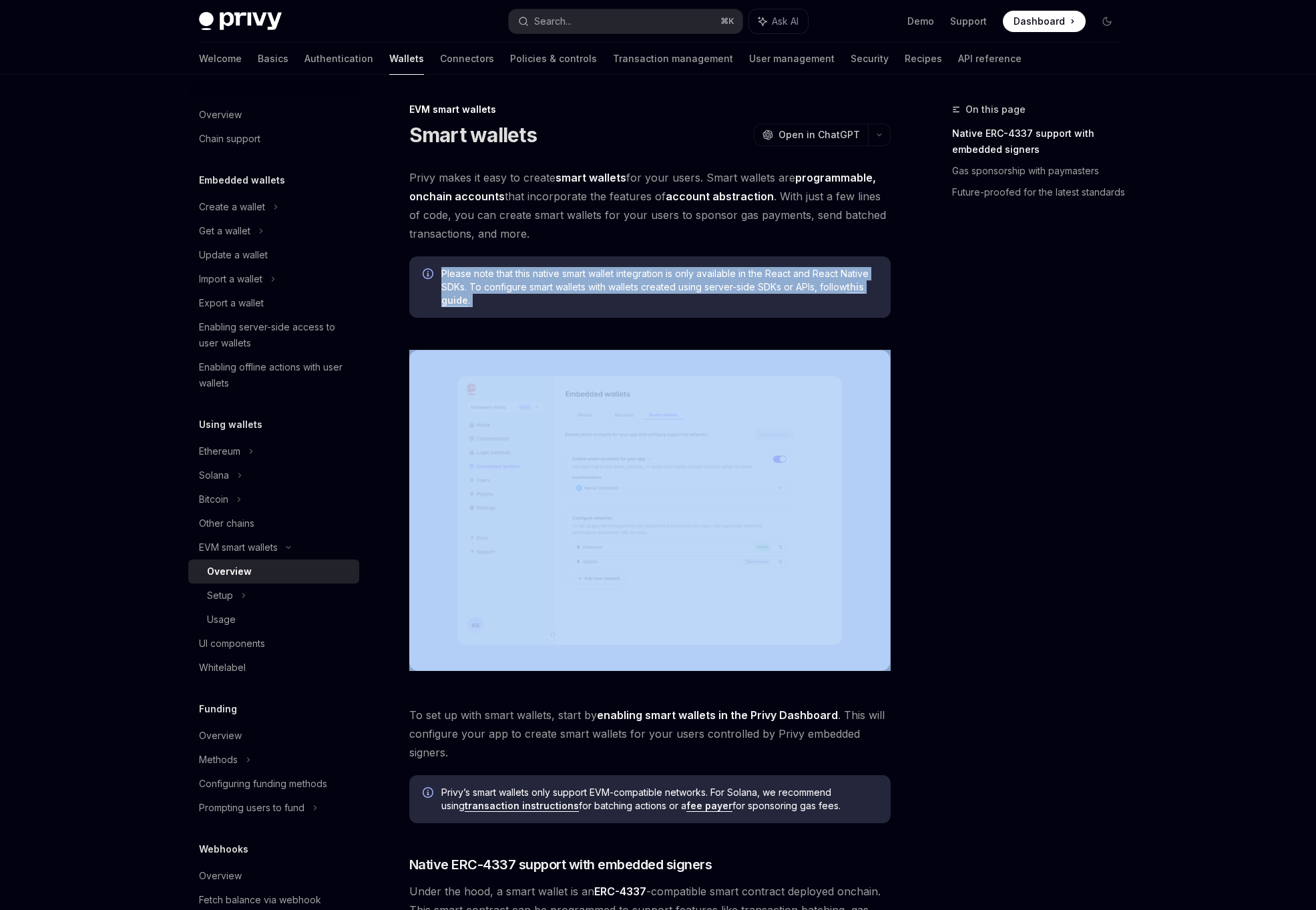
click at [746, 287] on span "Please note that this native smart wallet integration is only available in the …" at bounding box center [658, 287] width 436 height 40
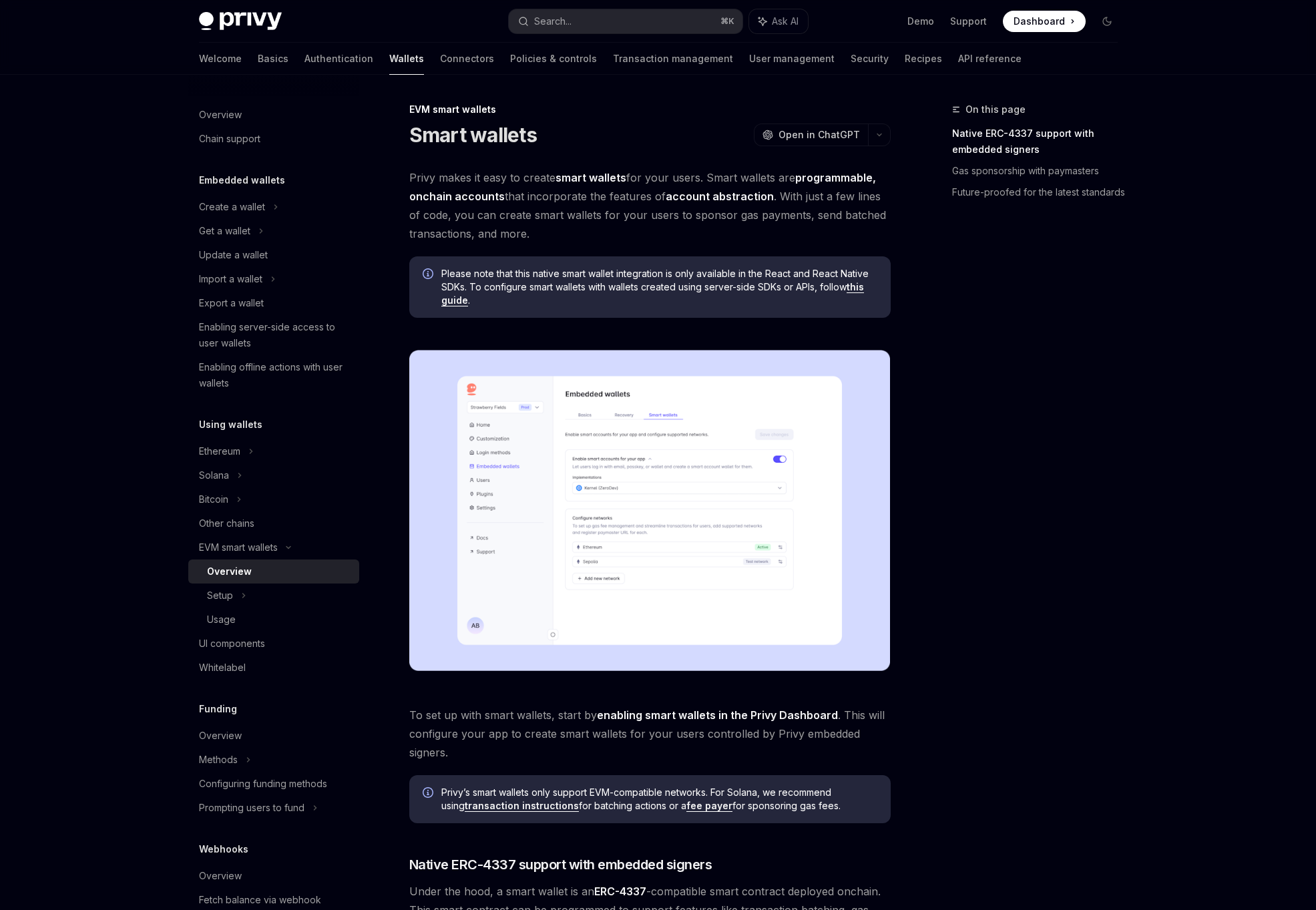
click at [785, 291] on span "Please note that this native smart wallet integration is only available in the …" at bounding box center [658, 287] width 436 height 40
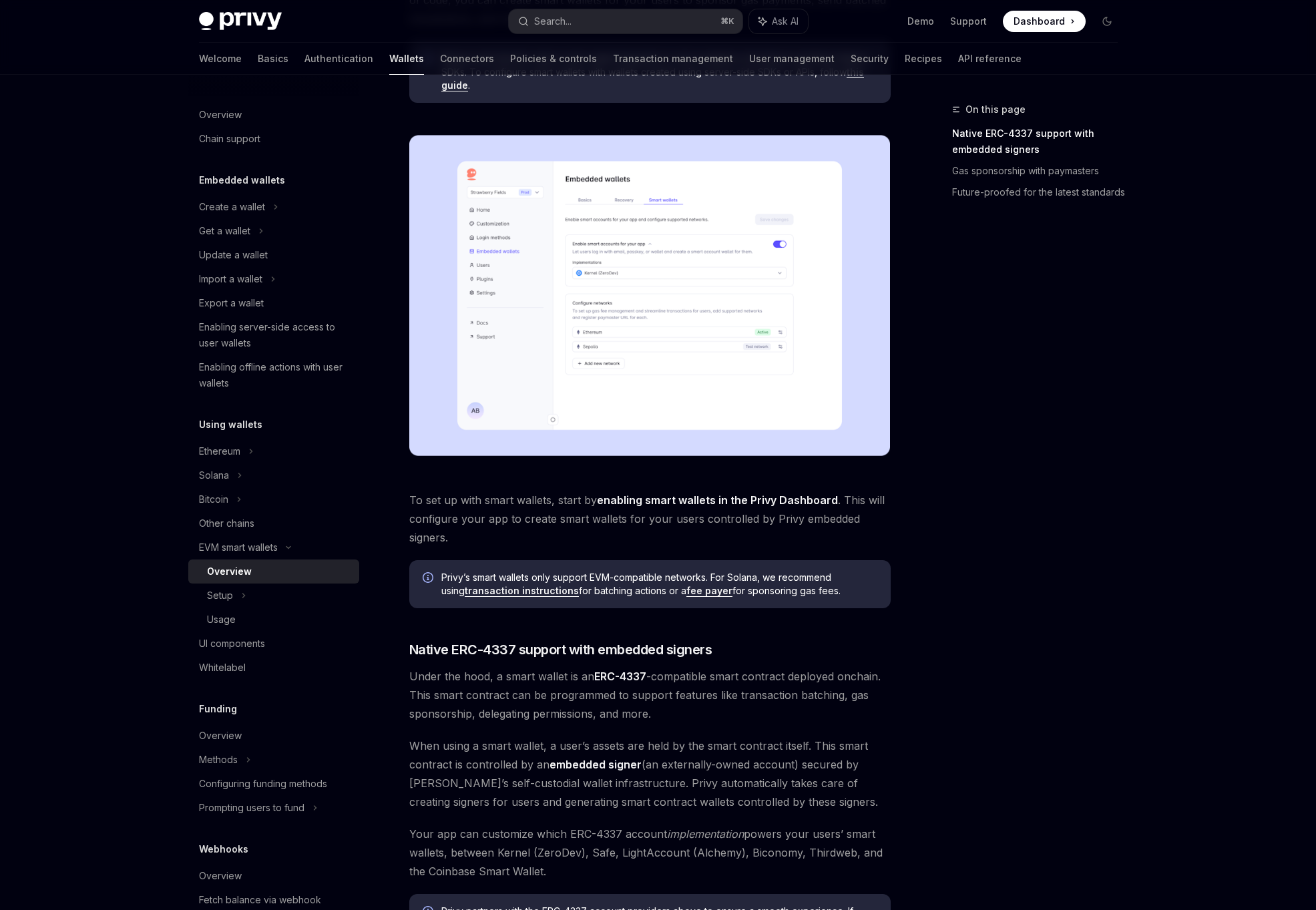
scroll to position [219, 0]
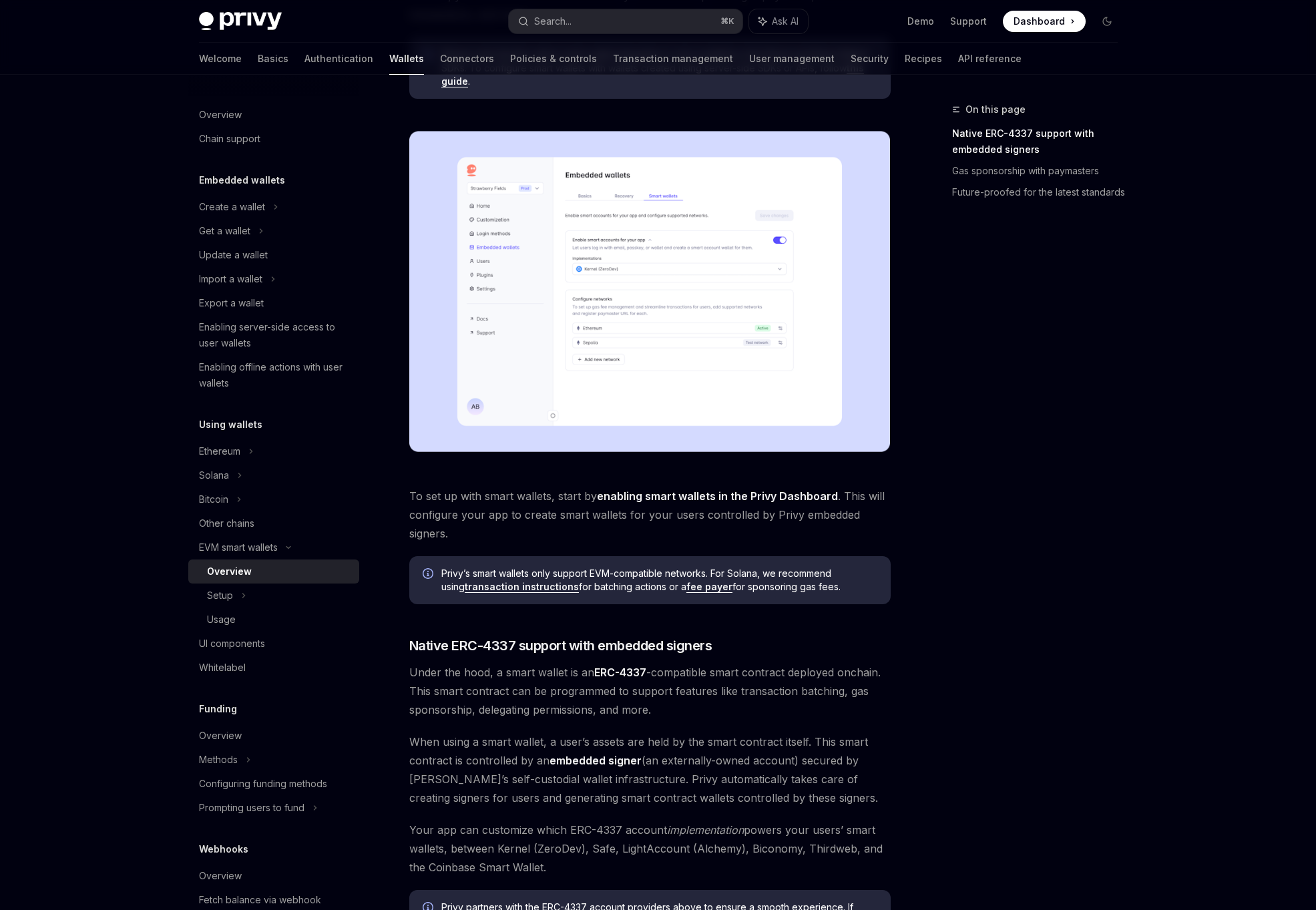
click at [522, 524] on span "To set up with smart wallets, start by enabling smart wallets in the Privy Dash…" at bounding box center [650, 515] width 482 height 56
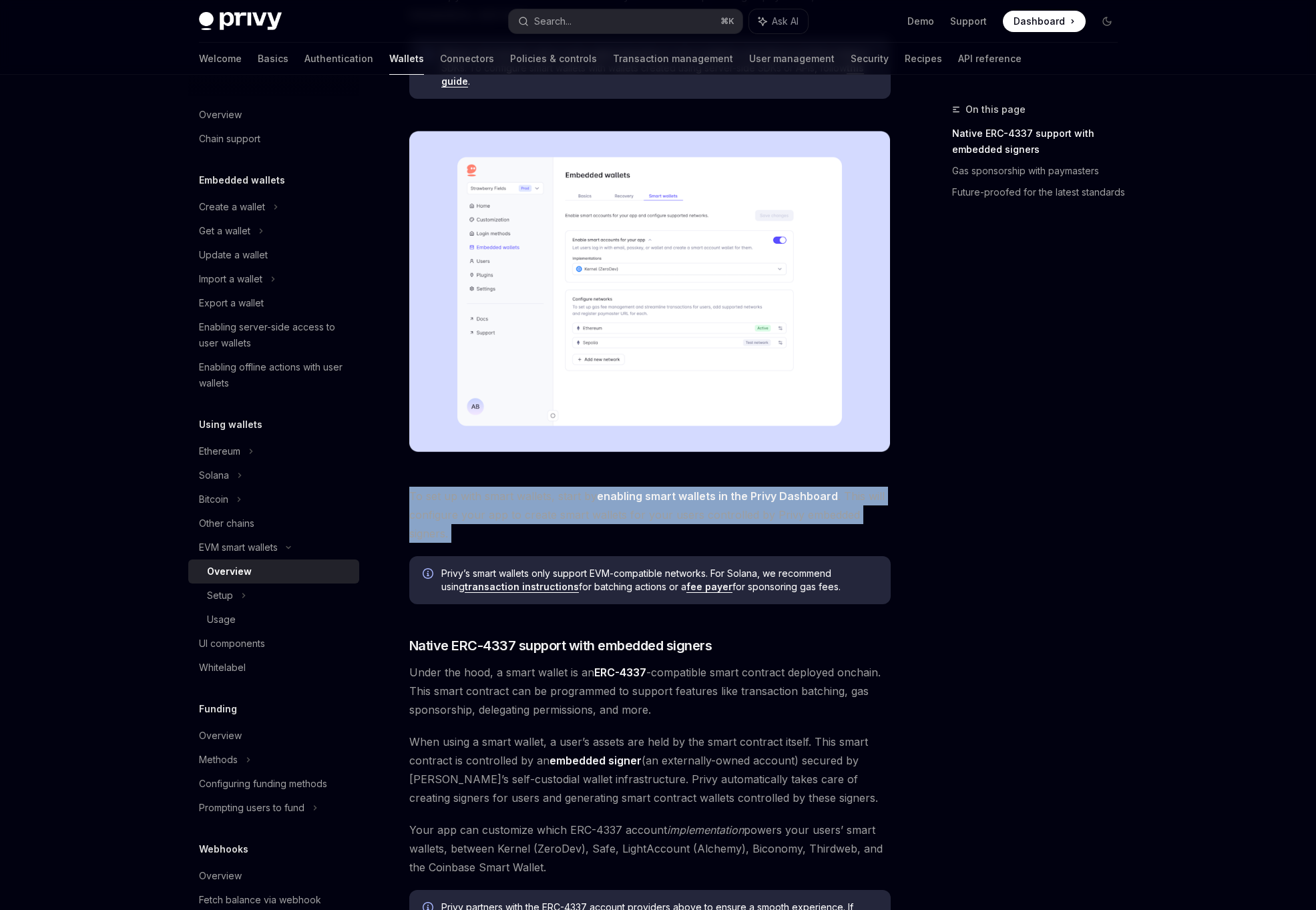
click at [619, 519] on span "To set up with smart wallets, start by enabling smart wallets in the Privy Dash…" at bounding box center [650, 515] width 482 height 56
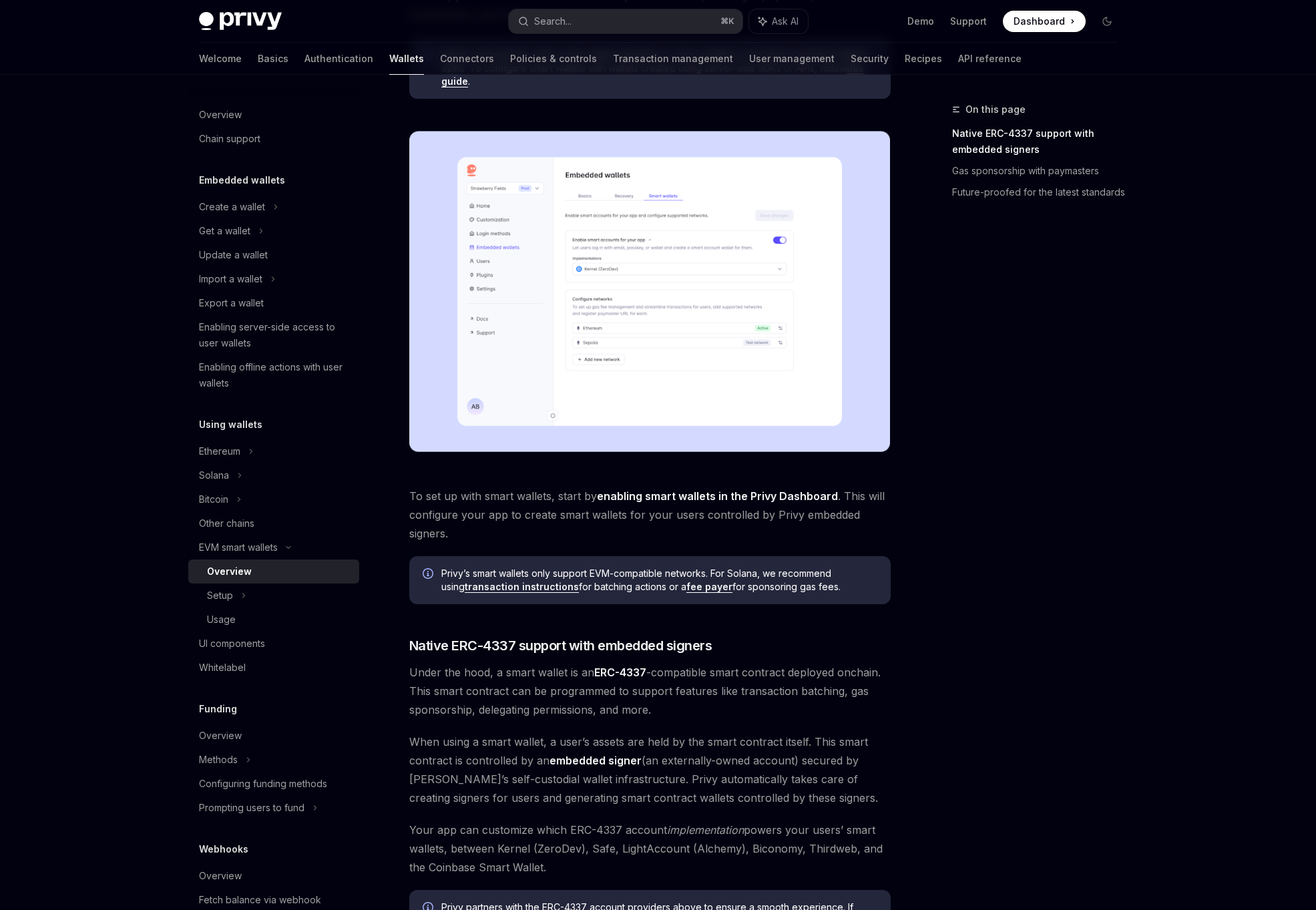
click at [569, 531] on span "To set up with smart wallets, start by enabling smart wallets in the Privy Dash…" at bounding box center [650, 515] width 482 height 56
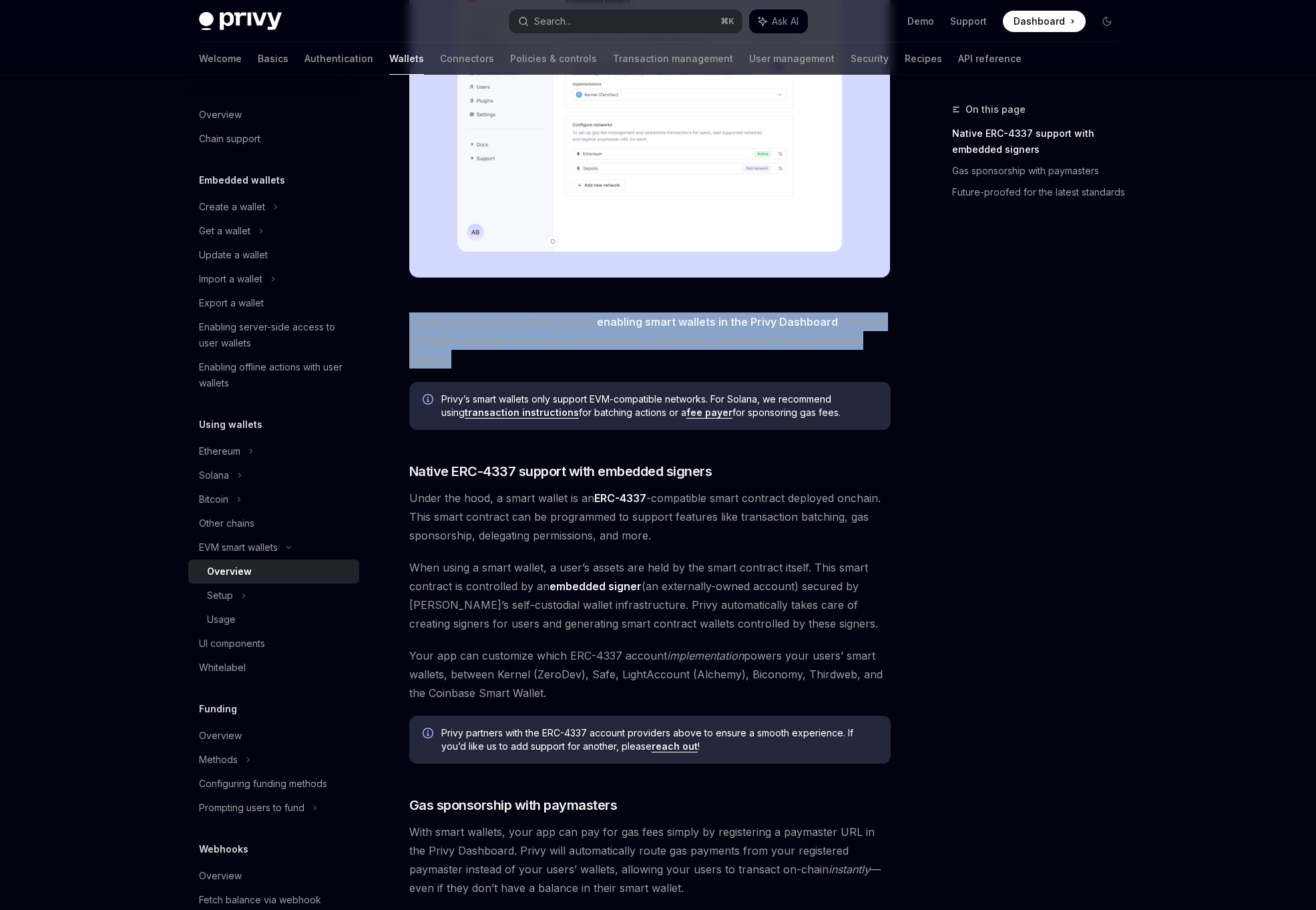
scroll to position [398, 0]
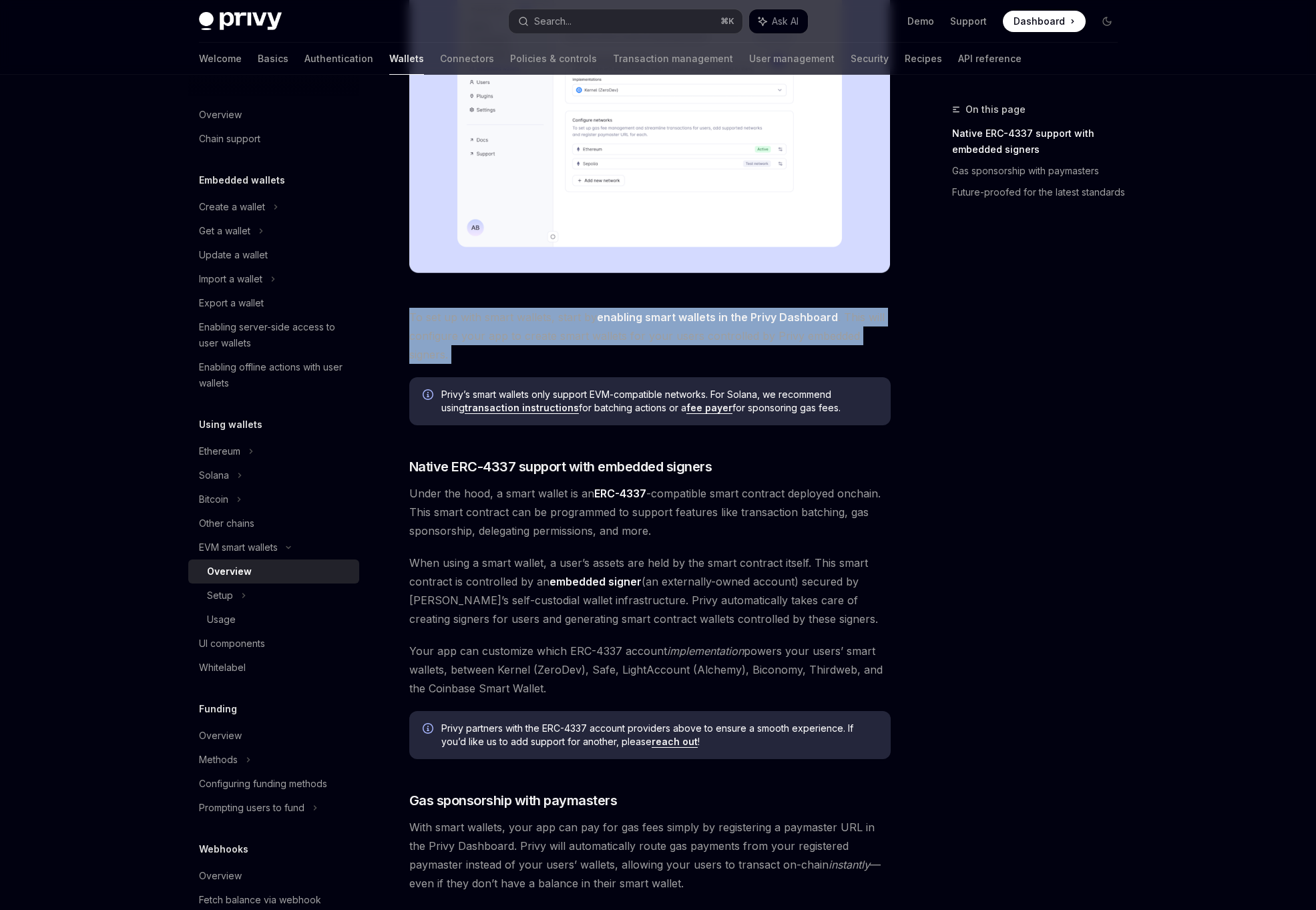
click at [549, 493] on span "Under the hood, a smart wallet is an ERC-4337 -compatible smart contract deploy…" at bounding box center [650, 512] width 482 height 56
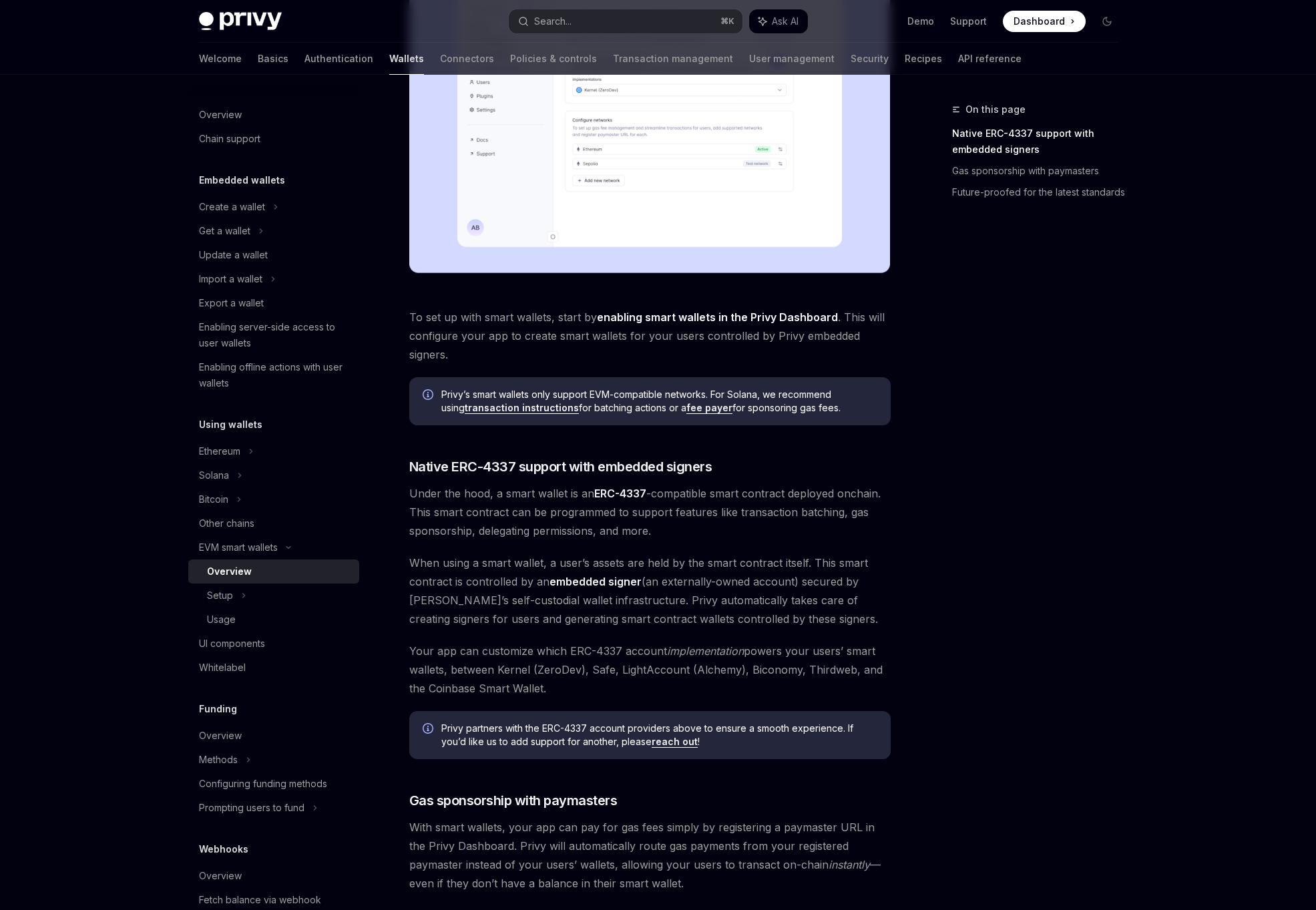
click at [549, 493] on span "Under the hood, a smart wallet is an ERC-4337 -compatible smart contract deploy…" at bounding box center [650, 512] width 482 height 56
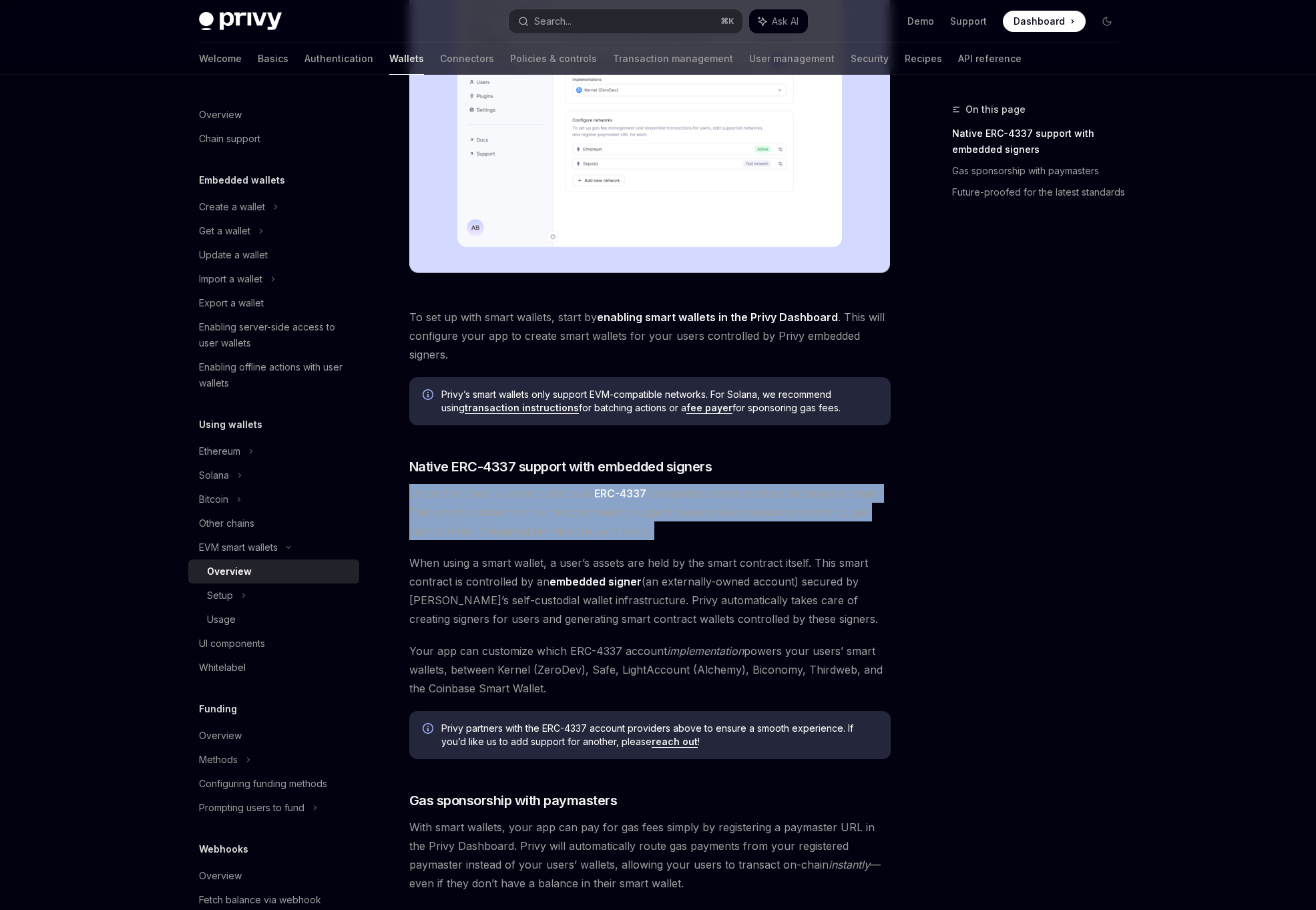
click at [549, 493] on span "Under the hood, a smart wallet is an ERC-4337 -compatible smart contract deploy…" at bounding box center [650, 512] width 482 height 56
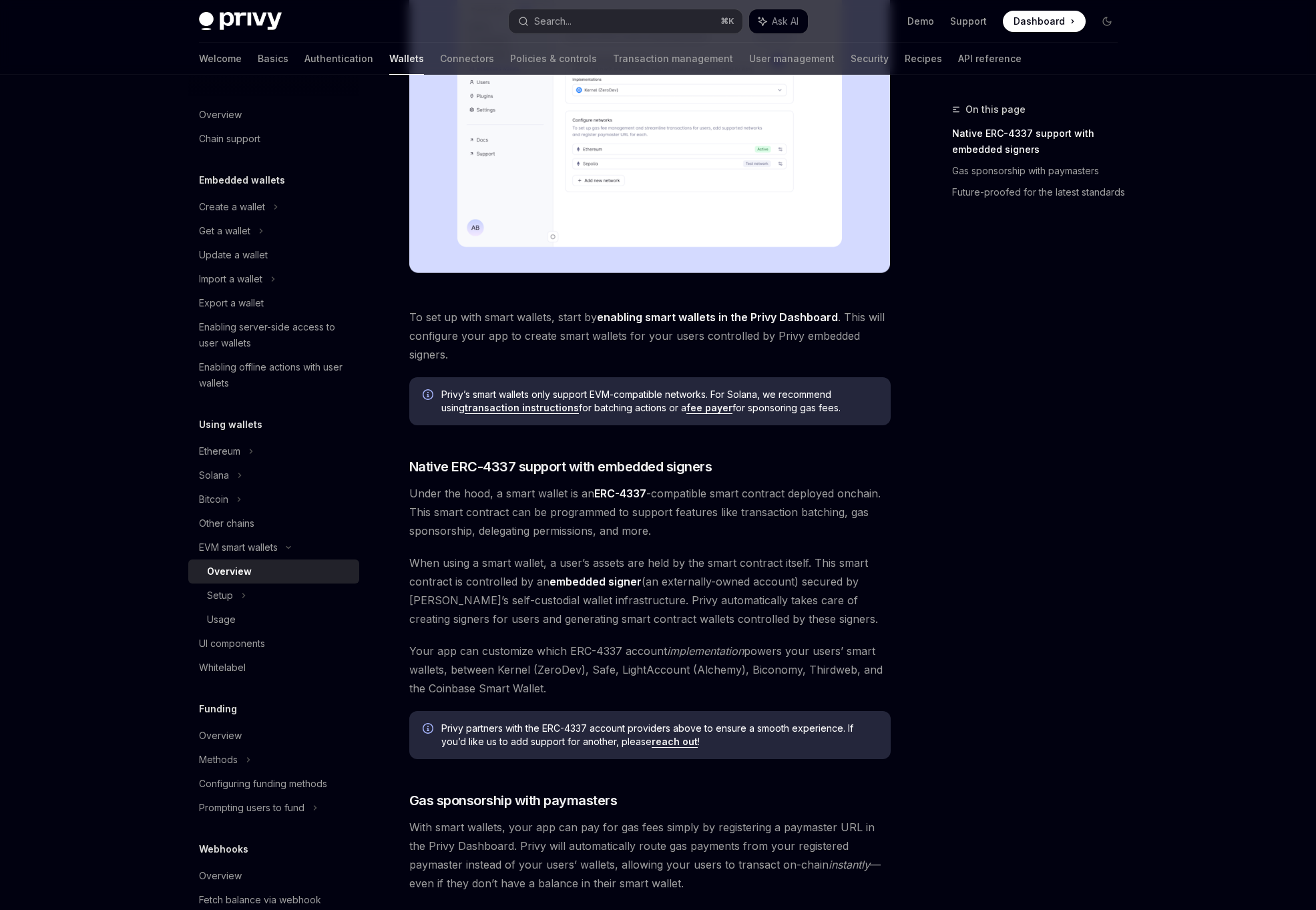
click at [549, 493] on span "Under the hood, a smart wallet is an ERC-4337 -compatible smart contract deploy…" at bounding box center [650, 512] width 482 height 56
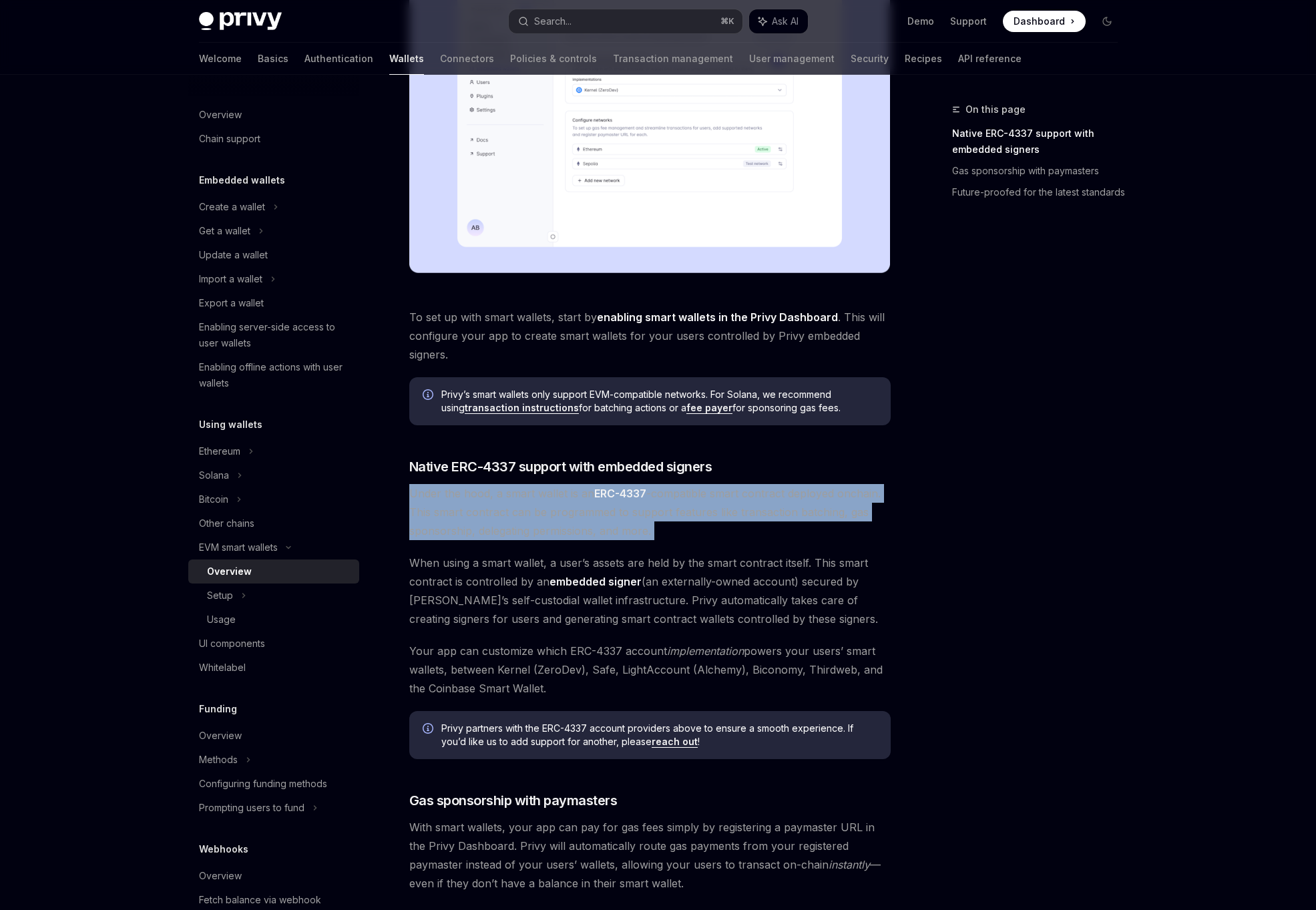
click at [533, 542] on div "Privy makes it easy to create smart wallets for your users. Smart wallets are p…" at bounding box center [650, 398] width 482 height 1256
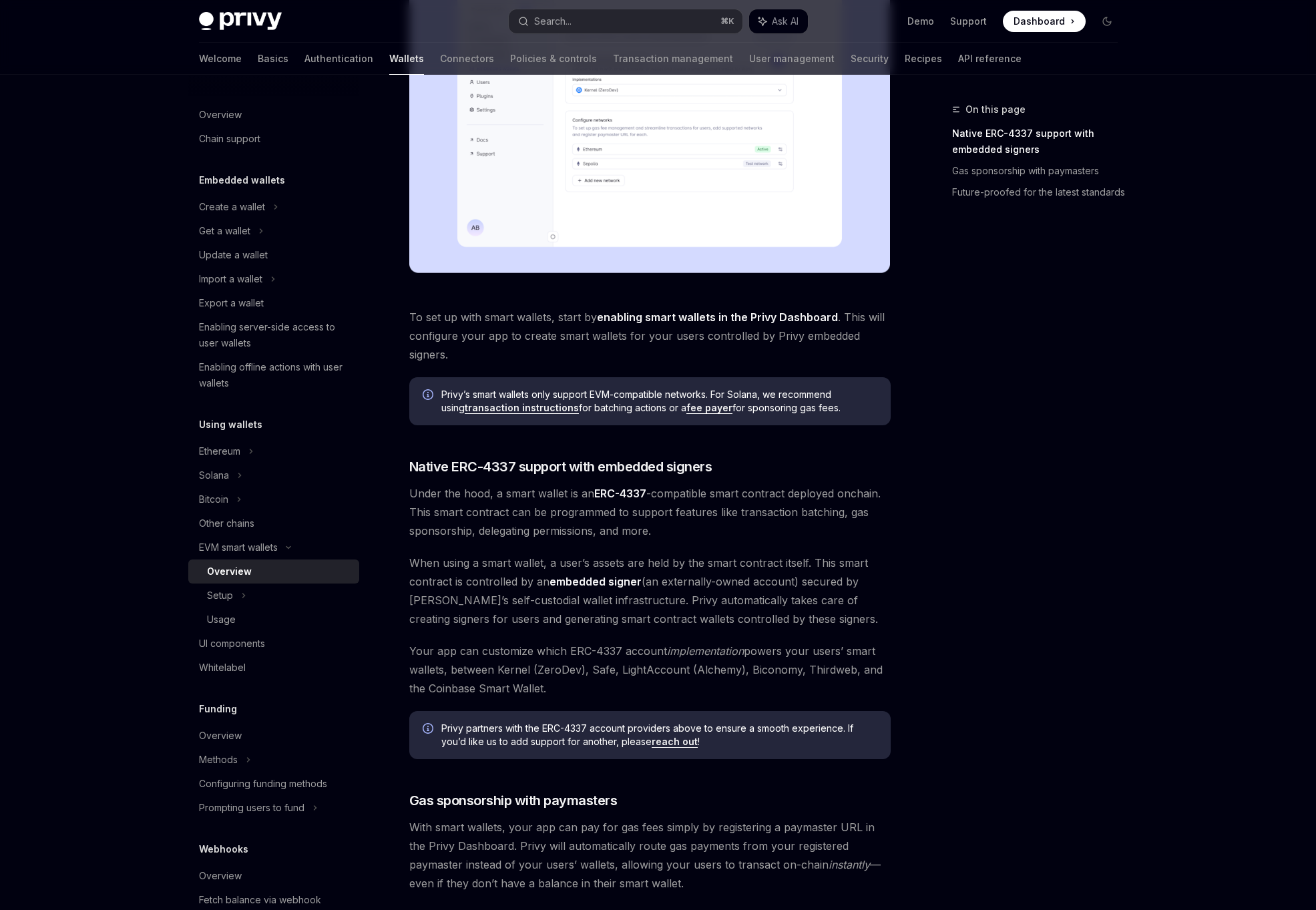
click at [470, 584] on span "When using a smart wallet, a user’s assets are held by the smart contract itsel…" at bounding box center [650, 591] width 482 height 75
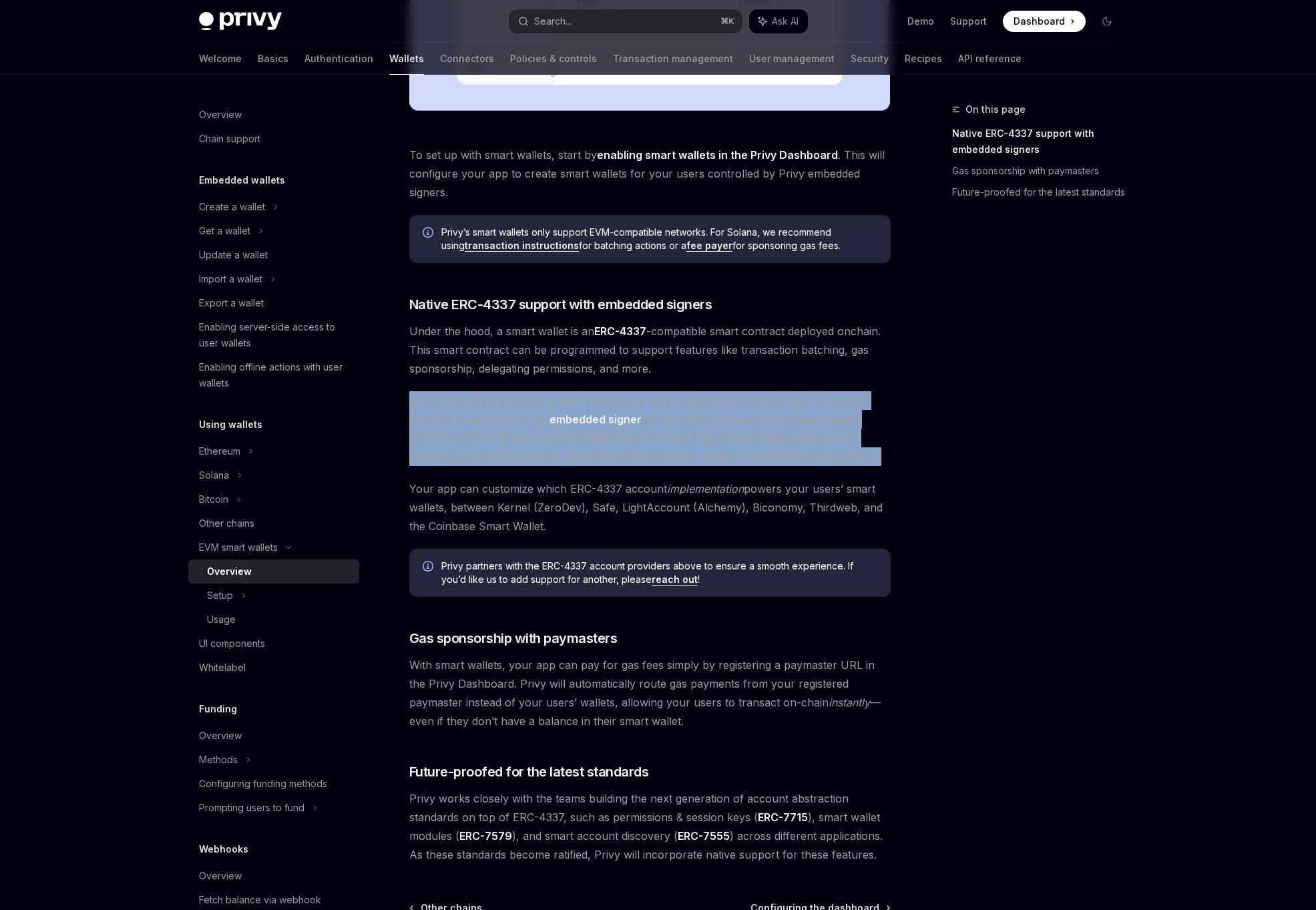
scroll to position [564, 0]
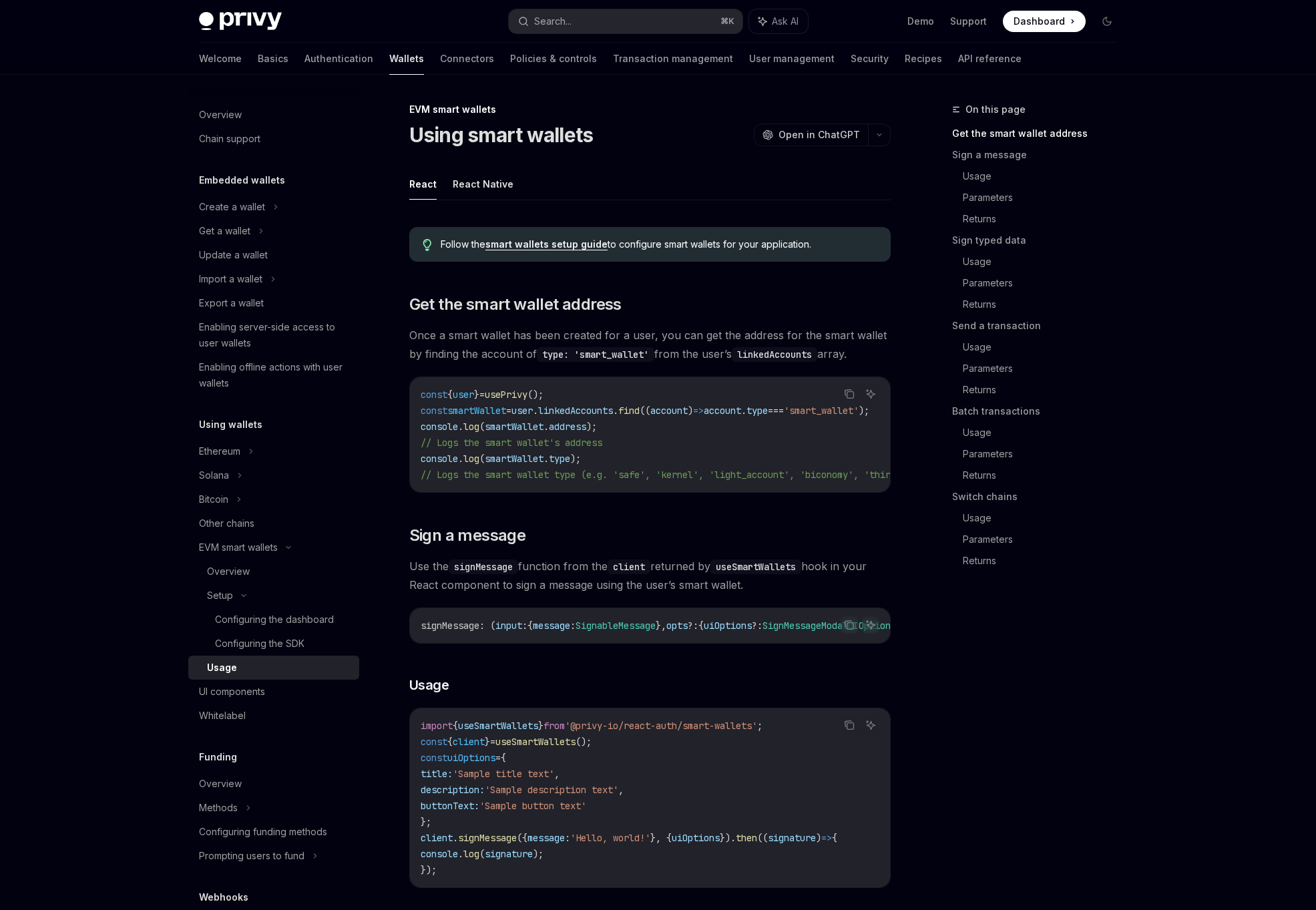
scroll to position [92, 0]
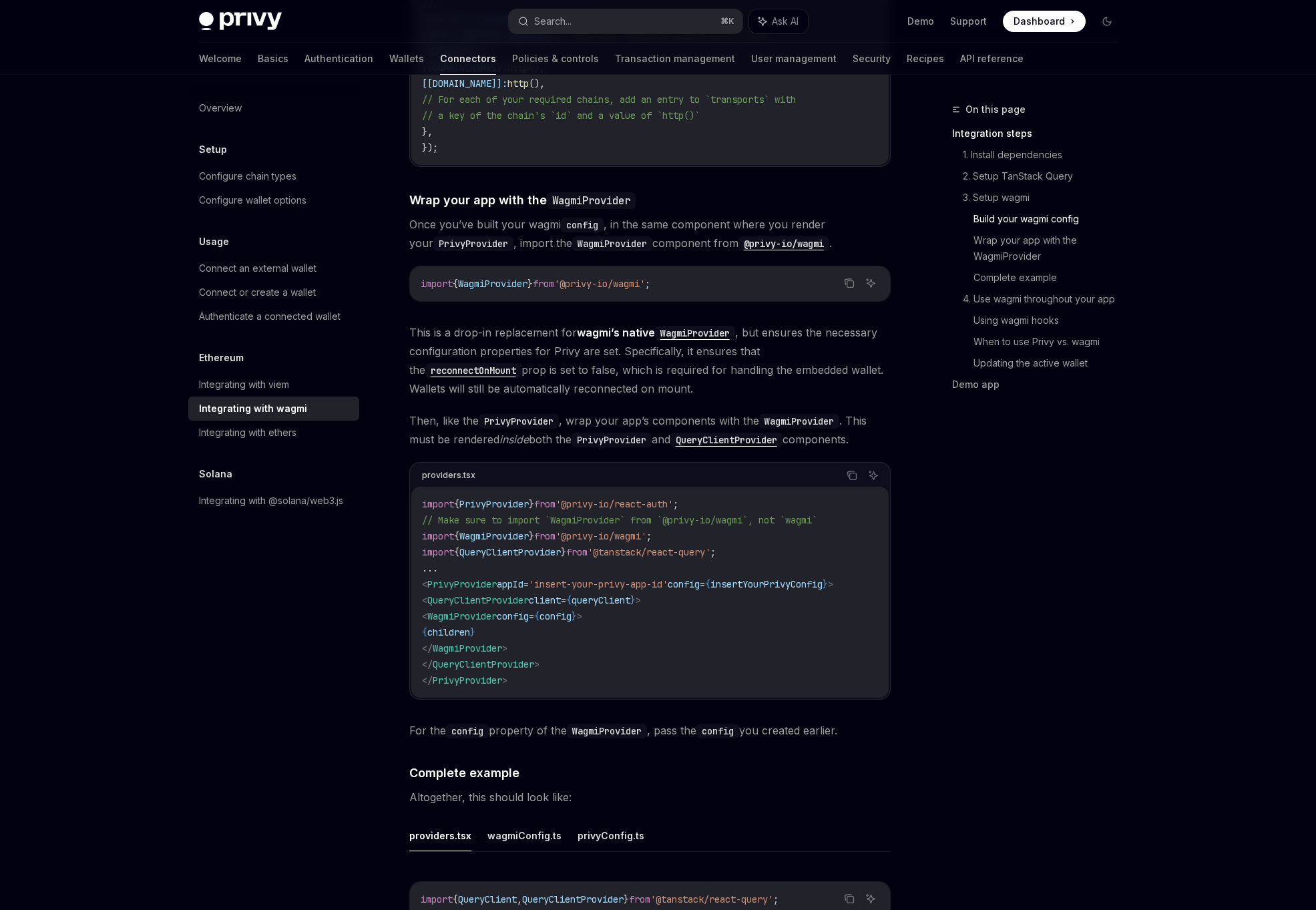
scroll to position [1716, 0]
click at [513, 528] on span "WagmiProvider" at bounding box center [493, 534] width 69 height 12
click at [646, 528] on span "'@privy-io/wagmi'" at bounding box center [601, 534] width 91 height 12
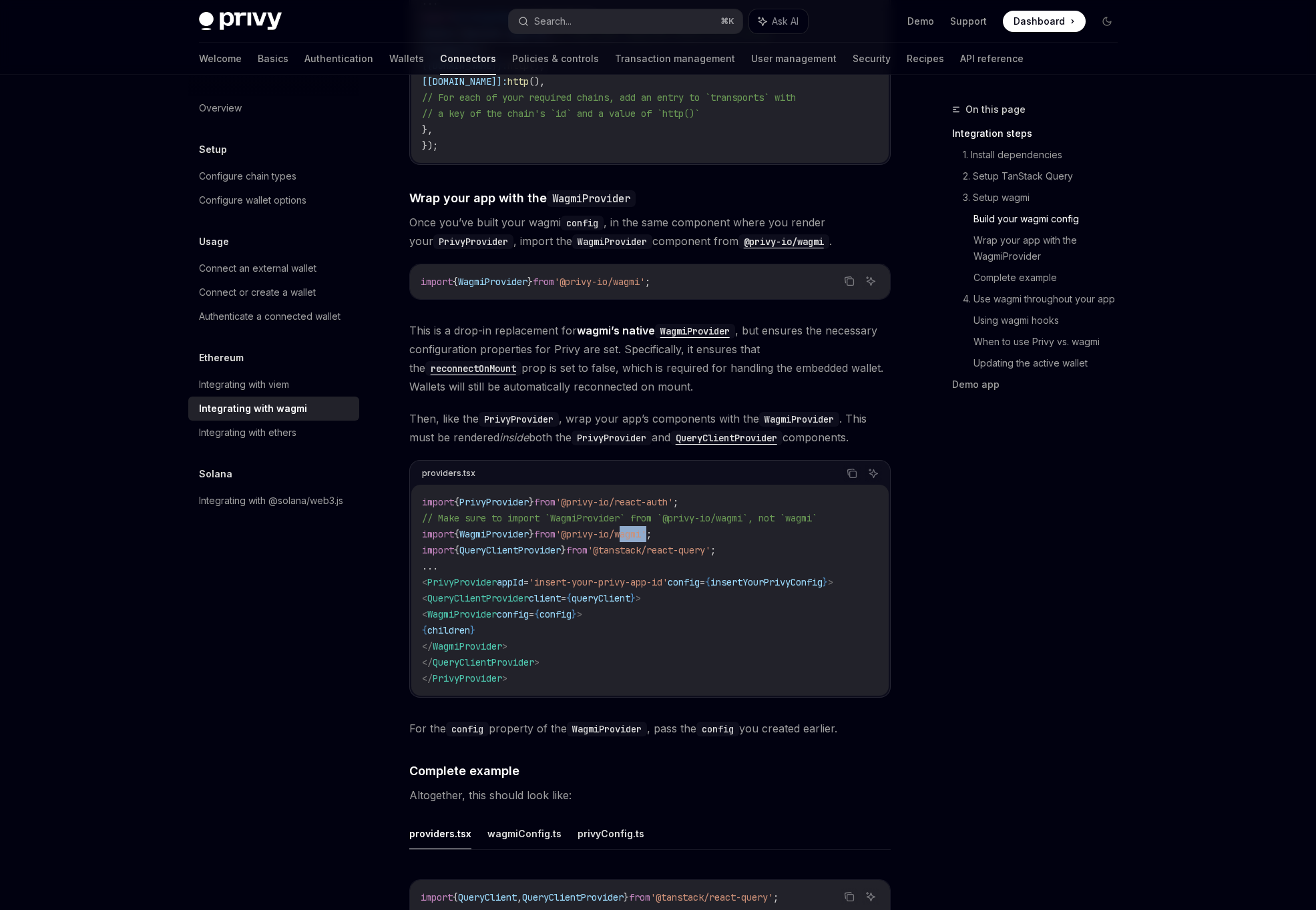
copy span "wagmi"
click at [718, 576] on code "import { PrivyProvider } from '@privy-io/react-auth' ; // Make sure to import `…" at bounding box center [649, 590] width 456 height 192
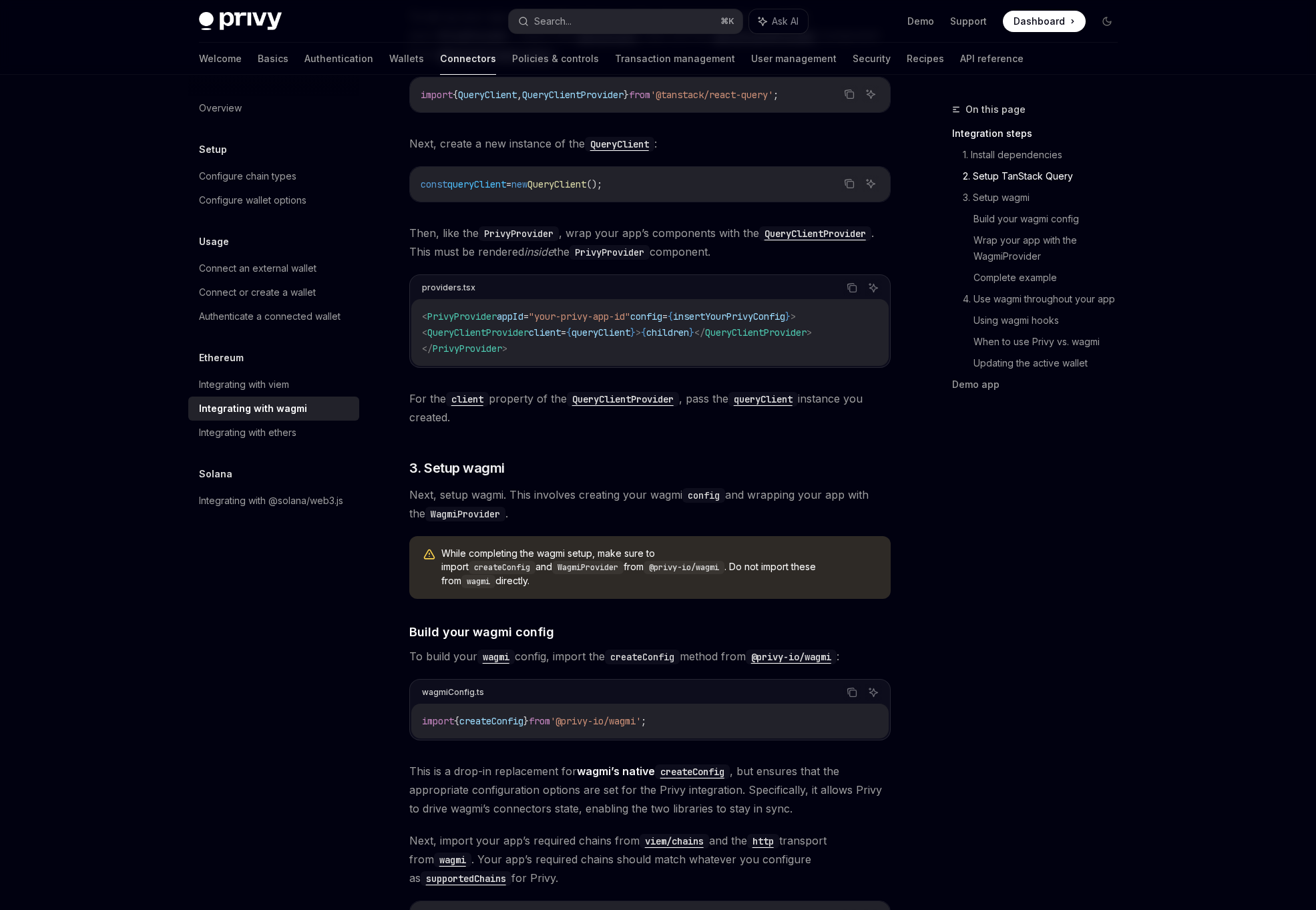
scroll to position [0, 0]
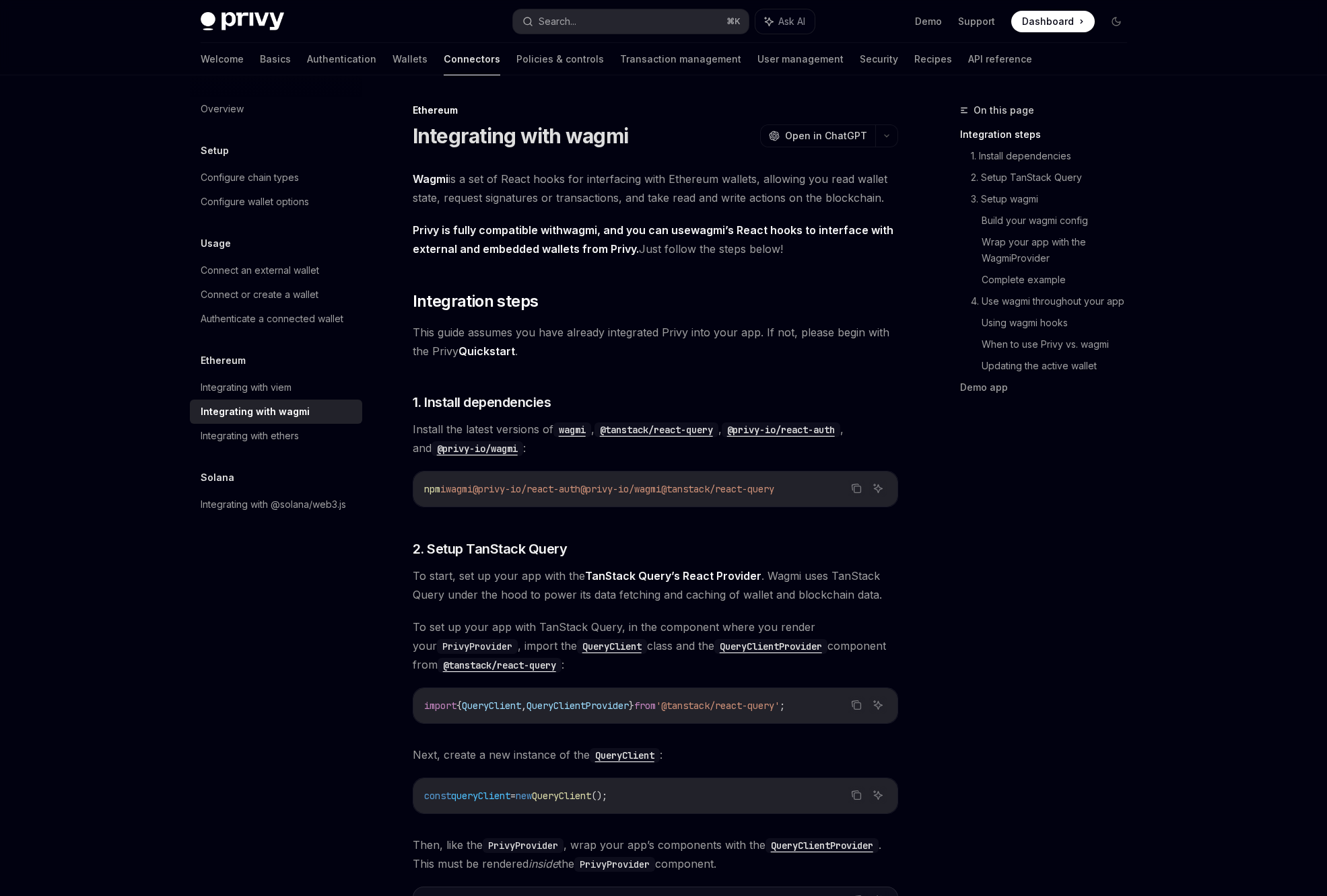
type textarea "*"
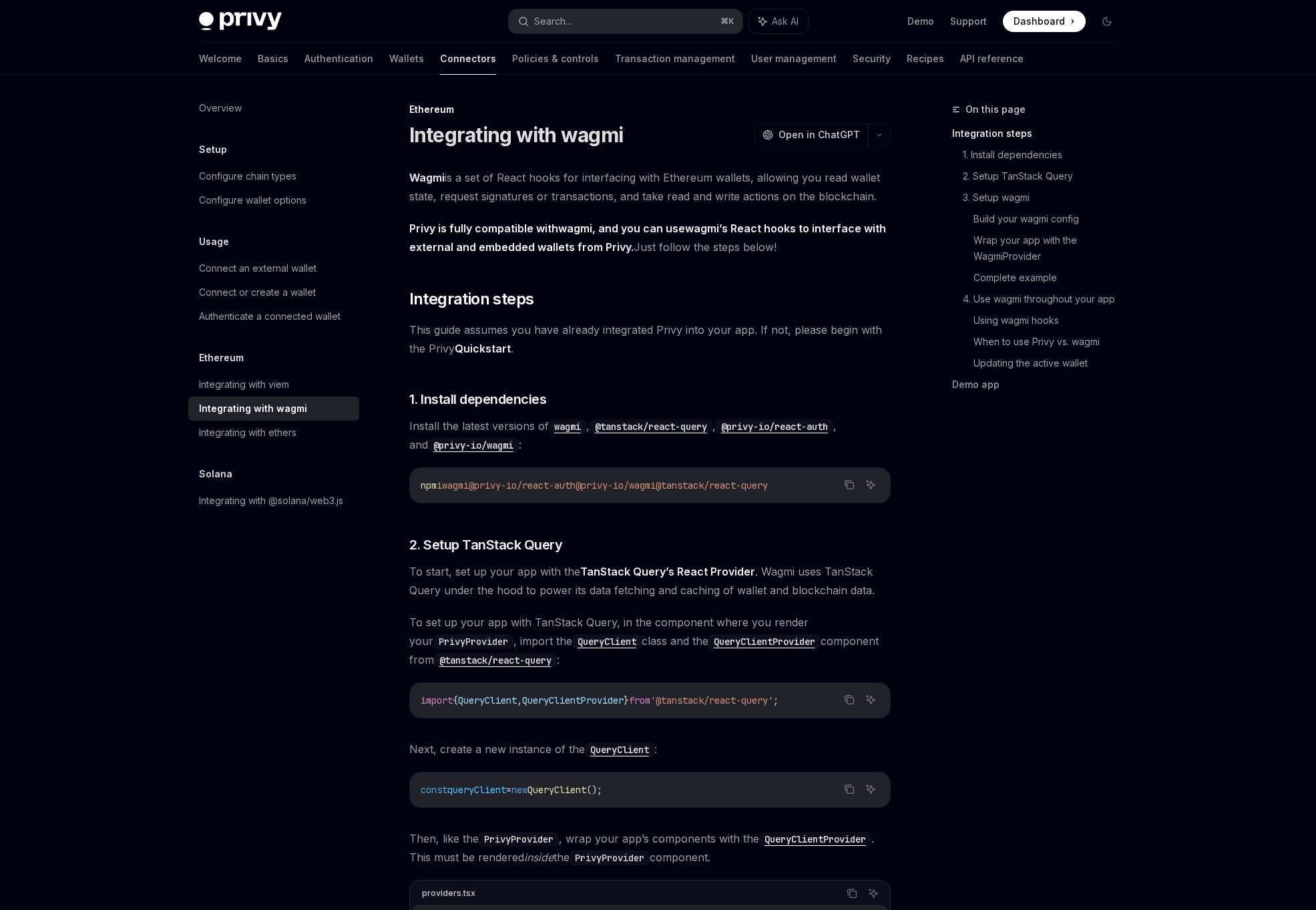
click at [655, 484] on span "@privy-io/wagmi" at bounding box center [616, 485] width 80 height 12
drag, startPoint x: 697, startPoint y: 485, endPoint x: 823, endPoint y: 489, distance: 126.1
click at [823, 489] on code "npm i wagmi @privy-io/react-auth @privy-io/wagmi @tanstack/react-query" at bounding box center [650, 485] width 459 height 16
copy span "@tanstack/react-query"
click at [614, 690] on div "import { QueryClient , QueryClientProvider } from '@tanstack/react-query' ;" at bounding box center [650, 700] width 480 height 35
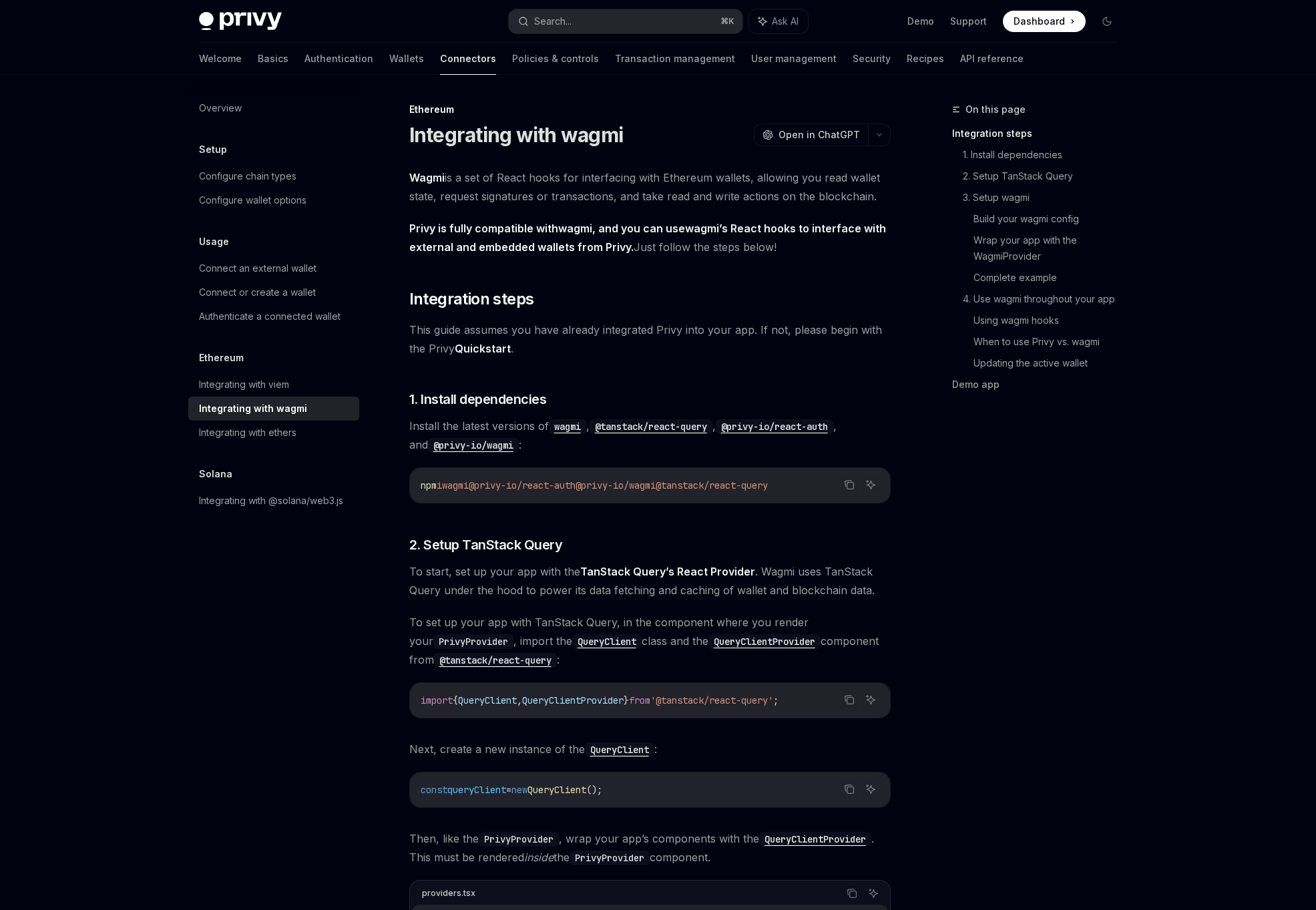
click at [614, 690] on div "import { QueryClient , QueryClientProvider } from '@tanstack/react-query' ;" at bounding box center [650, 700] width 480 height 35
click at [731, 697] on span "'@tanstack/react-query'" at bounding box center [711, 700] width 123 height 12
drag, startPoint x: 821, startPoint y: 702, endPoint x: 417, endPoint y: 701, distance: 404.0
click at [417, 701] on div "import { QueryClient , QueryClientProvider } from '@tanstack/react-query' ;" at bounding box center [650, 700] width 480 height 35
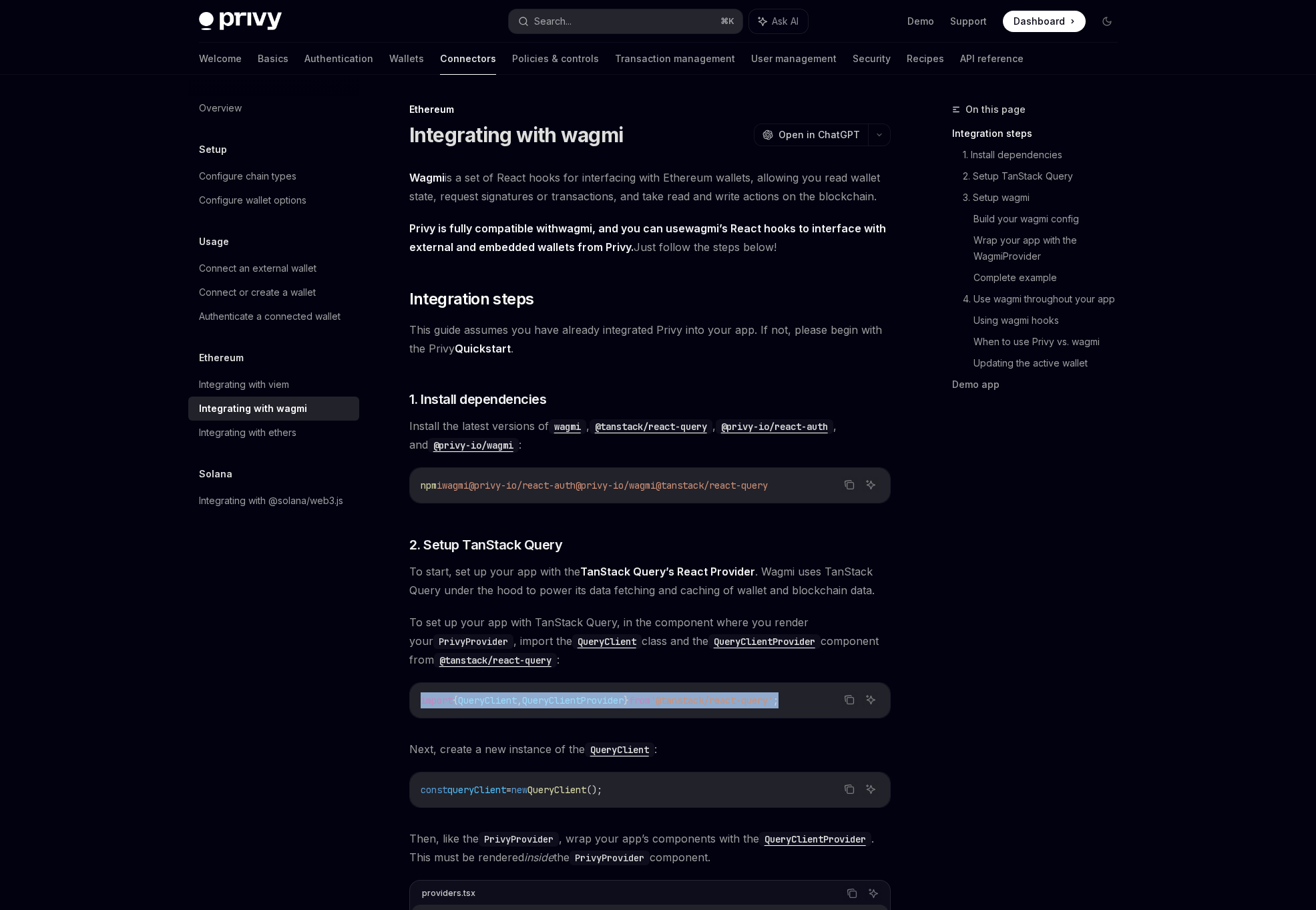
copy span "import { QueryClient , QueryClientProvider } from '@tanstack/react-query' ;"
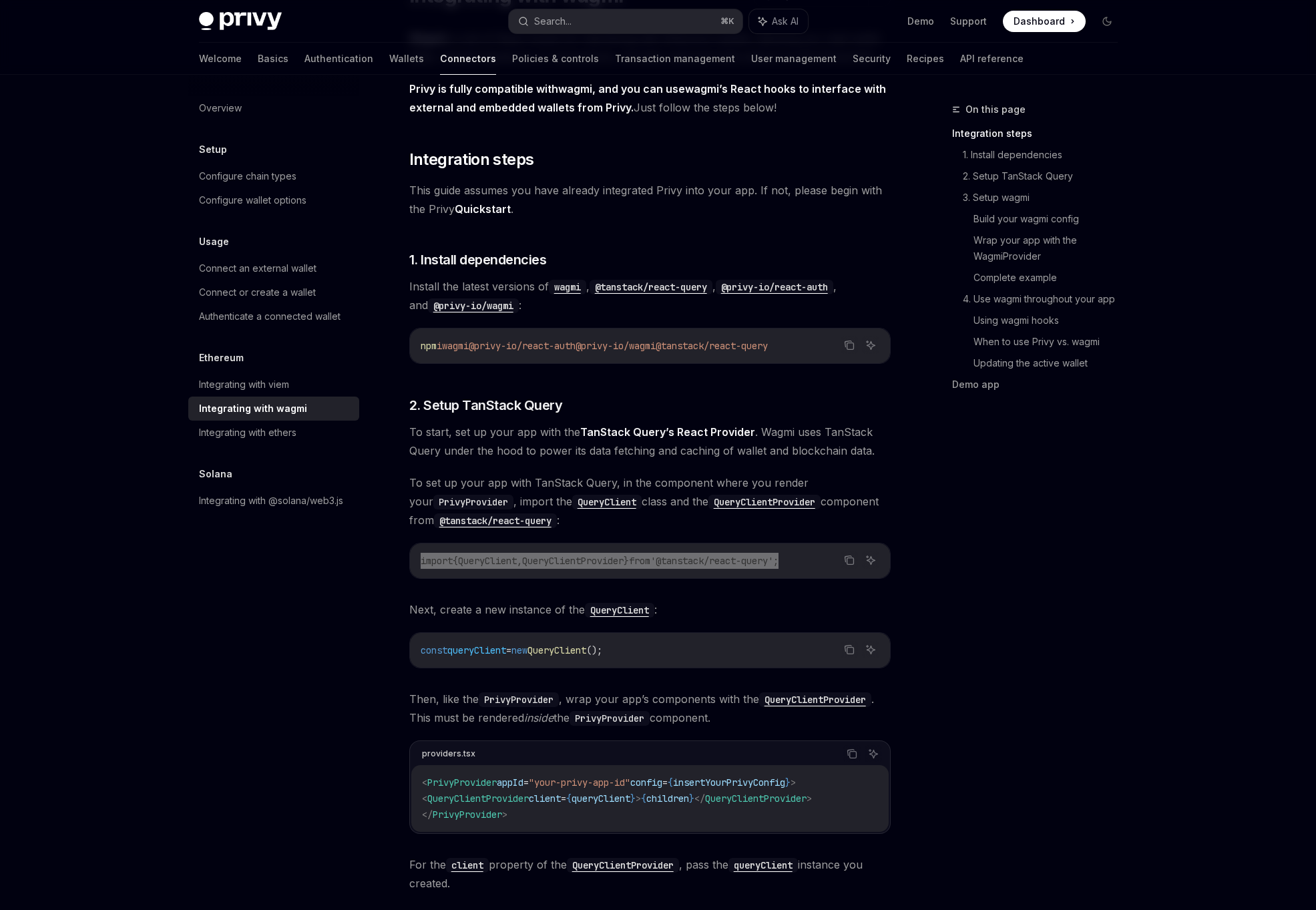
scroll to position [140, 0]
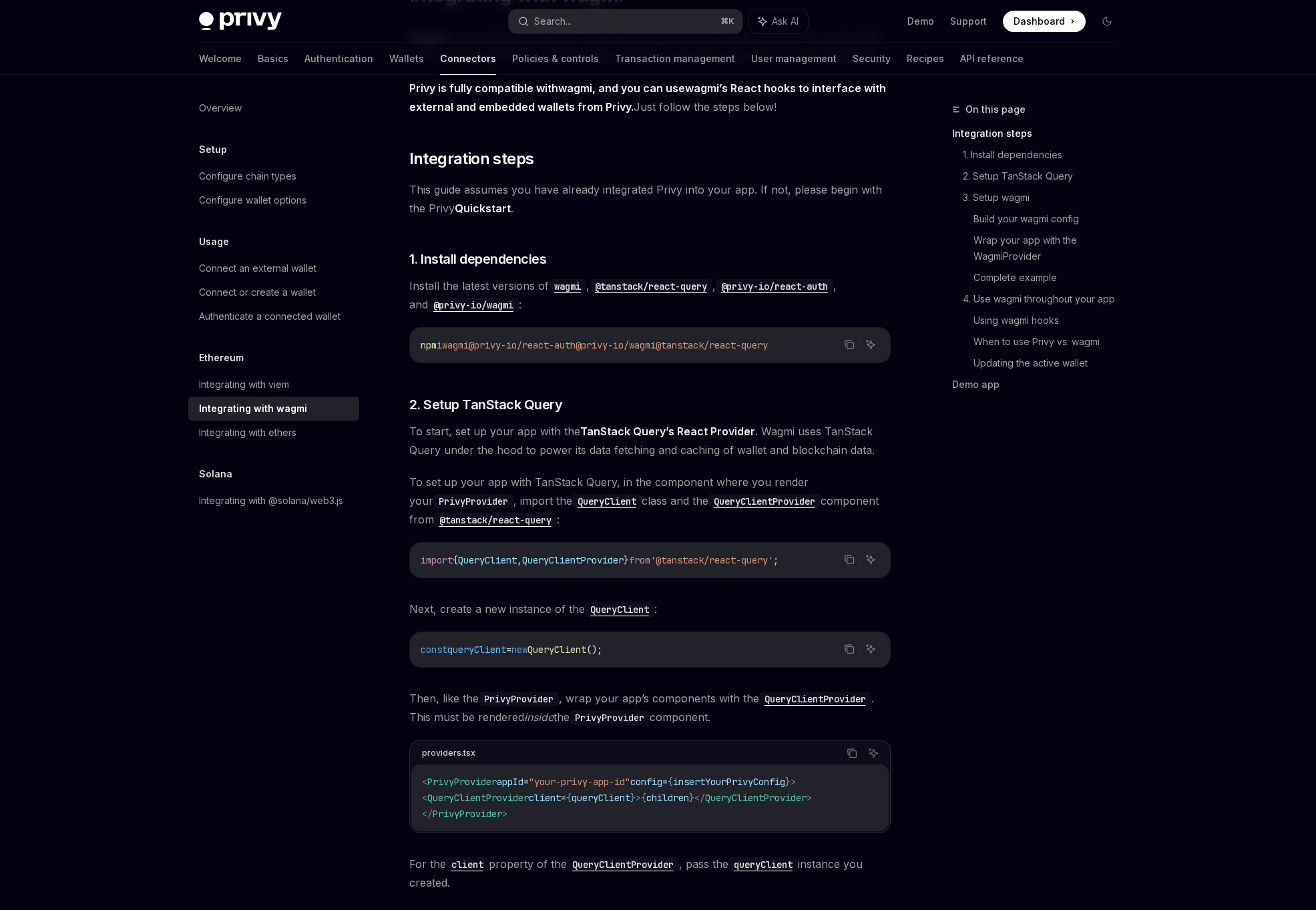
click at [706, 777] on span "insertYourPrivyConfig" at bounding box center [729, 781] width 112 height 12
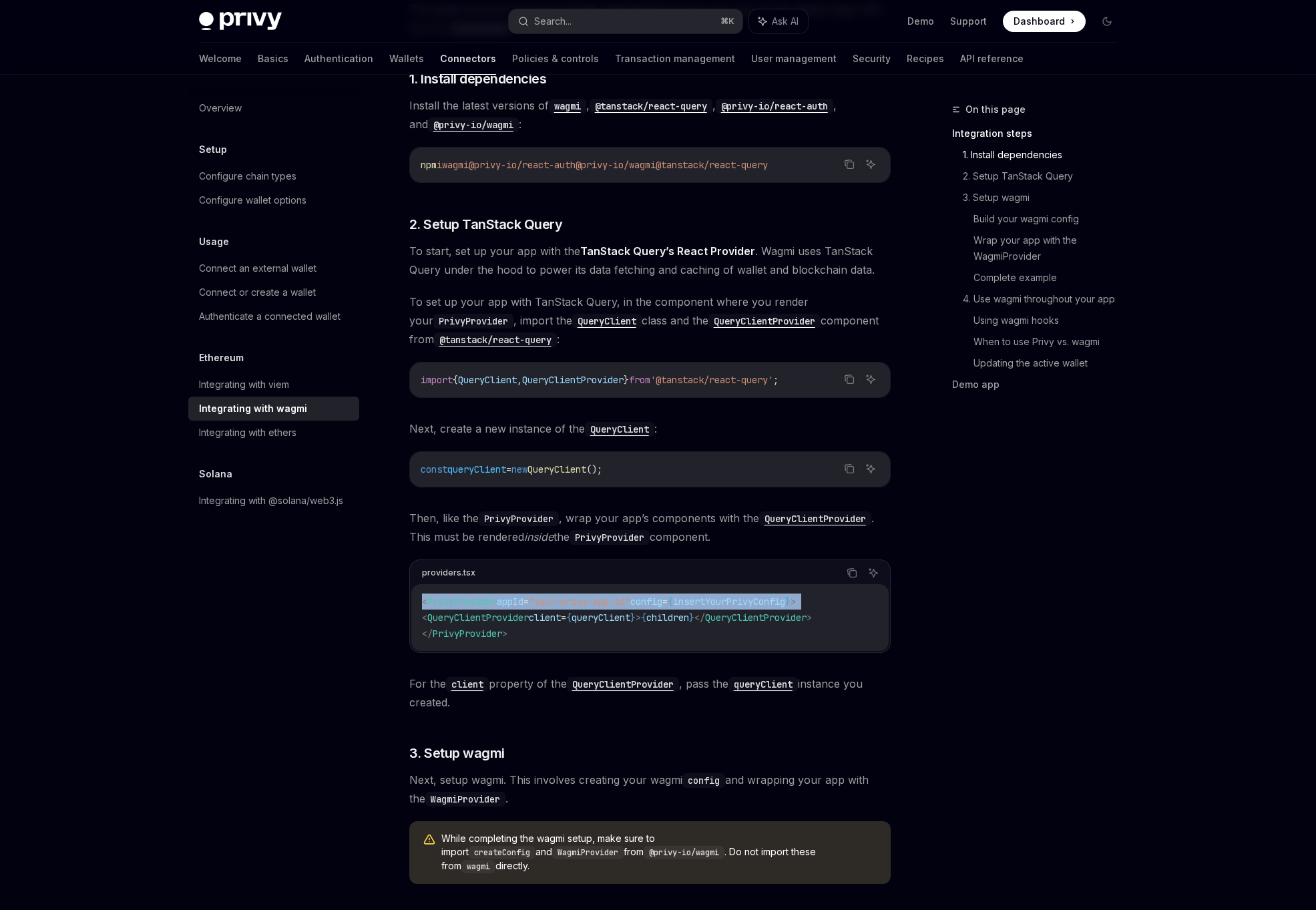
scroll to position [333, 0]
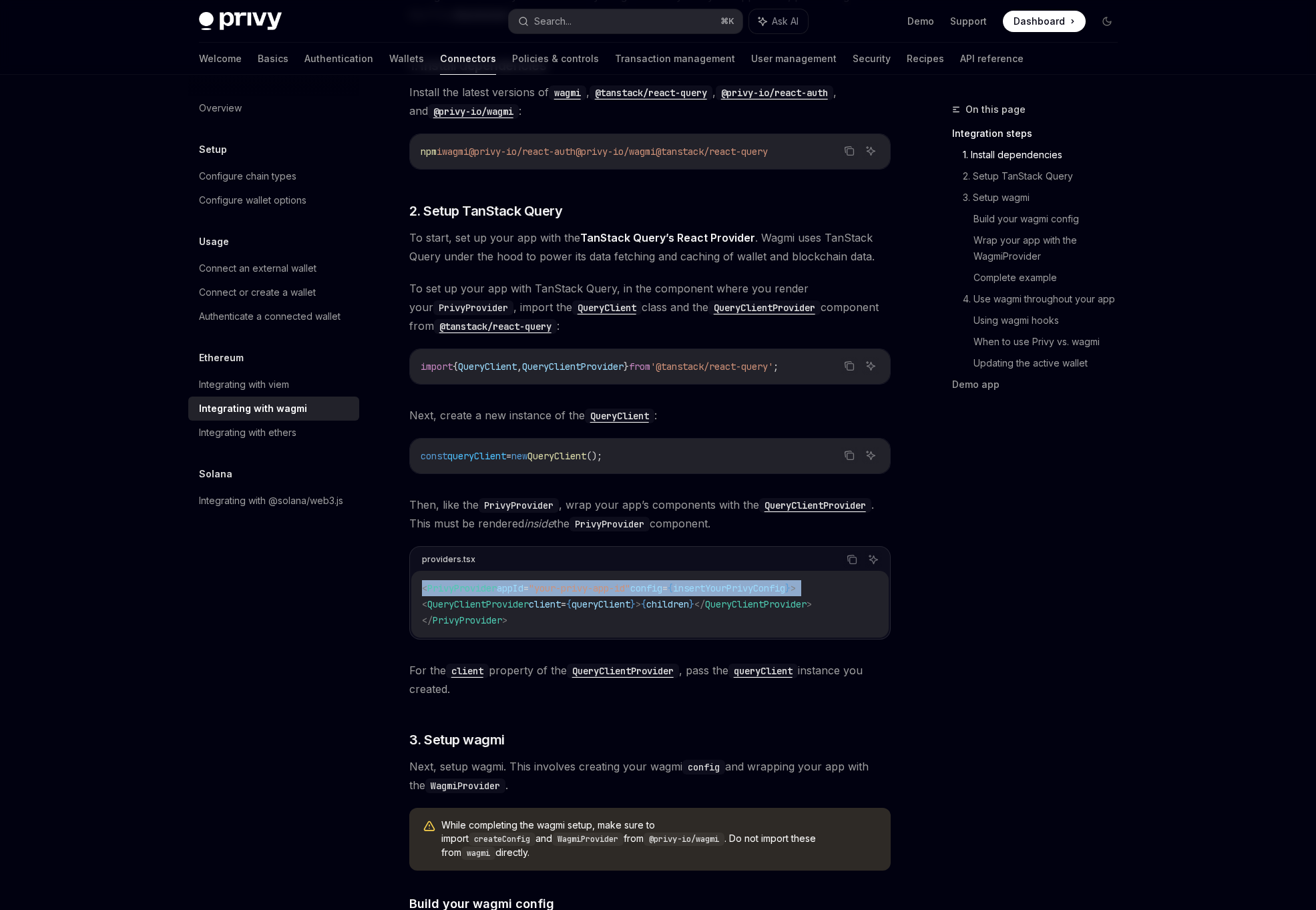
click at [532, 637] on div "< PrivyProvider appId = "your-privy-app-id" config = { insertYourPrivyConfig } …" at bounding box center [650, 605] width 478 height 67
click at [517, 372] on span "QueryClient" at bounding box center [487, 366] width 58 height 12
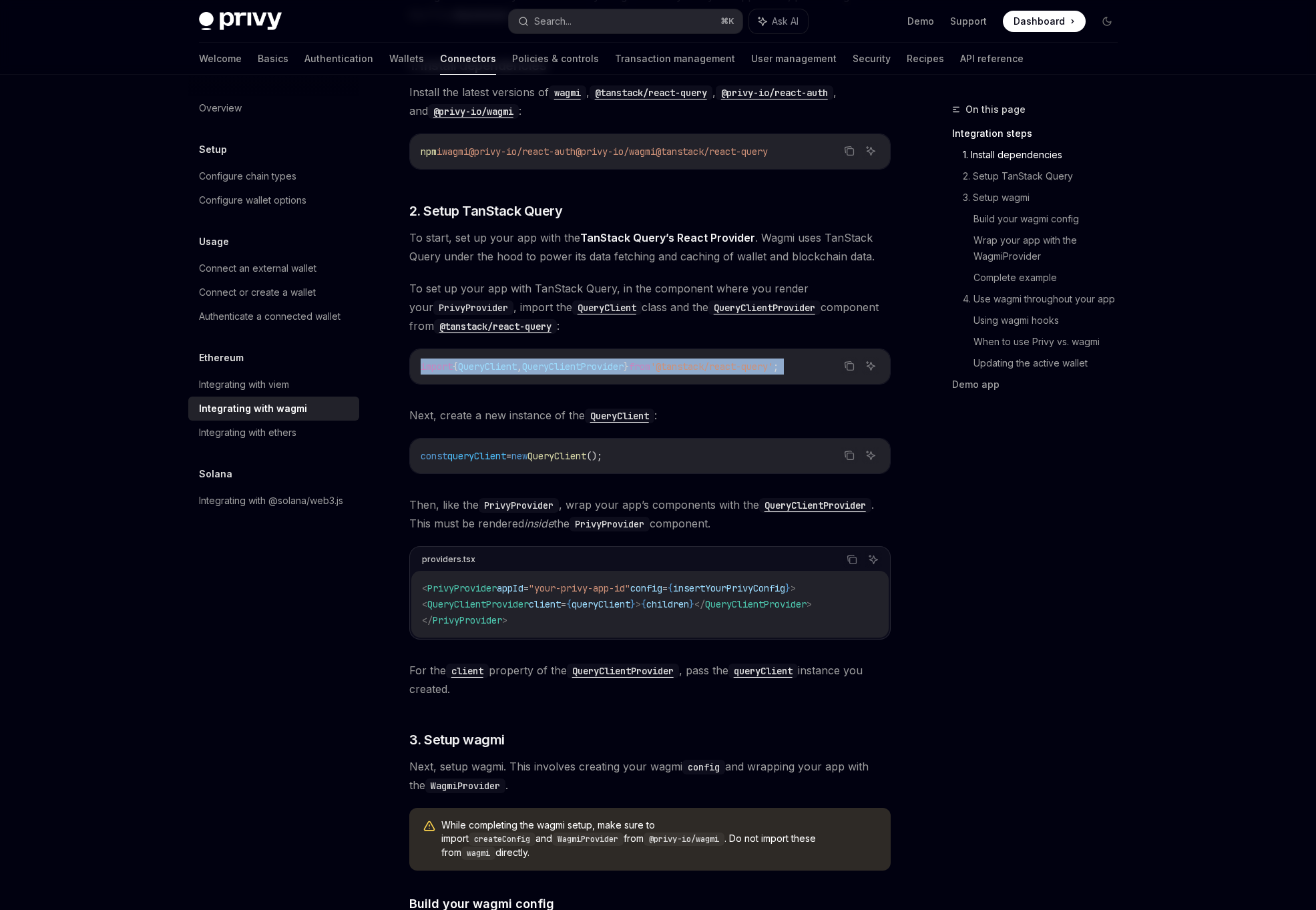
click at [517, 372] on span "QueryClient" at bounding box center [487, 366] width 58 height 12
copy div "import { QueryClient , QueryClientProvider } from '@tanstack/react-query' ;"
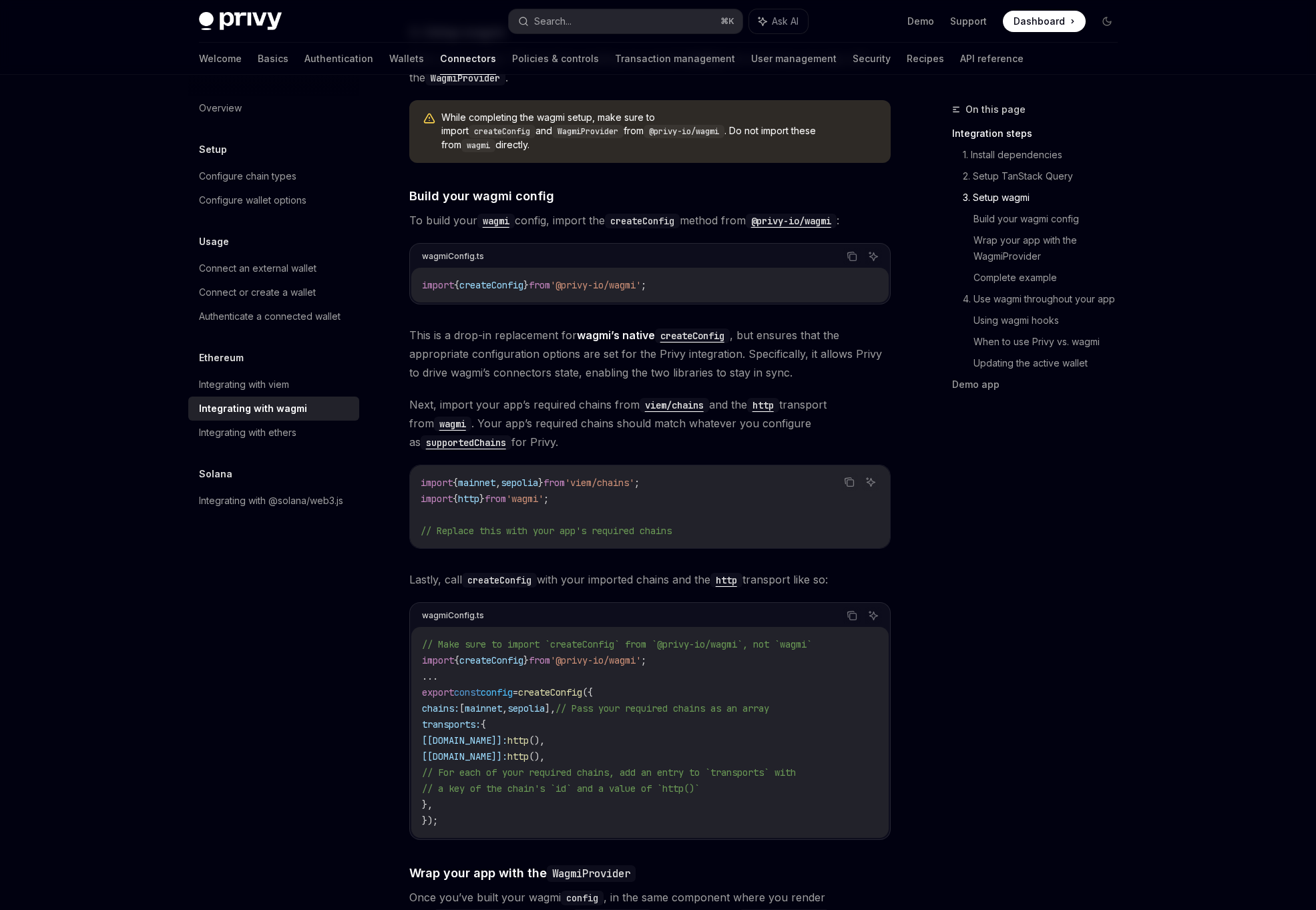
scroll to position [1100, 0]
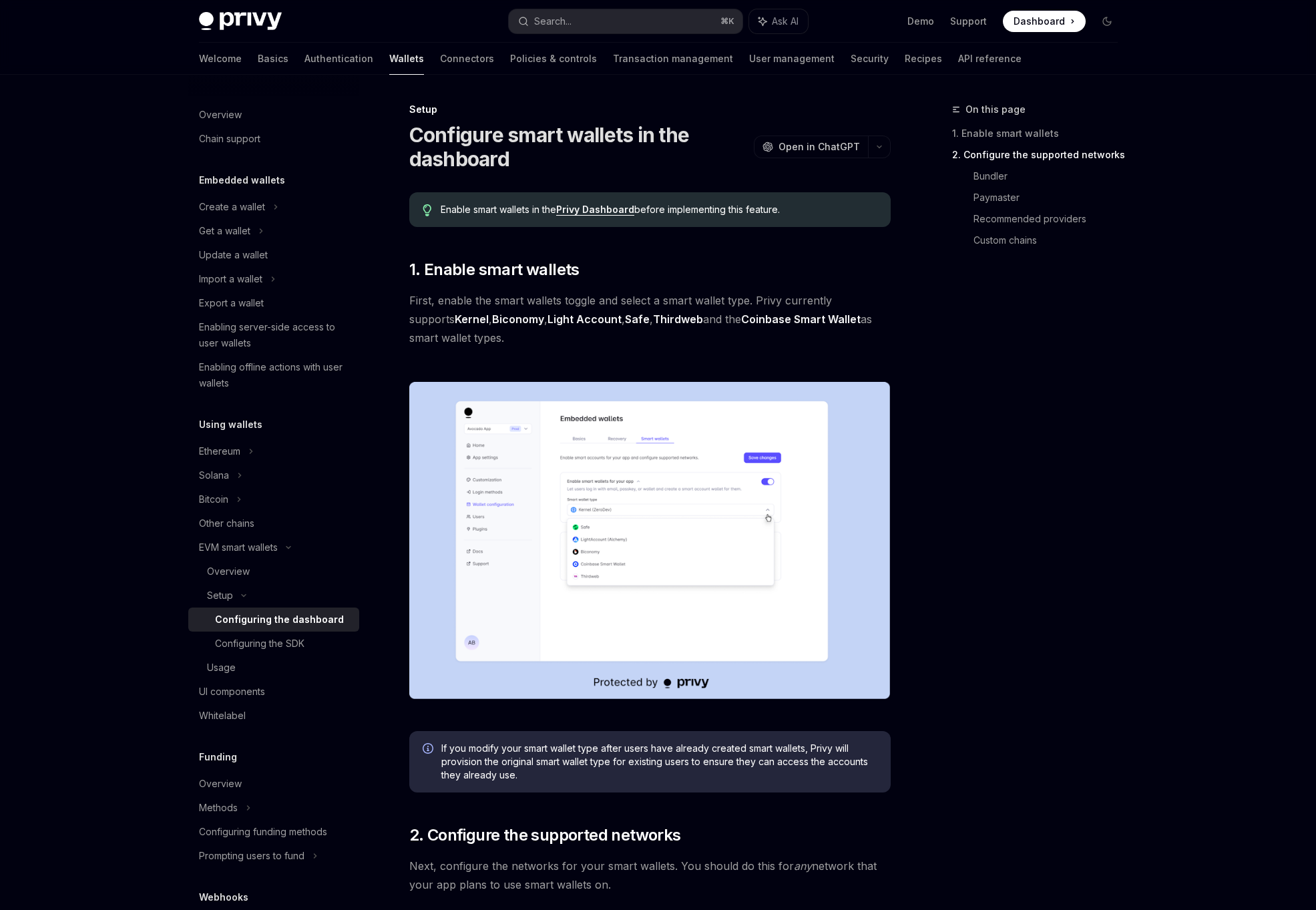
scroll to position [1010, 0]
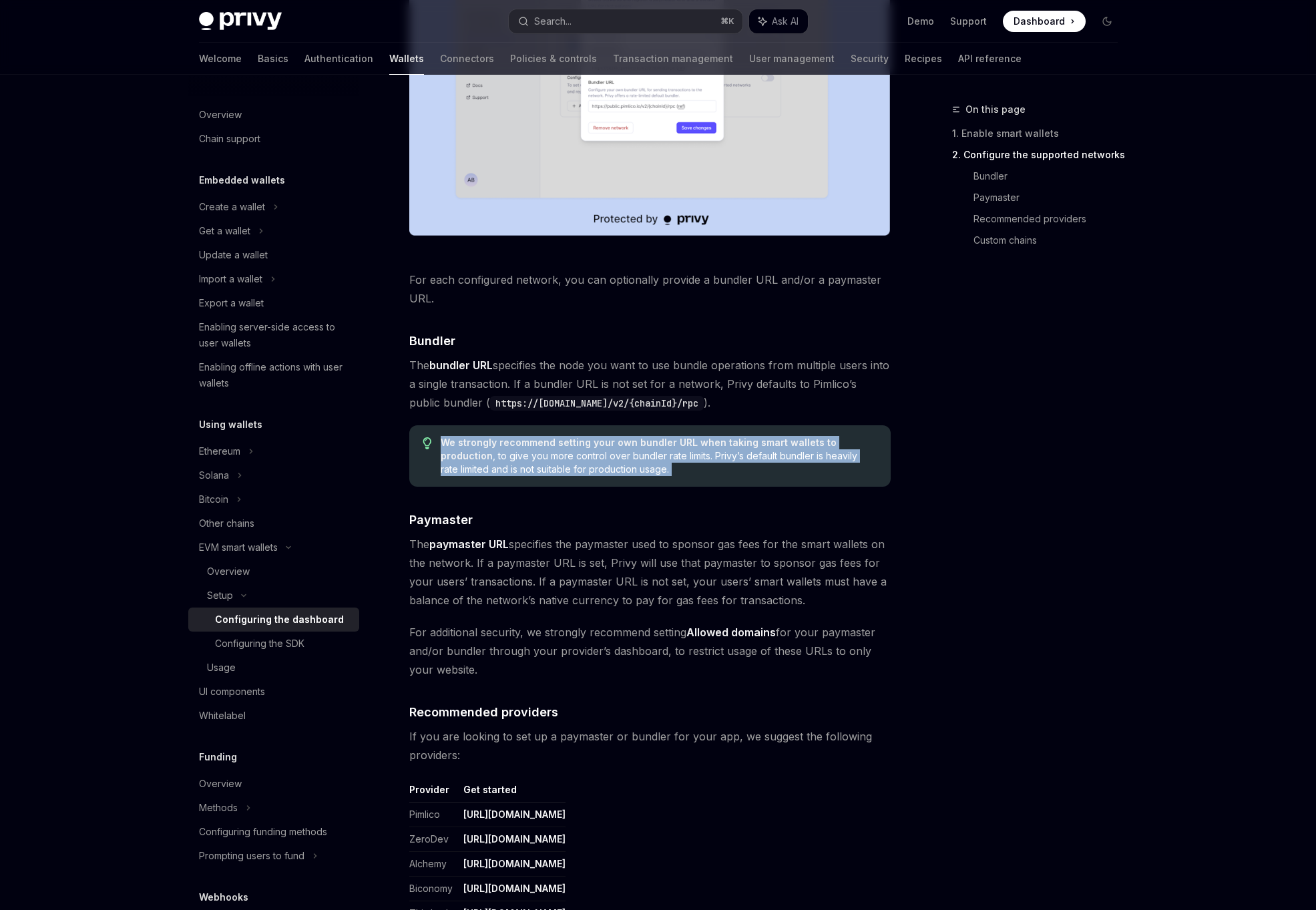
click at [655, 397] on code "https://[DOMAIN_NAME]/v2/{chainId}/rpc" at bounding box center [597, 403] width 213 height 15
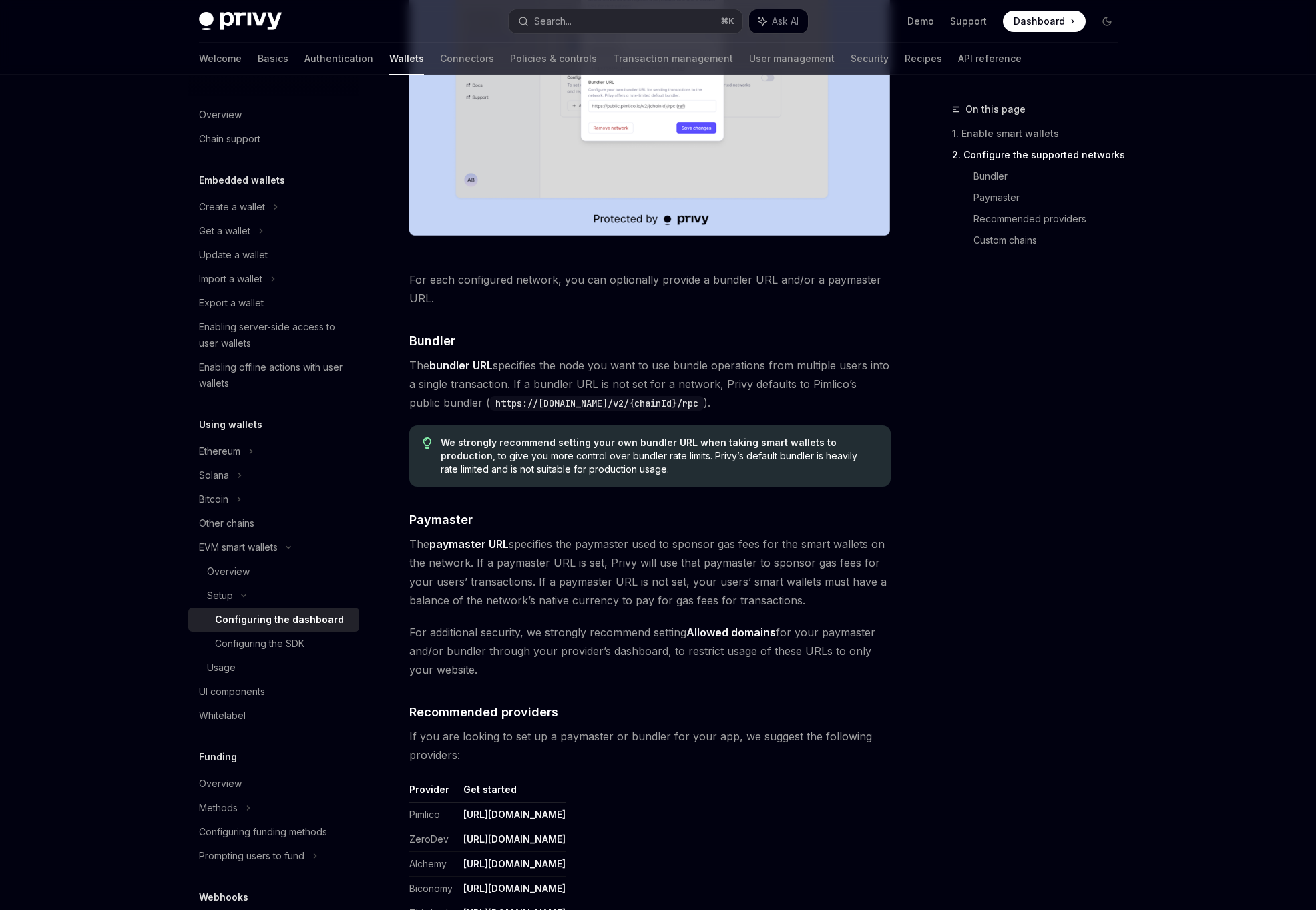
click at [655, 397] on code "https://[DOMAIN_NAME]/v2/{chainId}/rpc" at bounding box center [597, 403] width 213 height 15
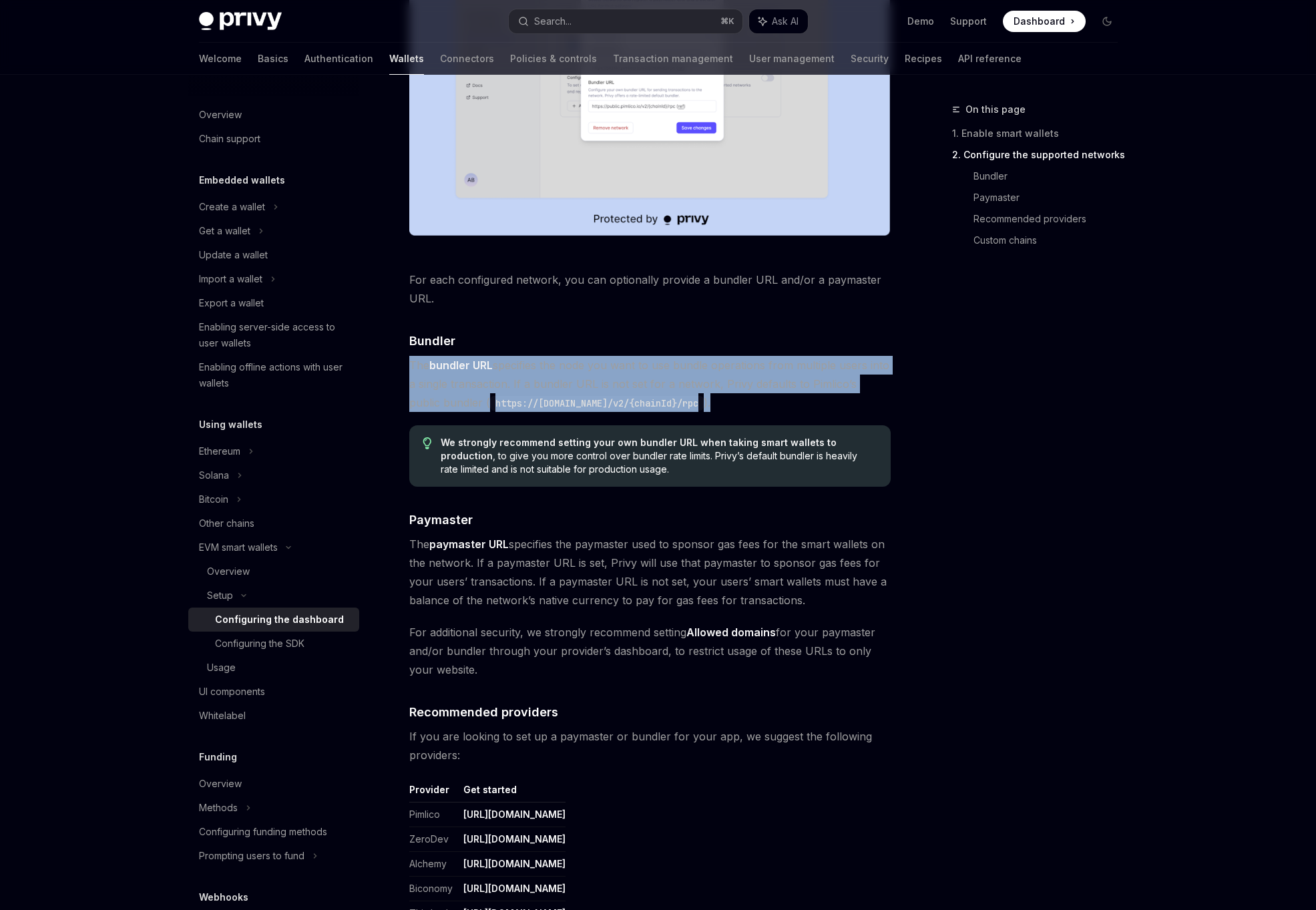
click at [654, 427] on div "We strongly recommend setting your own bundler URL when taking smart wallets to…" at bounding box center [650, 456] width 482 height 62
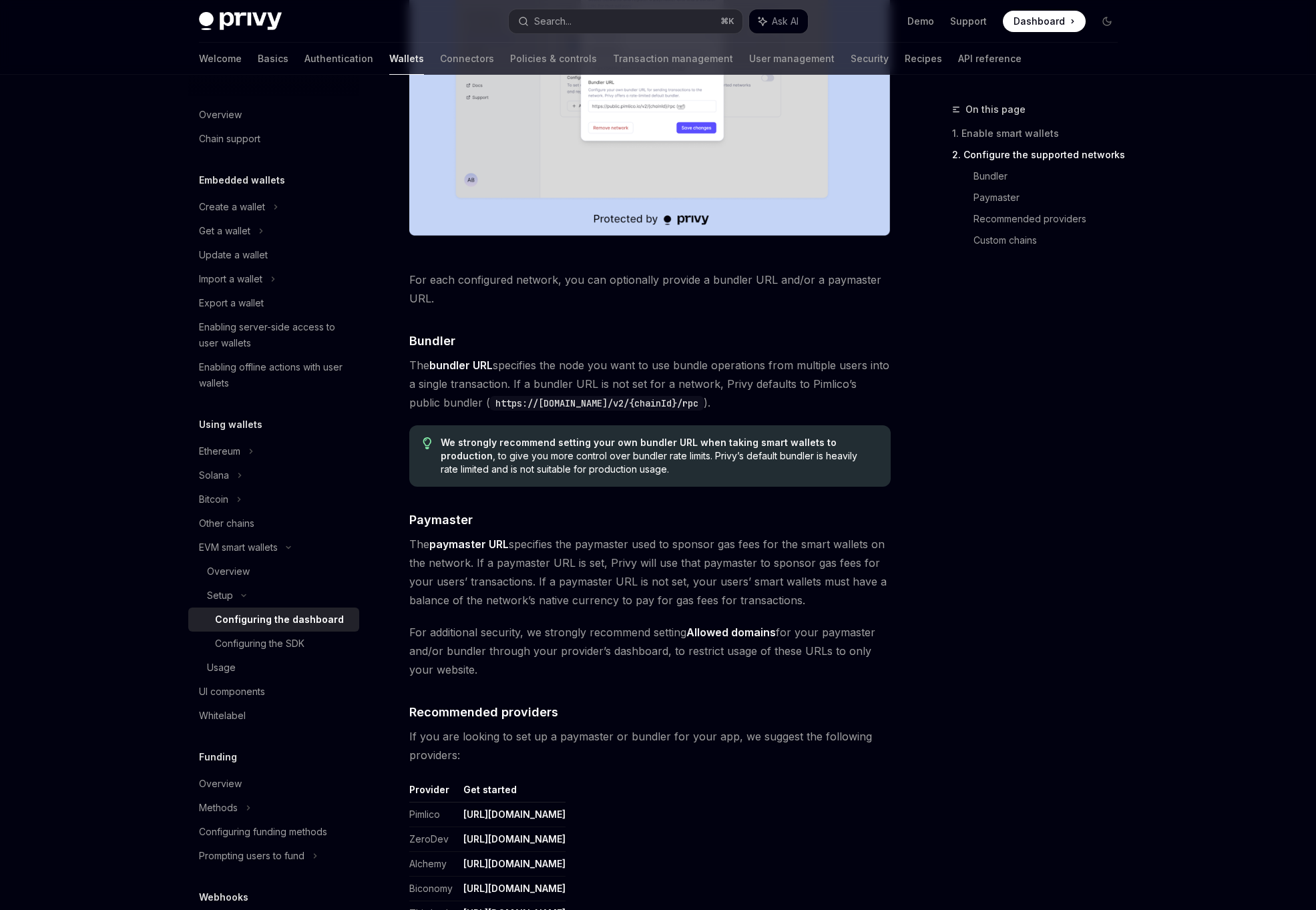
click at [644, 441] on strong "We strongly recommend setting your own bundler URL when taking smart wallets to…" at bounding box center [638, 449] width 396 height 25
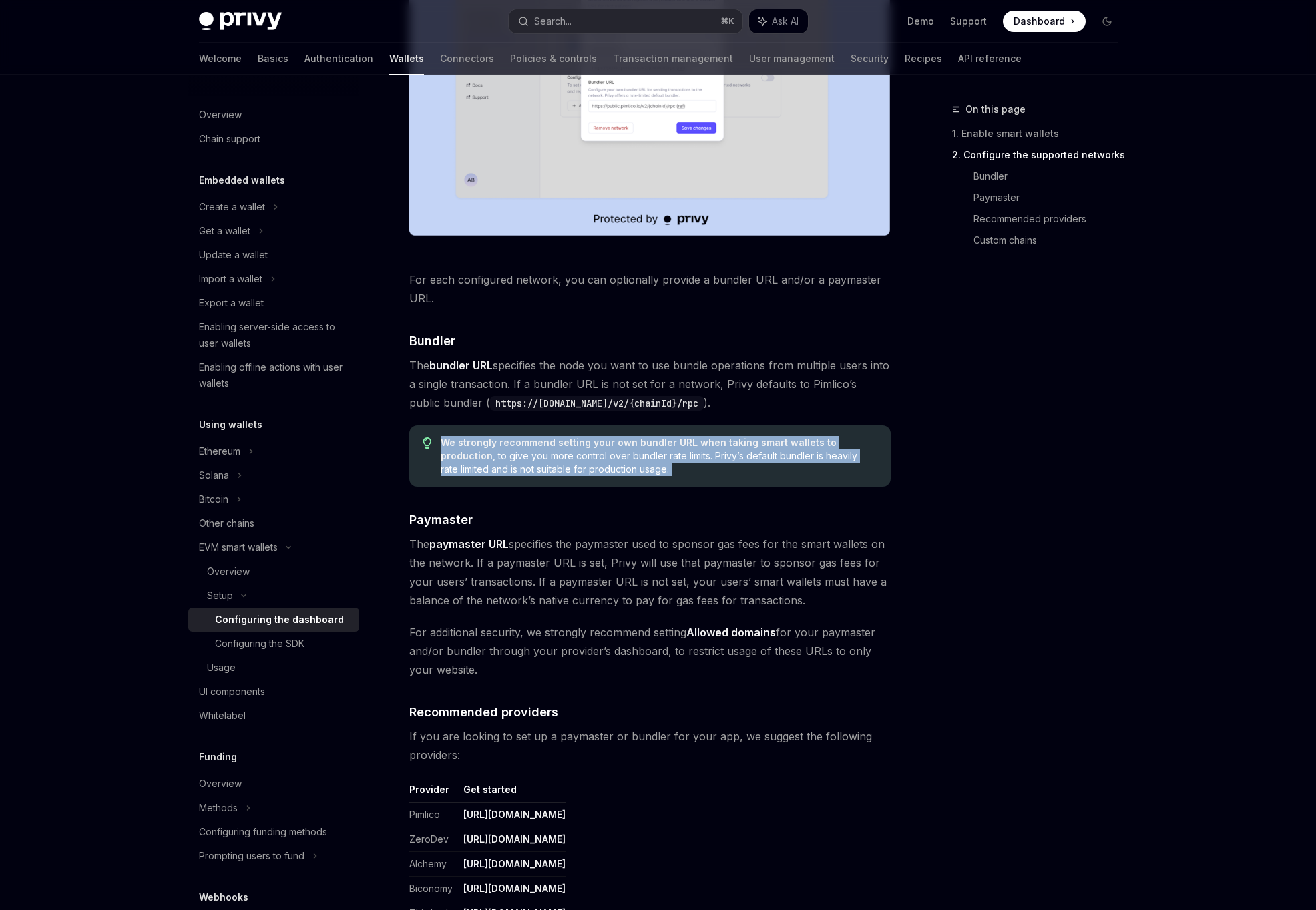
click at [739, 417] on div "Enable smart wallets in the Privy Dashboard before implementing this feature. ​…" at bounding box center [650, 200] width 482 height 2037
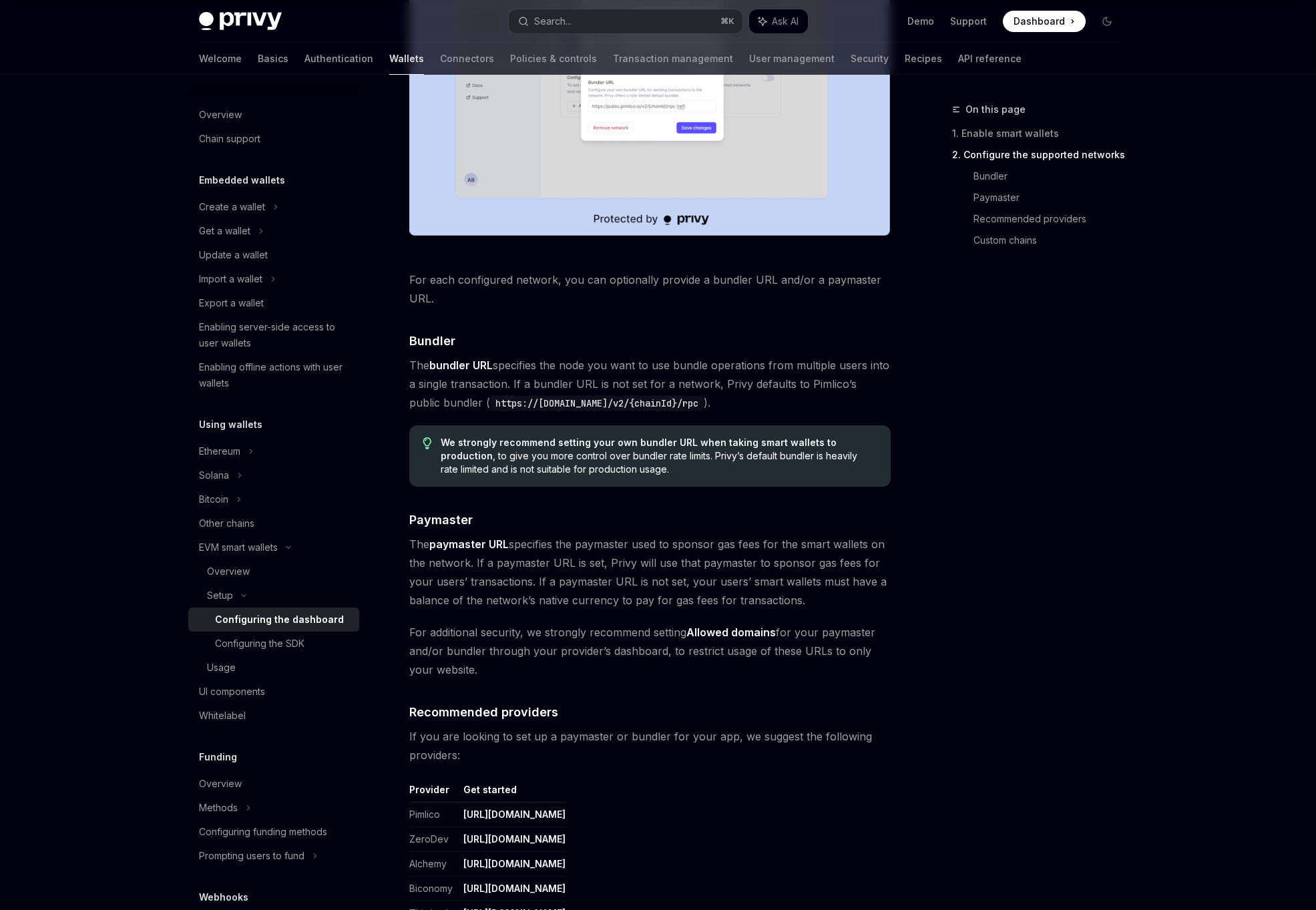
click at [683, 456] on span "We strongly recommend setting your own bundler URL when taking smart wallets to…" at bounding box center [658, 455] width 436 height 40
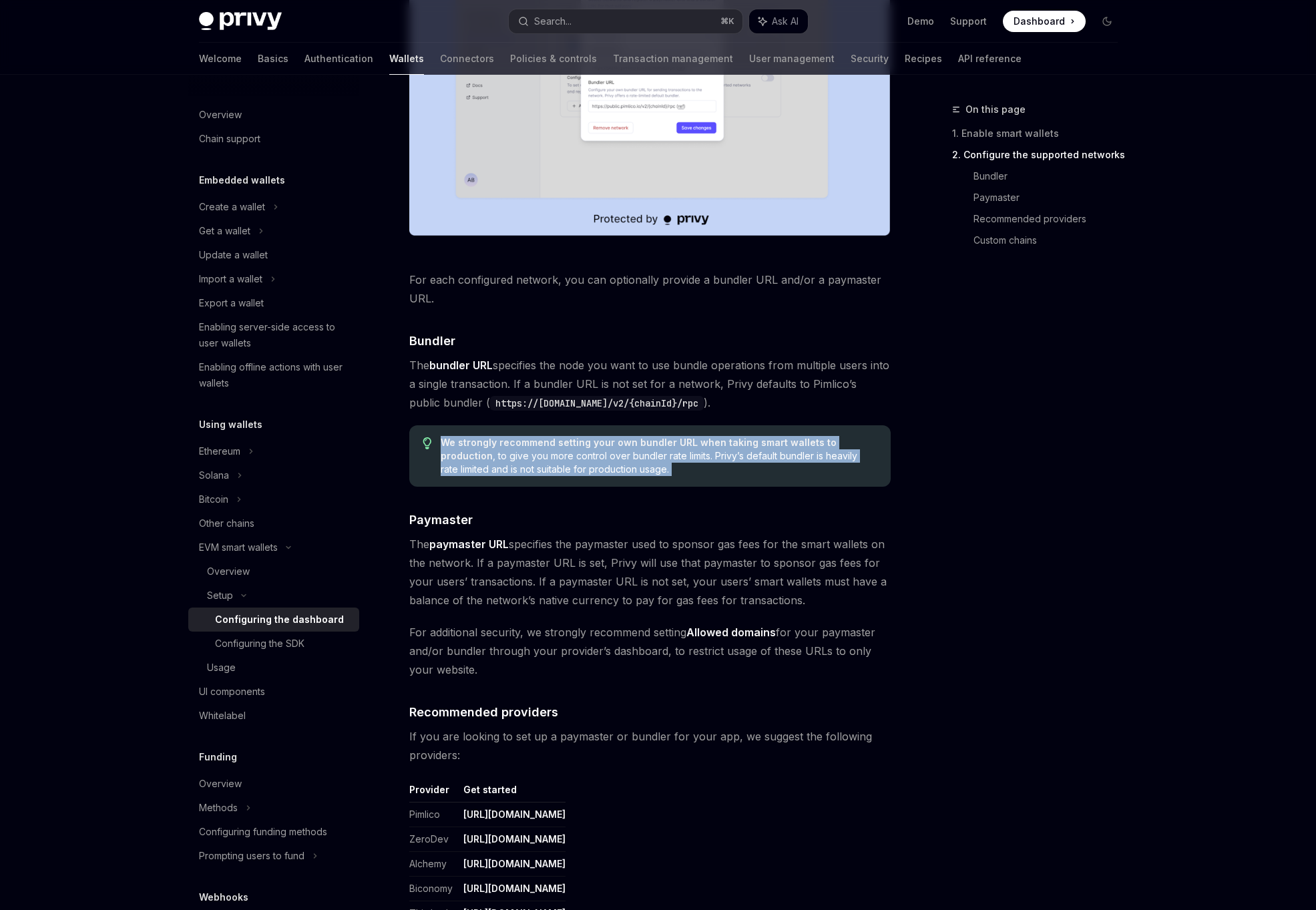
click at [652, 467] on span "We strongly recommend setting your own bundler URL when taking smart wallets to…" at bounding box center [658, 455] width 436 height 40
